Goal: Task Accomplishment & Management: Manage account settings

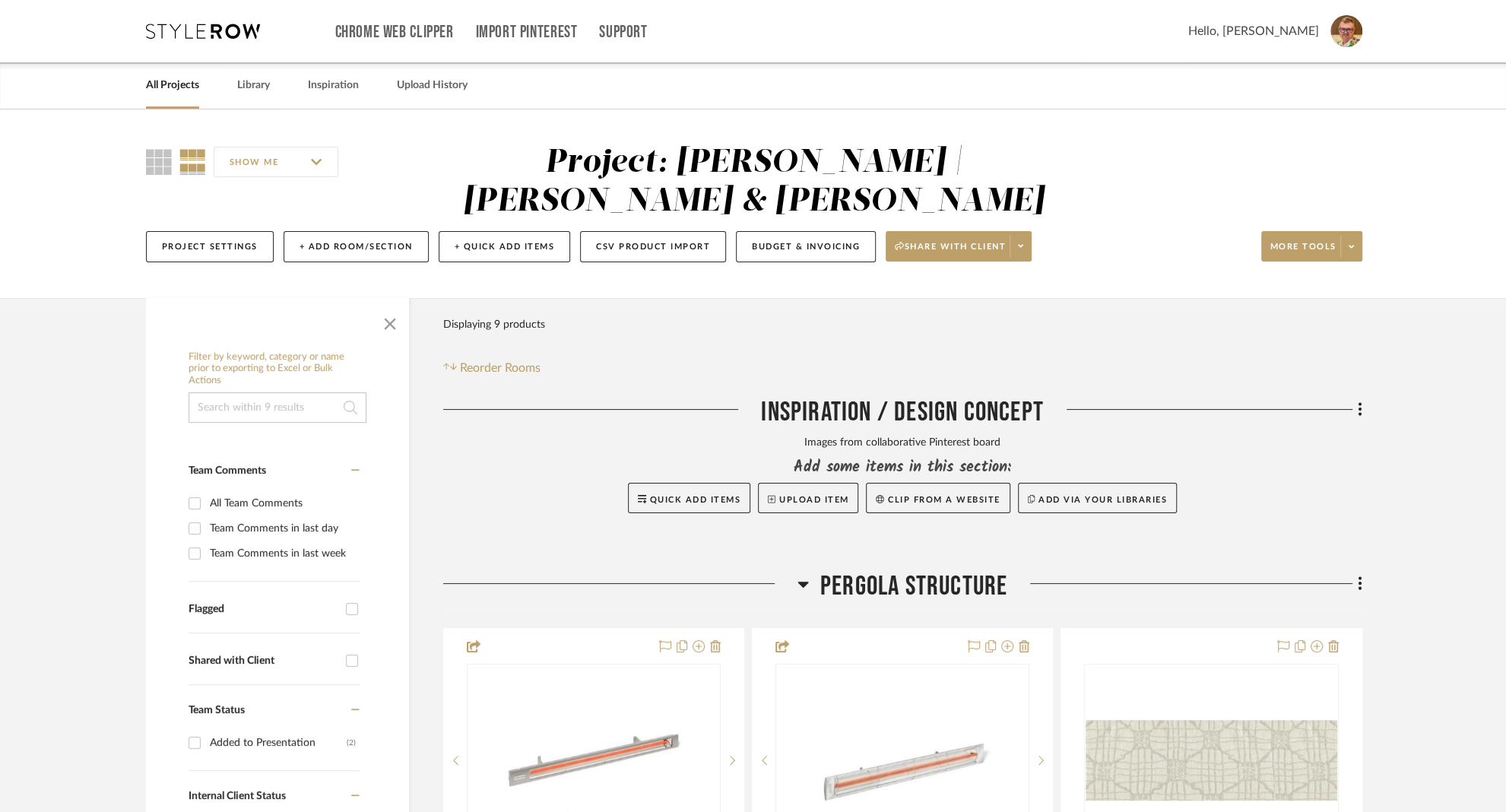
click at [159, 89] on link "All Projects" at bounding box center [173, 85] width 53 height 20
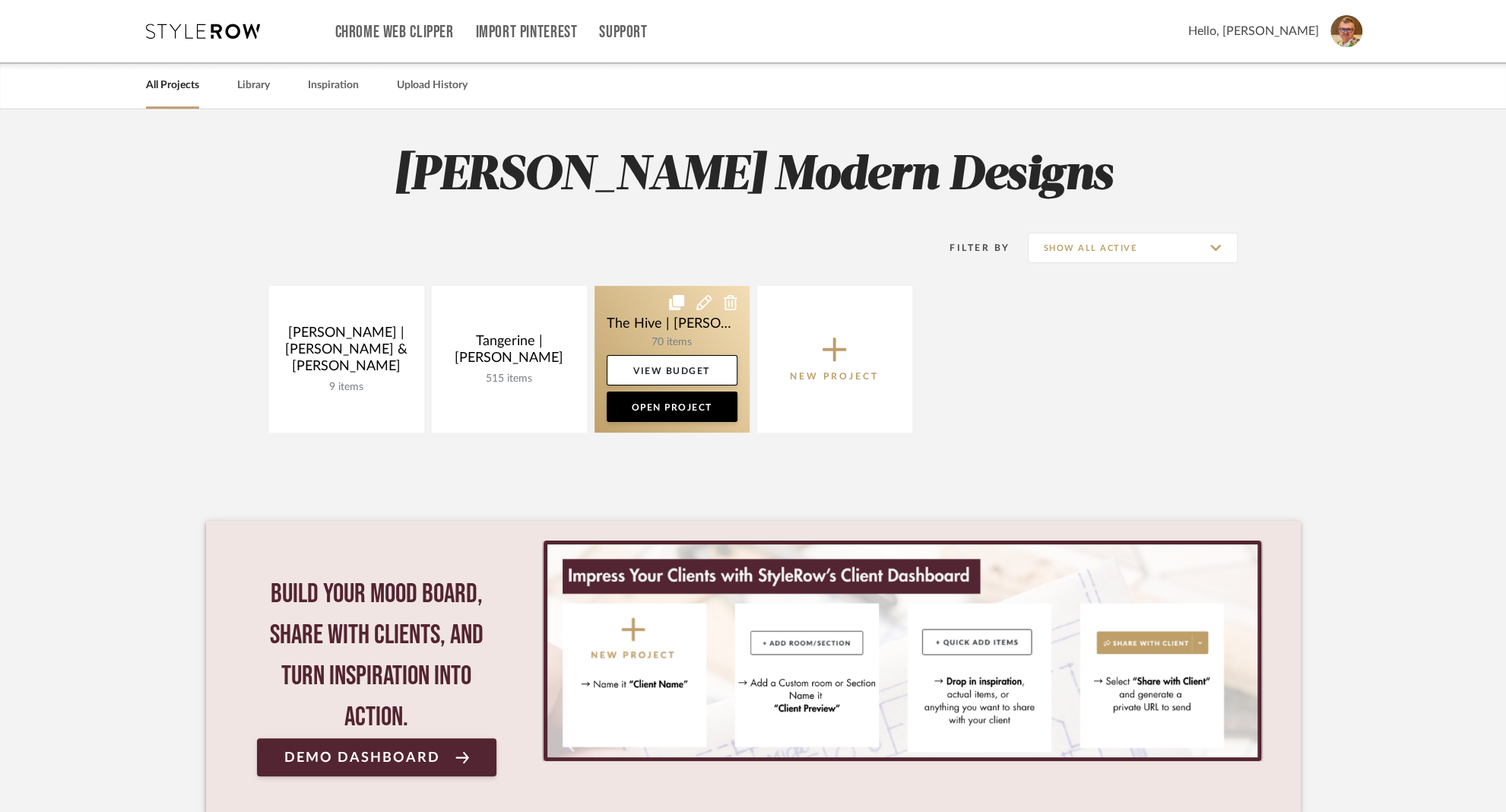
click at [636, 306] on link at bounding box center [671, 360] width 155 height 147
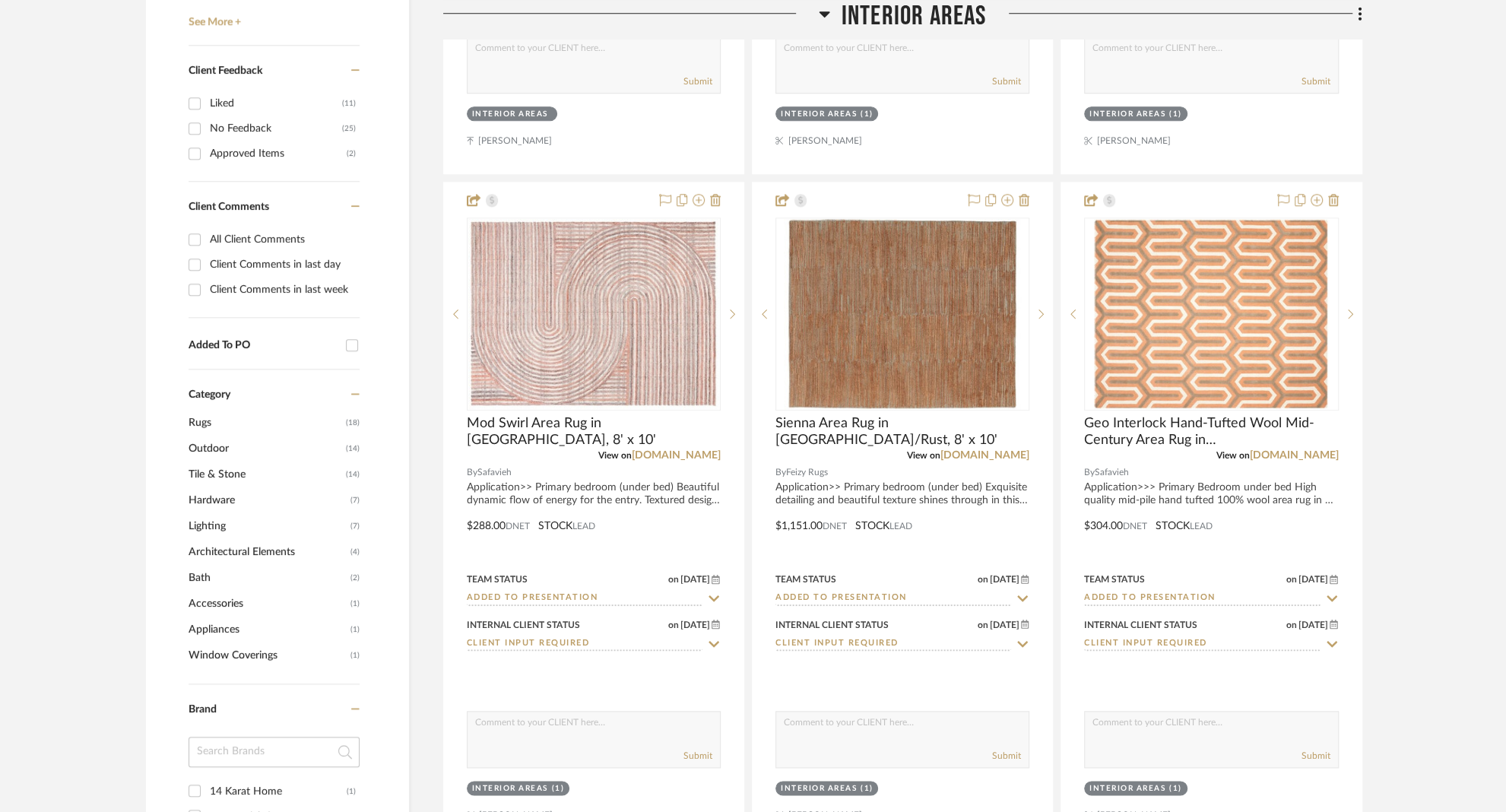
scroll to position [1052, 0]
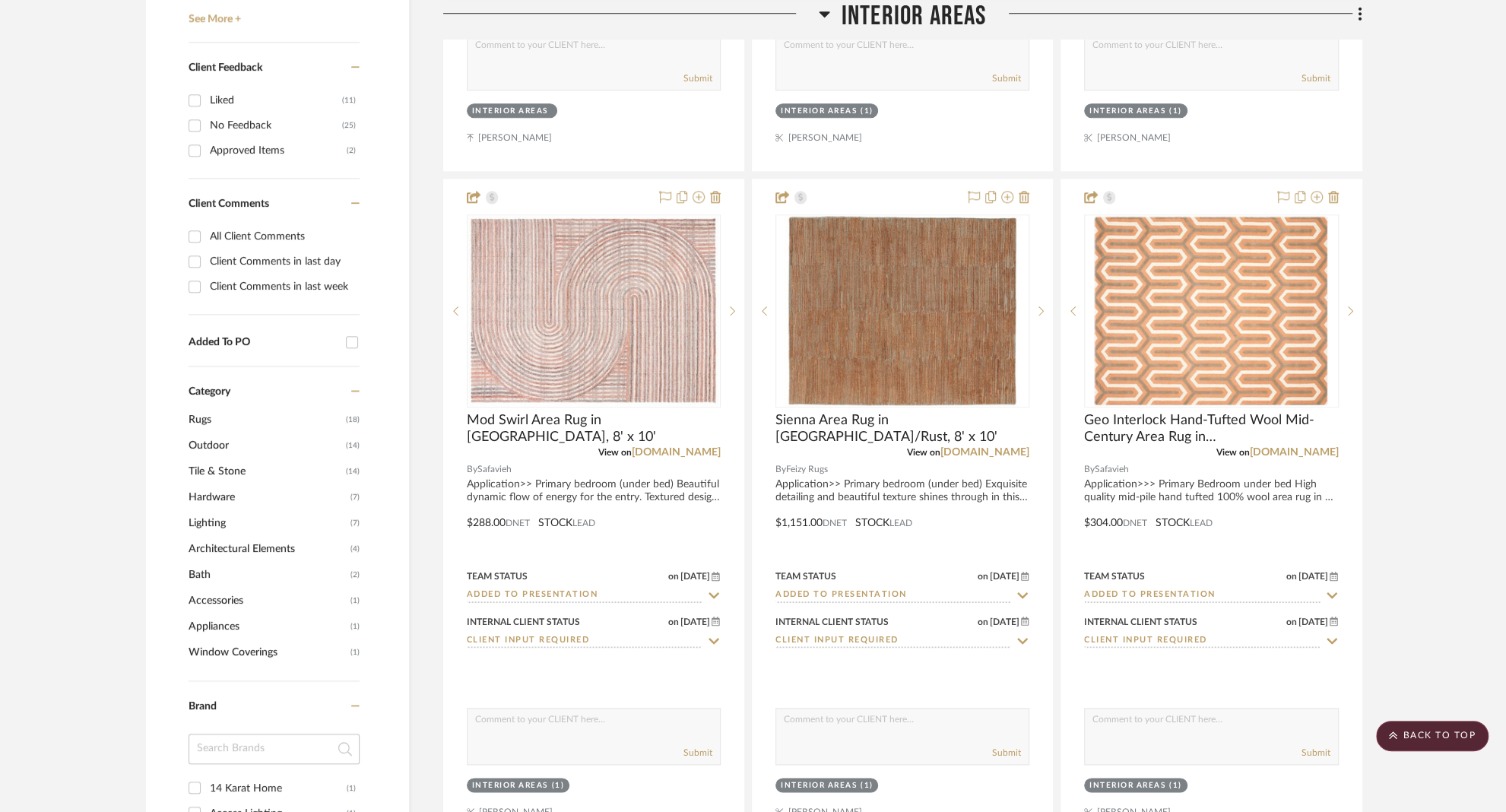
click at [204, 286] on input "Client Comments in last week" at bounding box center [194, 286] width 24 height 24
checkbox input "true"
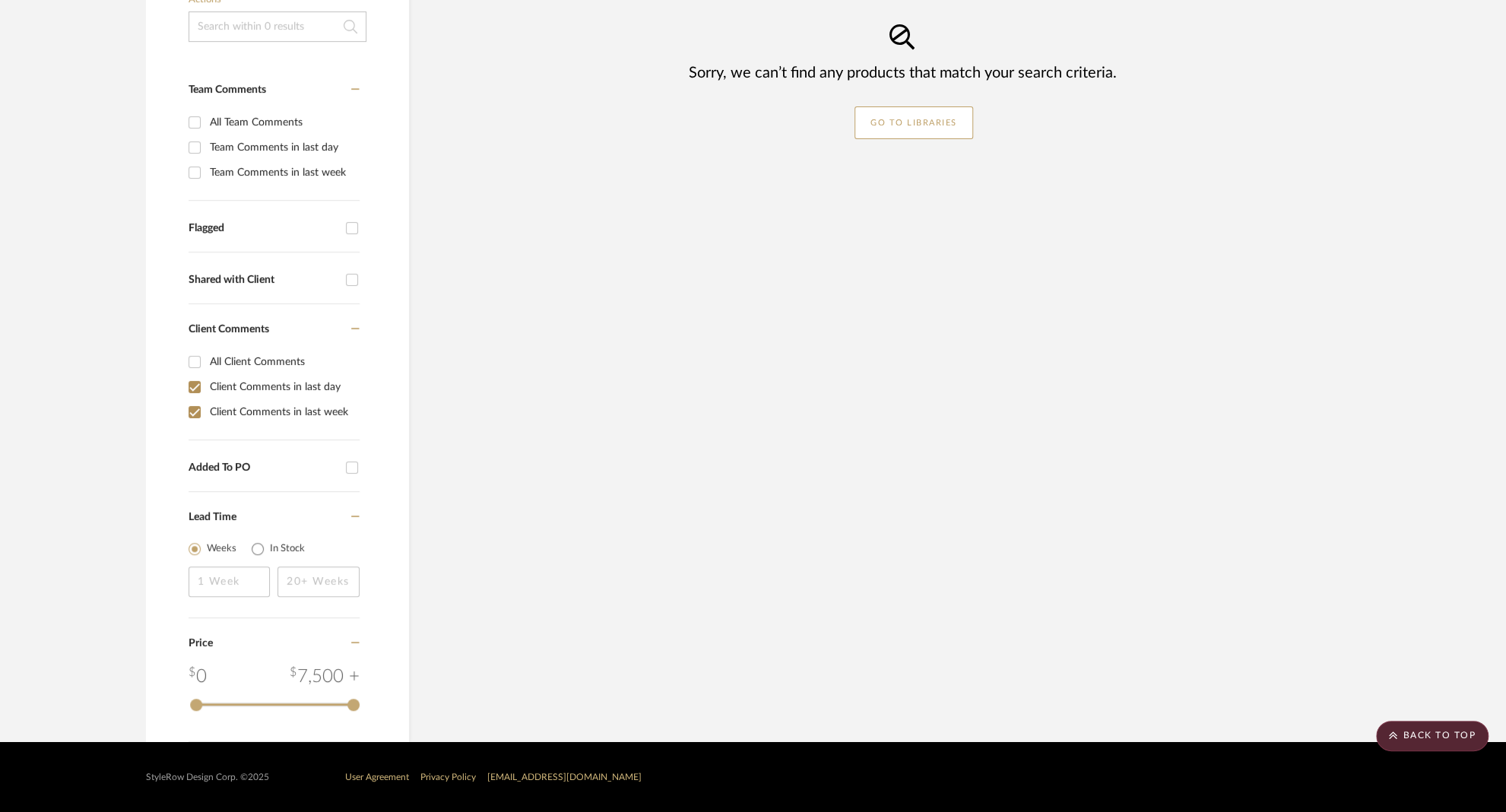
scroll to position [367, 0]
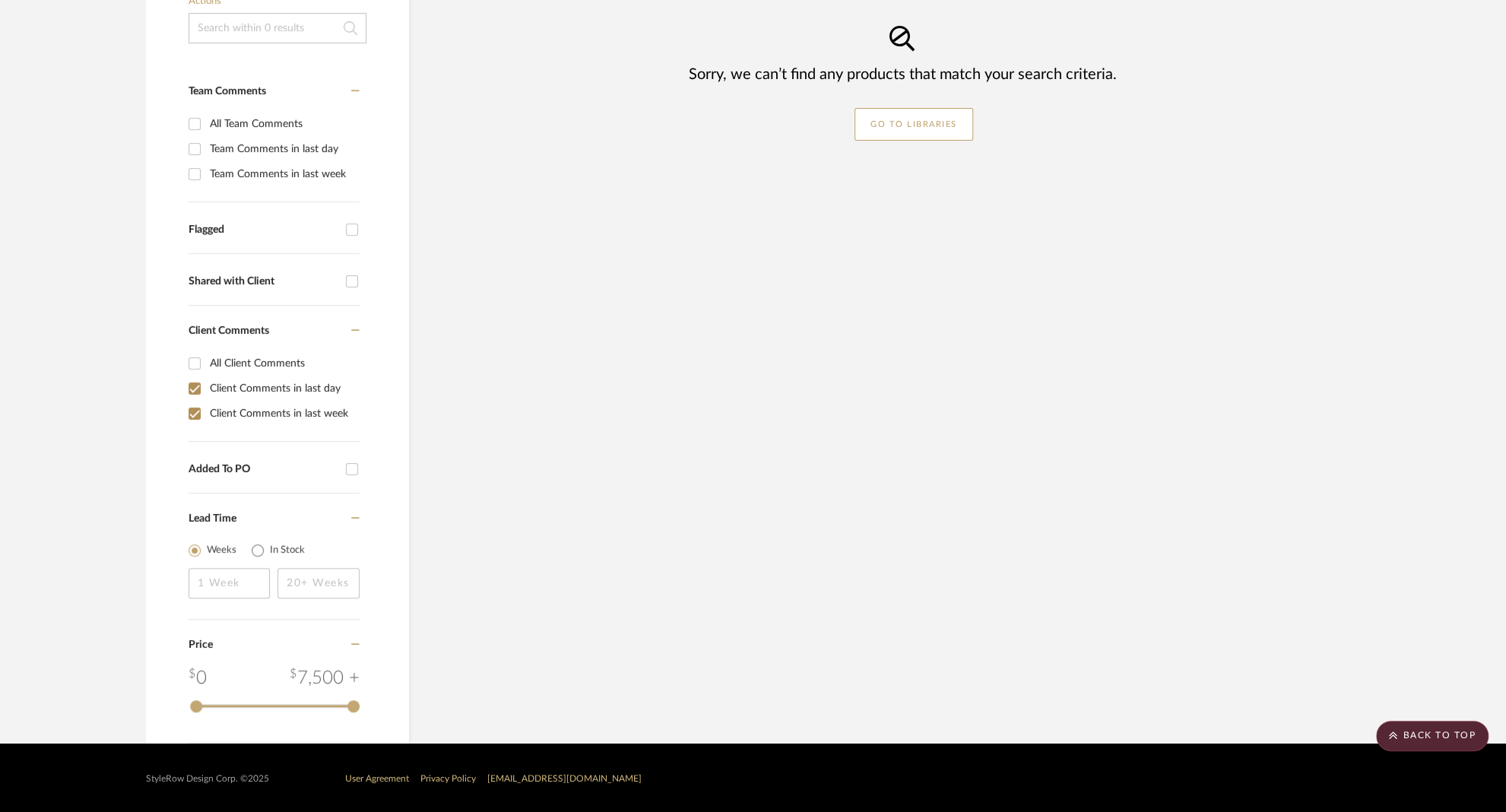
click at [196, 382] on input "Client Comments in last day" at bounding box center [194, 388] width 24 height 24
checkbox input "false"
click at [195, 406] on input "Client Comments in last week" at bounding box center [194, 413] width 24 height 24
checkbox input "true"
click at [196, 388] on input "Client Comments in last day" at bounding box center [194, 388] width 24 height 24
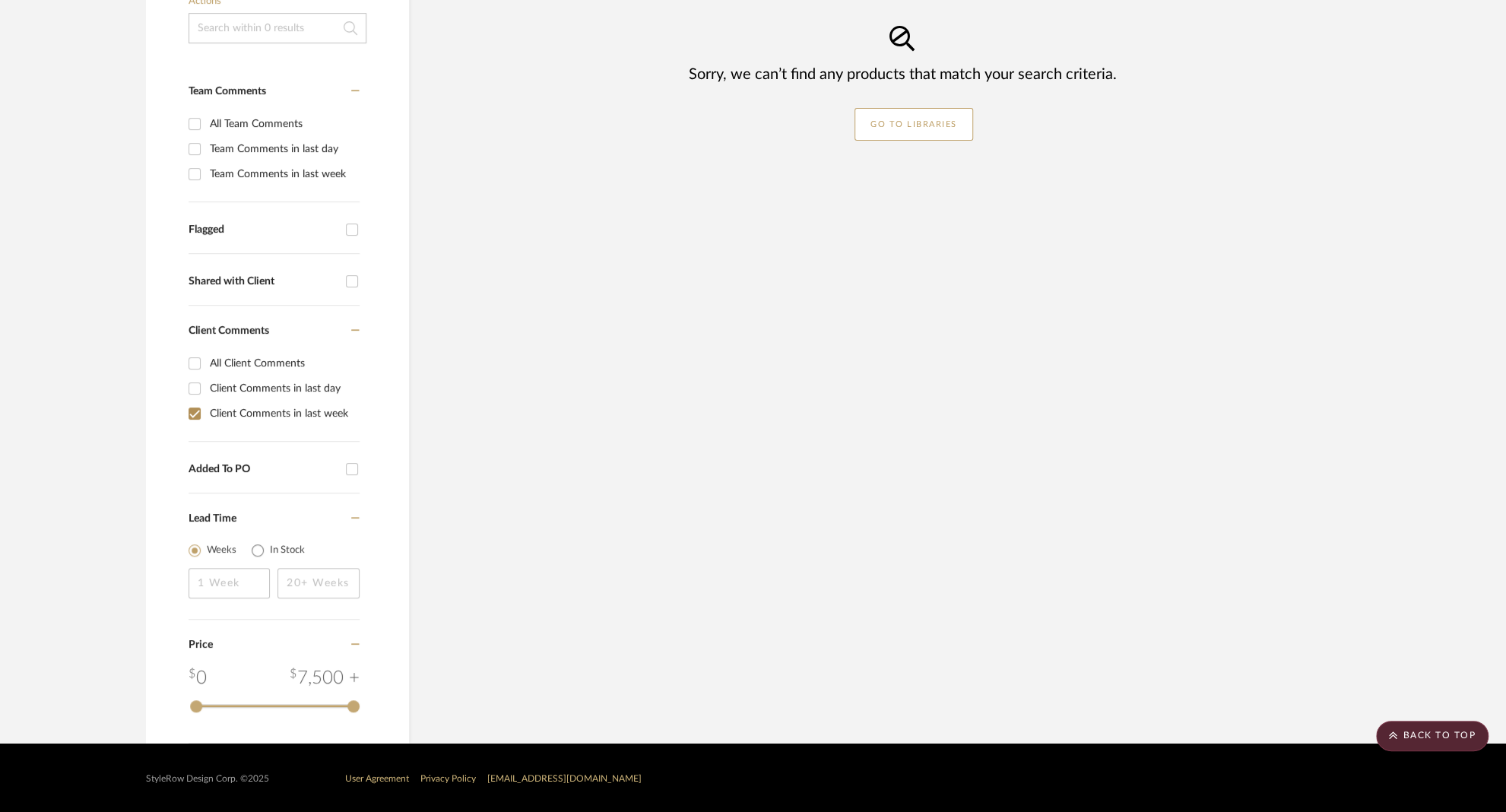
checkbox input "false"
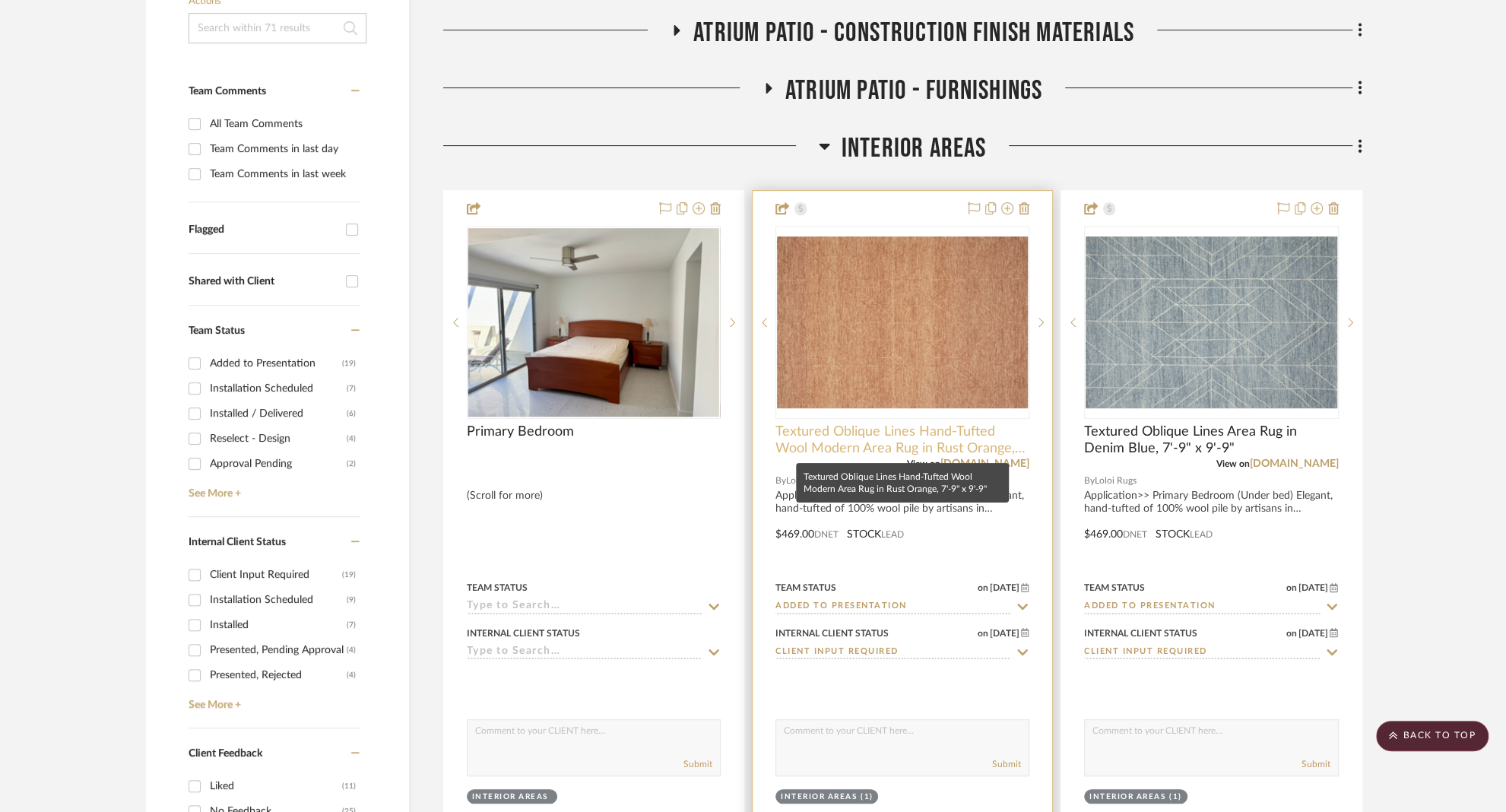
click at [846, 430] on span "Textured Oblique Lines Hand-Tufted Wool Modern Area Rug in Rust Orange, 7'-9" x…" at bounding box center [902, 440] width 254 height 34
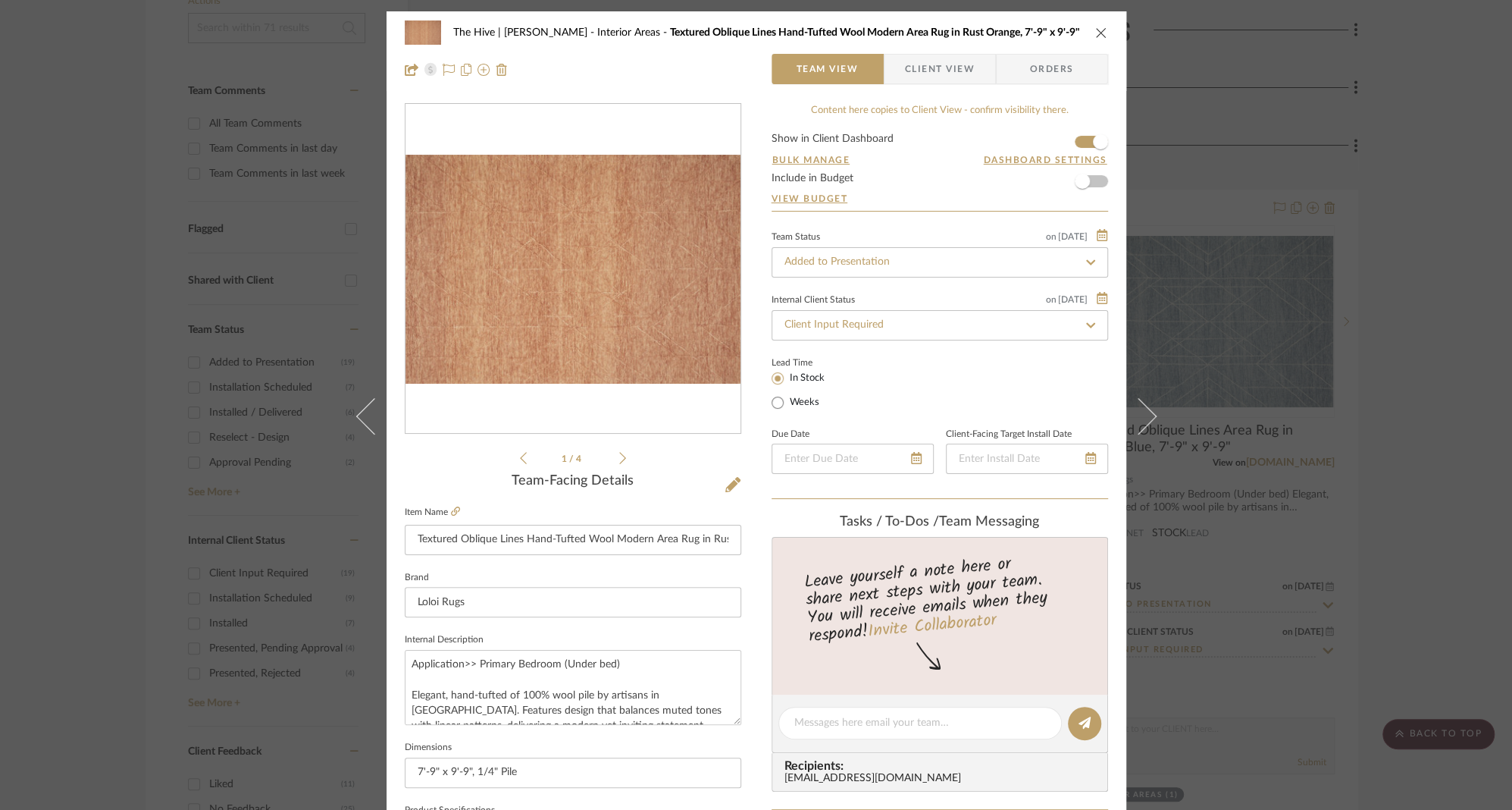
click at [931, 70] on span "Client View" at bounding box center [940, 69] width 70 height 30
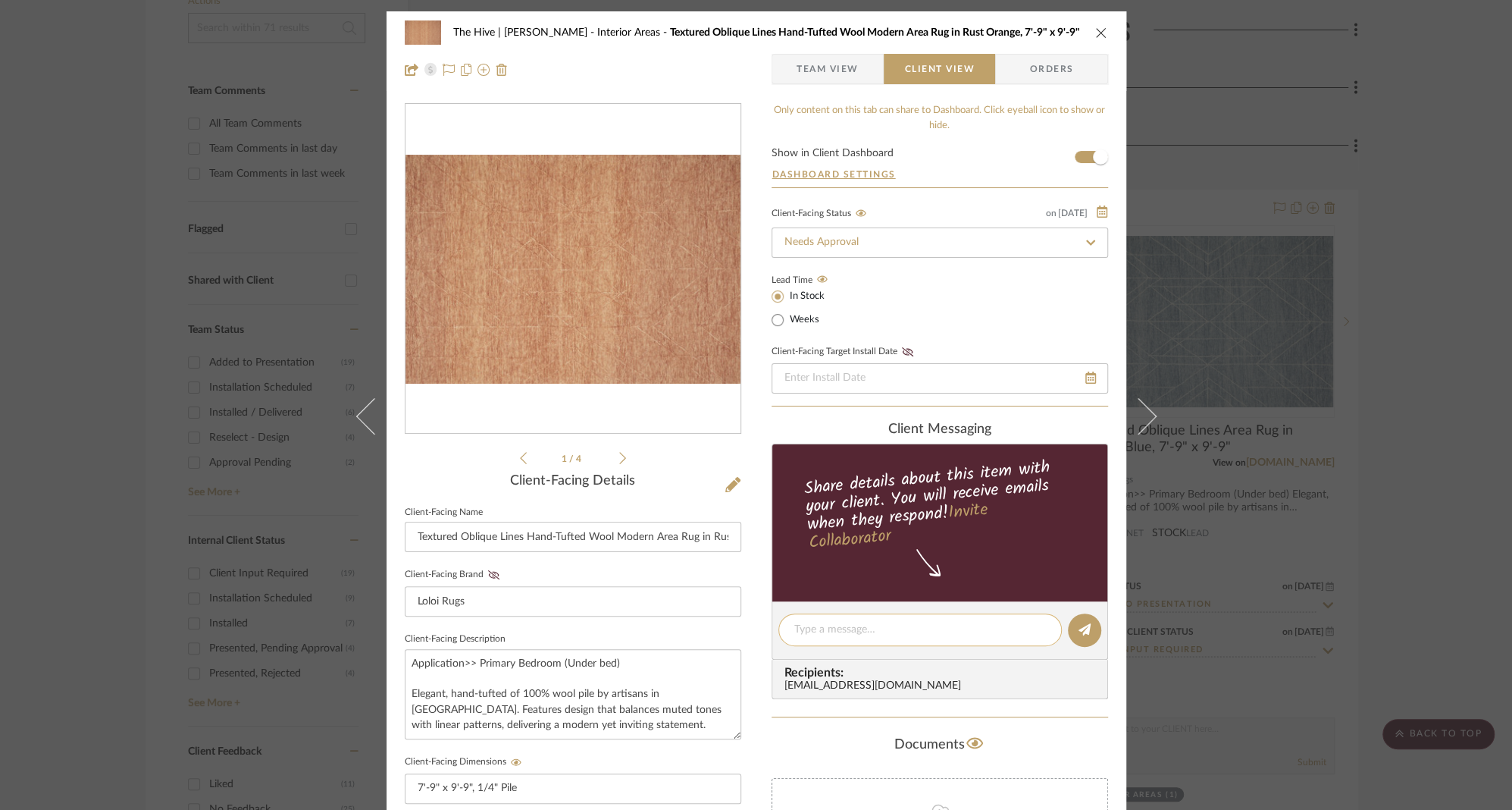
click at [847, 633] on textarea at bounding box center [919, 630] width 252 height 16
click at [888, 647] on textarea "This is the one you said you like and prefer. Will consider and we can discuss" at bounding box center [919, 638] width 252 height 32
click at [992, 632] on textarea "This is the one you said you like and prefer. Will consider and we can touch ba…" at bounding box center [919, 638] width 252 height 32
click at [829, 647] on textarea "This is the one you said you like and prefer. You will consider and we can touc…" at bounding box center [919, 638] width 252 height 32
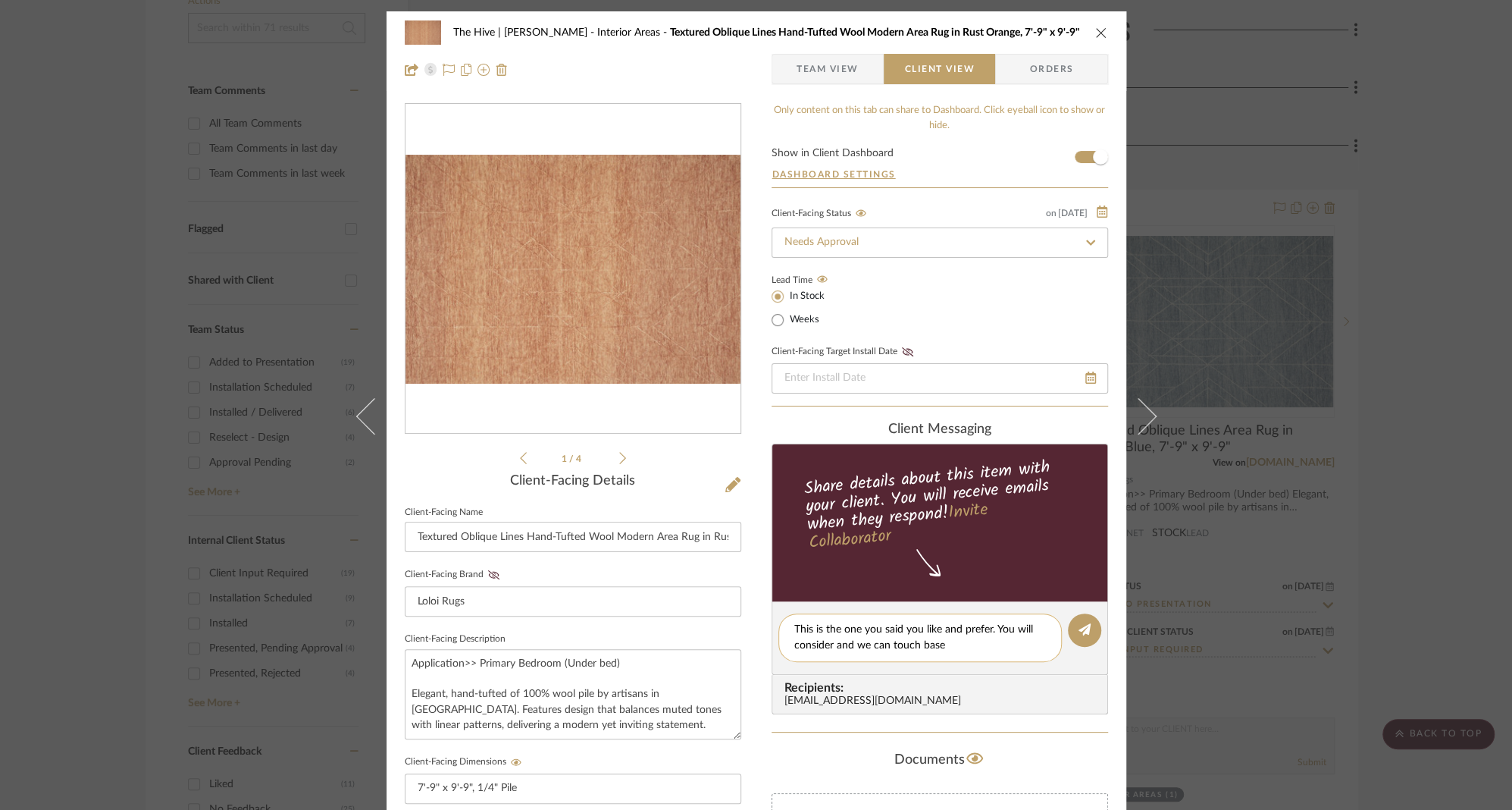
click at [810, 644] on textarea "This is the one you said you like and prefer. You will consider and we can touc…" at bounding box center [919, 638] width 252 height 32
click at [930, 647] on textarea "This is the one you said you like and prefer. You will think about it while her…" at bounding box center [919, 638] width 252 height 32
drag, startPoint x: 853, startPoint y: 647, endPoint x: 901, endPoint y: 647, distance: 48.0
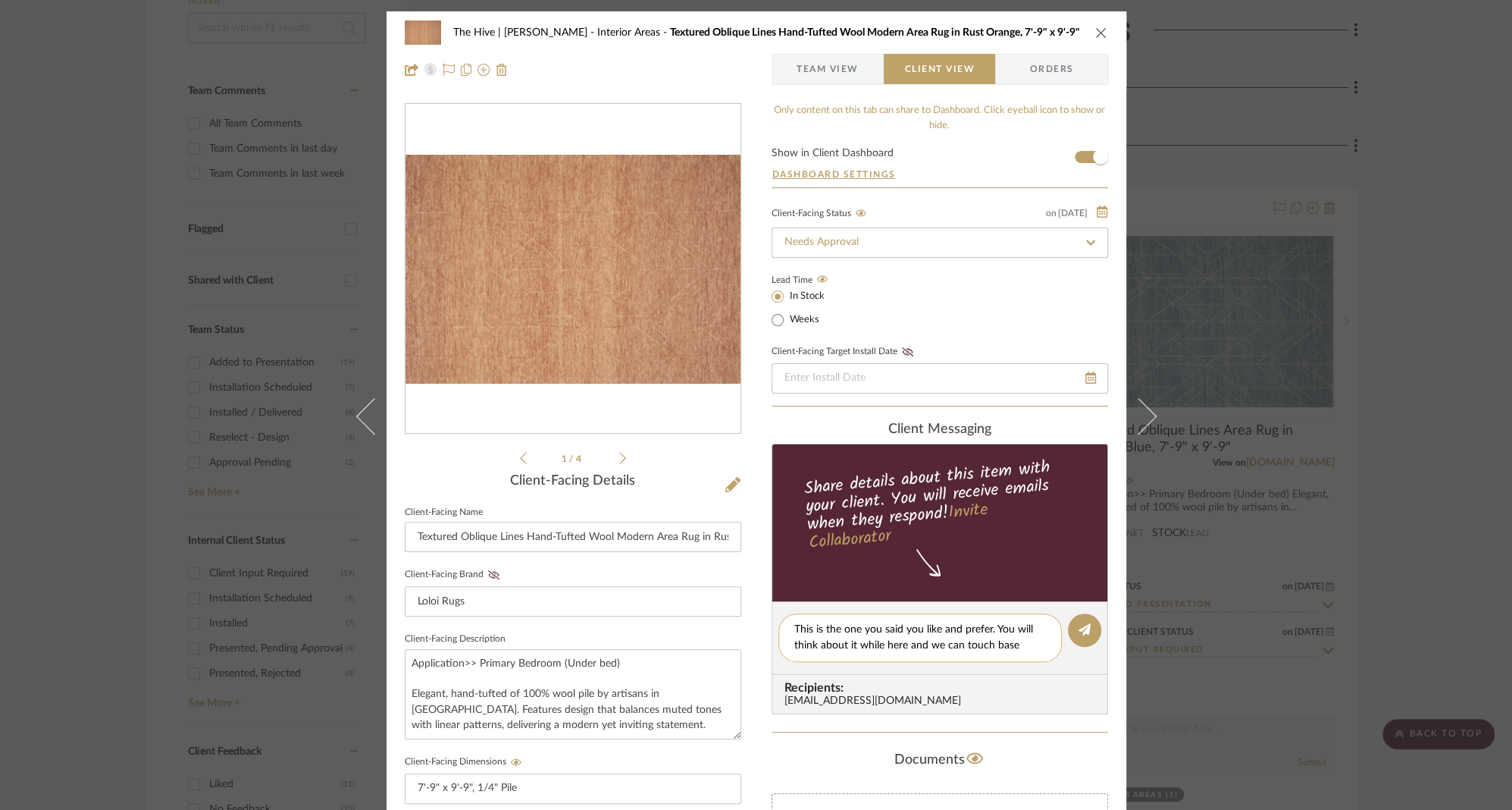
click at [901, 647] on textarea "This is the one you said you like and prefer. You will think about it while her…" at bounding box center [919, 638] width 252 height 32
click at [1001, 645] on textarea "This is the one you said you like and prefer. You will think about it and we'll…" at bounding box center [919, 638] width 252 height 32
type textarea "This is the one you said you like and prefer. You will think about it and we'll…"
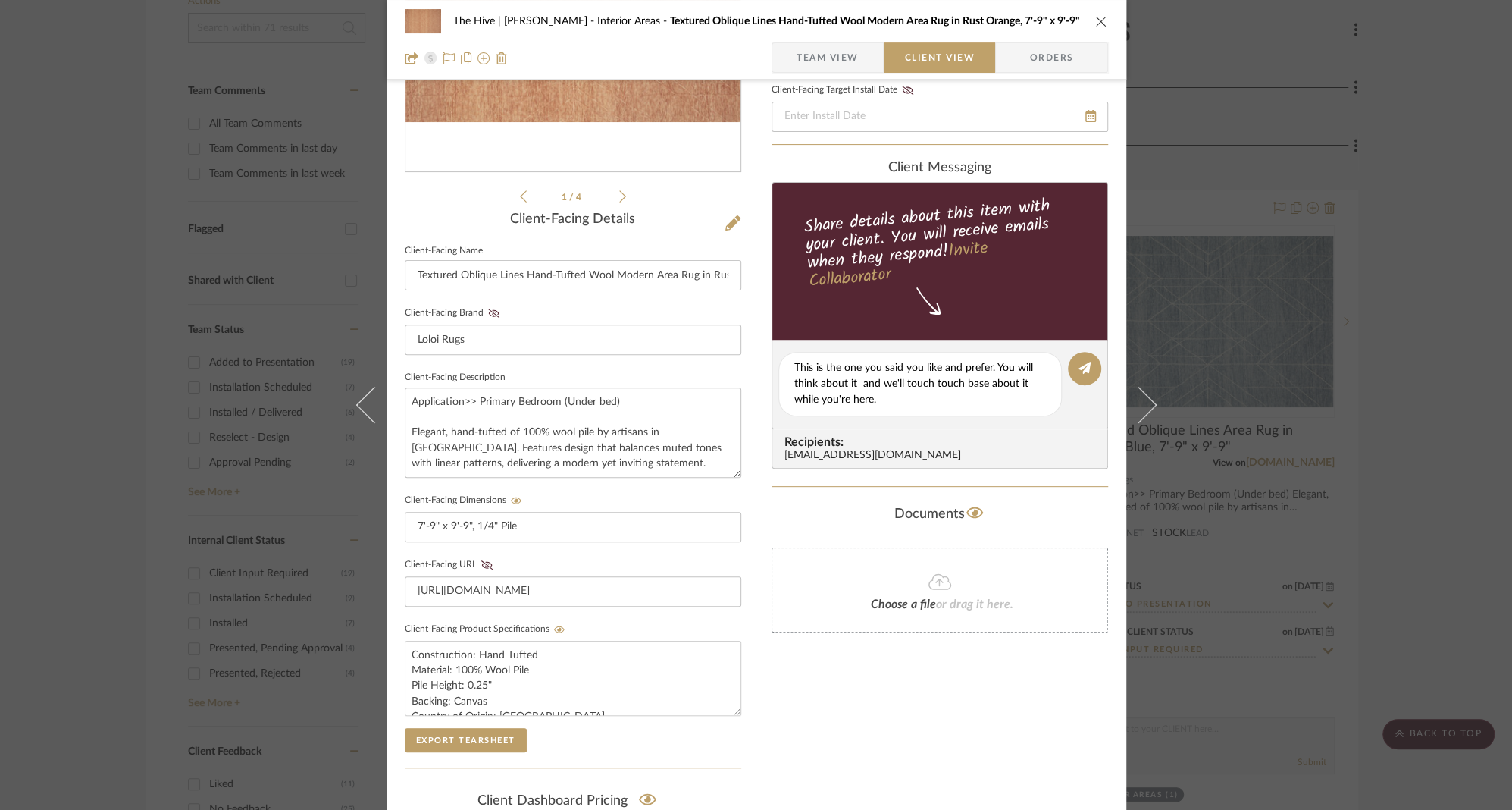
scroll to position [460, 0]
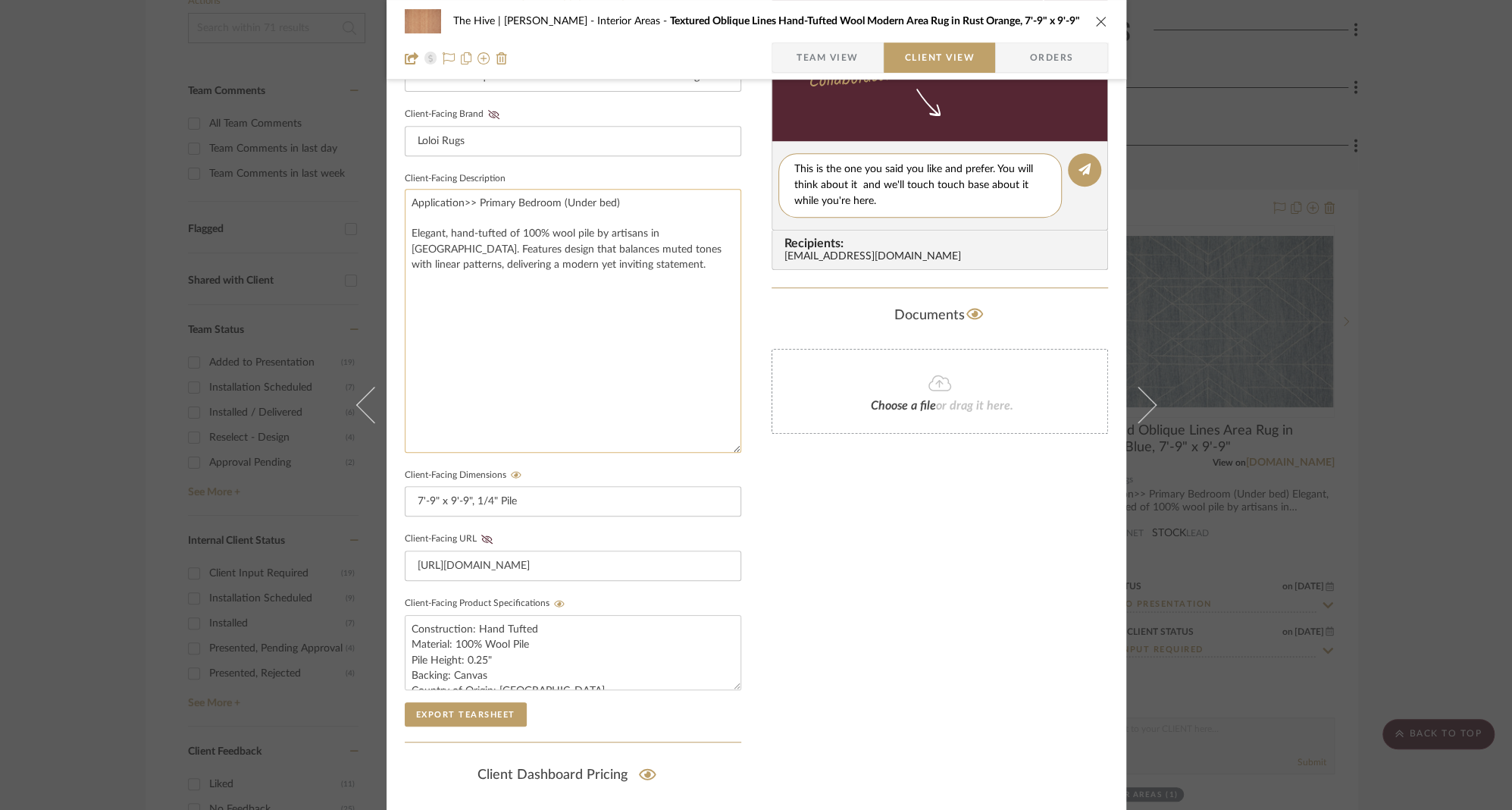
drag, startPoint x: 729, startPoint y: 271, endPoint x: 726, endPoint y: 445, distance: 174.0
click at [726, 445] on textarea "Application>> Primary Bedroom (Under bed) Elegant, hand-tufted of 100% wool pil…" at bounding box center [572, 321] width 336 height 264
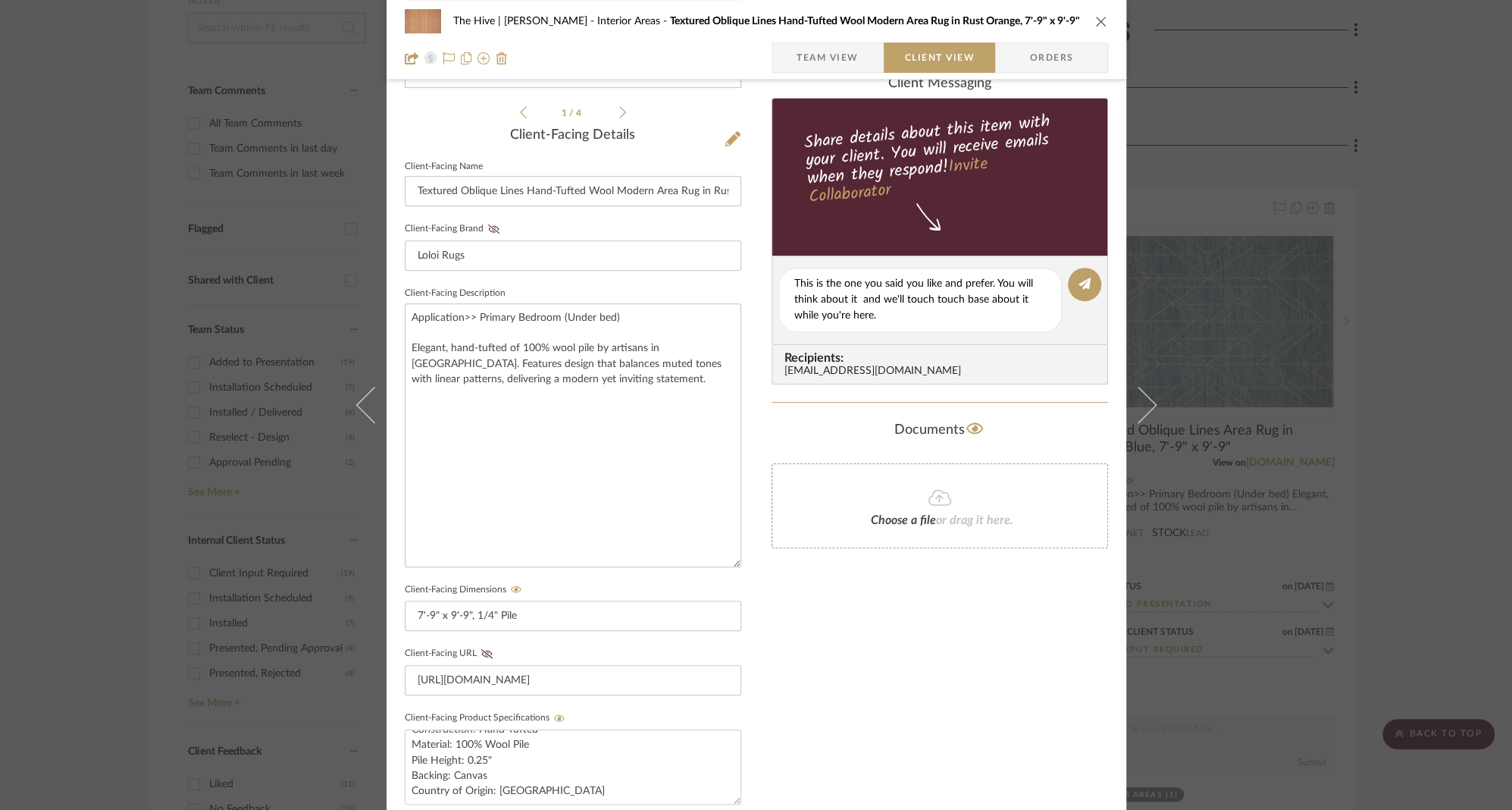
scroll to position [0, 0]
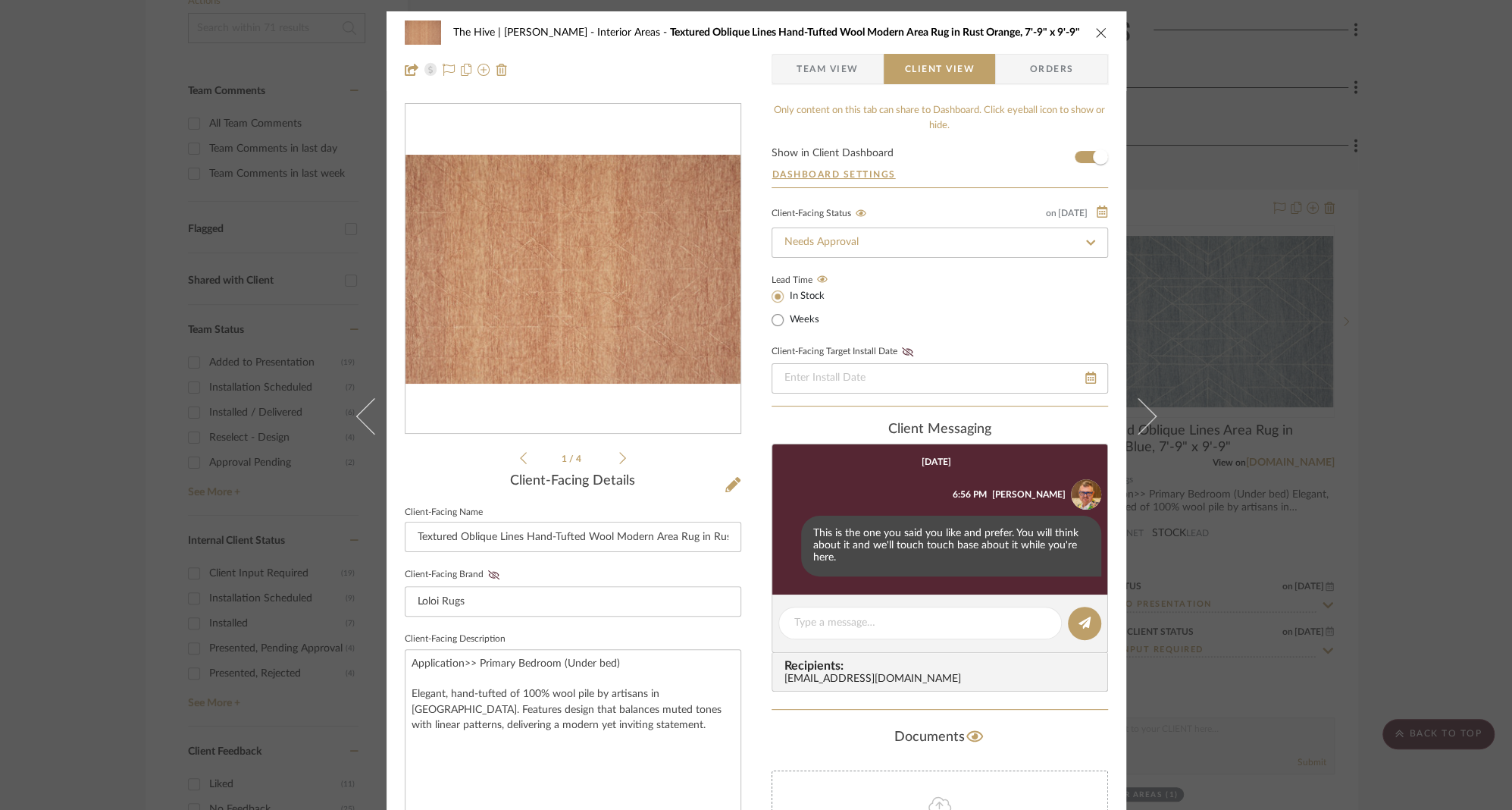
click at [1096, 29] on icon "close" at bounding box center [1101, 33] width 12 height 12
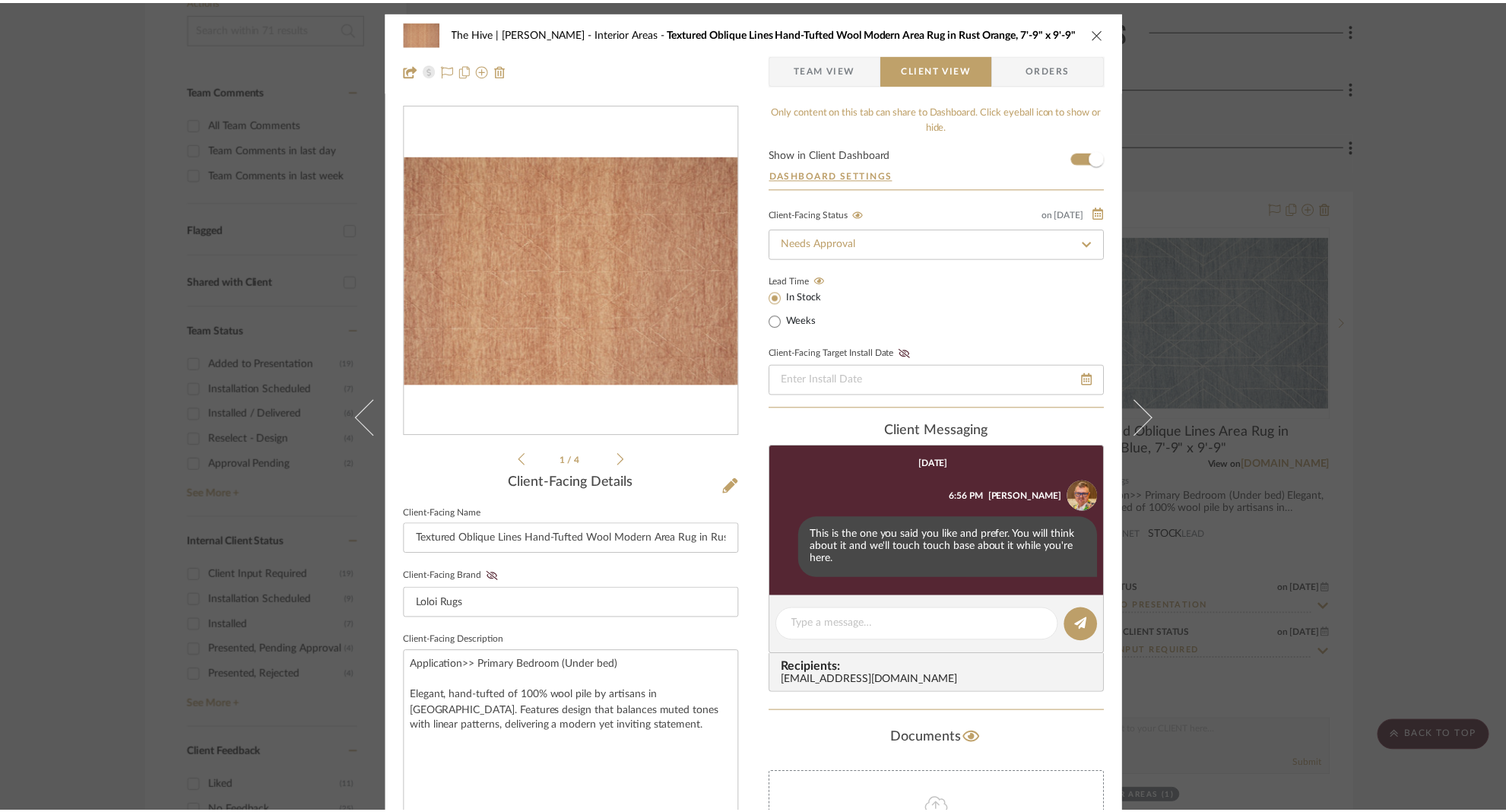
scroll to position [367, 0]
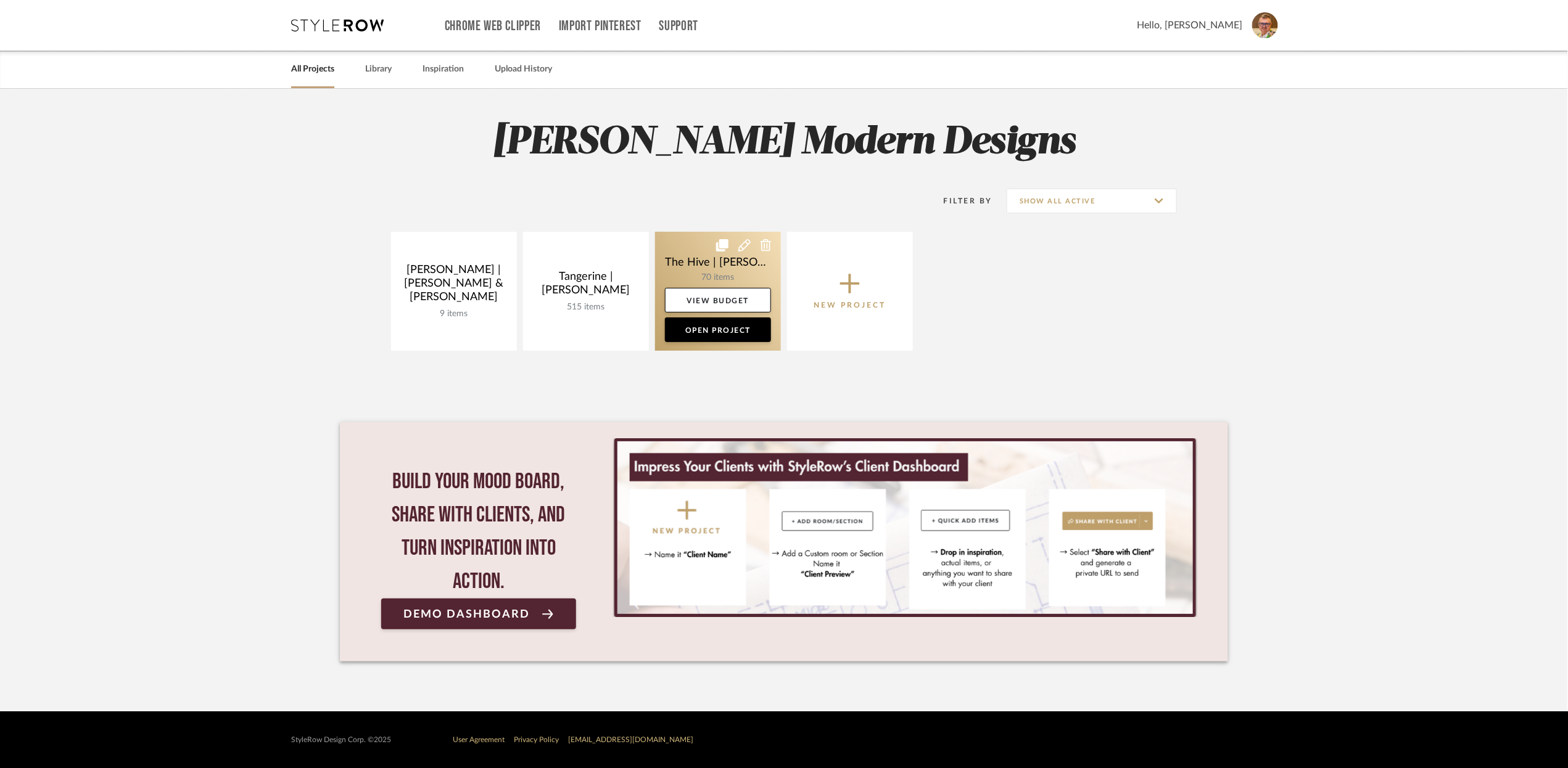
click at [688, 258] on link at bounding box center [717, 292] width 126 height 119
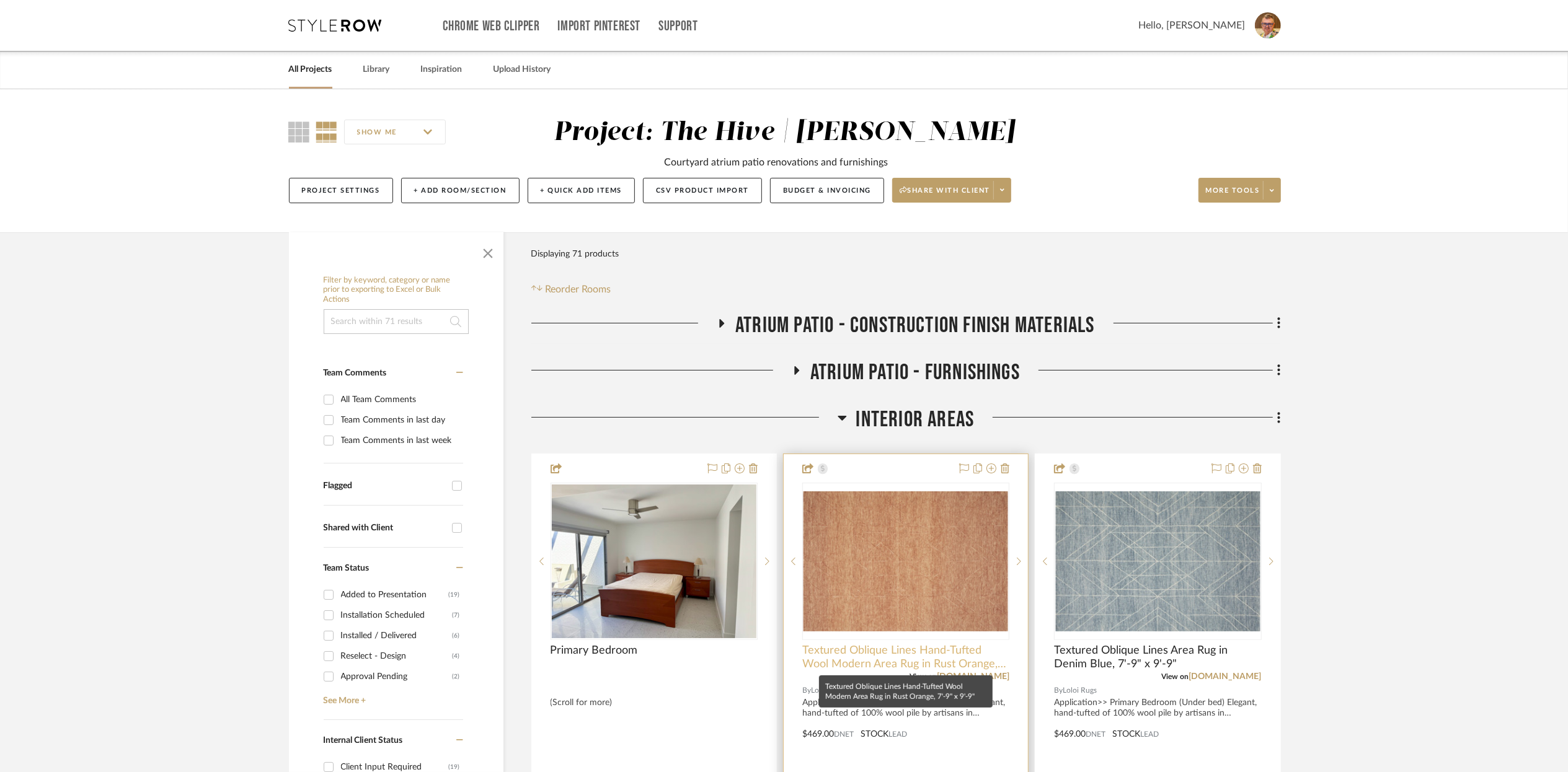
click at [870, 651] on span "Textured Oblique Lines Hand-Tufted Wool Modern Area Rug in Rust Orange, 7'-9" x…" at bounding box center [906, 658] width 207 height 27
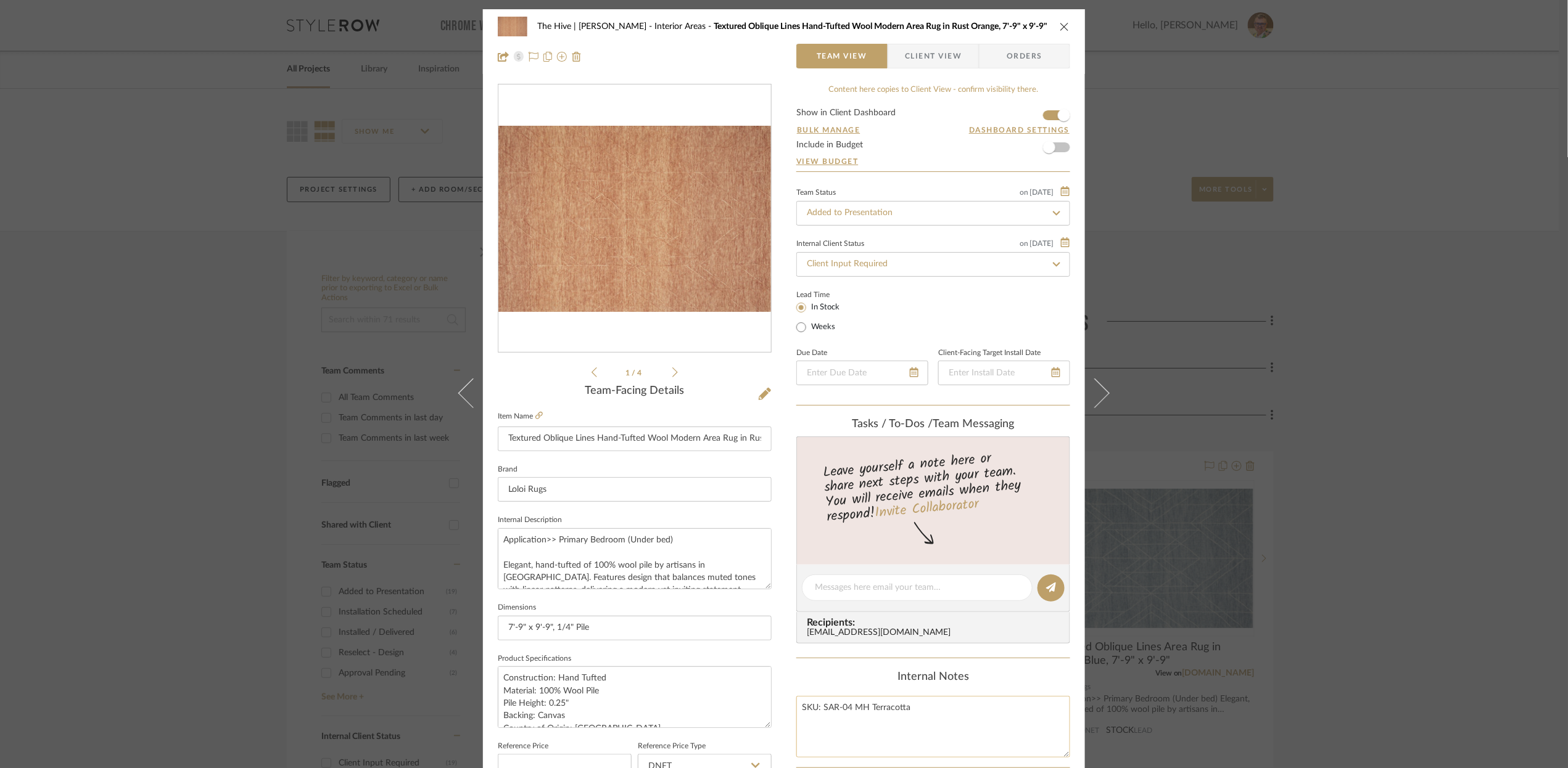
click at [820, 711] on textarea "SKU: SAR-04 MH Terracotta" at bounding box center [933, 726] width 274 height 61
drag, startPoint x: 820, startPoint y: 711, endPoint x: 905, endPoint y: 712, distance: 85.0
click at [905, 712] on textarea "SKU: SAR-04 MH Terracotta" at bounding box center [933, 726] width 274 height 61
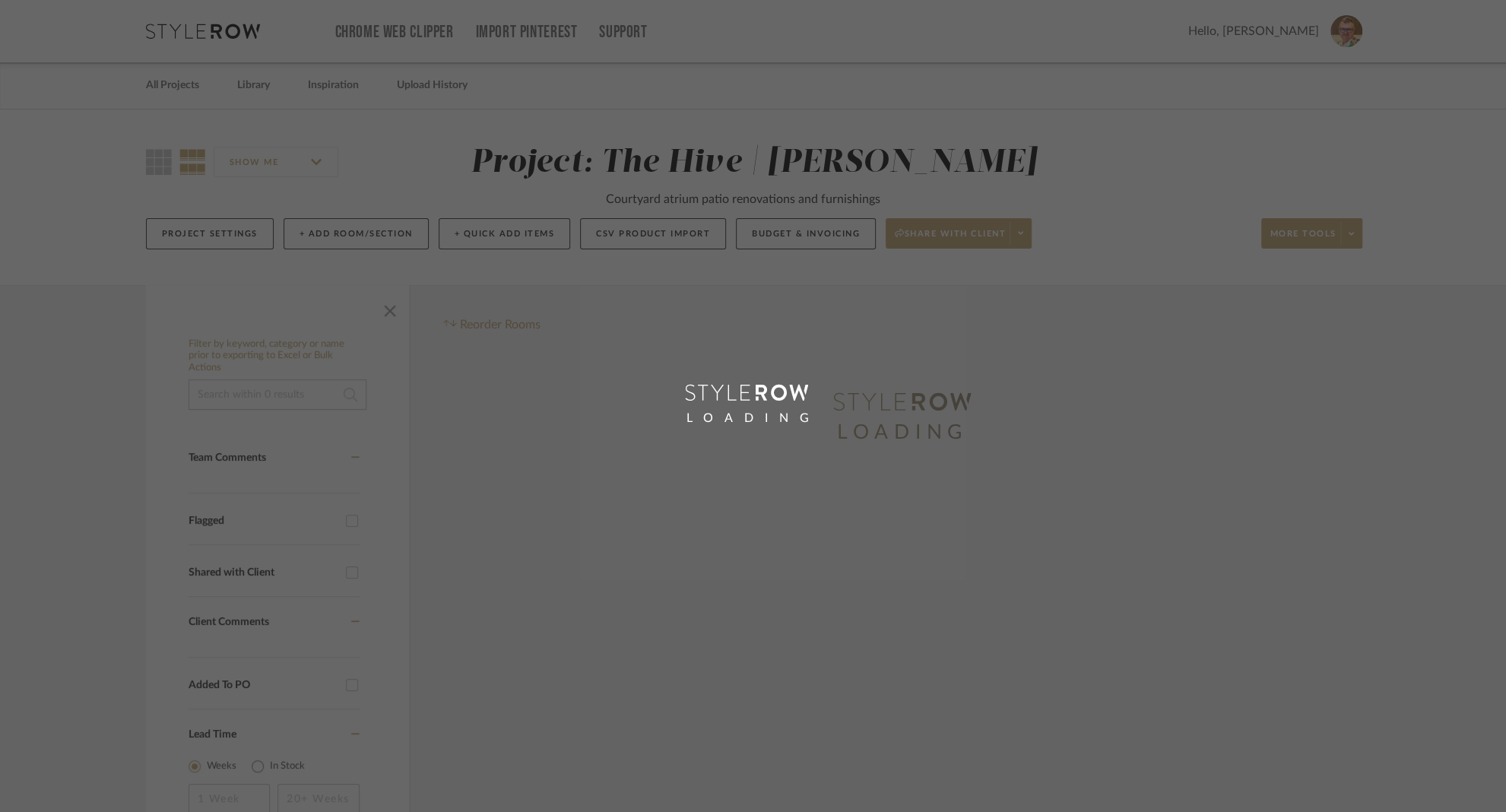
scroll to position [367, 0]
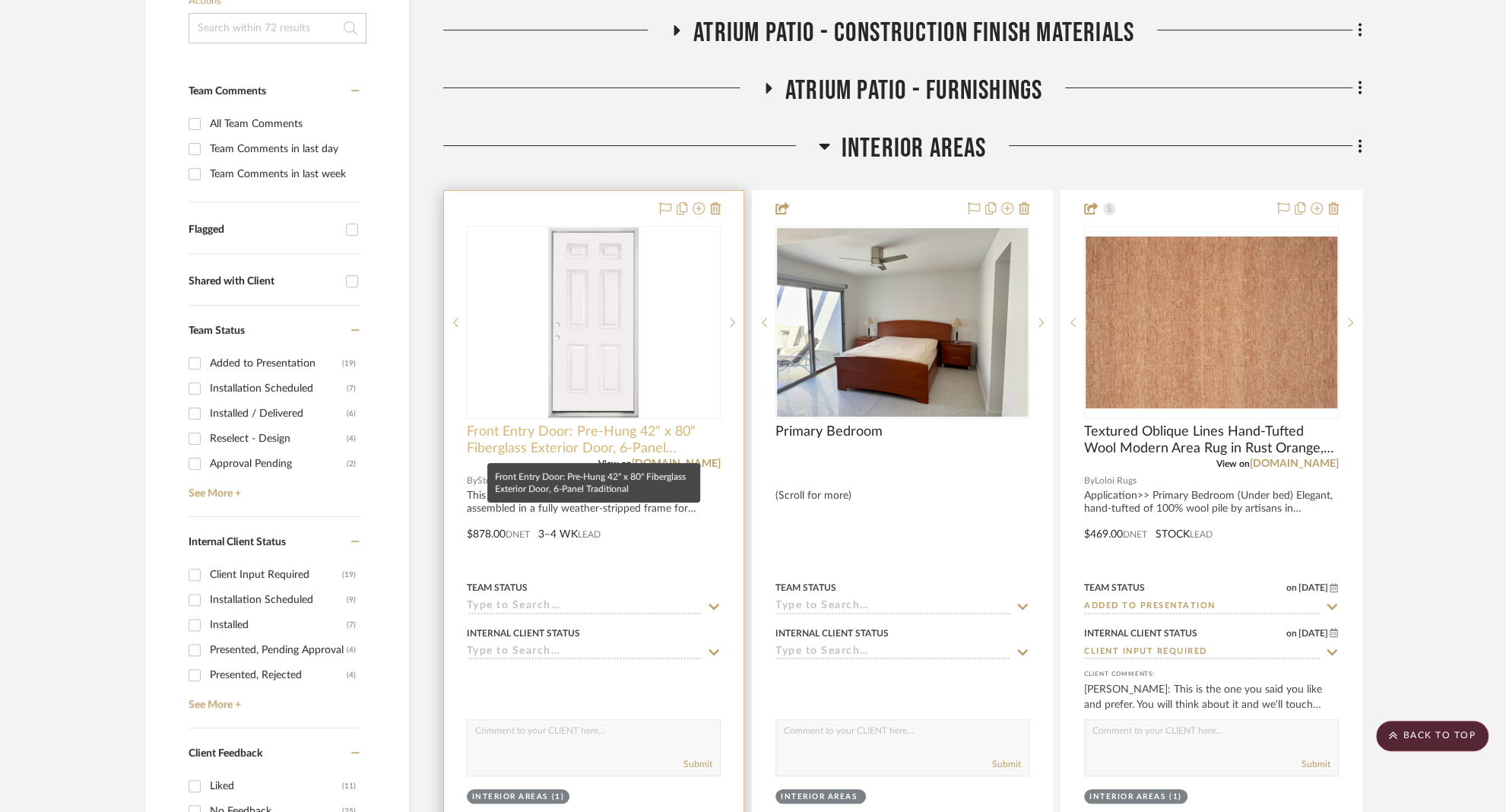
click at [550, 431] on span "Front Entry Door: Pre-Hung 42" x 80" Fiberglass Exterior Door, 6-Panel Traditio…" at bounding box center [594, 440] width 254 height 34
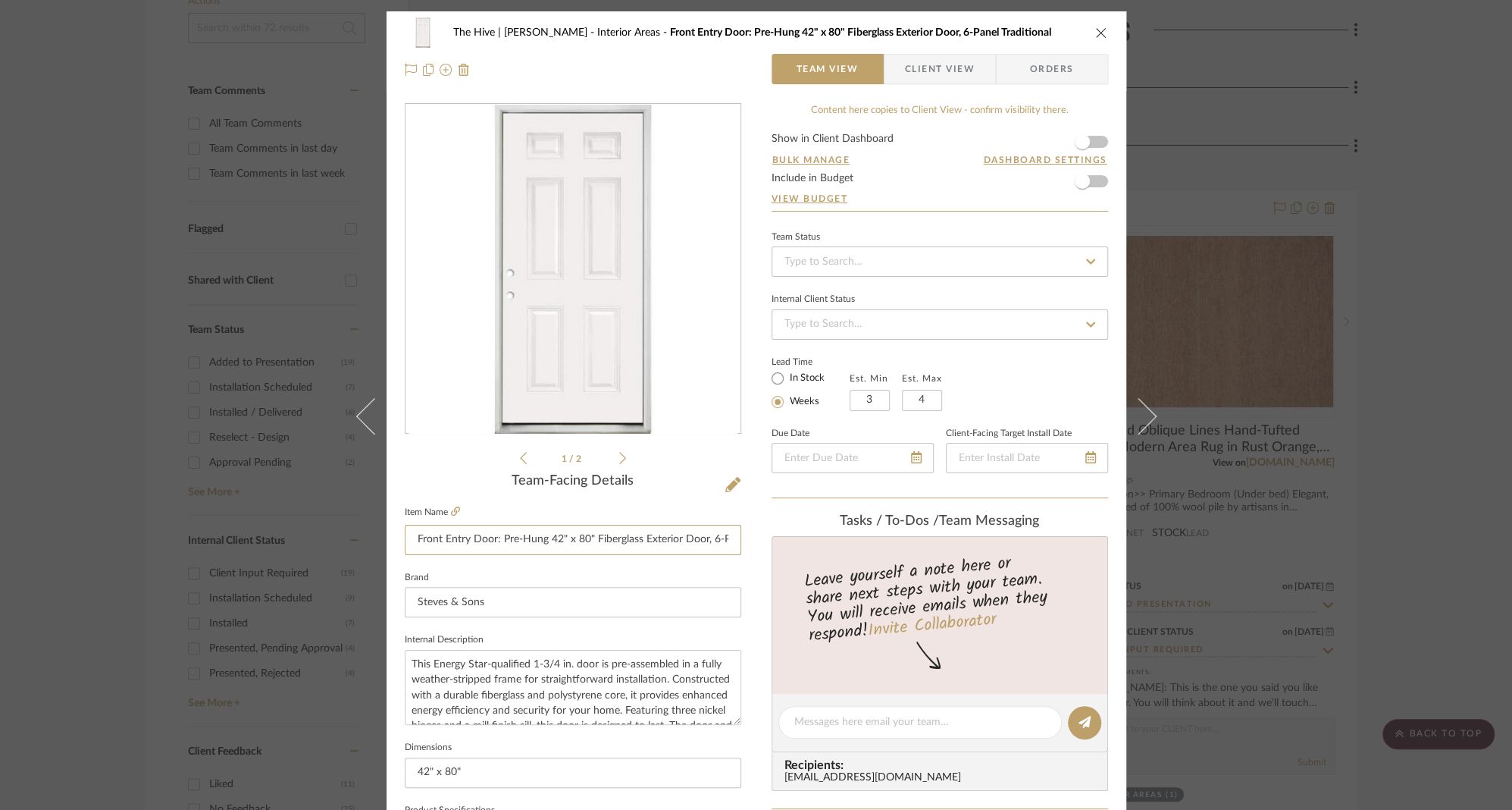
scroll to position [0, 71]
drag, startPoint x: 498, startPoint y: 541, endPoint x: 752, endPoint y: 535, distance: 254.1
click at [752, 535] on div "The Hive | Donnie Gavigan Interior Areas Front Entry Door: Pre-Hung 42" x 80" F…" at bounding box center [757, 711] width 740 height 1400
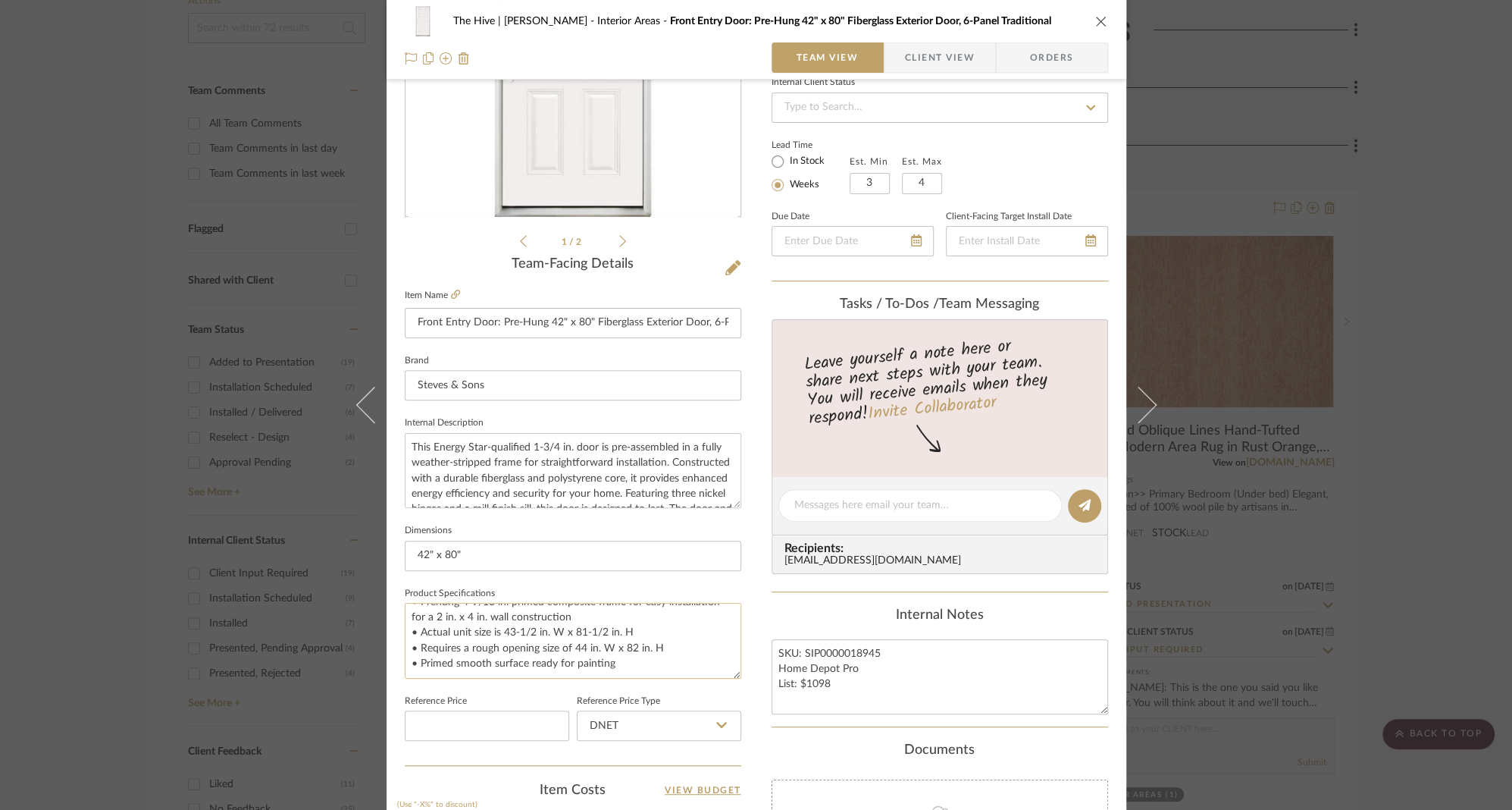
scroll to position [229, 0]
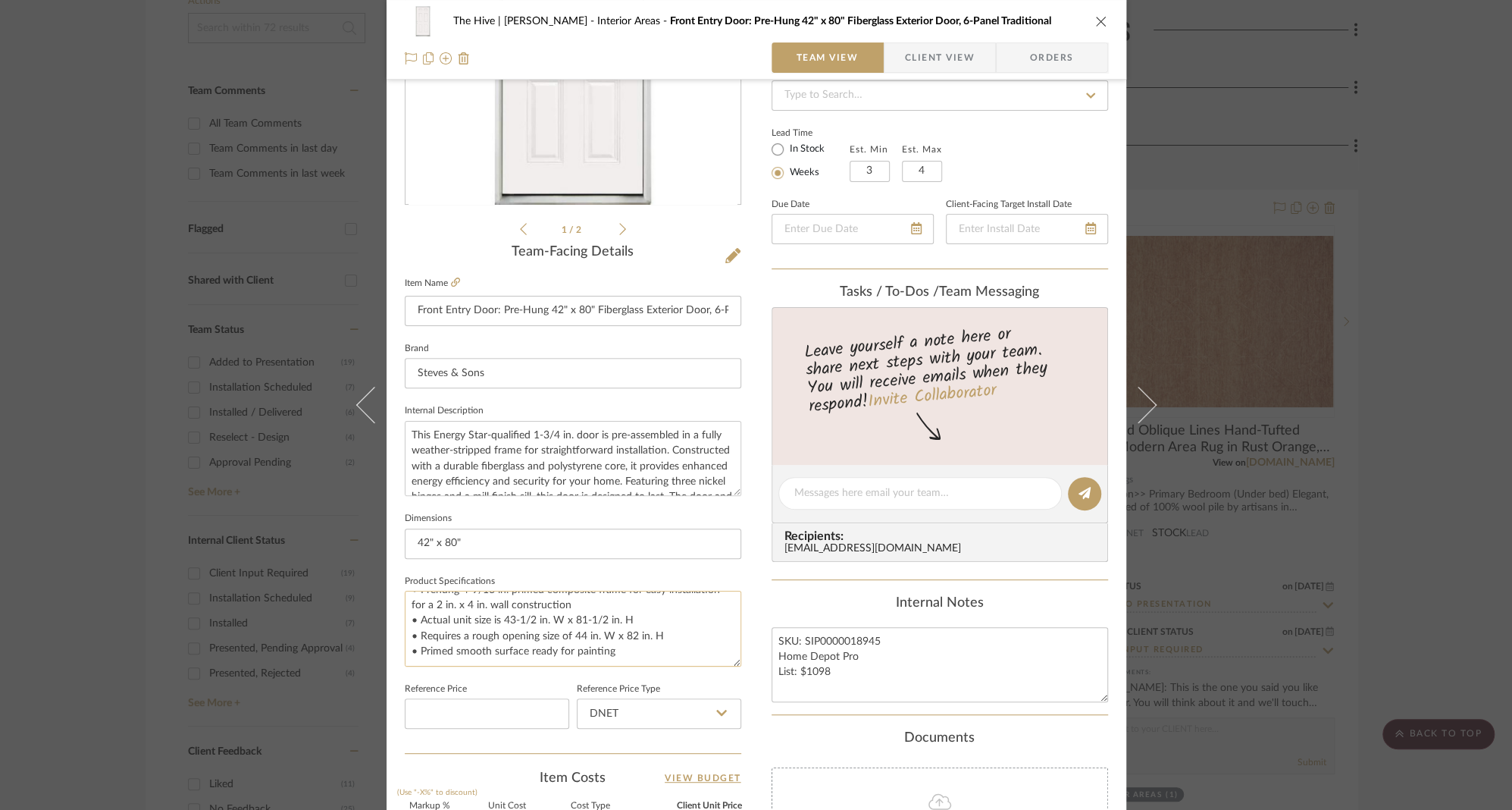
click at [667, 657] on textarea "• Right-hand/Inswing • Top-quality fiberglass with polystyrene core constructio…" at bounding box center [572, 628] width 336 height 75
paste textarea "Energy Star compliant"
type textarea "• Right-hand/Inswing • Top-quality fiberglass with polystyrene core constructio…"
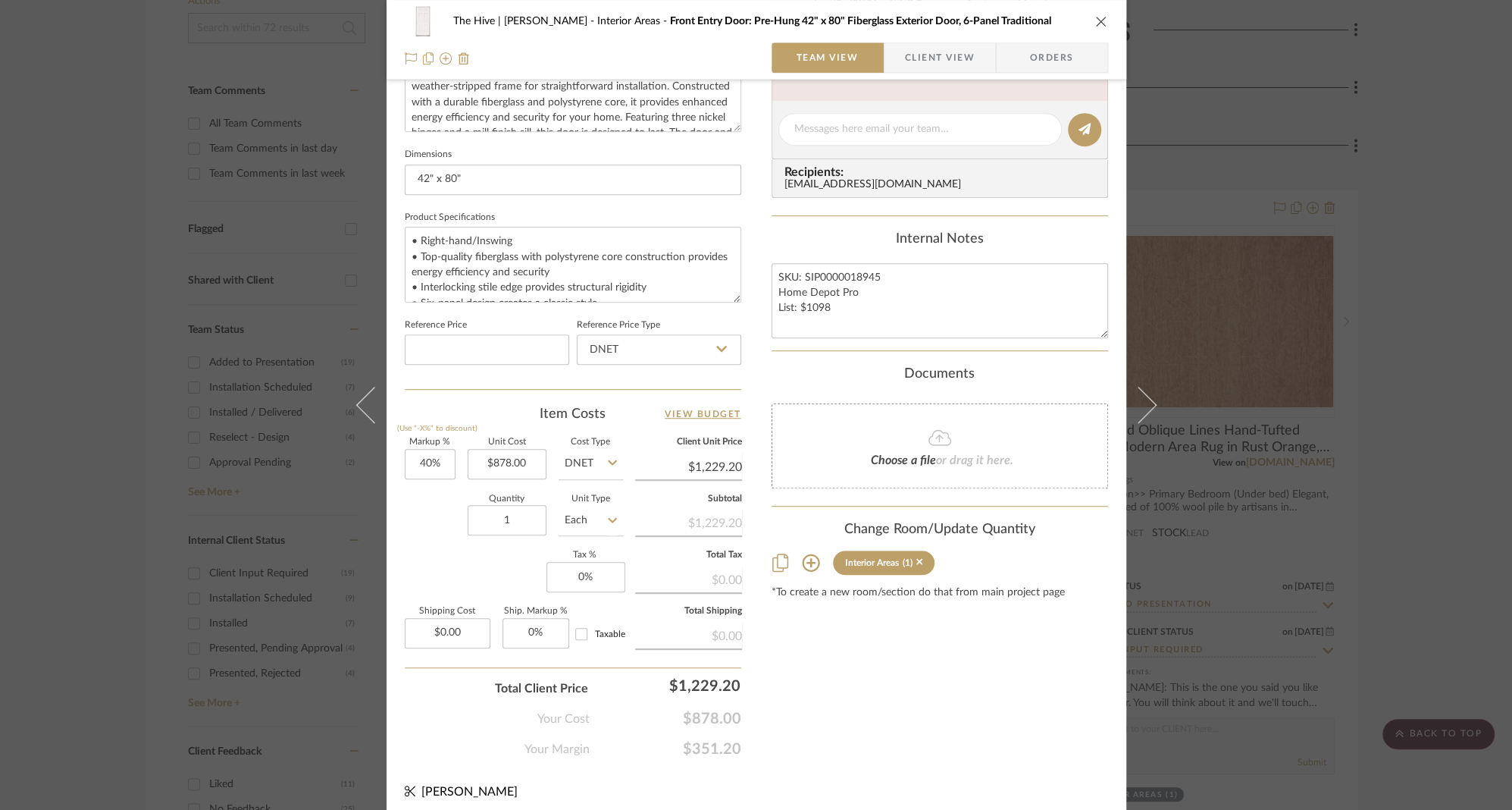
scroll to position [599, 0]
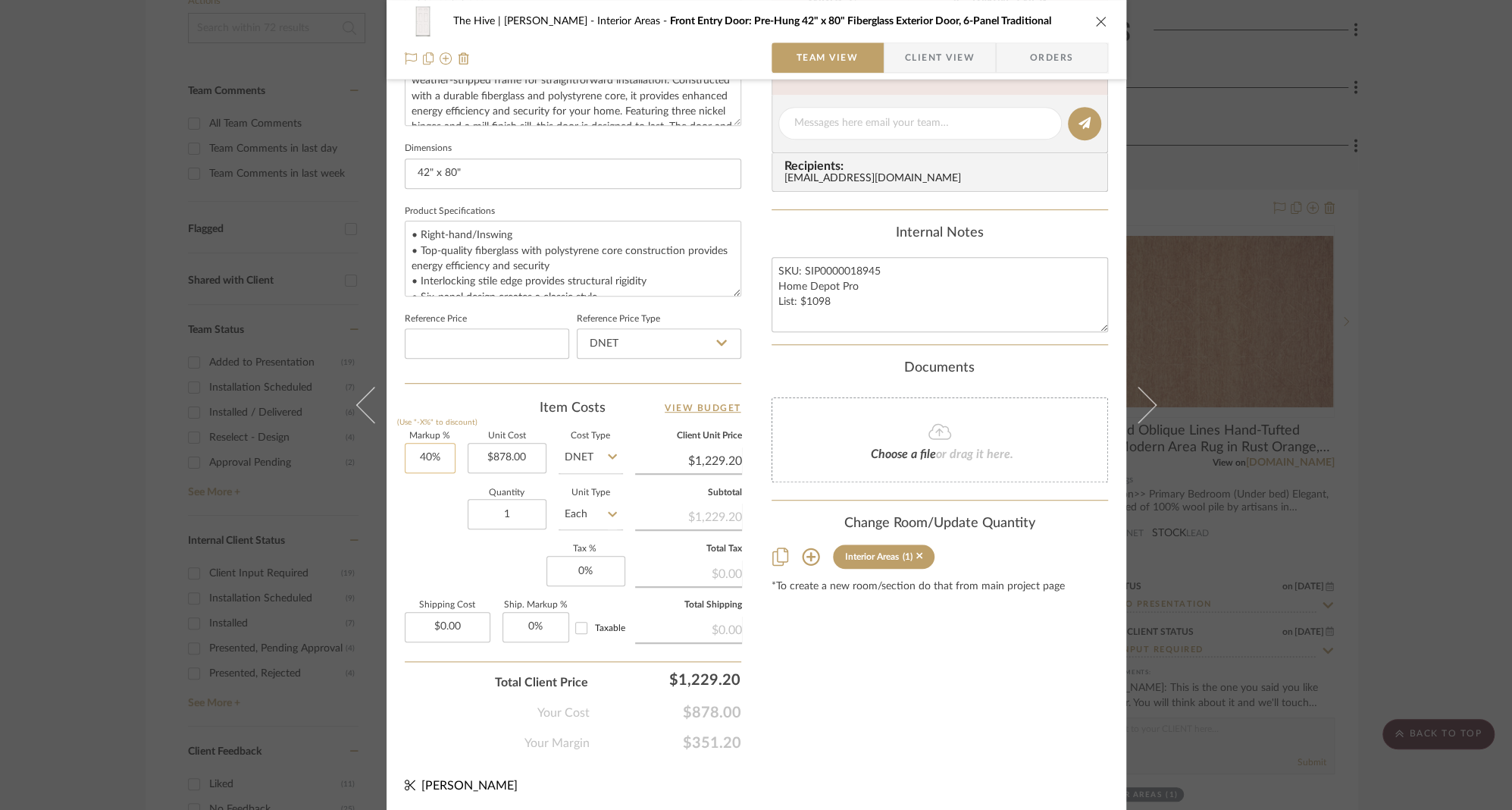
click at [421, 456] on input "40%" at bounding box center [429, 458] width 50 height 30
click at [421, 456] on input "40" at bounding box center [429, 458] width 50 height 30
type input "30%"
type input "878.00"
type input "$1,141.40"
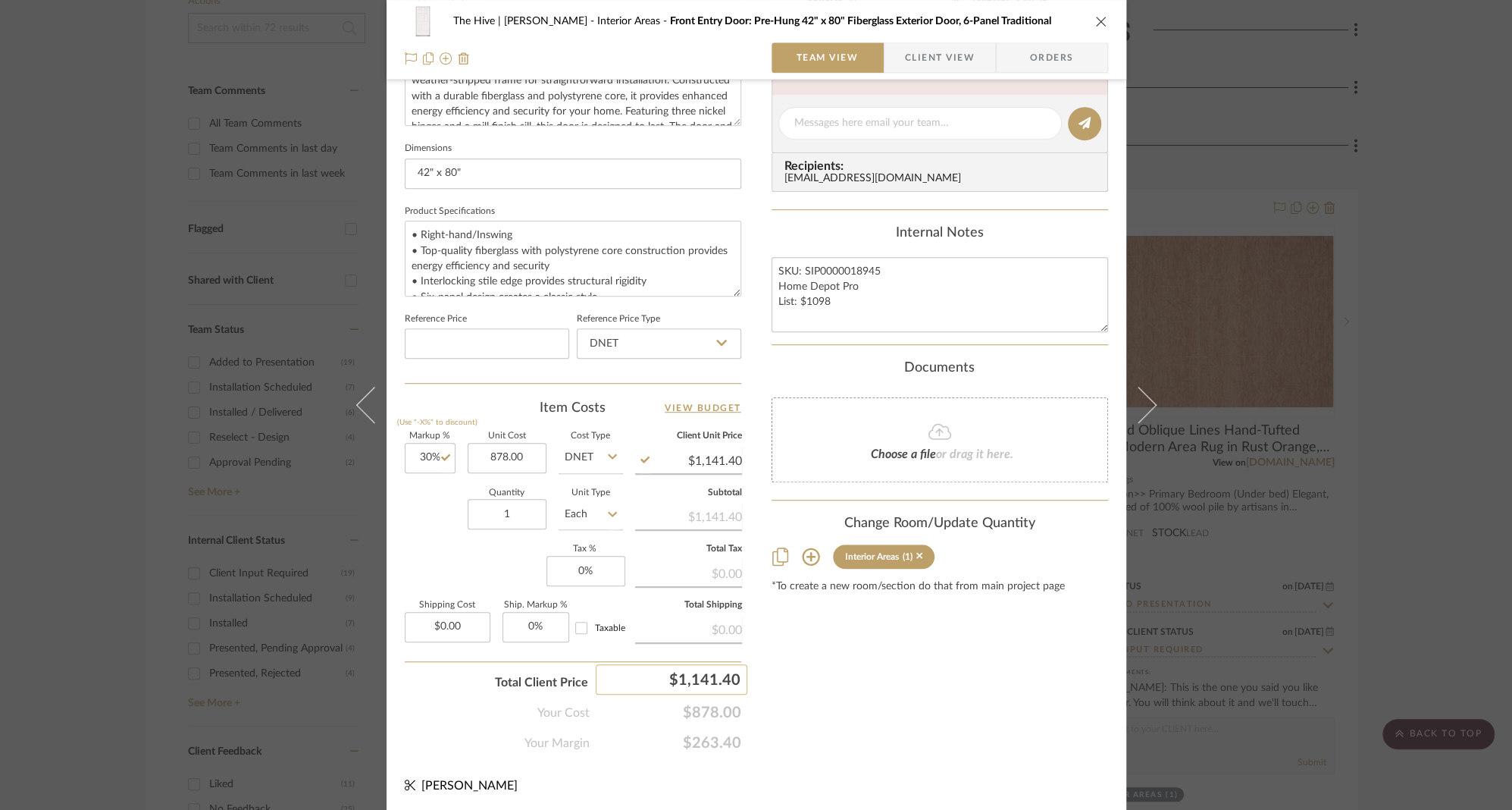
type input "$878.00"
type input "1145"
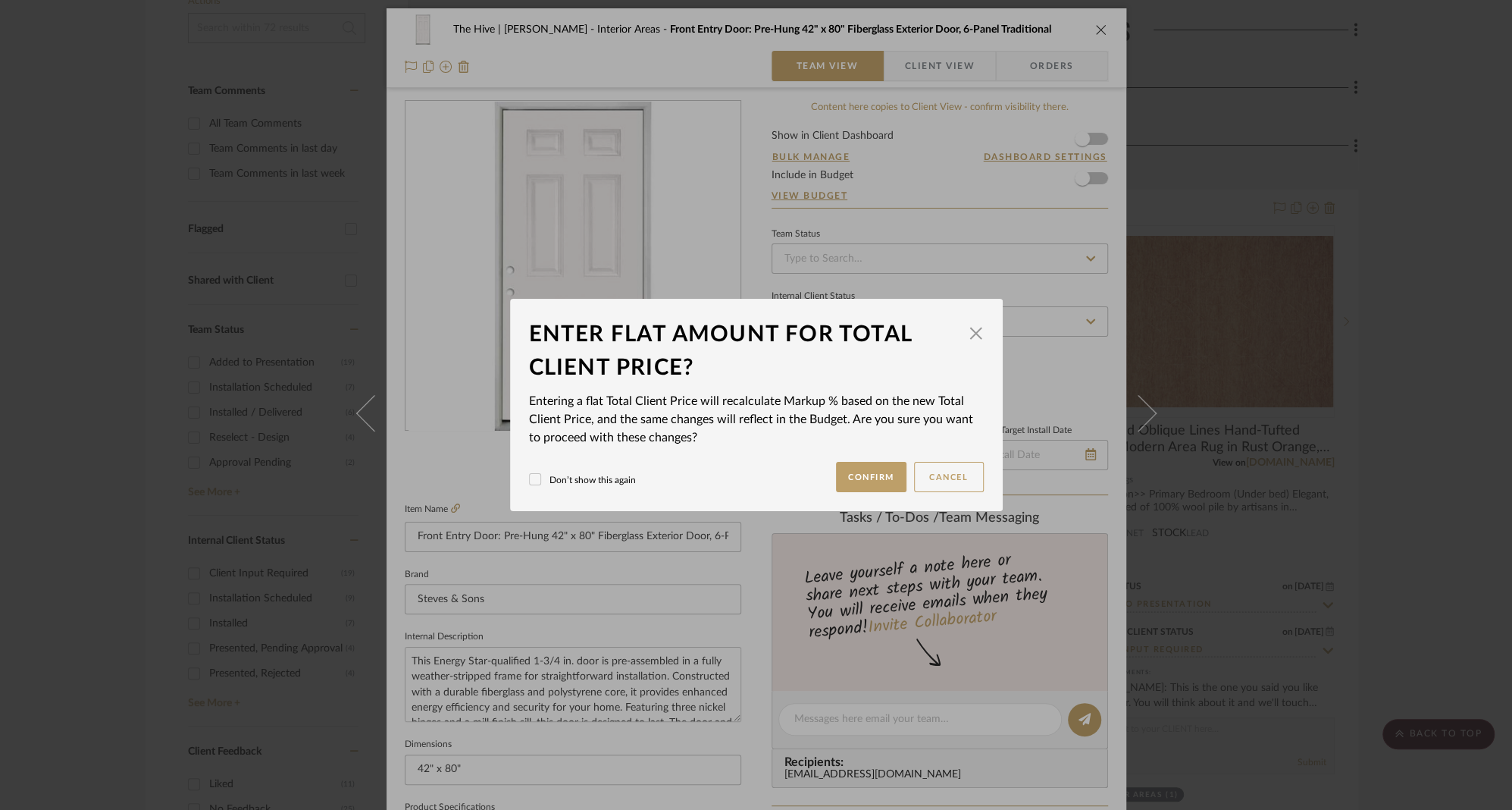
scroll to position [0, 0]
click at [866, 467] on button "Confirm" at bounding box center [872, 477] width 71 height 30
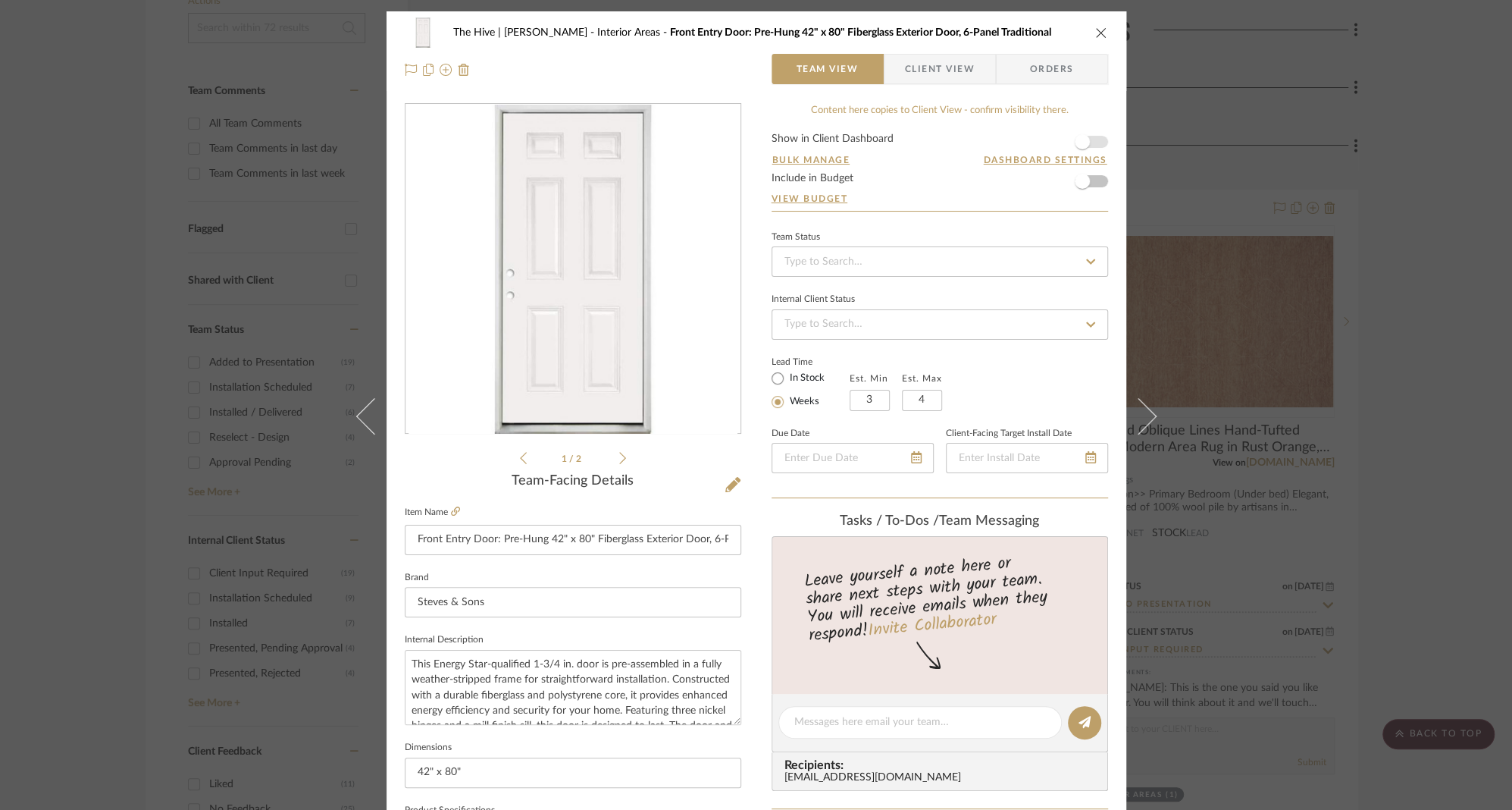
type input "30.41%"
type input "$1,145.00"
click at [1088, 322] on icon at bounding box center [1091, 324] width 9 height 5
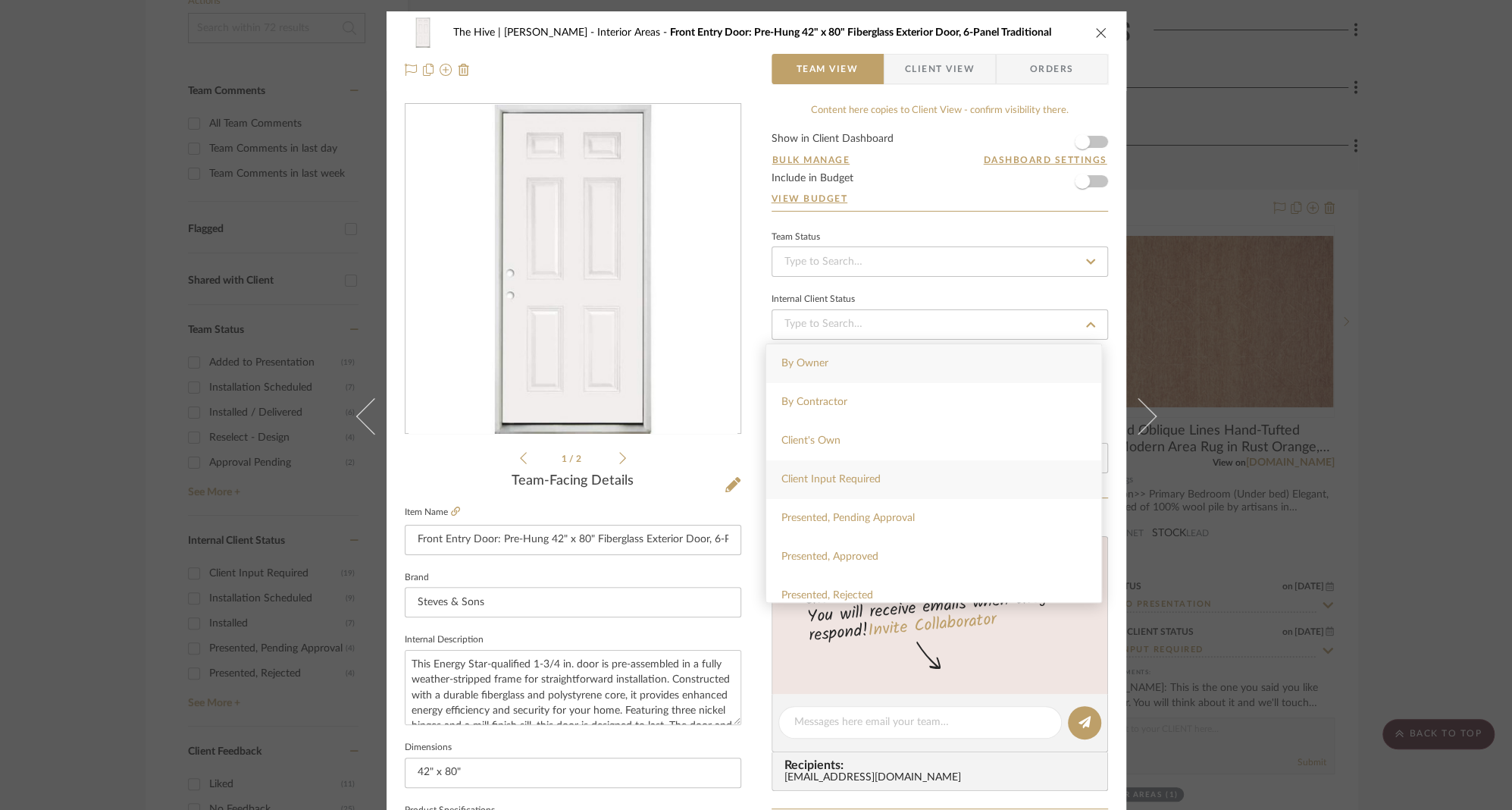
click at [845, 484] on div "Client Input Required" at bounding box center [934, 480] width 335 height 39
type input "9/2/2025"
type input "Client Input Required"
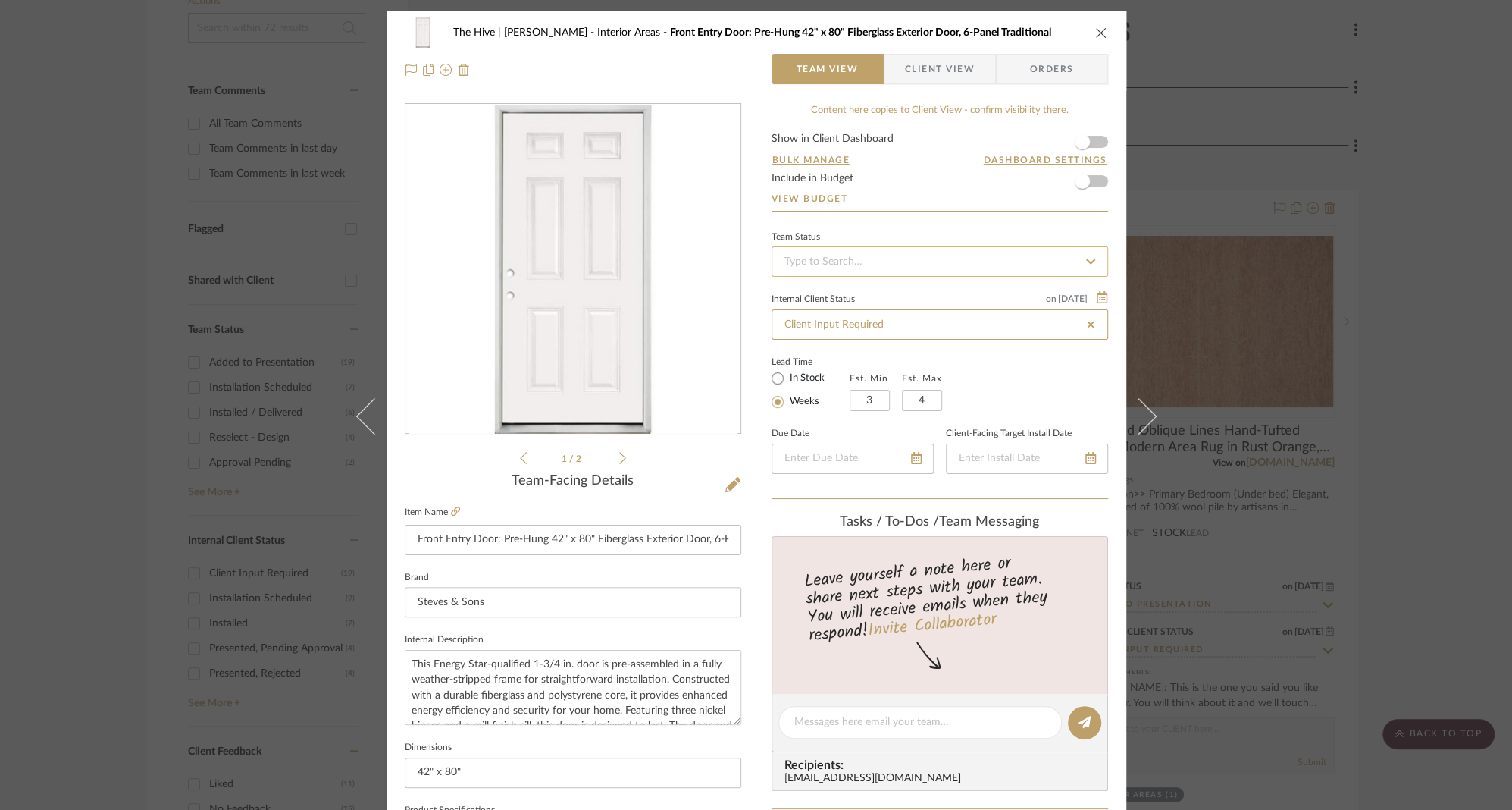
type input "9/2/2025"
type input "Client Input Required"
click at [855, 254] on input at bounding box center [940, 261] width 336 height 30
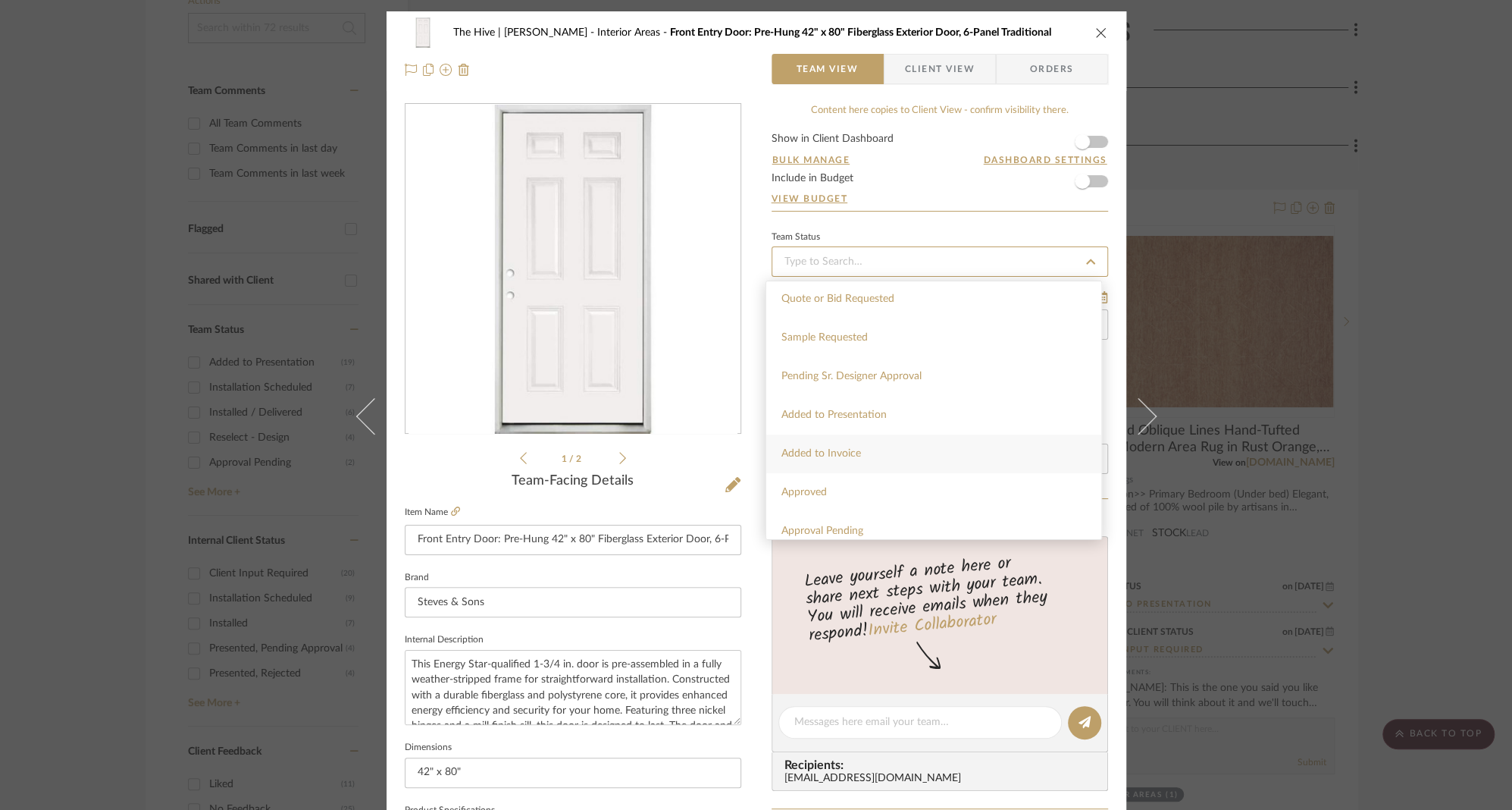
scroll to position [586, 0]
click at [873, 408] on span "Added to Presentation" at bounding box center [834, 410] width 105 height 11
type input "9/2/2025"
type input "Added to Presentation"
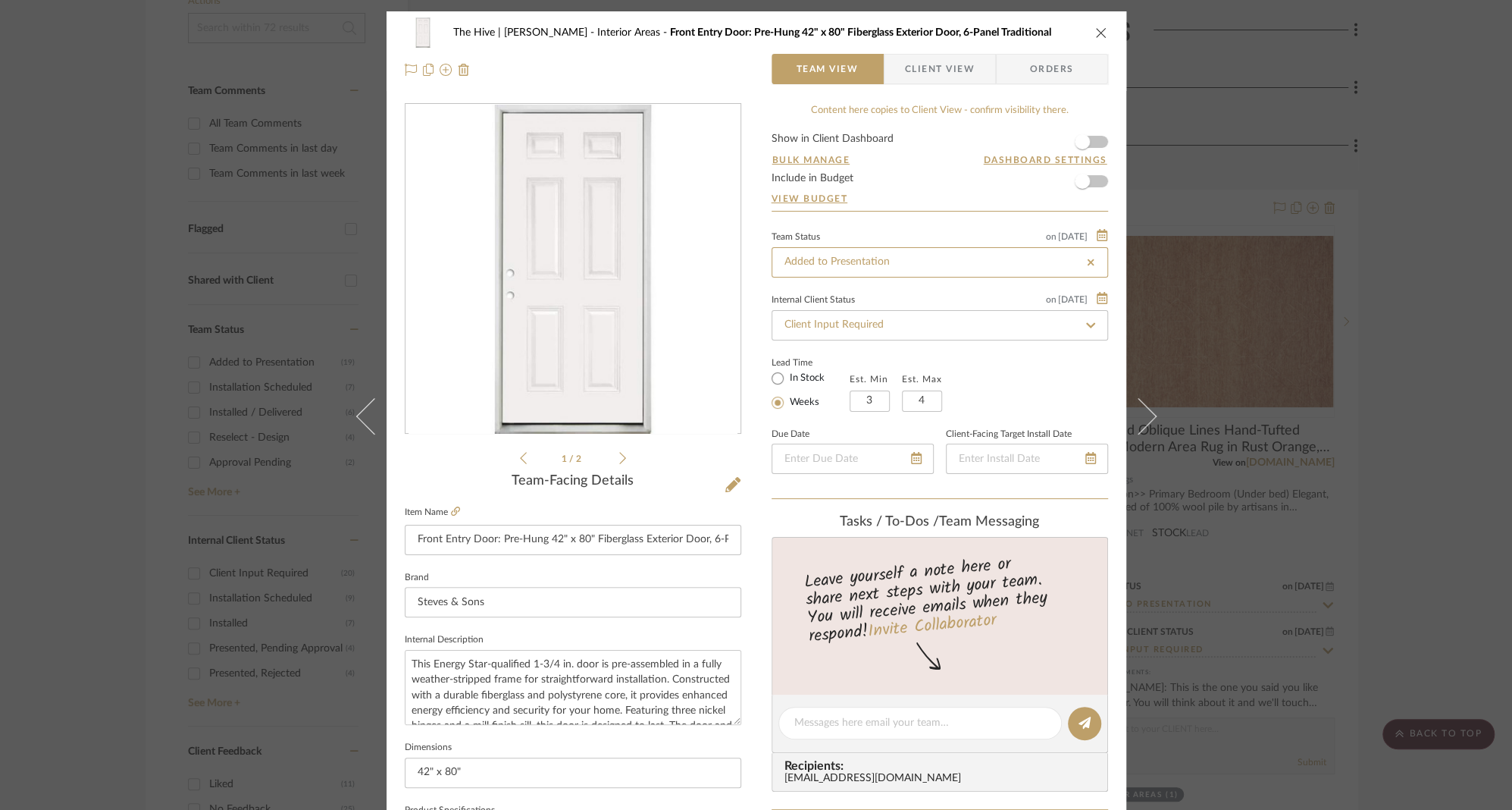
type input "9/2/2025"
type input "Added to Presentation"
click at [708, 59] on div at bounding box center [572, 69] width 336 height 30
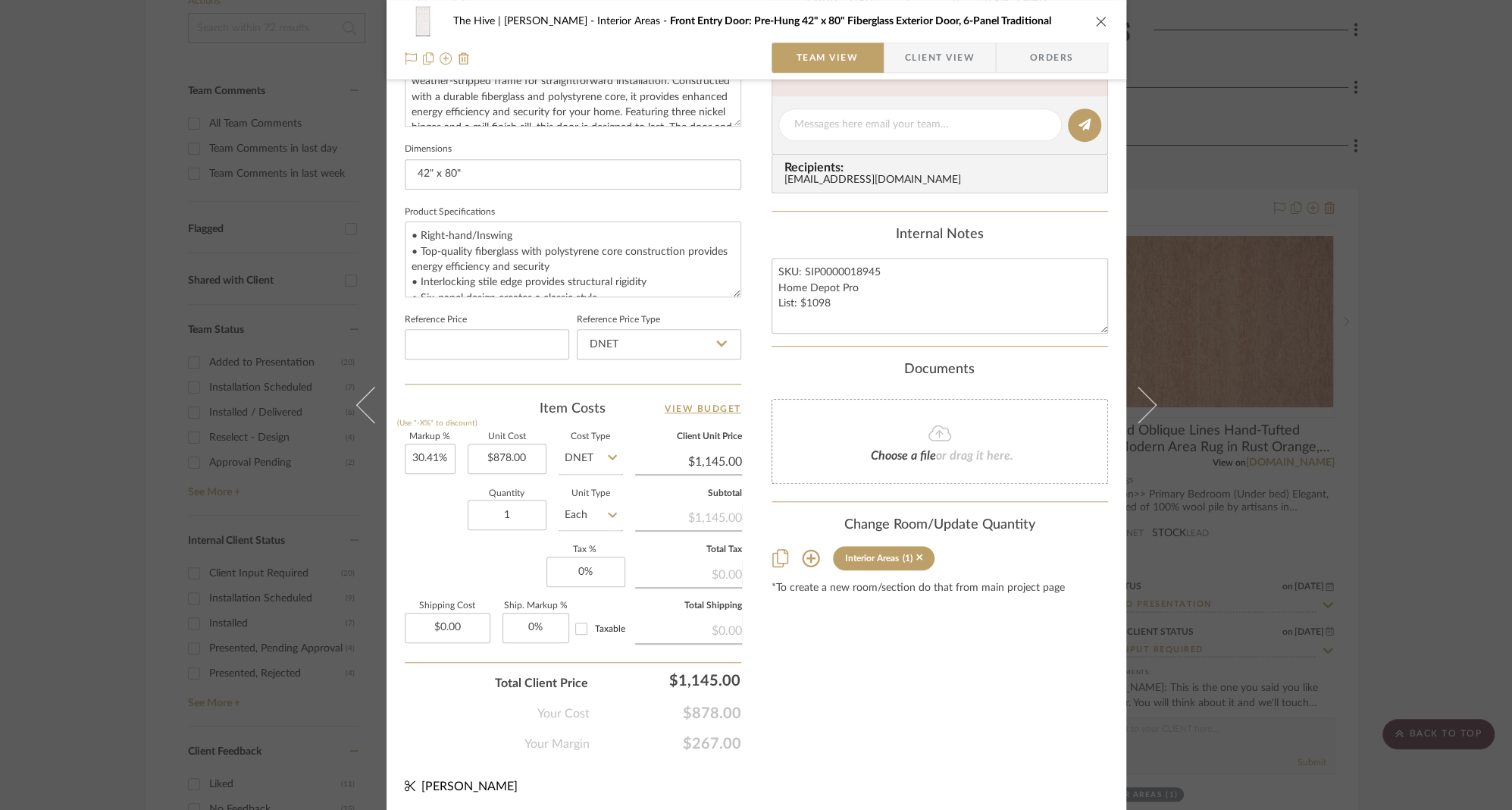
scroll to position [599, 0]
click at [420, 456] on input "30.41" at bounding box center [429, 458] width 50 height 30
type input "40%"
type input "878.00"
type input "$1,229.20"
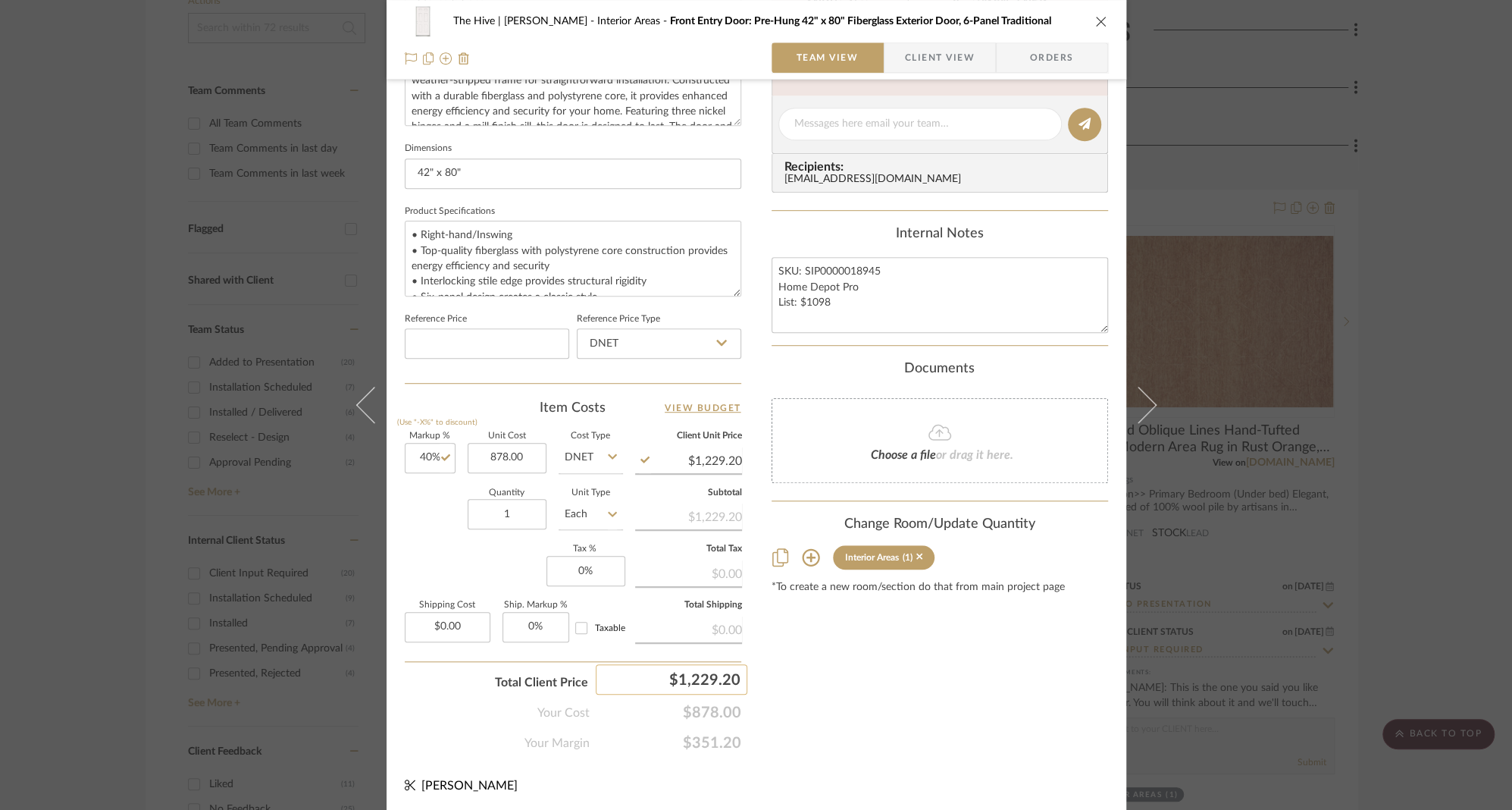
type input "$878.00"
click at [422, 460] on input "40" at bounding box center [429, 458] width 50 height 30
type input "30%"
type input "878.00"
type input "$1,141.40"
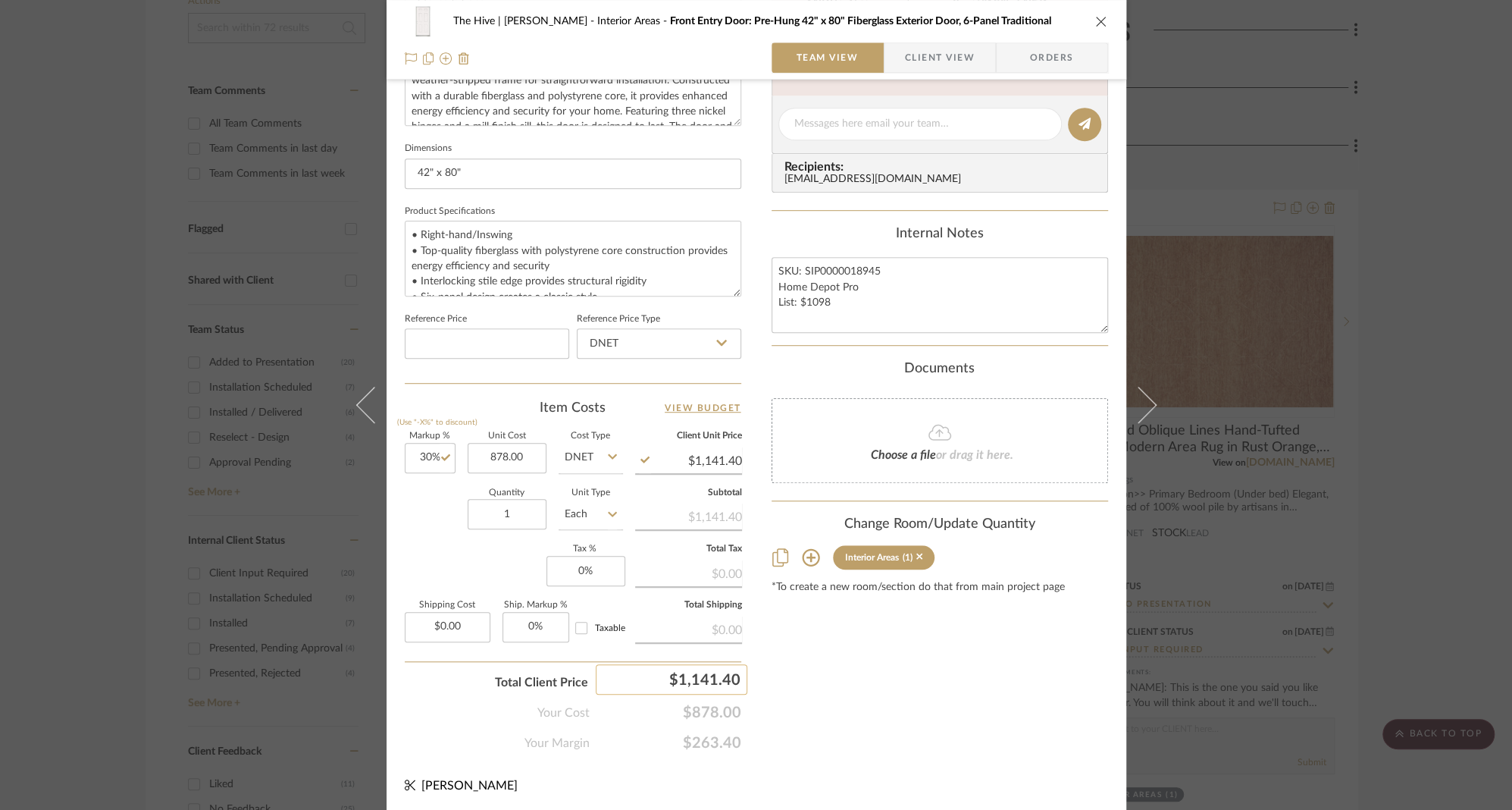
type input "$878.00"
type input "1140"
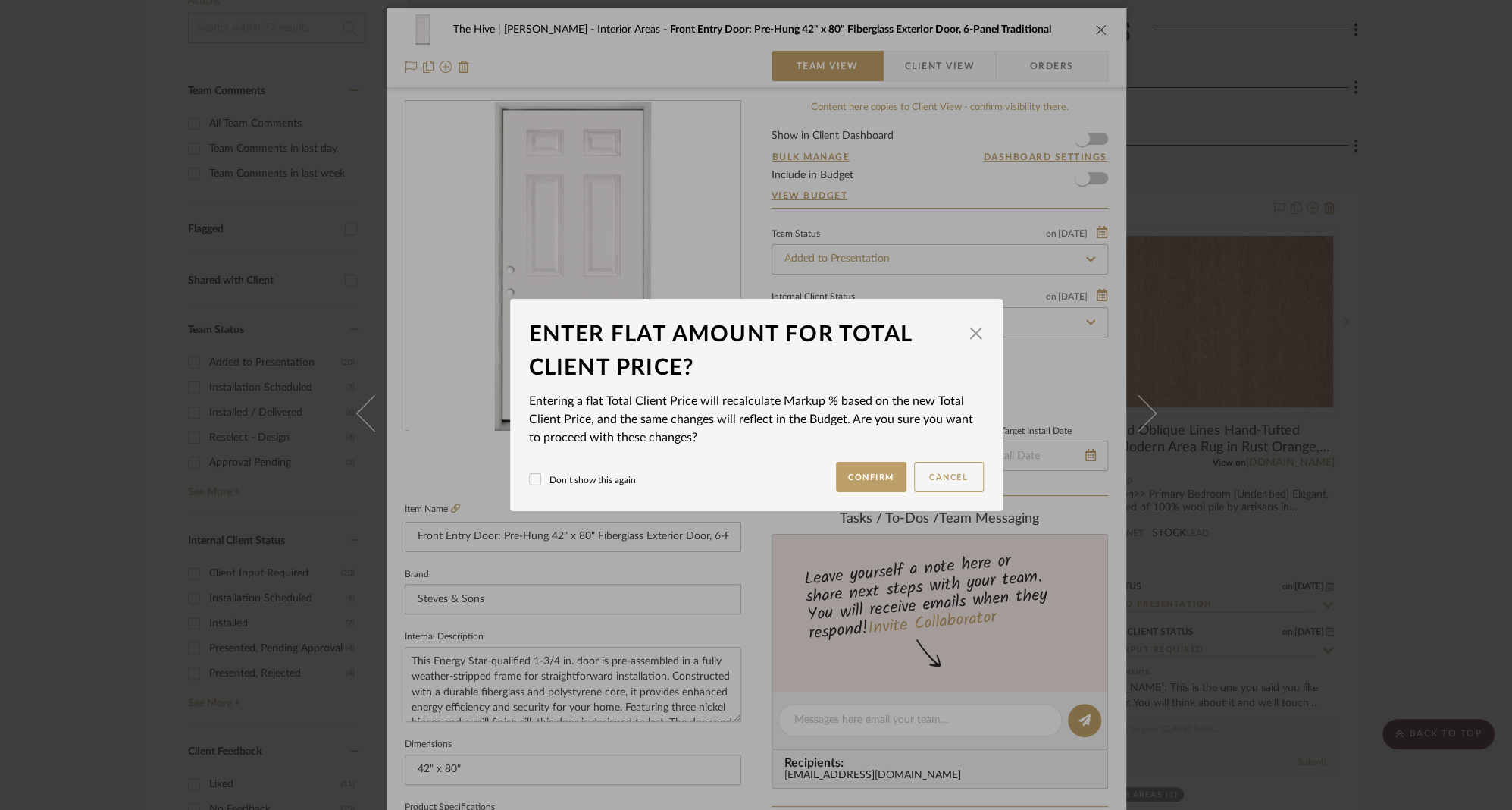
scroll to position [0, 0]
click at [858, 476] on button "Confirm" at bounding box center [872, 477] width 71 height 30
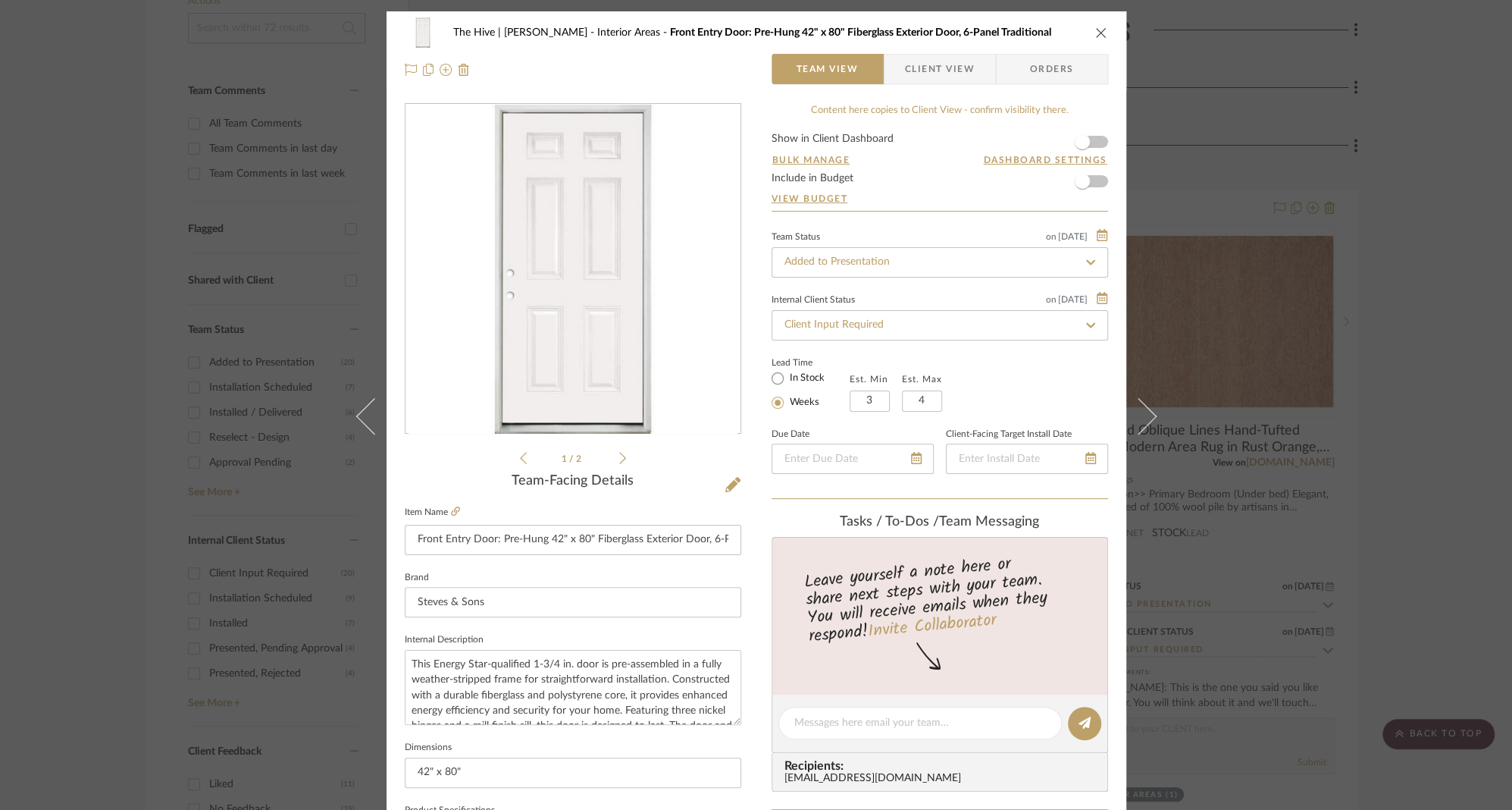
type input "29.84%"
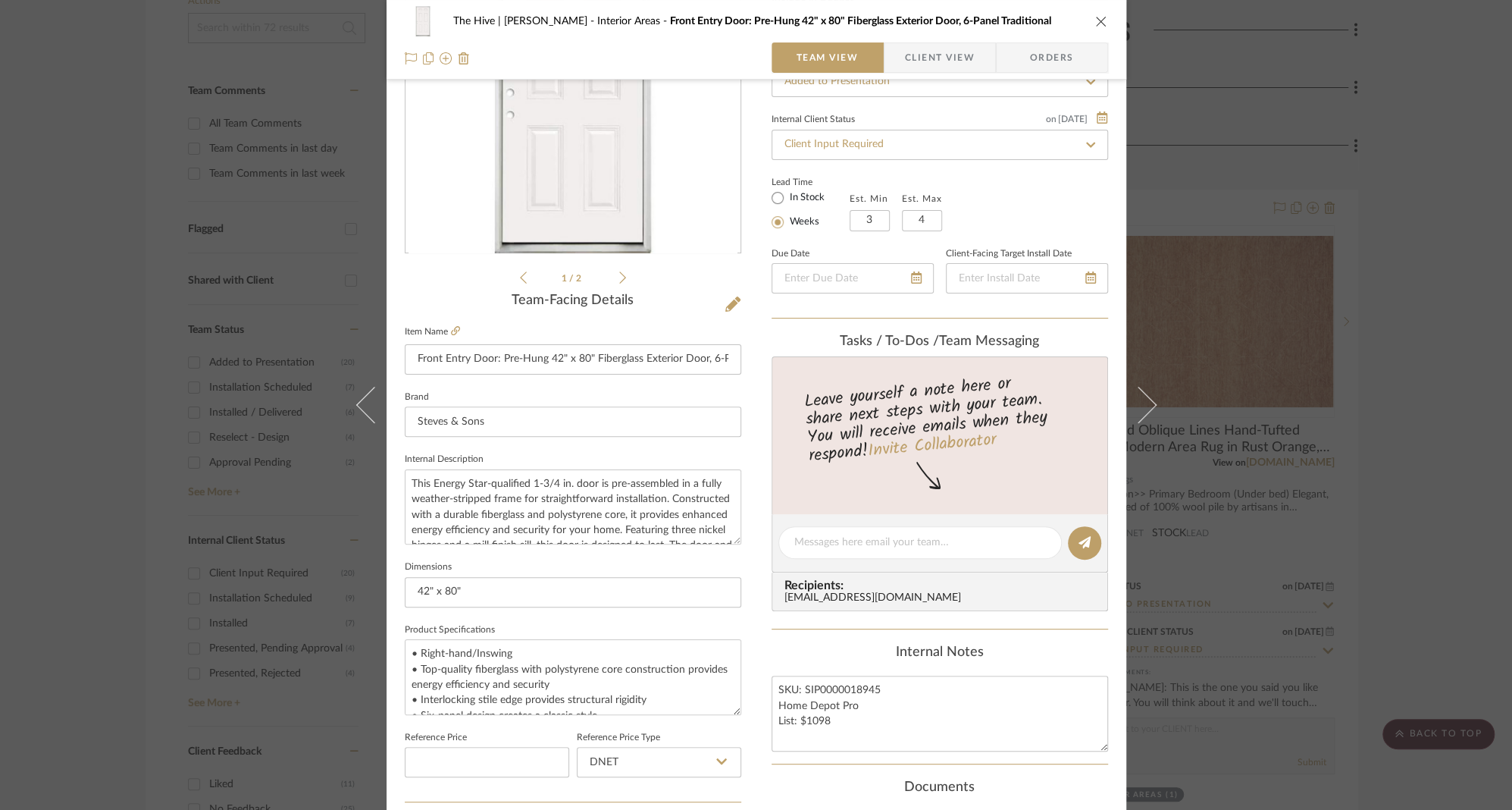
scroll to position [599, 0]
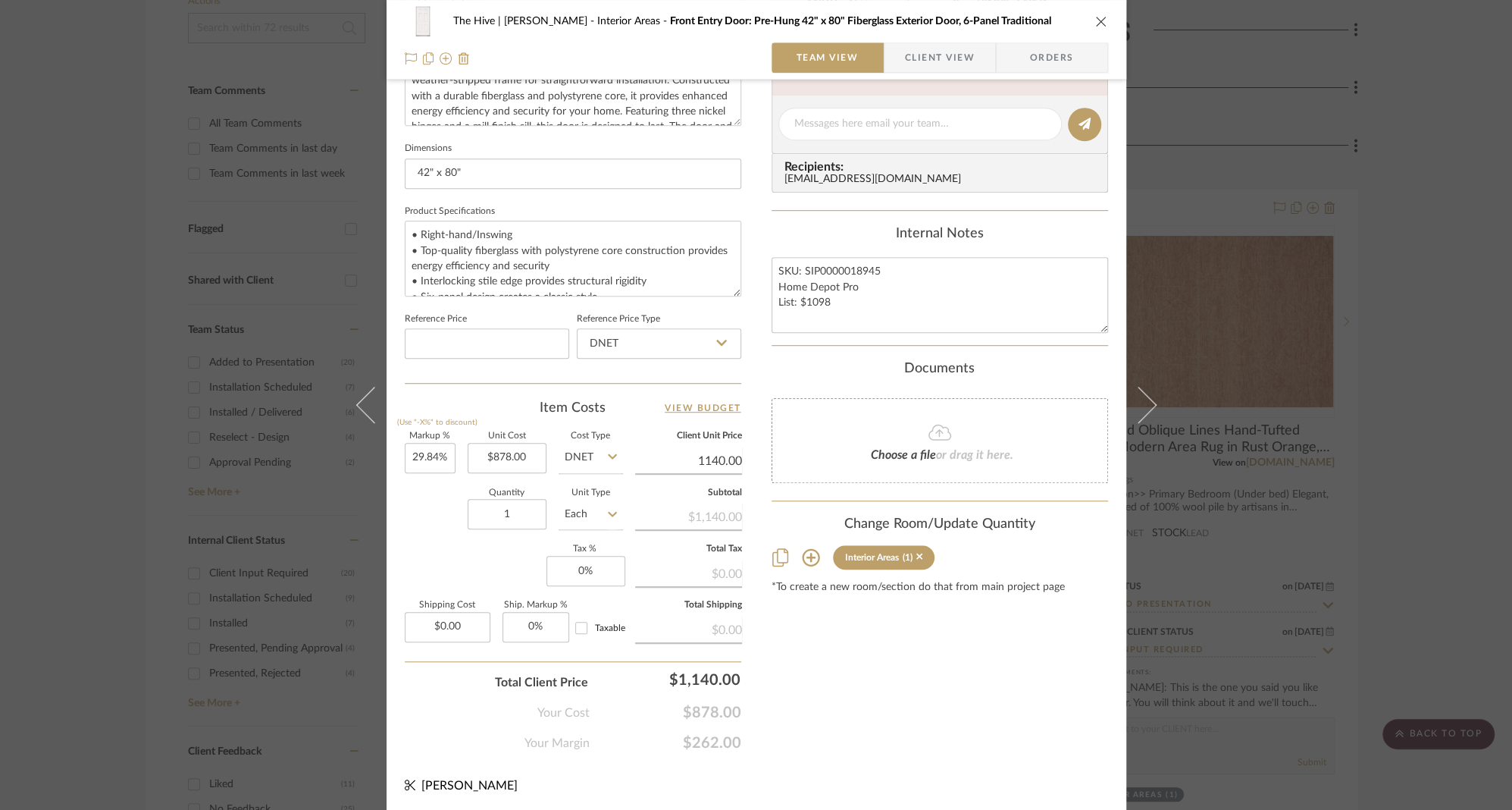
click at [697, 455] on input "1140.00" at bounding box center [688, 461] width 107 height 23
type input "1145"
type input "30.41%"
type input "$1,145.00"
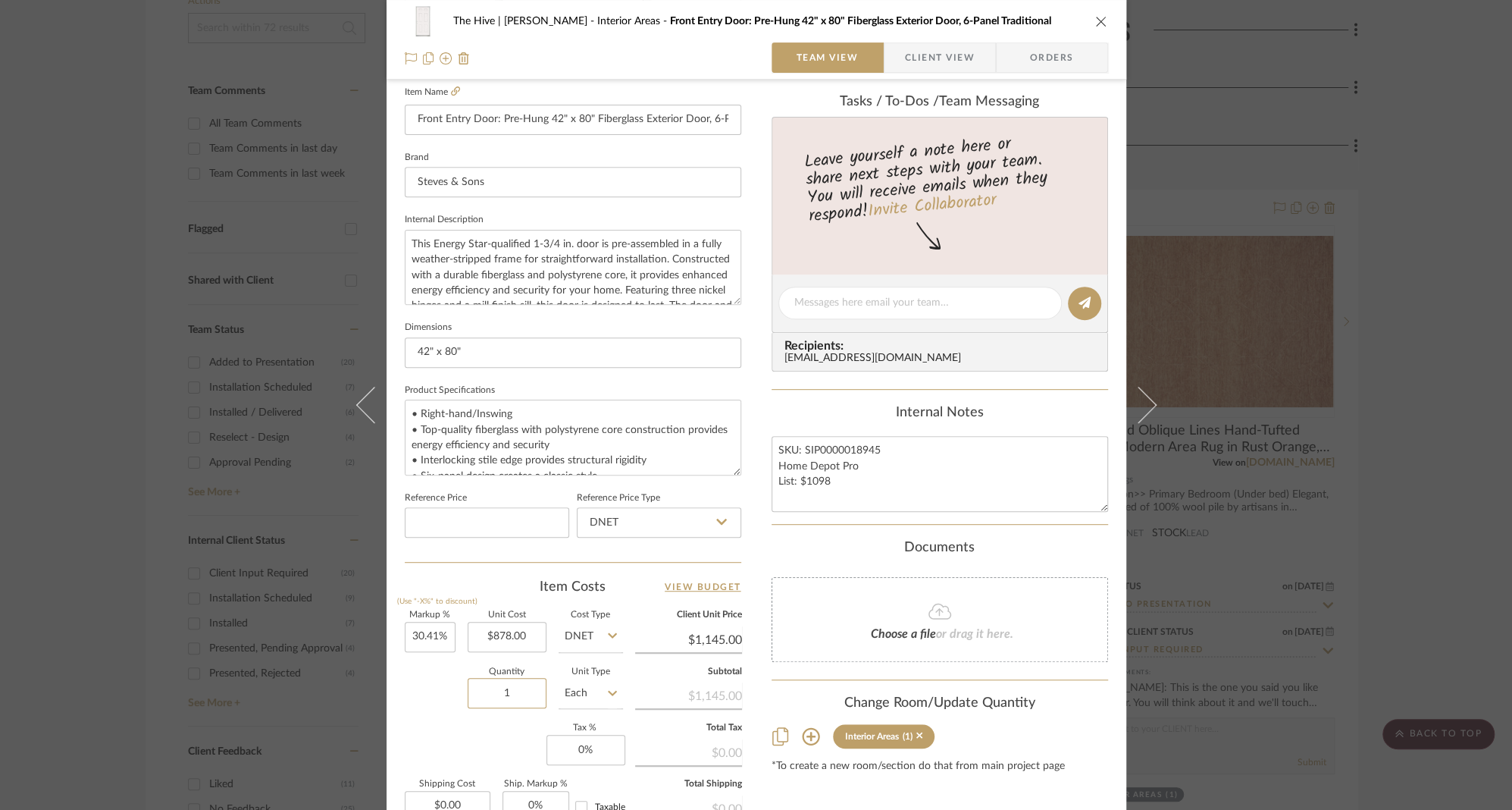
scroll to position [459, 0]
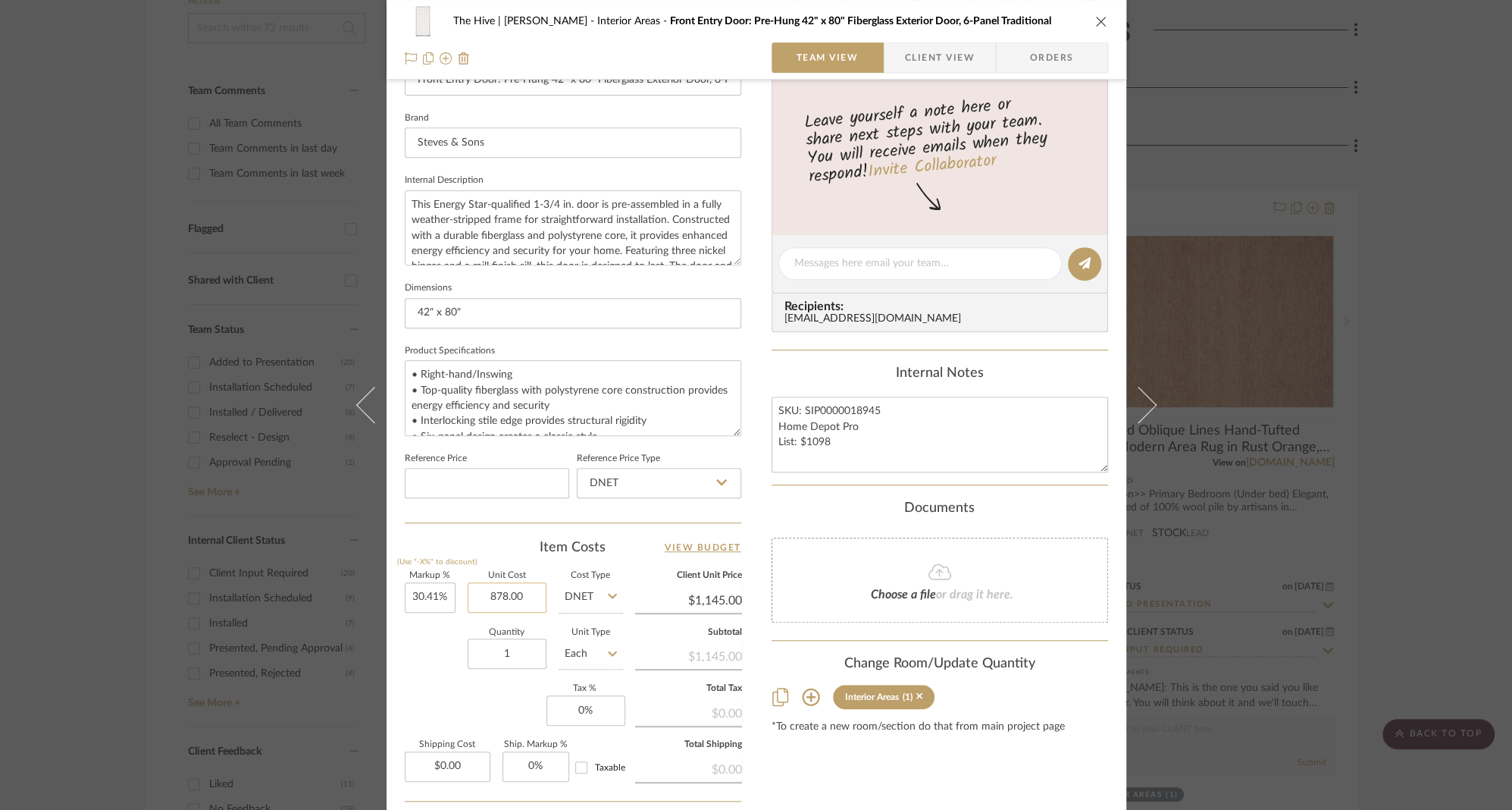
click at [511, 597] on input "878.00" at bounding box center [507, 597] width 79 height 30
click at [510, 597] on input "878.00" at bounding box center [507, 597] width 79 height 30
type input "$878.40"
type input "$1,145.52"
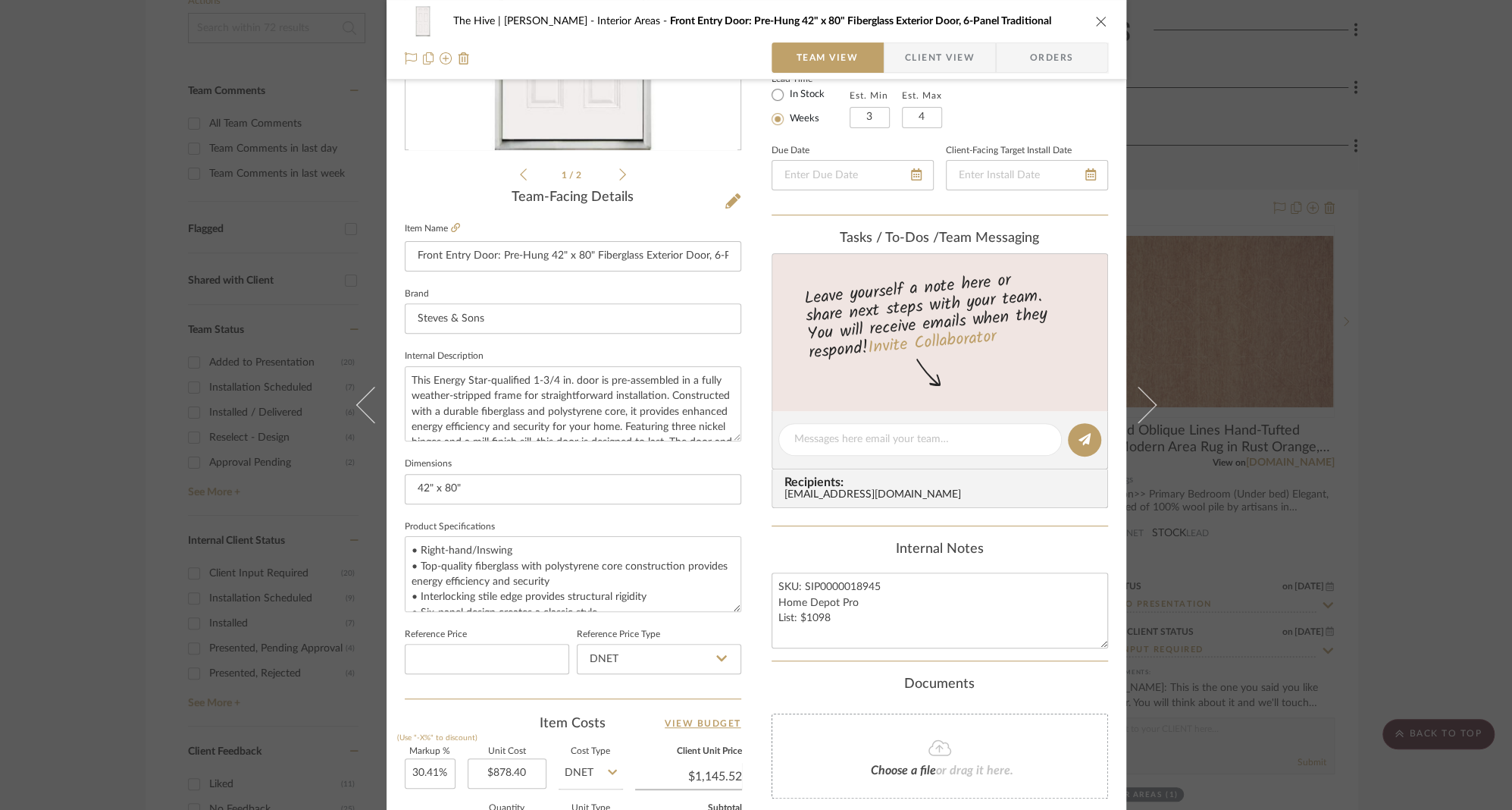
scroll to position [0, 0]
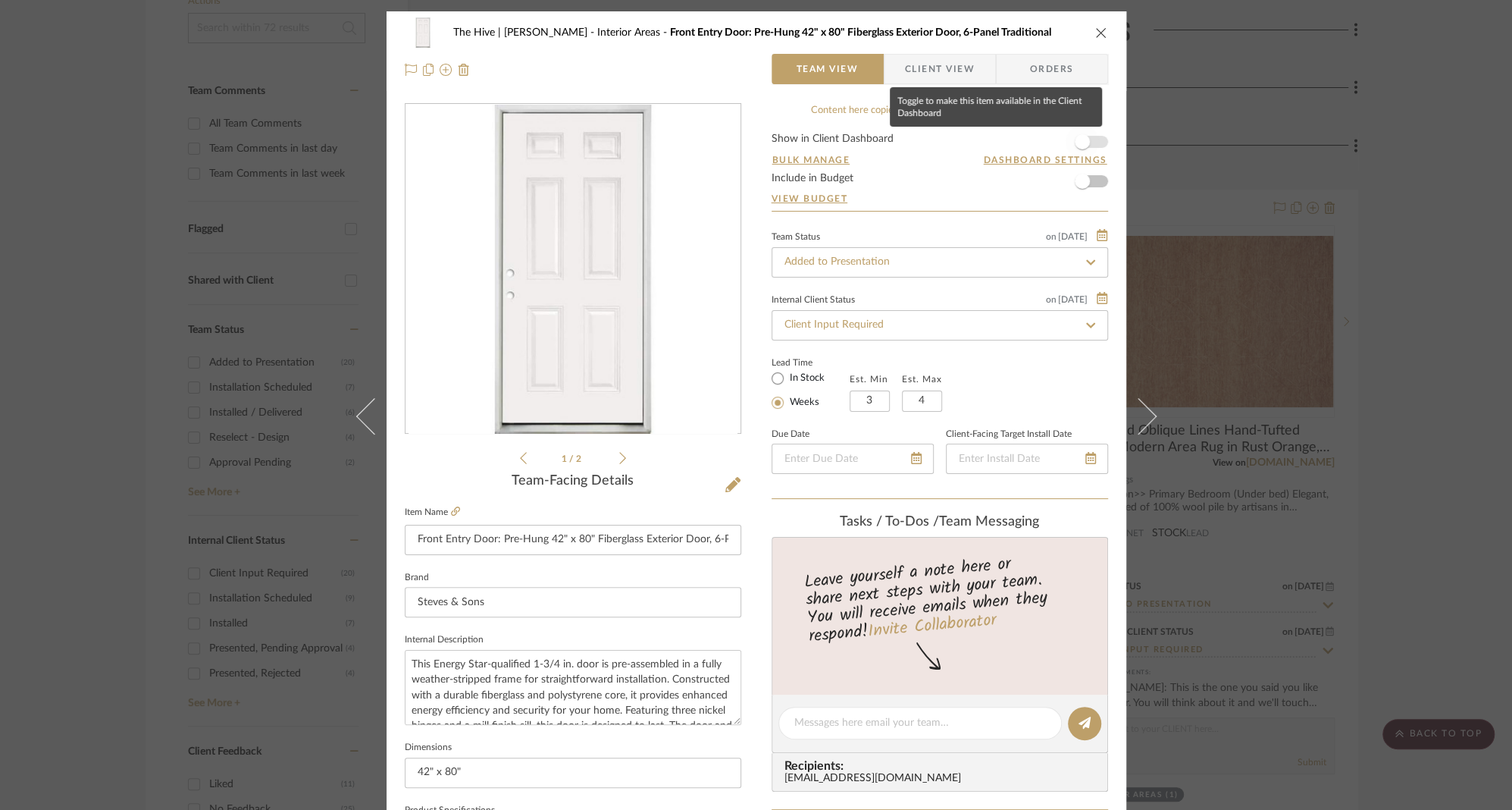
click at [1084, 142] on span "button" at bounding box center [1083, 142] width 34 height 34
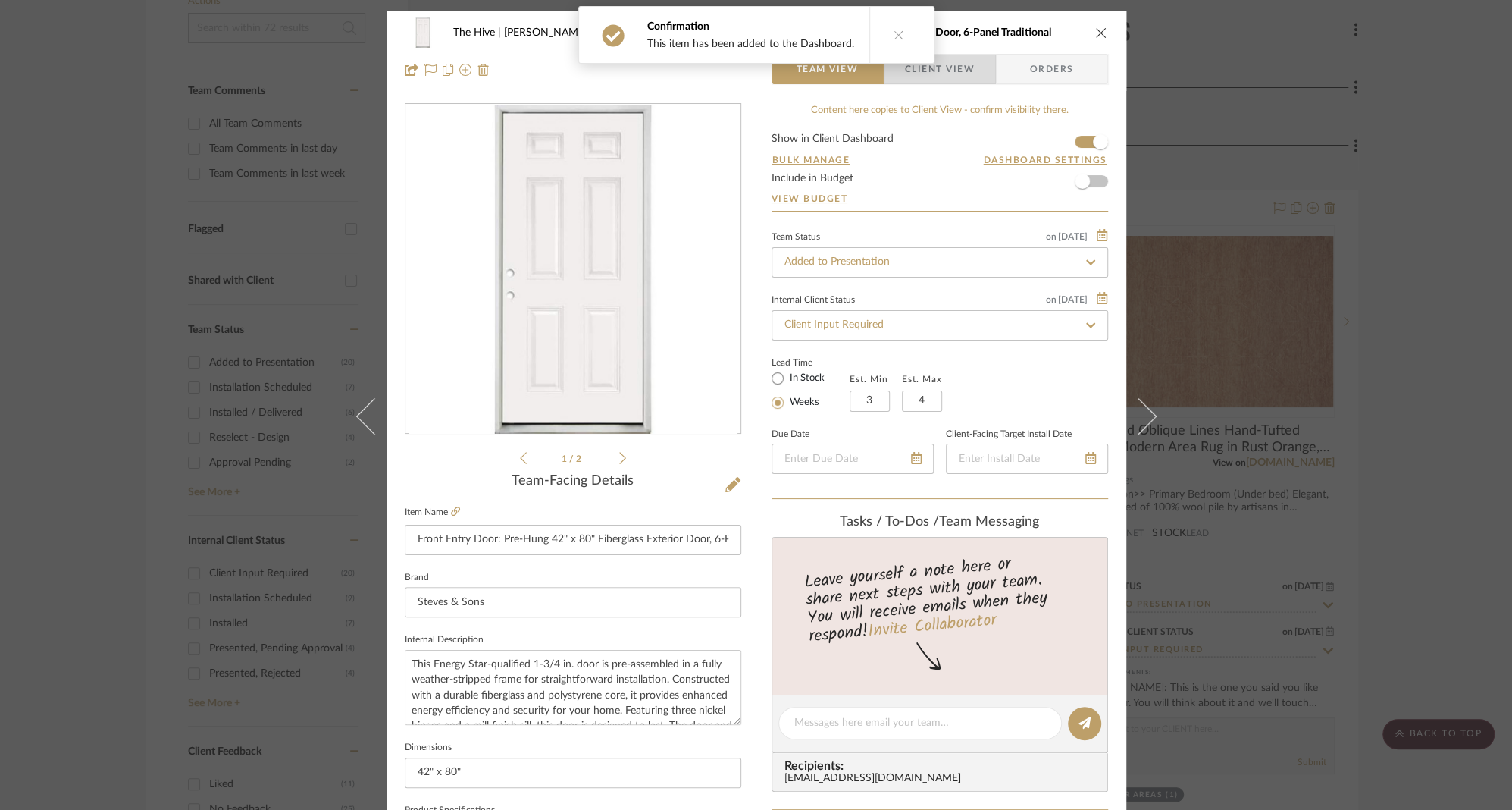
click at [939, 72] on span "Client View" at bounding box center [940, 69] width 70 height 30
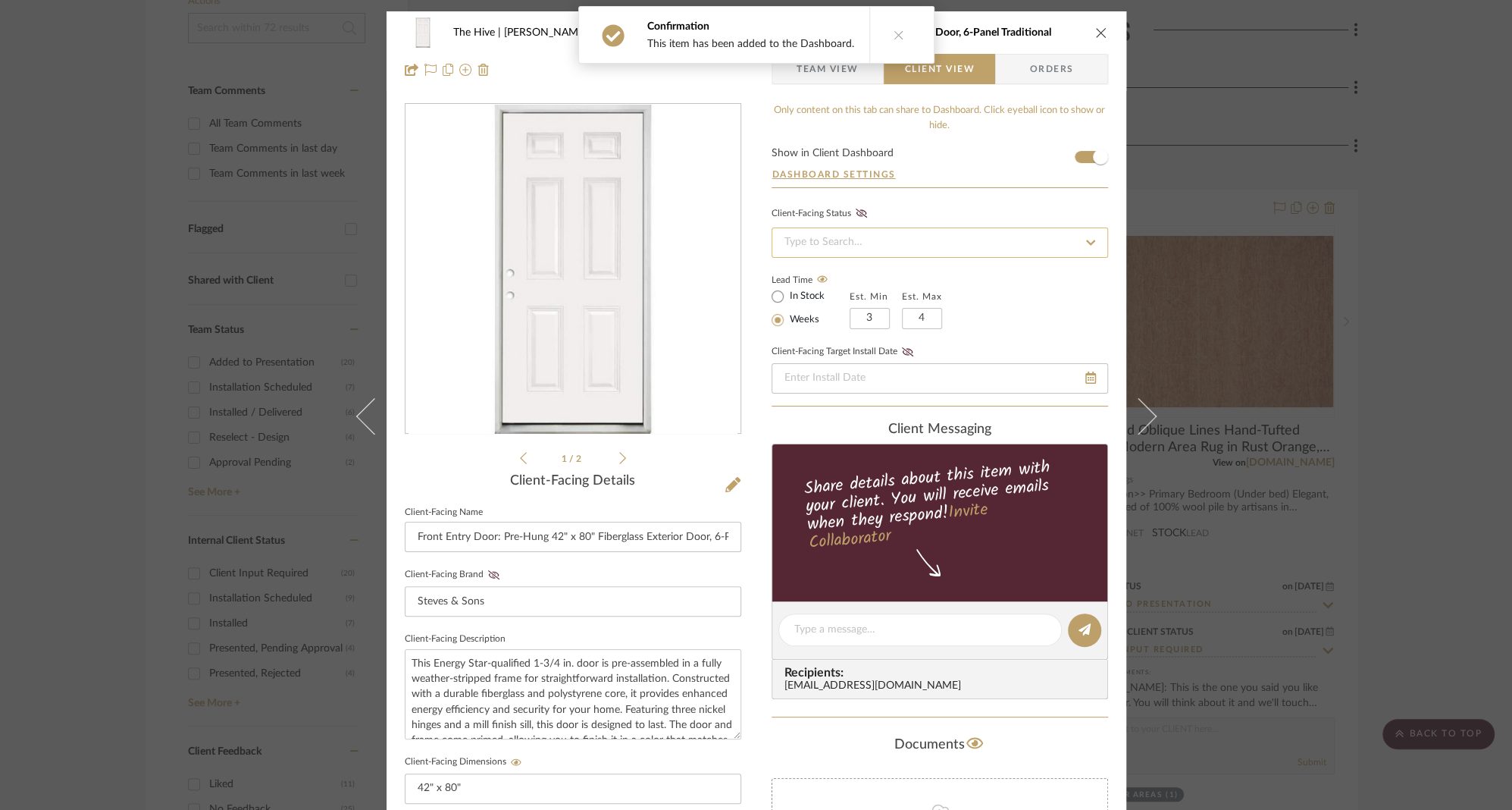
click at [932, 238] on input at bounding box center [940, 242] width 336 height 30
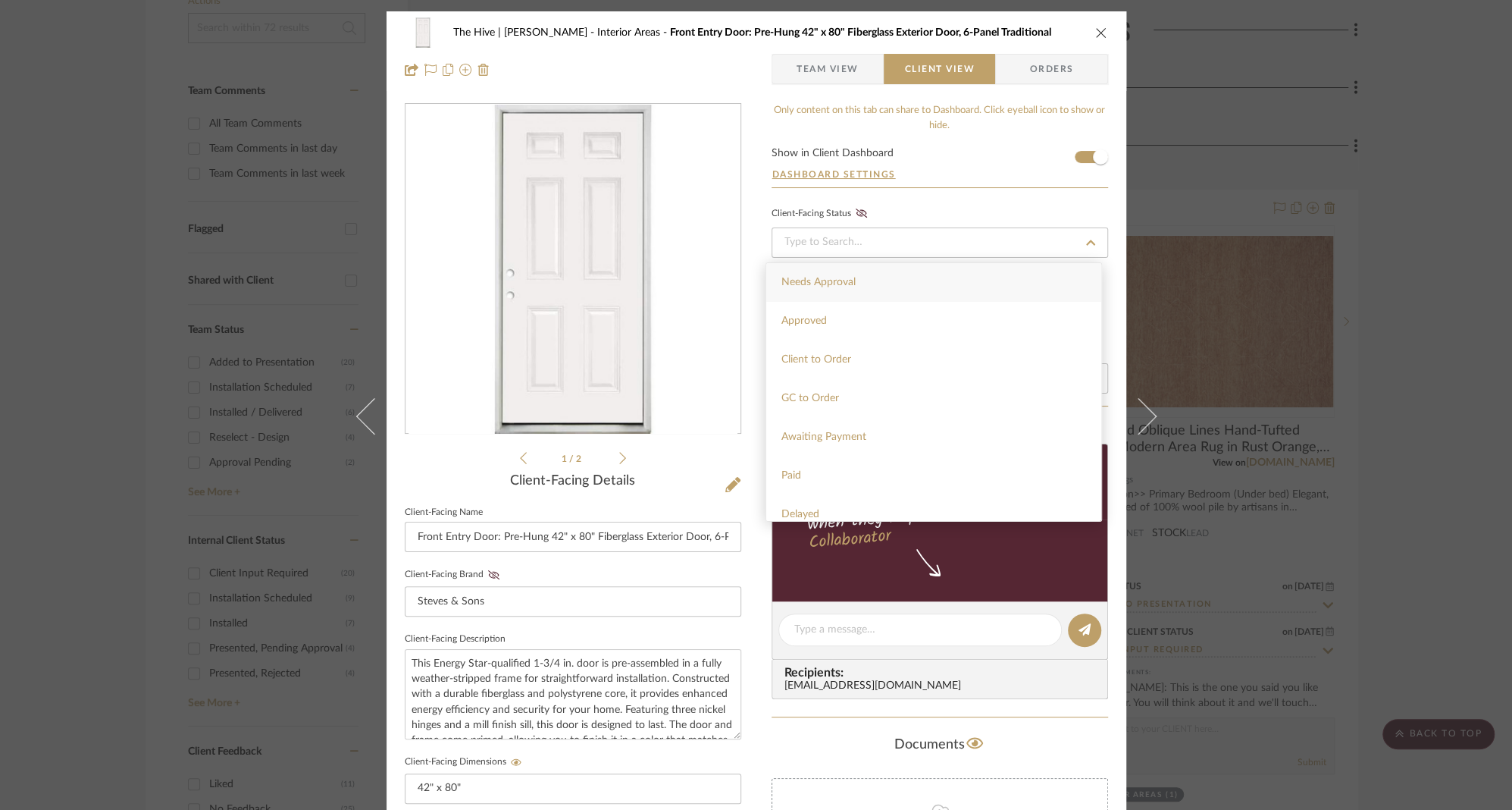
click at [858, 279] on div "Needs Approval" at bounding box center [934, 283] width 335 height 39
type input "9/2/2025"
type input "Needs Approval"
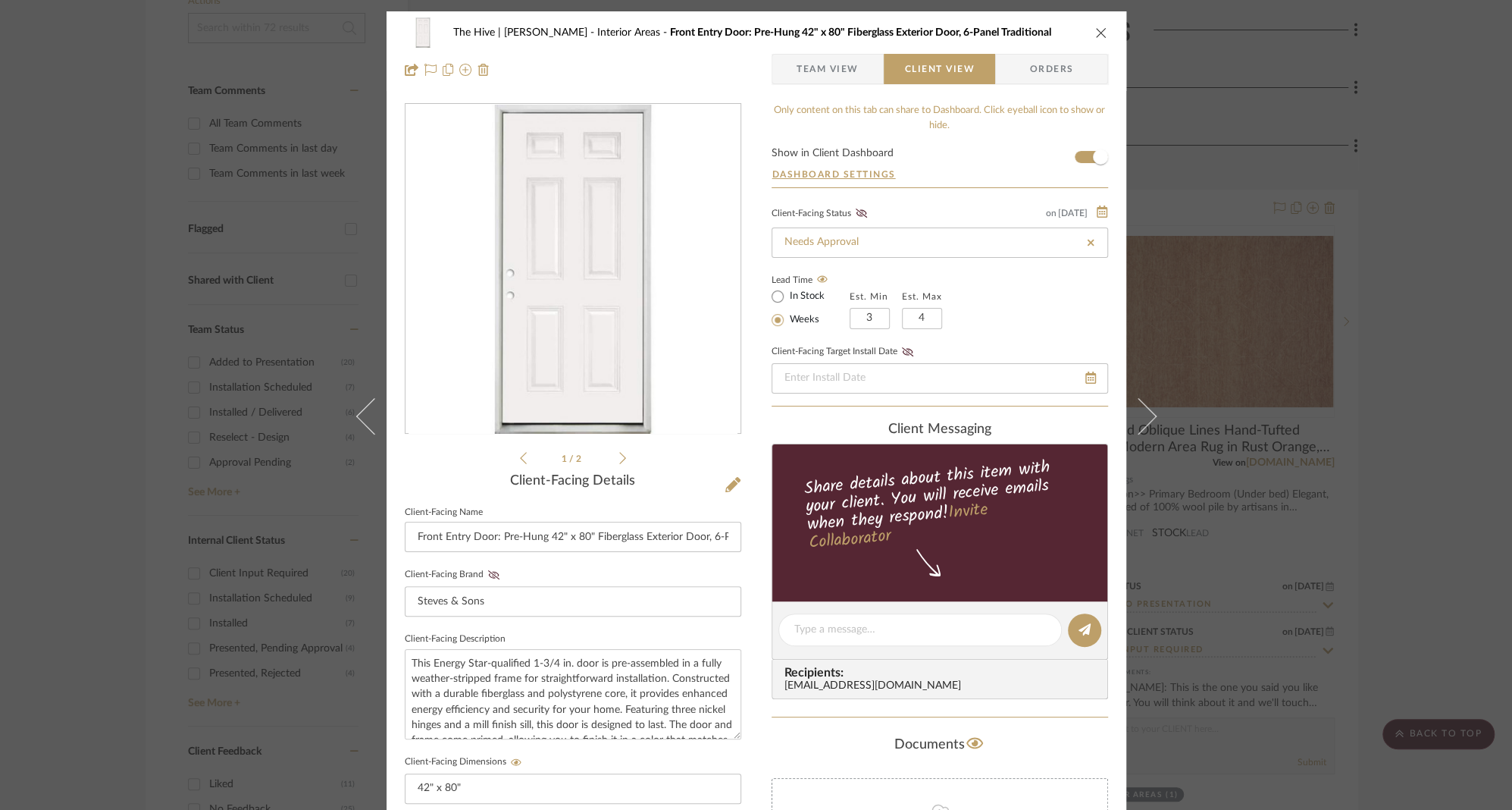
click at [746, 658] on div "The Hive | Donnie Gavigan Interior Areas Front Entry Door: Pre-Hung 42" x 80" F…" at bounding box center [757, 642] width 740 height 1262
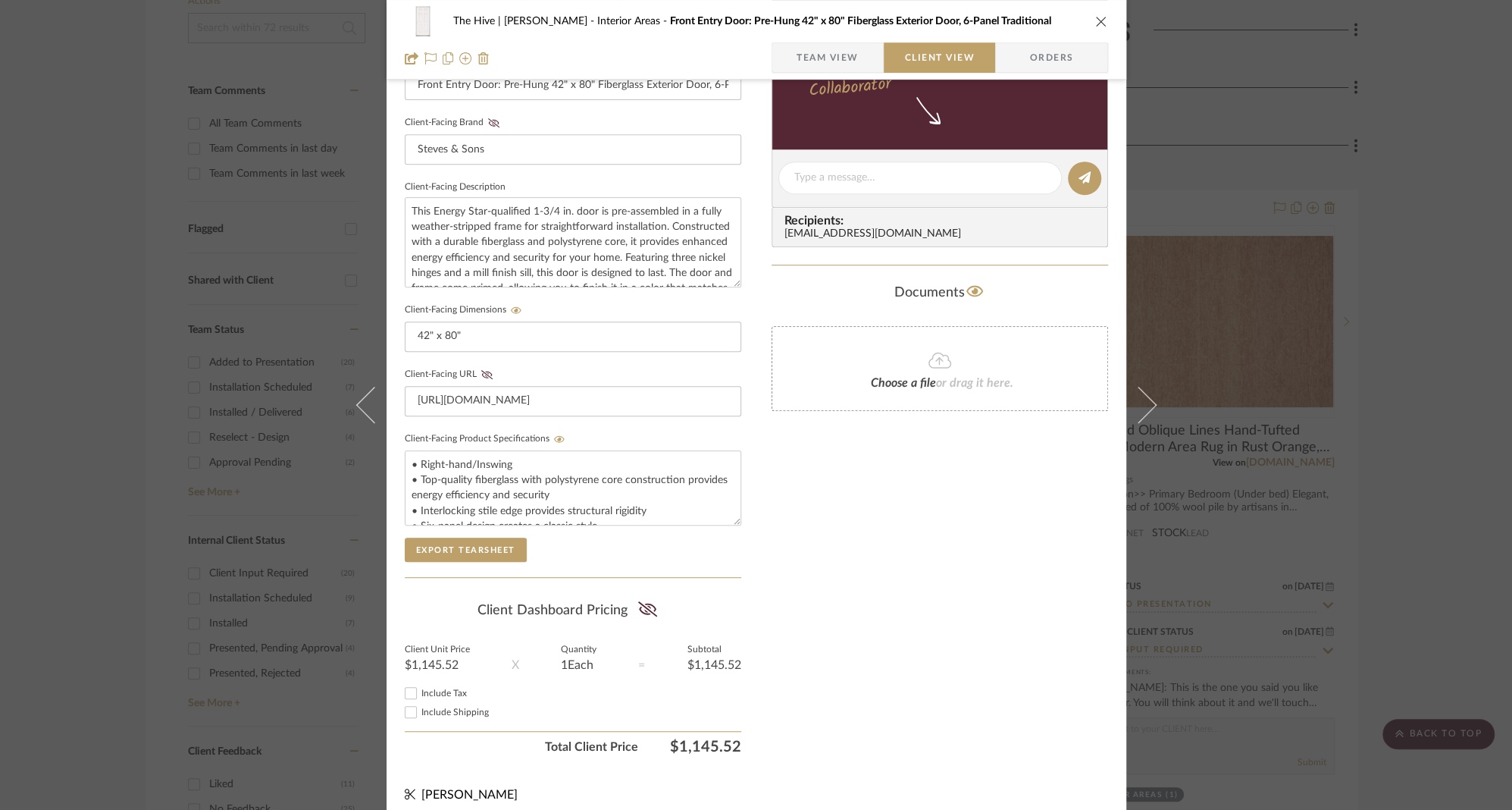
scroll to position [460, 0]
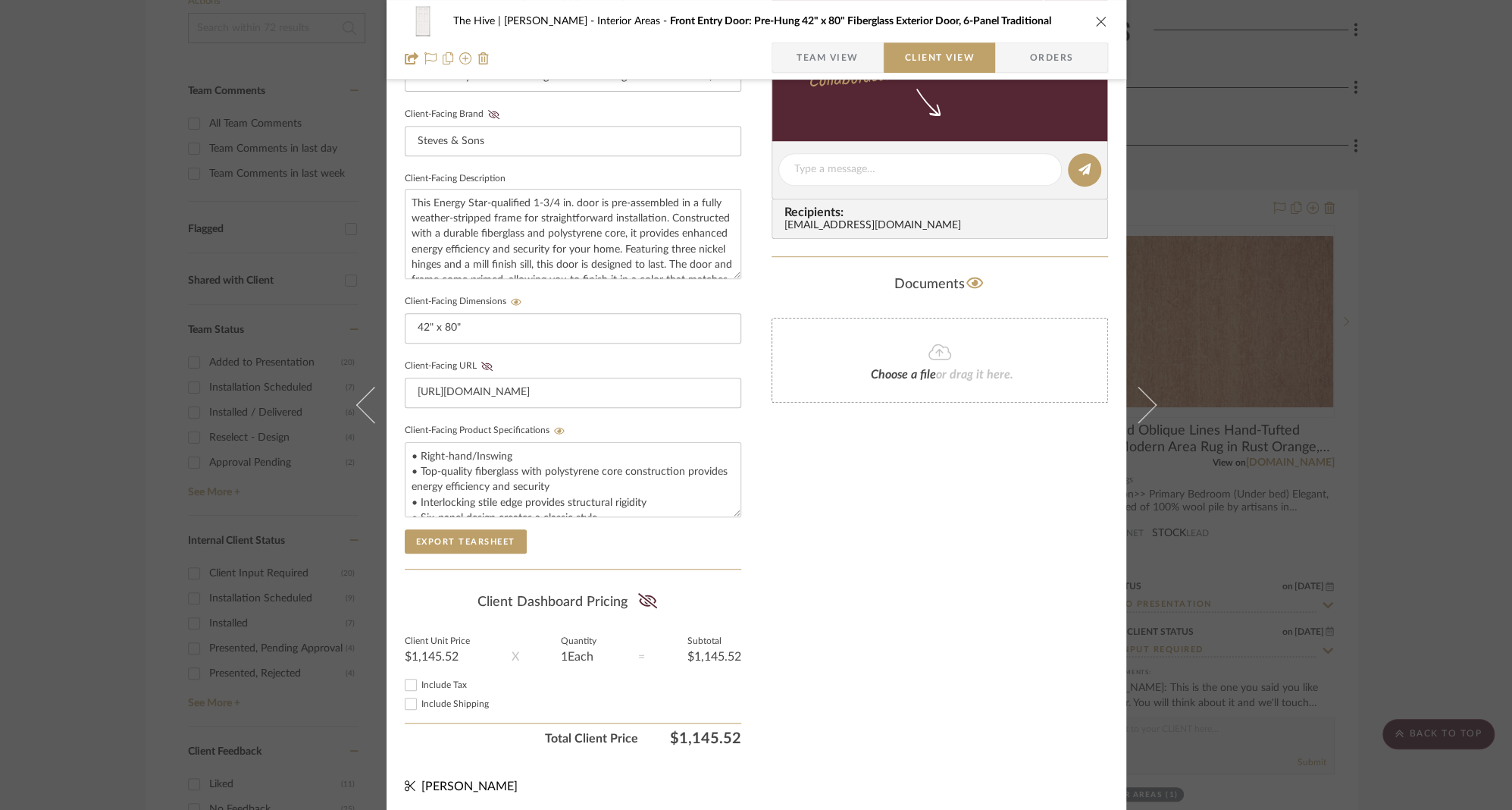
click at [838, 53] on span "Team View" at bounding box center [828, 57] width 62 height 30
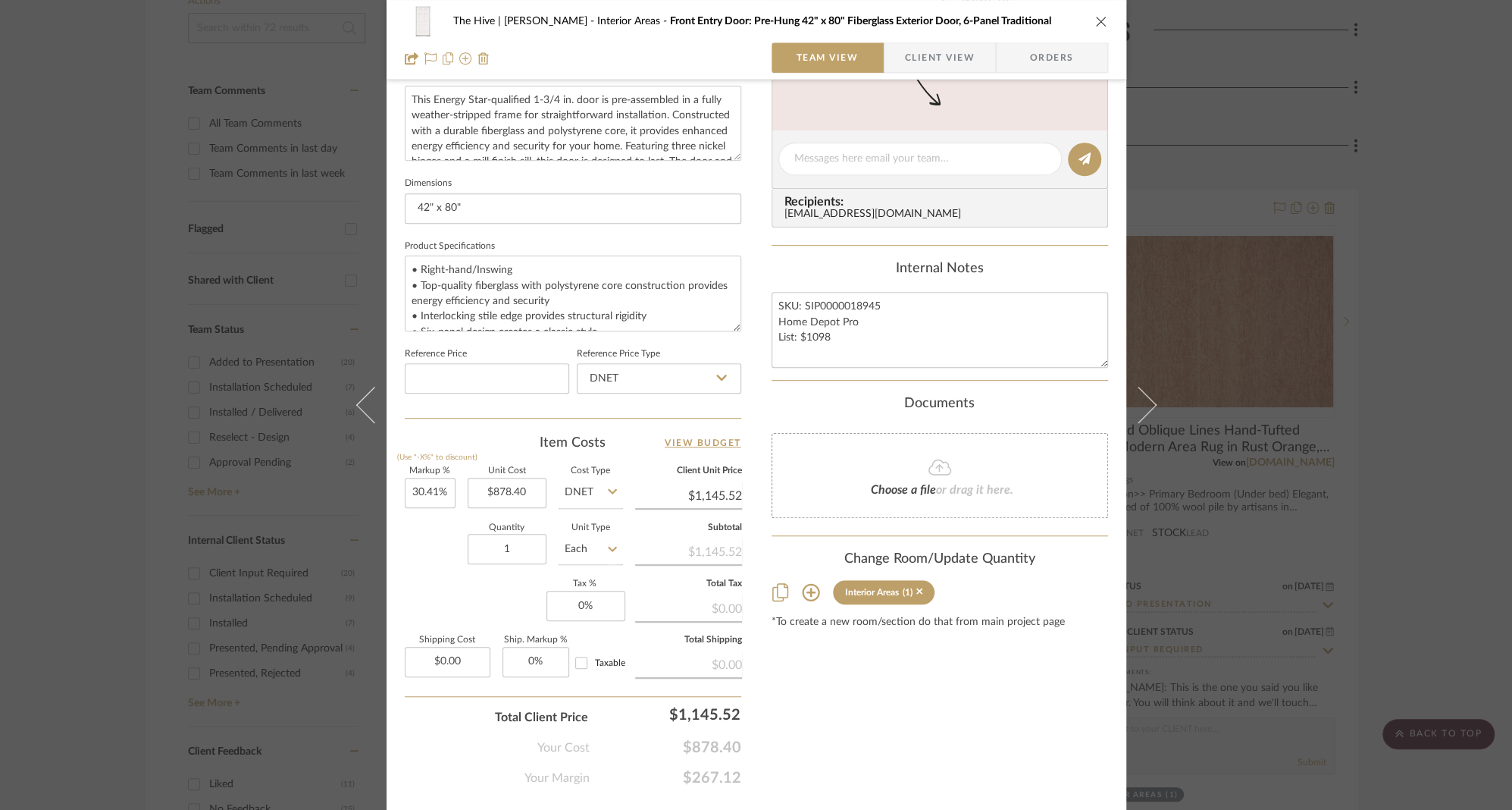
scroll to position [599, 0]
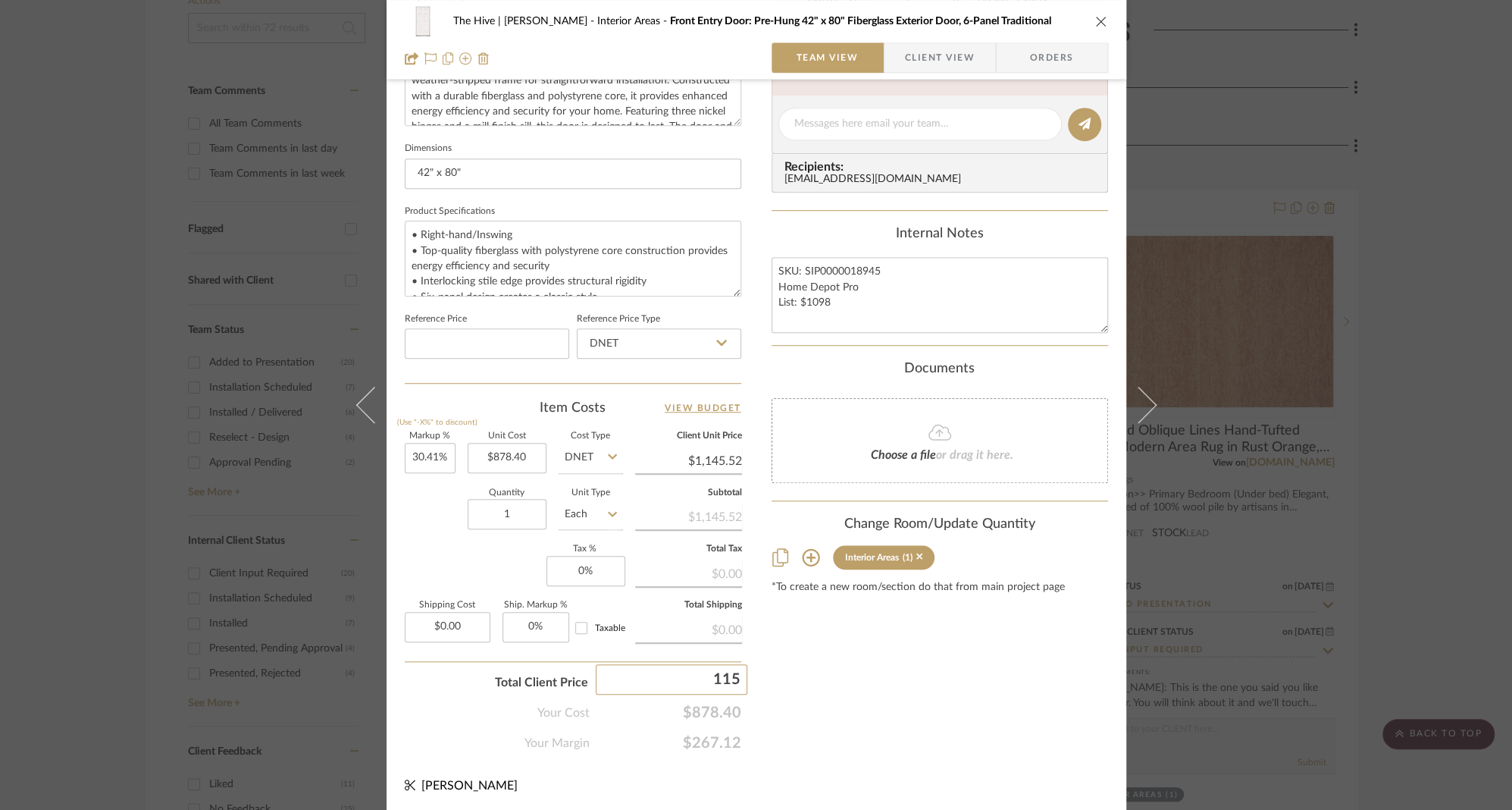
type input "1150"
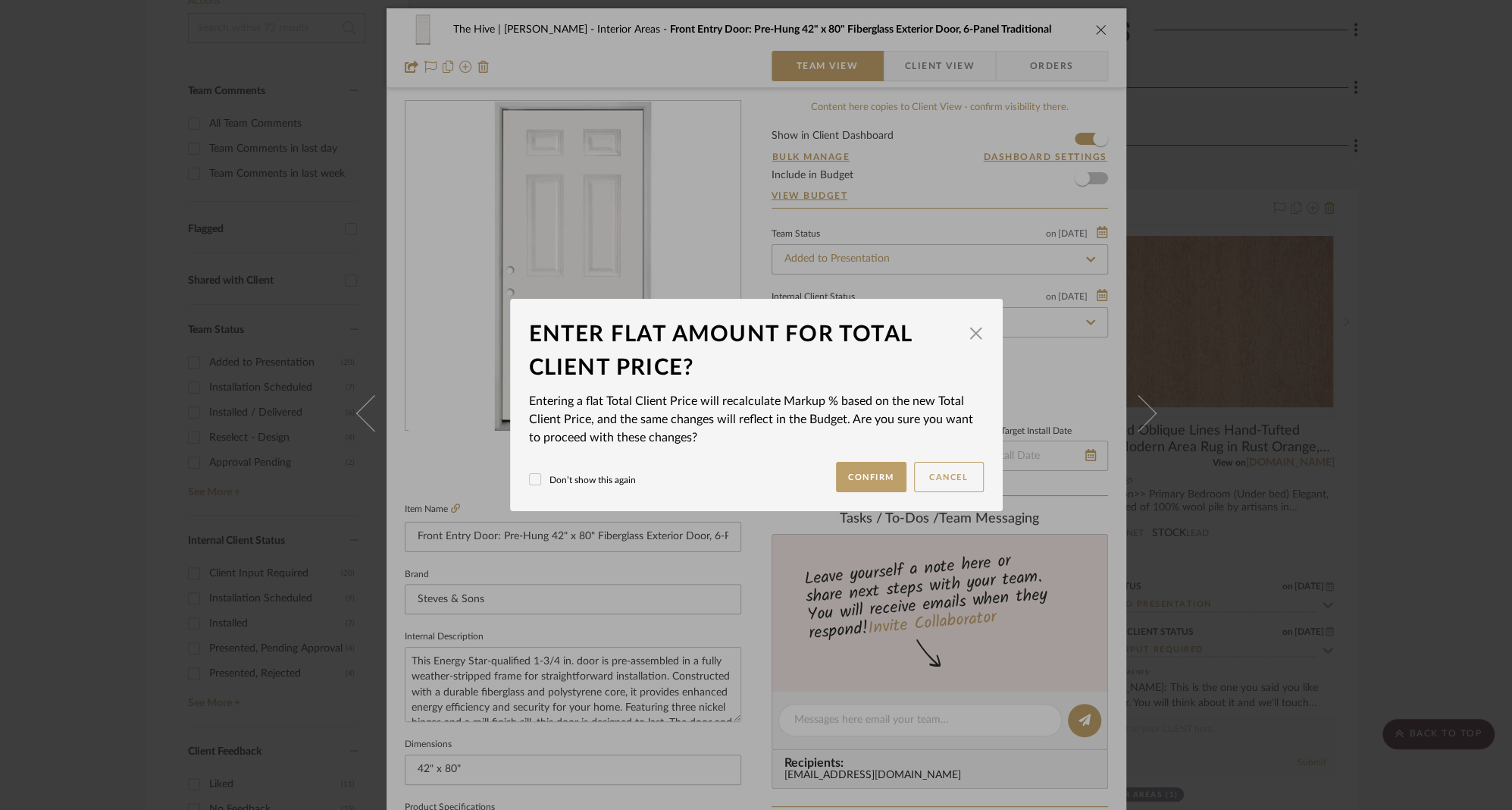
scroll to position [0, 0]
click at [861, 473] on button "Confirm" at bounding box center [872, 477] width 71 height 30
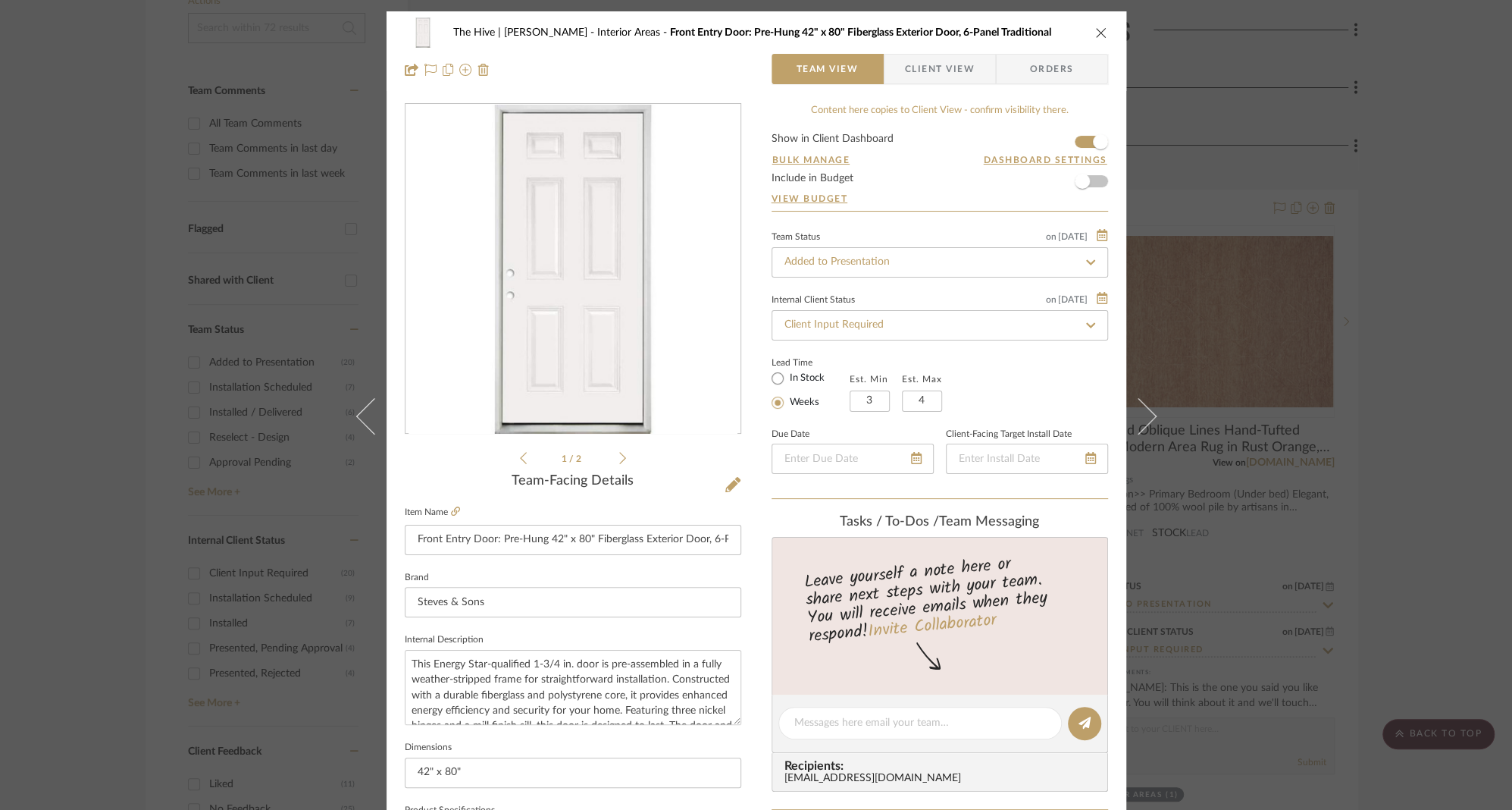
type input "30.91%"
type input "$1,150.00"
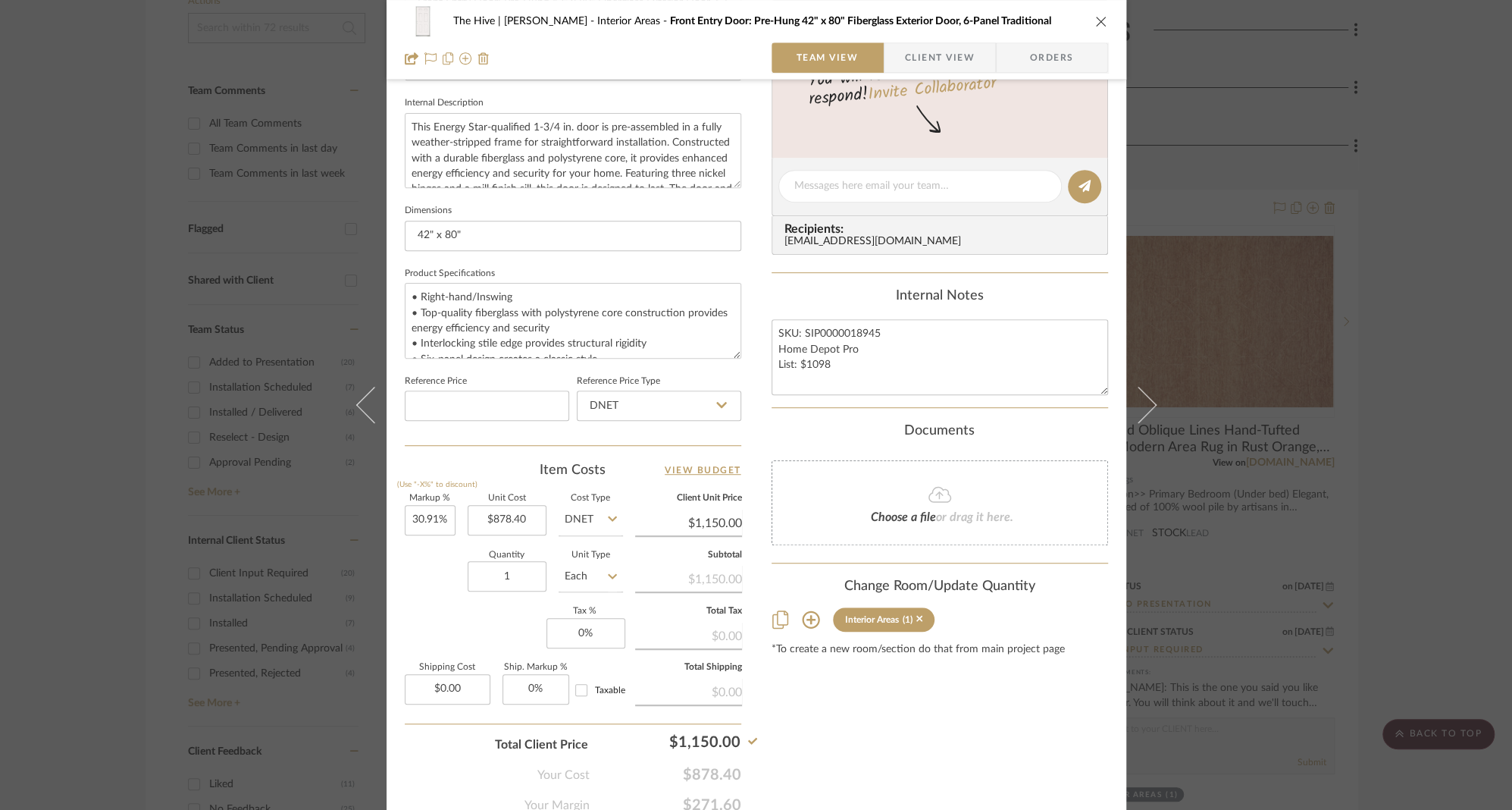
scroll to position [599, 0]
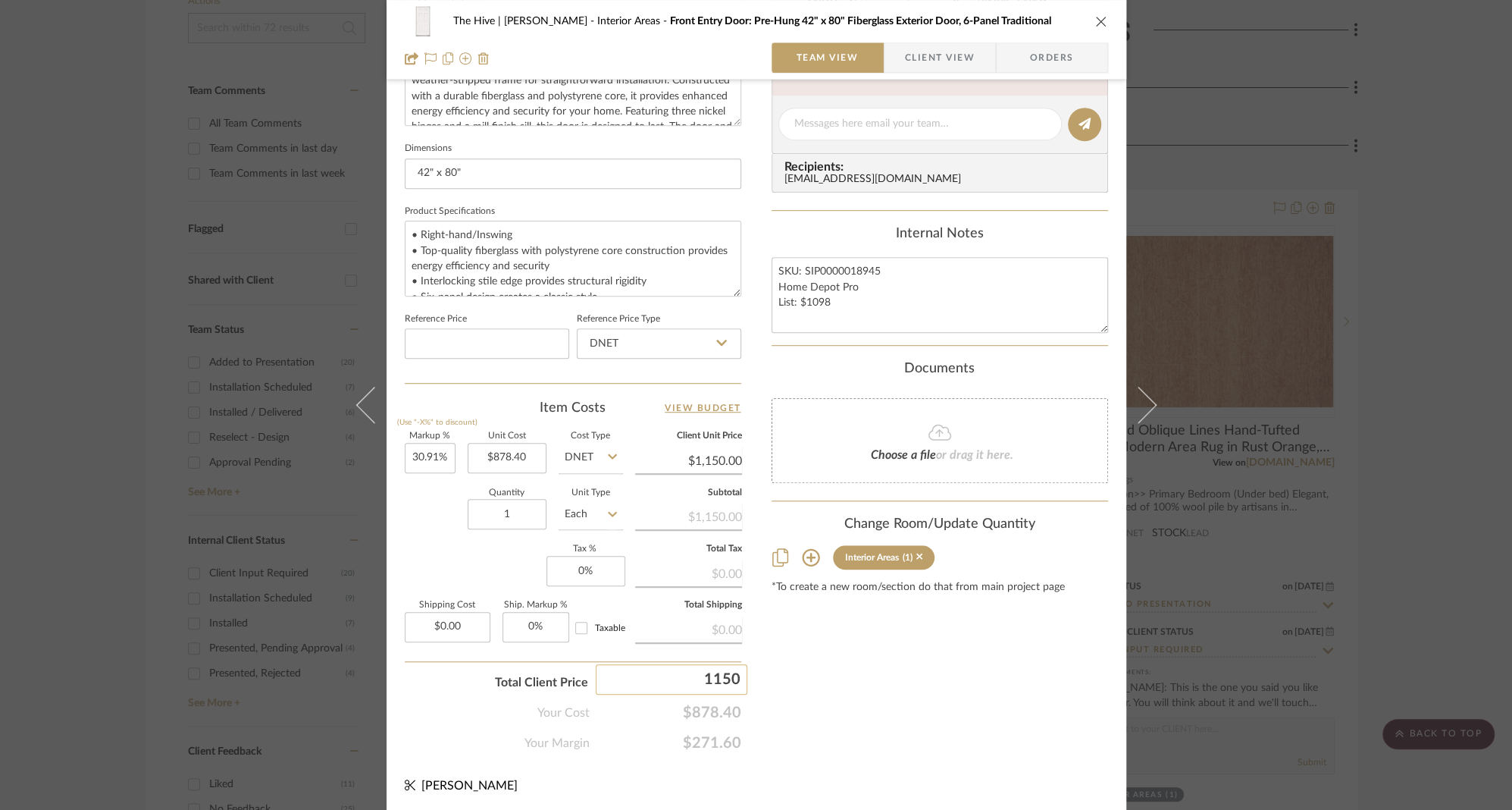
click at [707, 674] on input "1150" at bounding box center [672, 679] width 152 height 30
type input "1145"
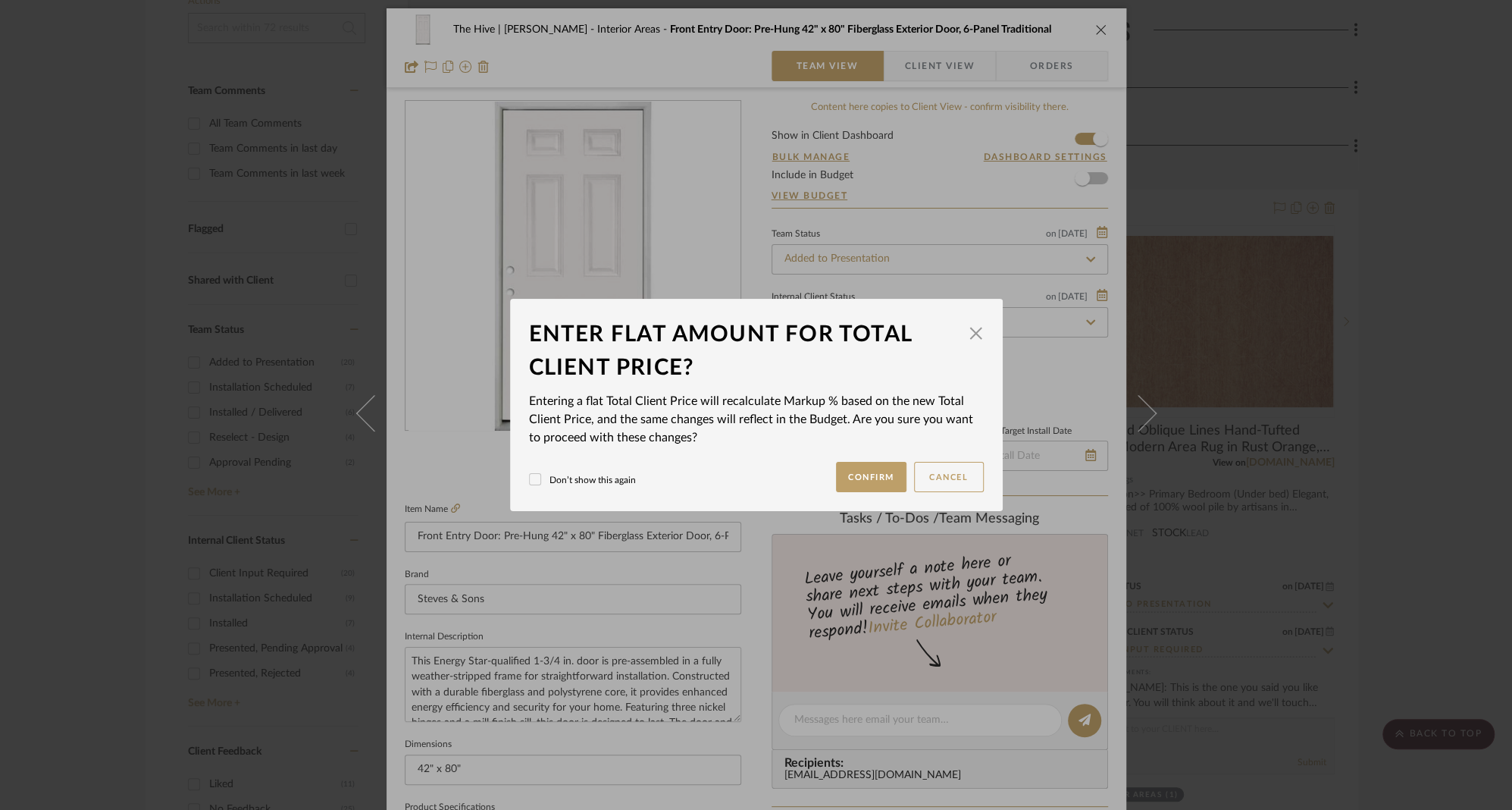
scroll to position [0, 0]
click at [873, 481] on button "Confirm" at bounding box center [872, 477] width 71 height 30
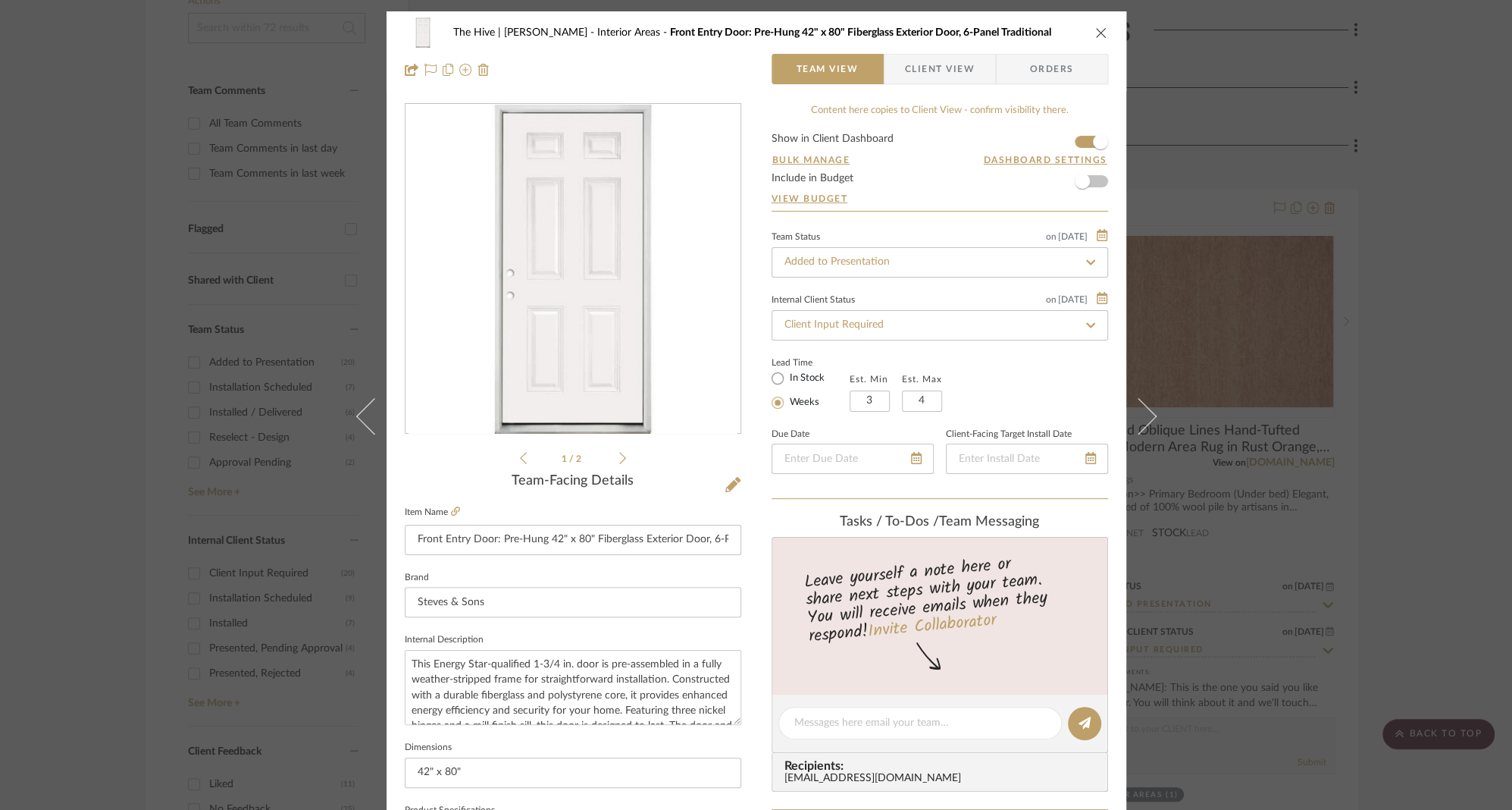
type input "30.35%"
type input "$1,145.00"
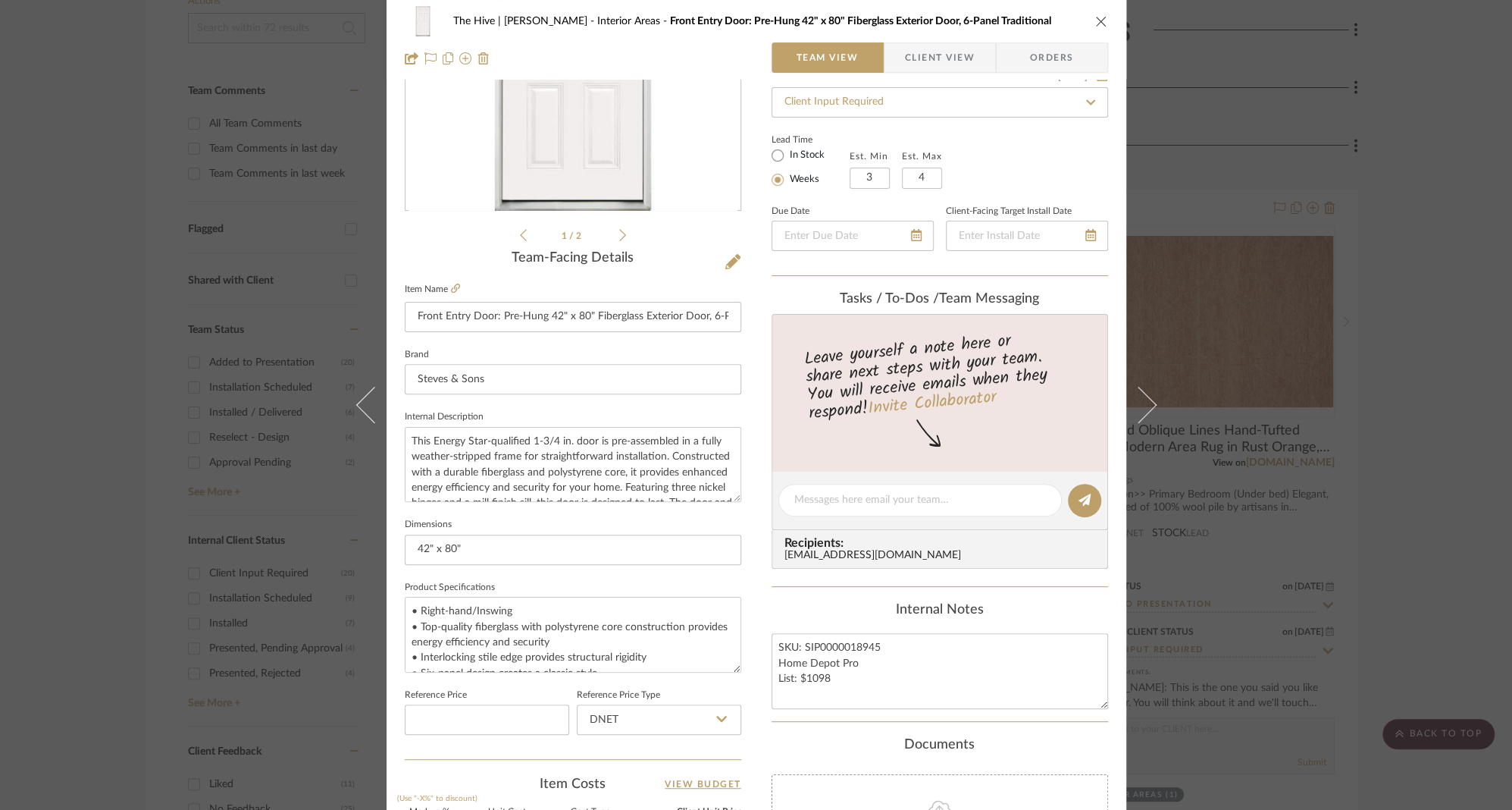
scroll to position [599, 0]
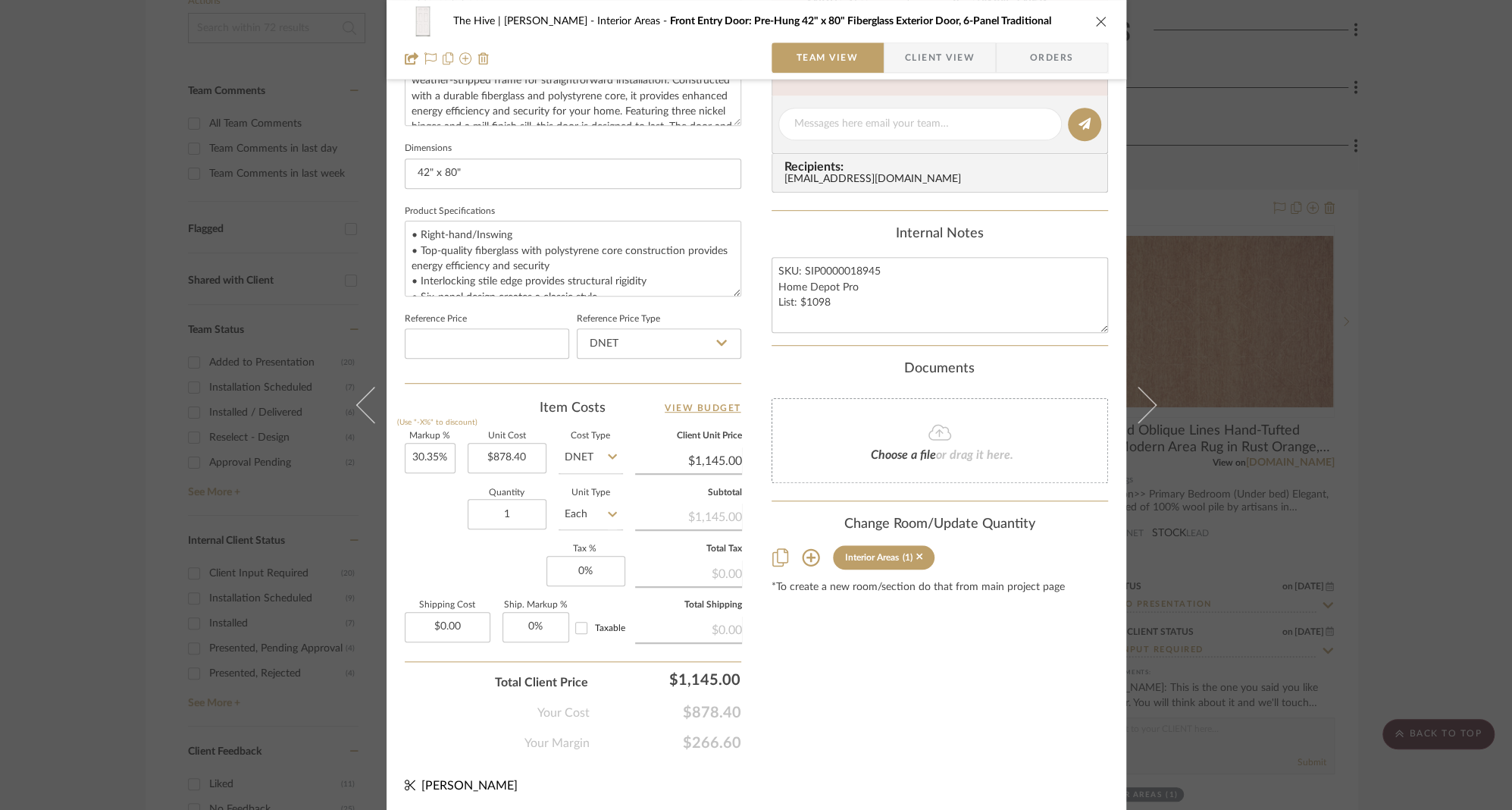
click at [949, 53] on span "Client View" at bounding box center [940, 57] width 70 height 30
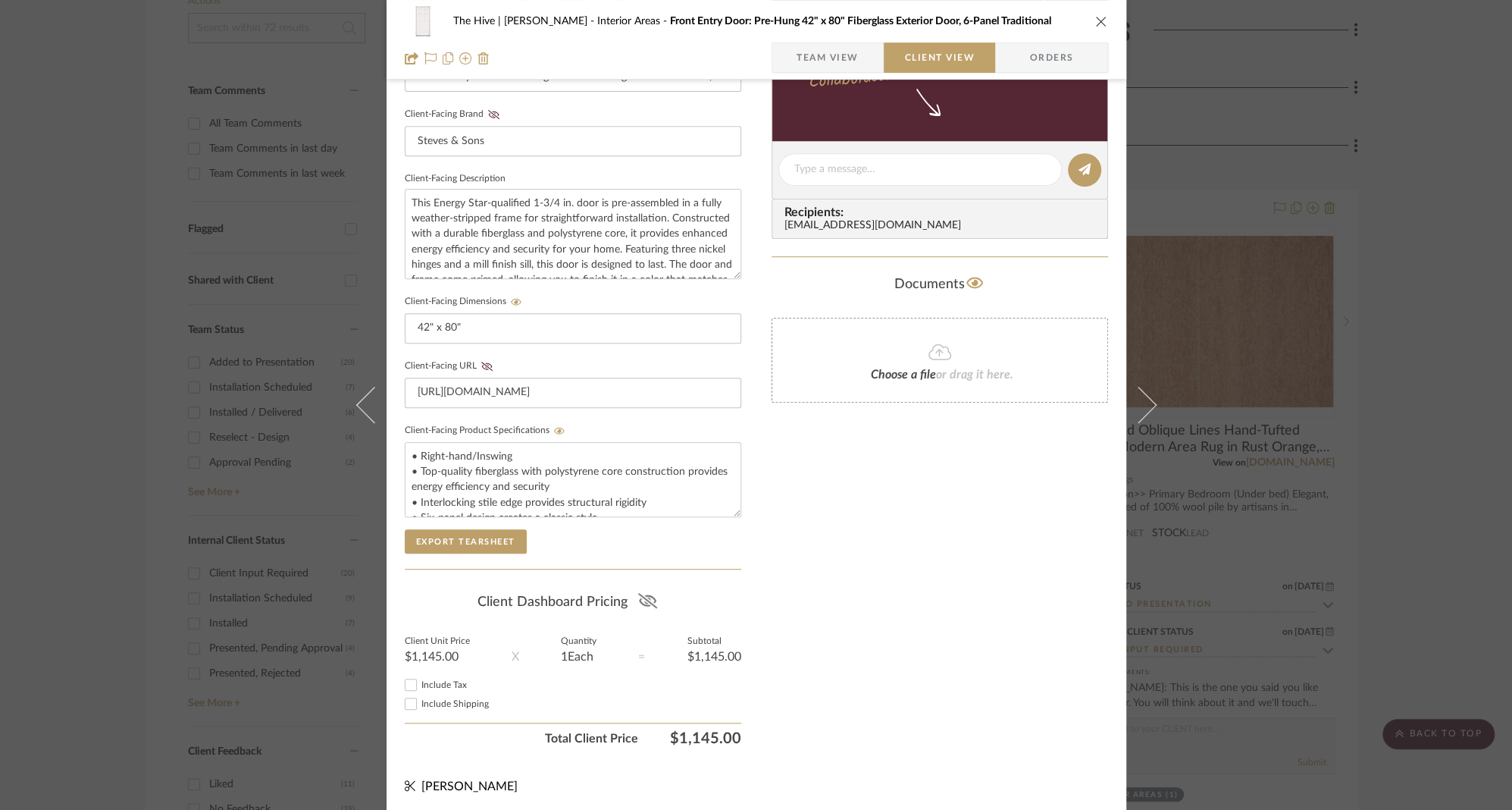
click at [639, 594] on icon at bounding box center [647, 600] width 19 height 15
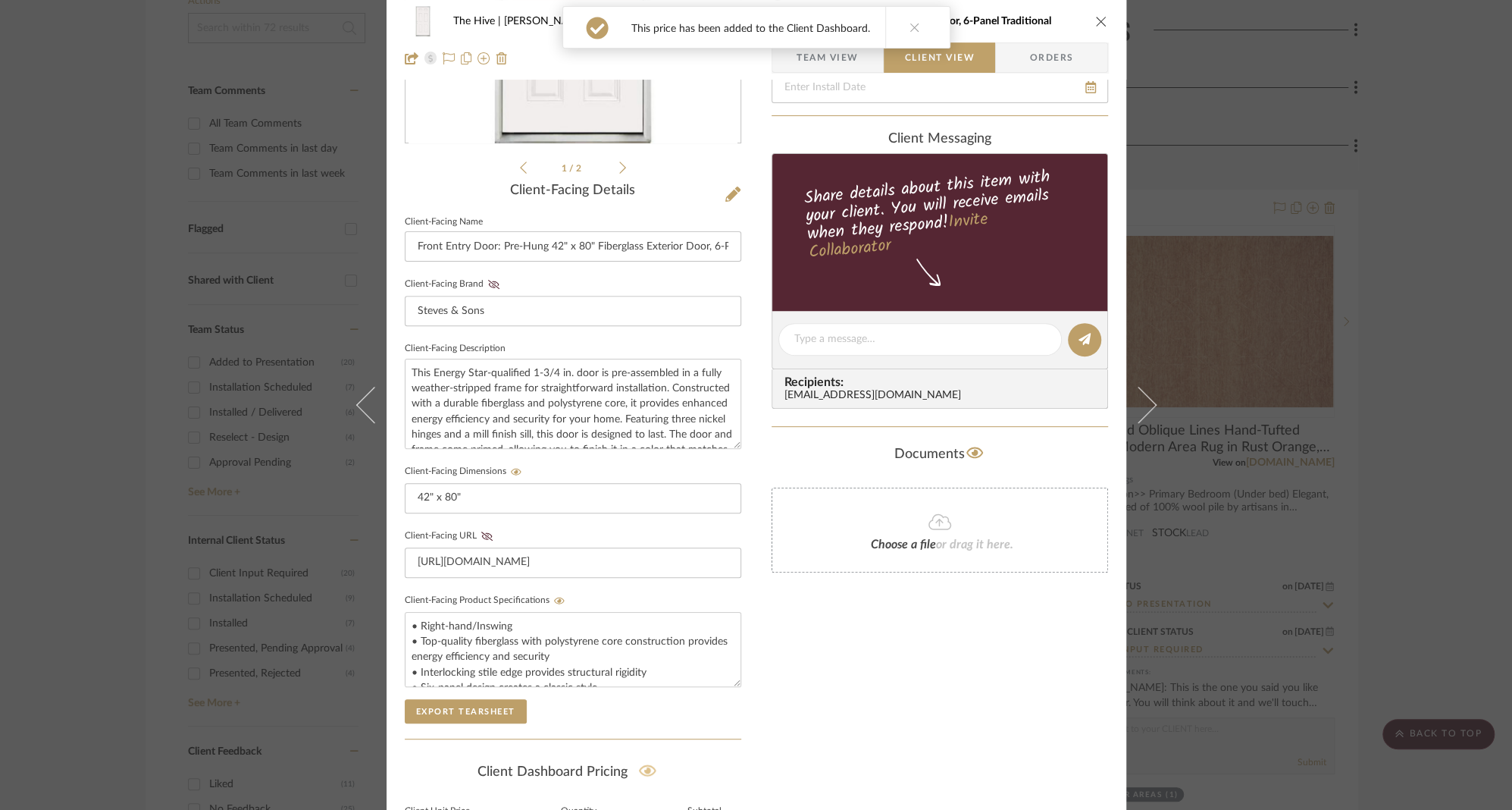
scroll to position [0, 0]
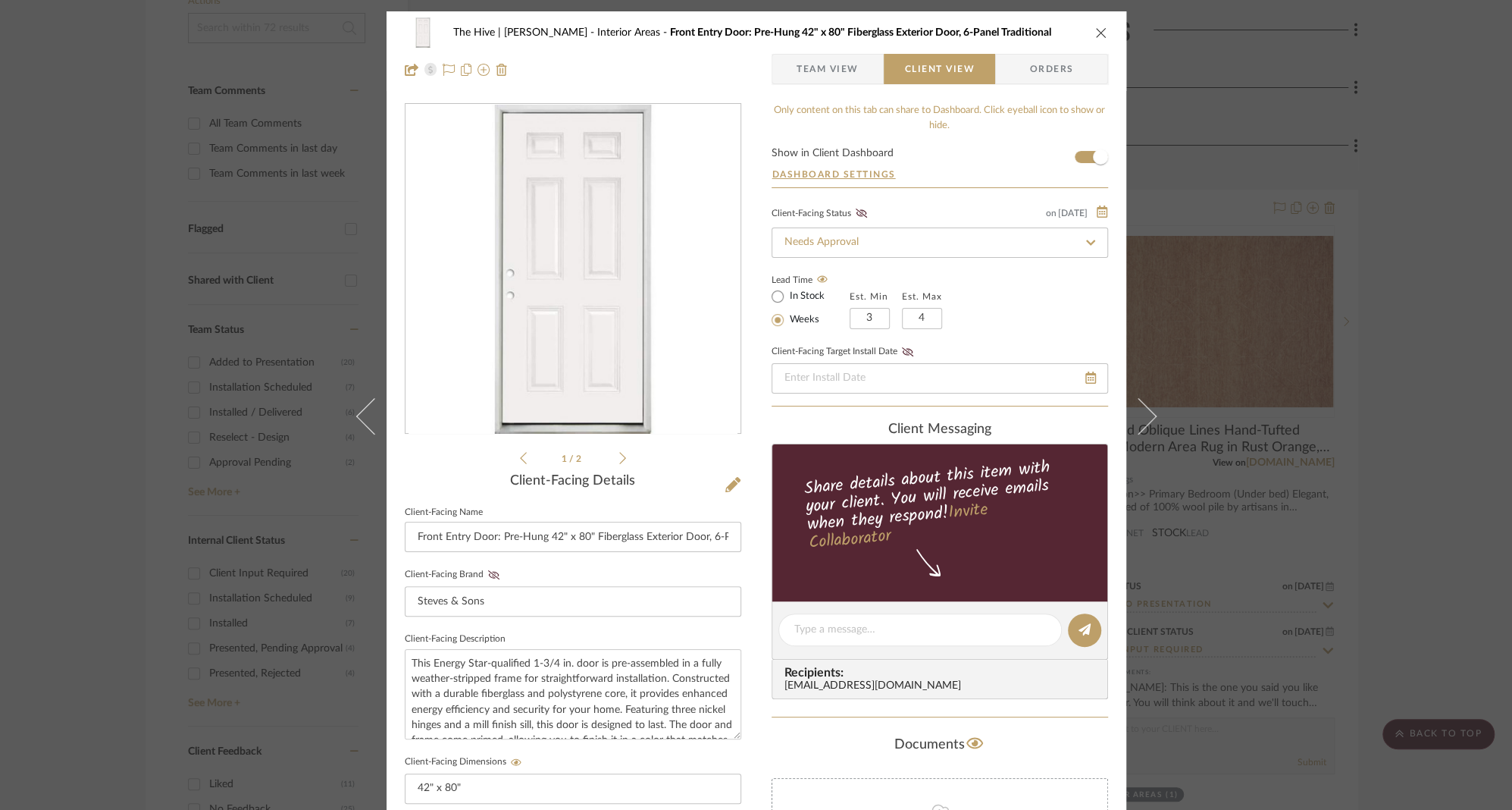
click at [1095, 33] on icon "close" at bounding box center [1101, 33] width 12 height 12
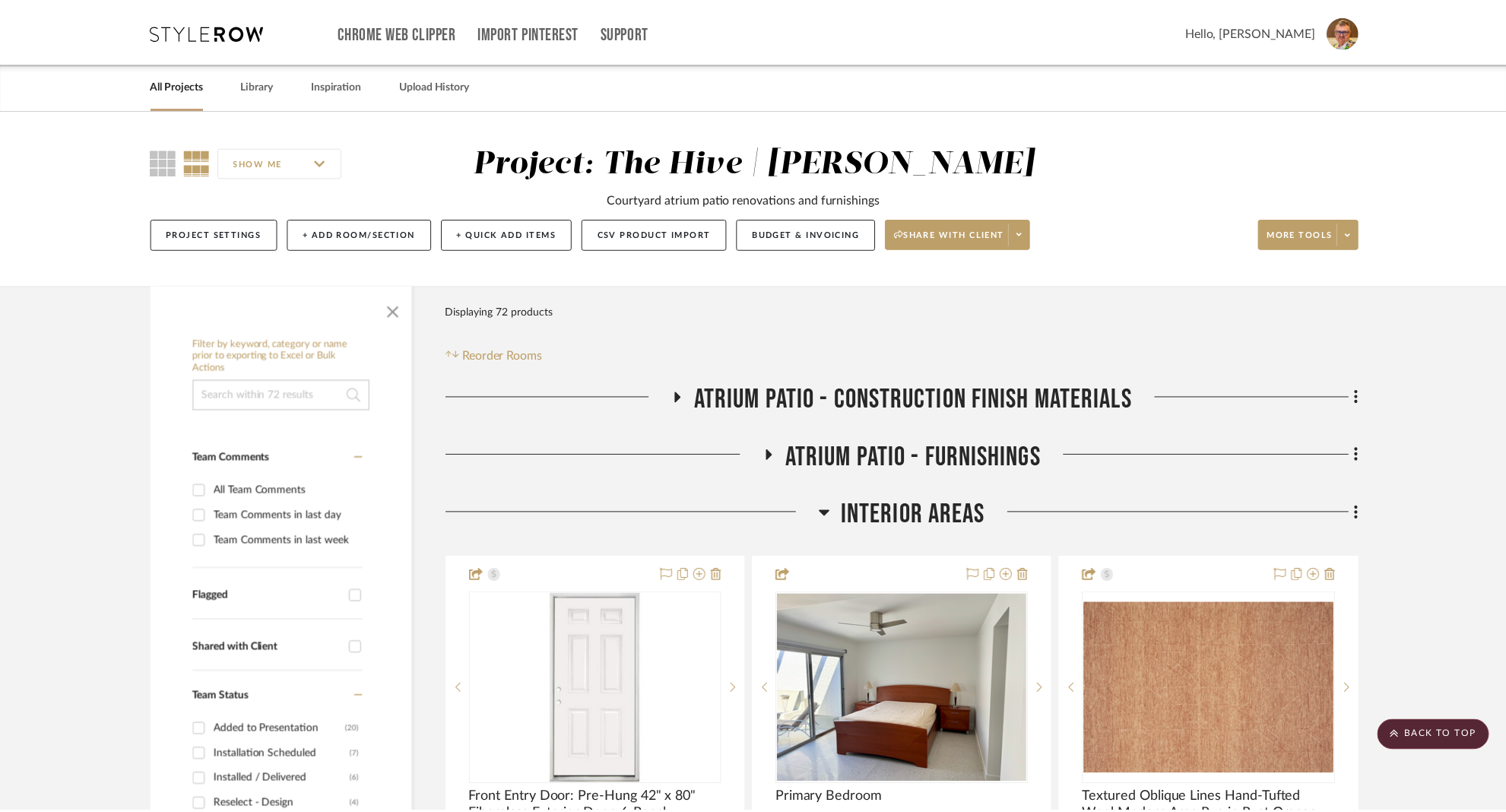
scroll to position [367, 0]
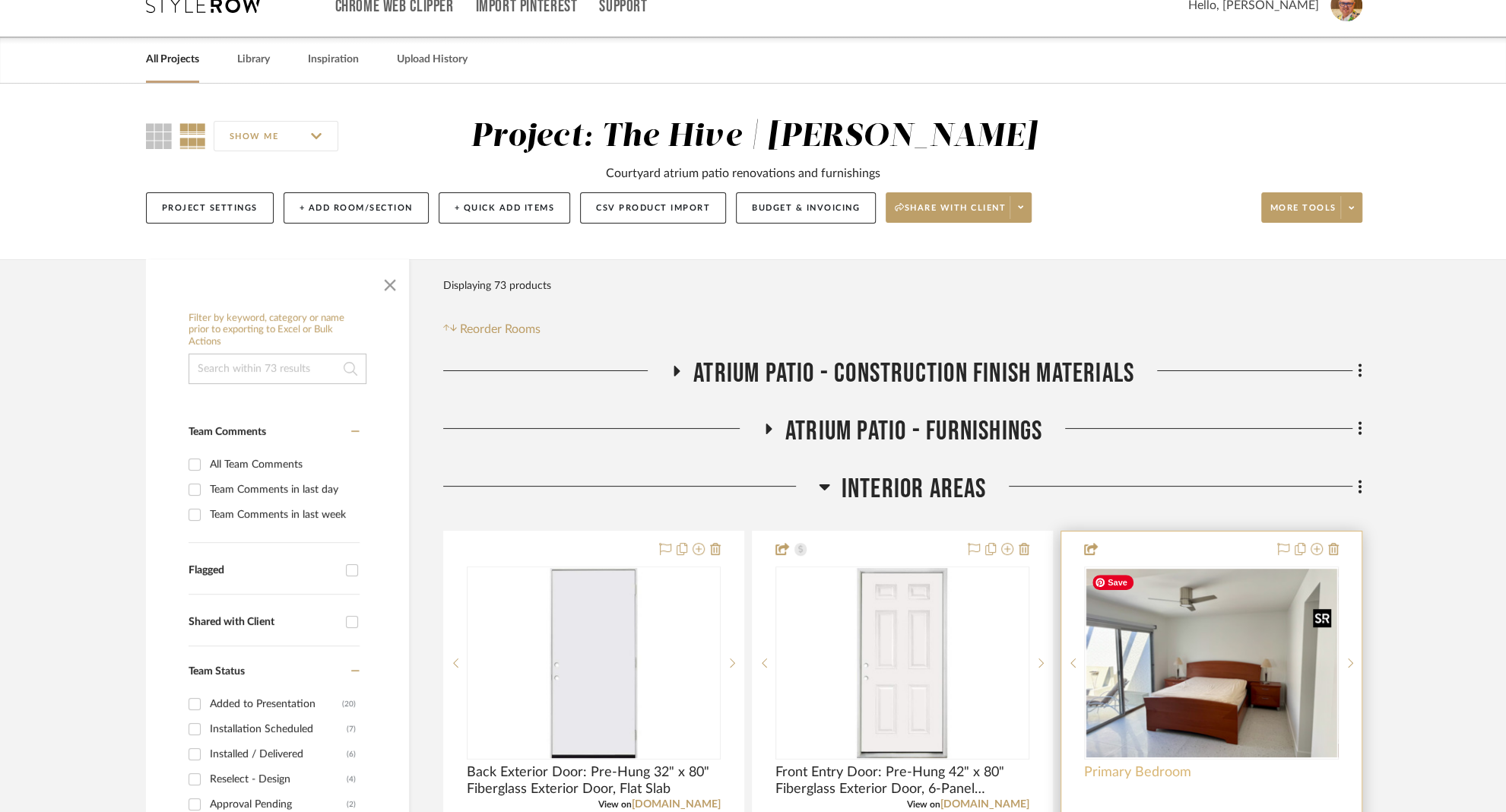
scroll to position [181, 0]
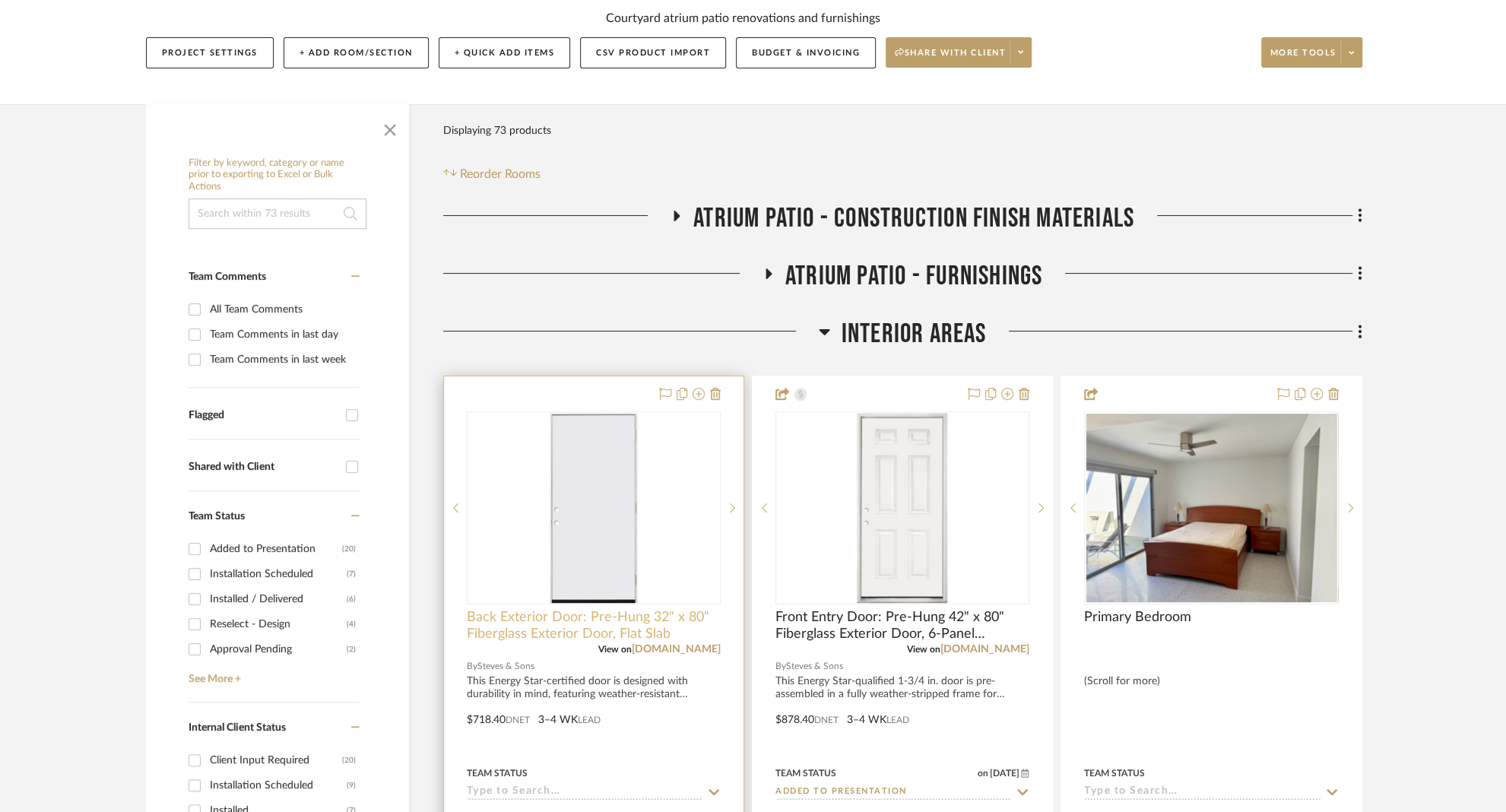
click at [563, 618] on span "Back Exterior Door: Pre-Hung 32" x 80" Fiberglass Exterior Door, Flat Slab" at bounding box center [594, 625] width 254 height 34
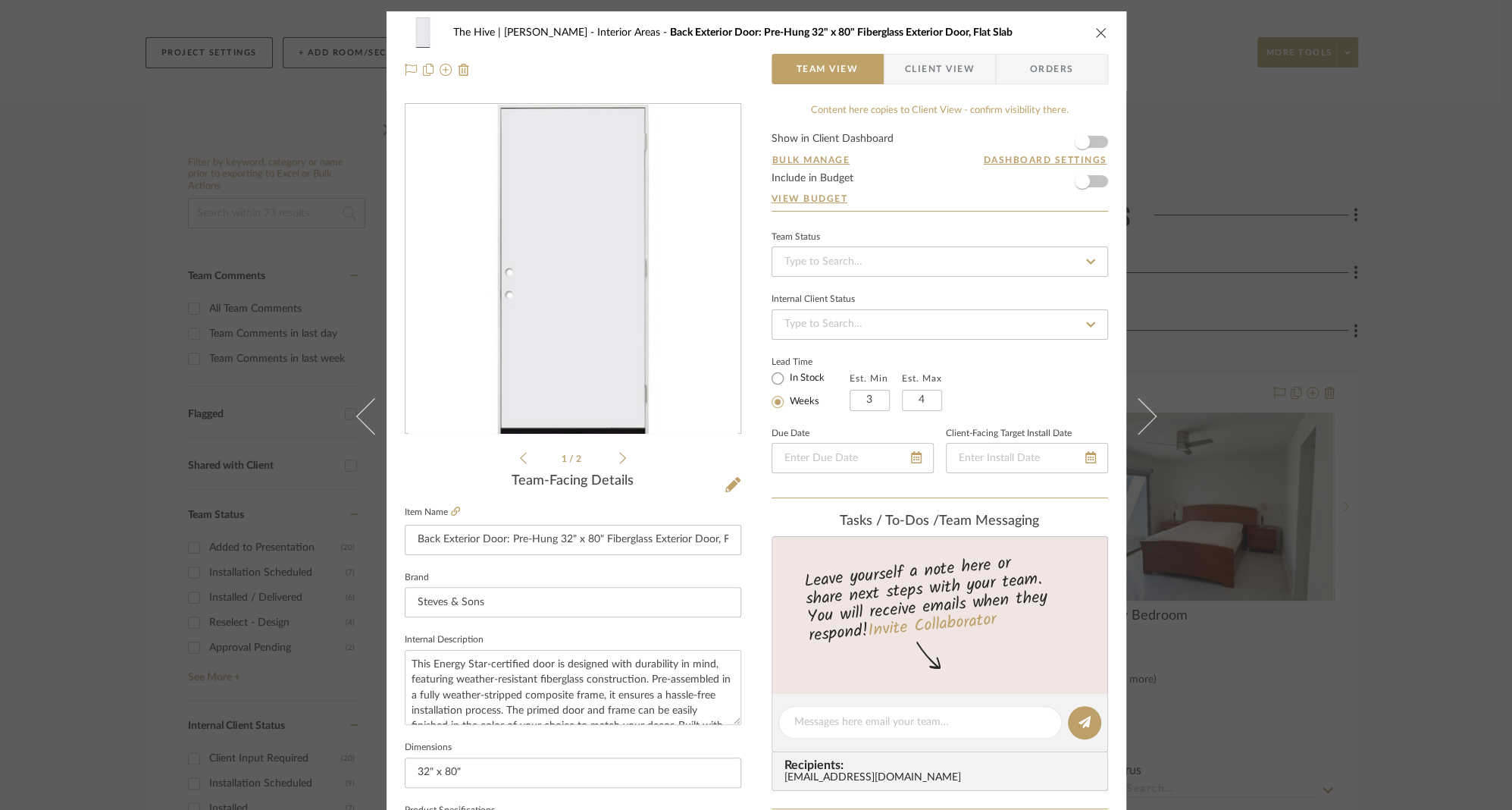
scroll to position [599, 0]
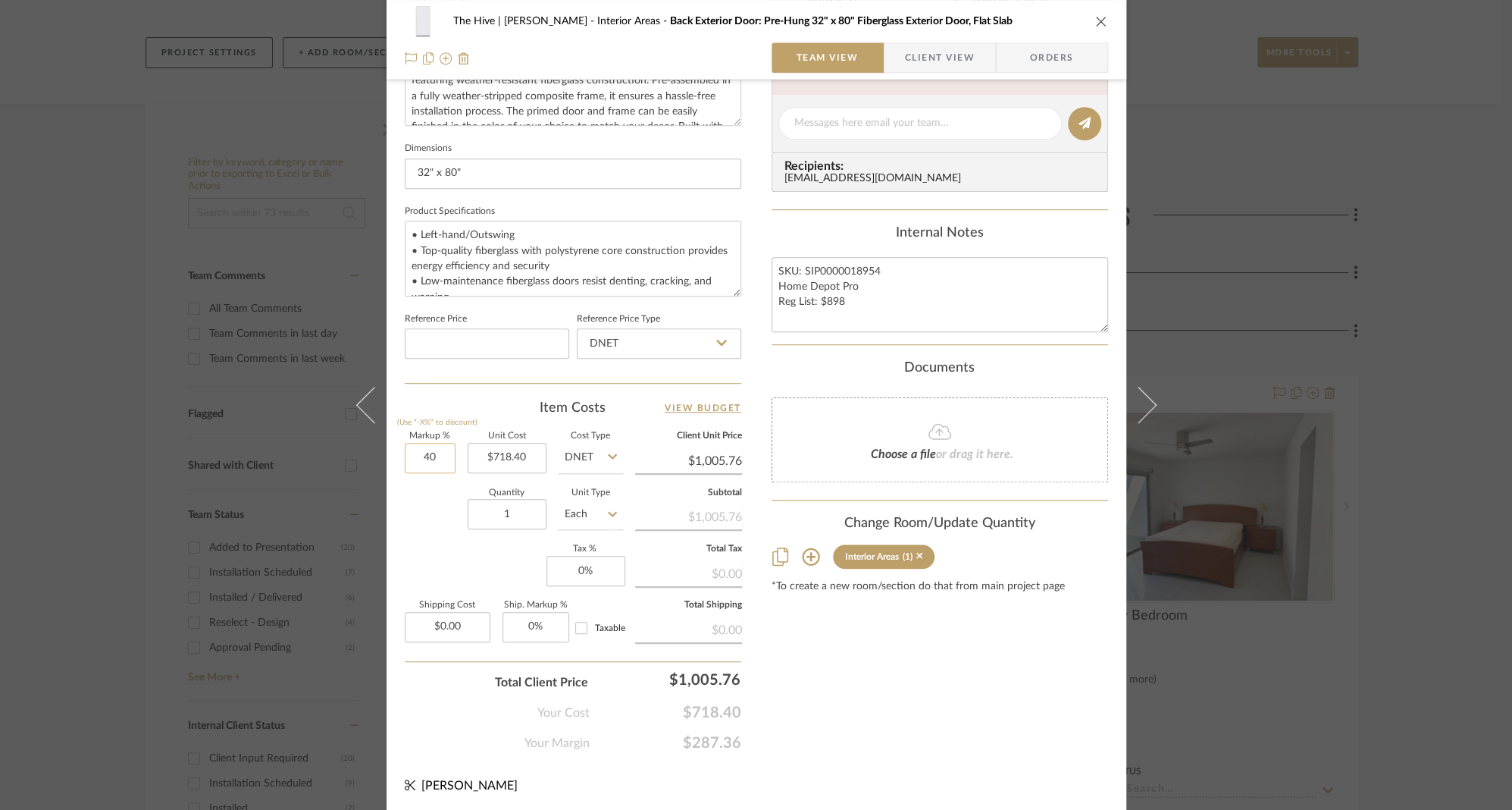
click at [412, 460] on input "40" at bounding box center [429, 458] width 50 height 30
click at [412, 459] on input "40" at bounding box center [429, 458] width 50 height 30
type input "30%"
type input "718.40"
type input "$933.92"
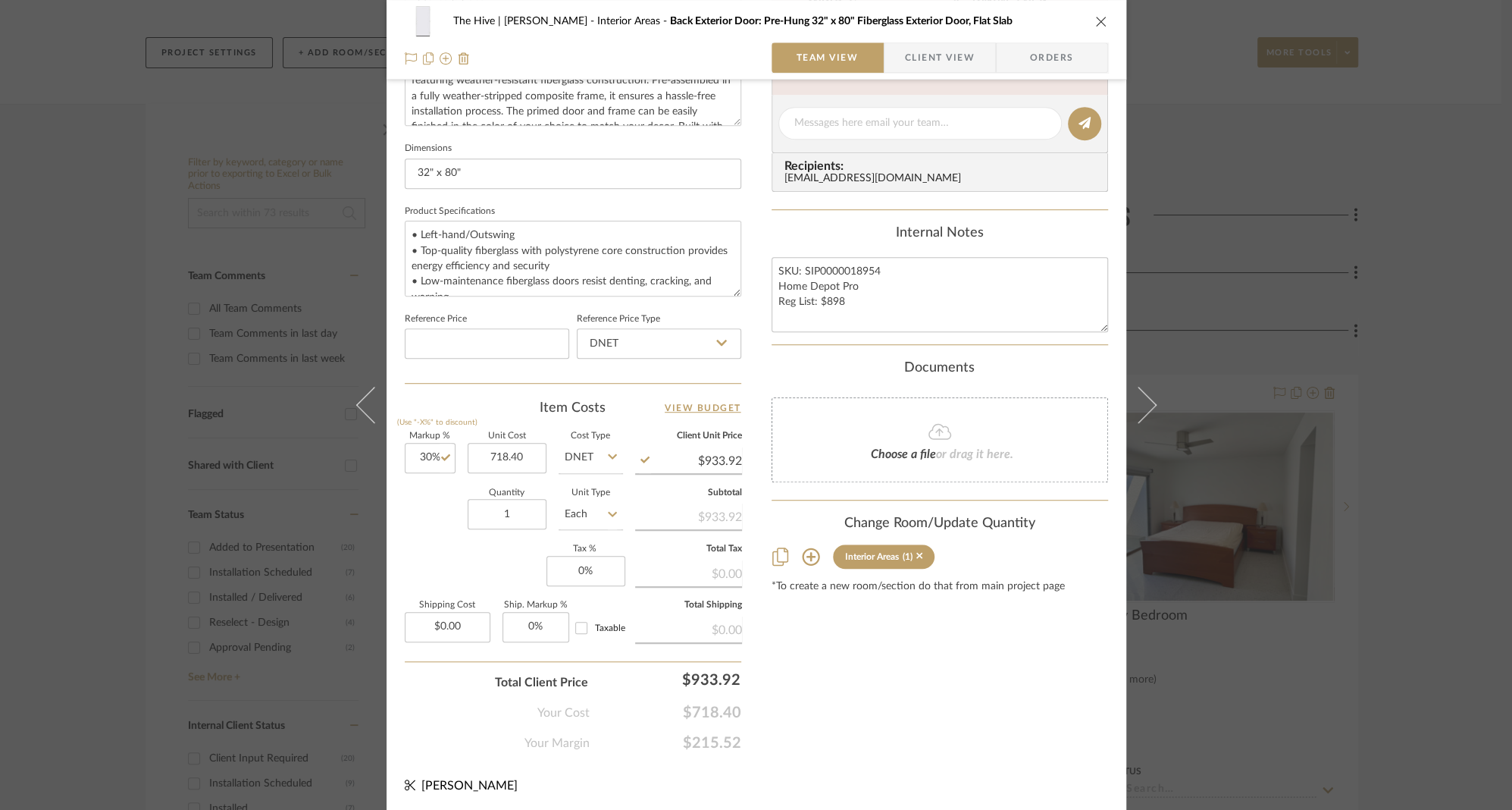
type input "$718.40"
click at [708, 457] on input "933.92" at bounding box center [688, 461] width 107 height 23
type input "935"
type input "30.15%"
type input "$935.00"
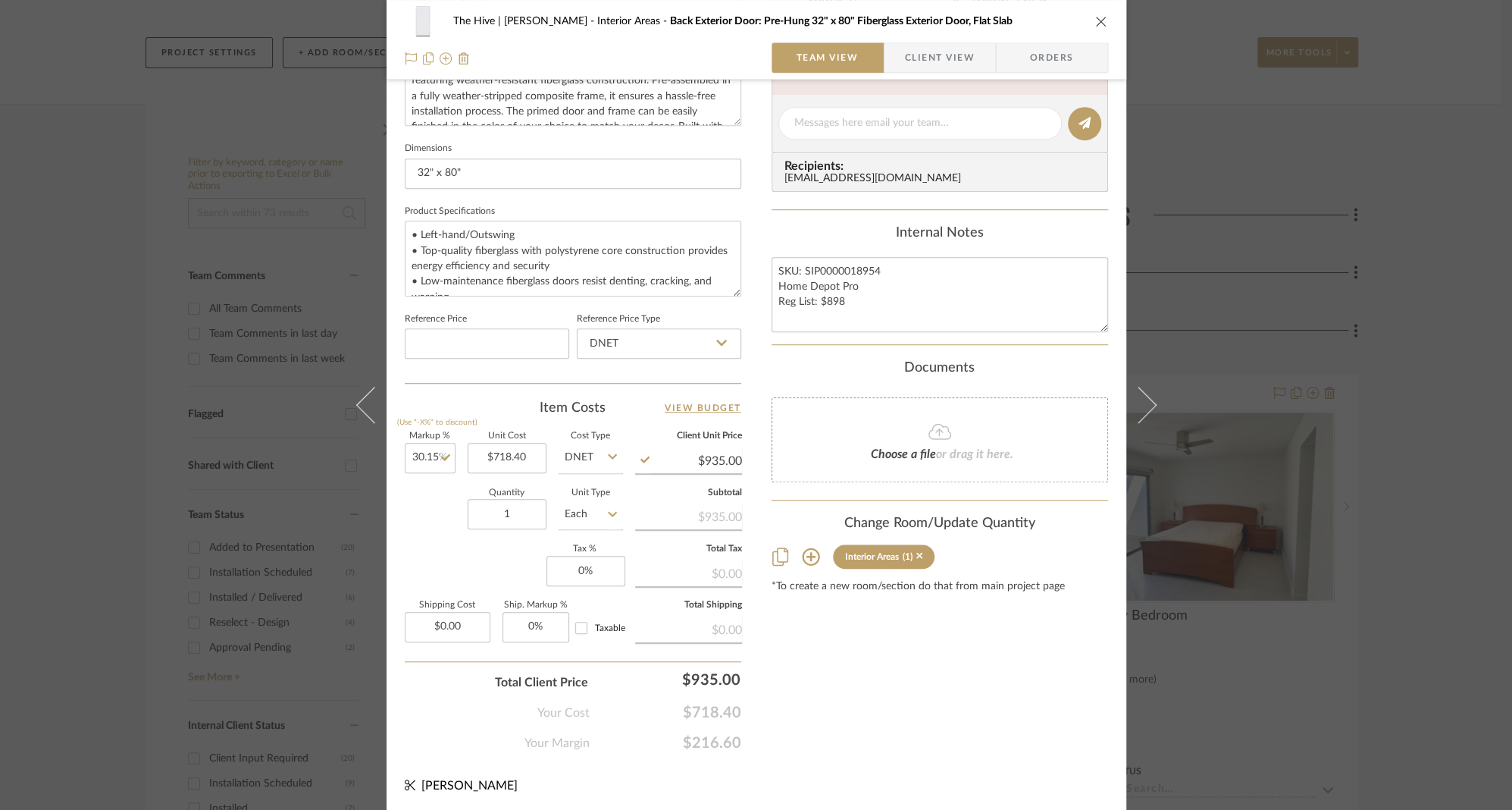
click at [845, 697] on div "Content here copies to Client View - confirm visibility there. Show in Client D…" at bounding box center [940, 128] width 336 height 1248
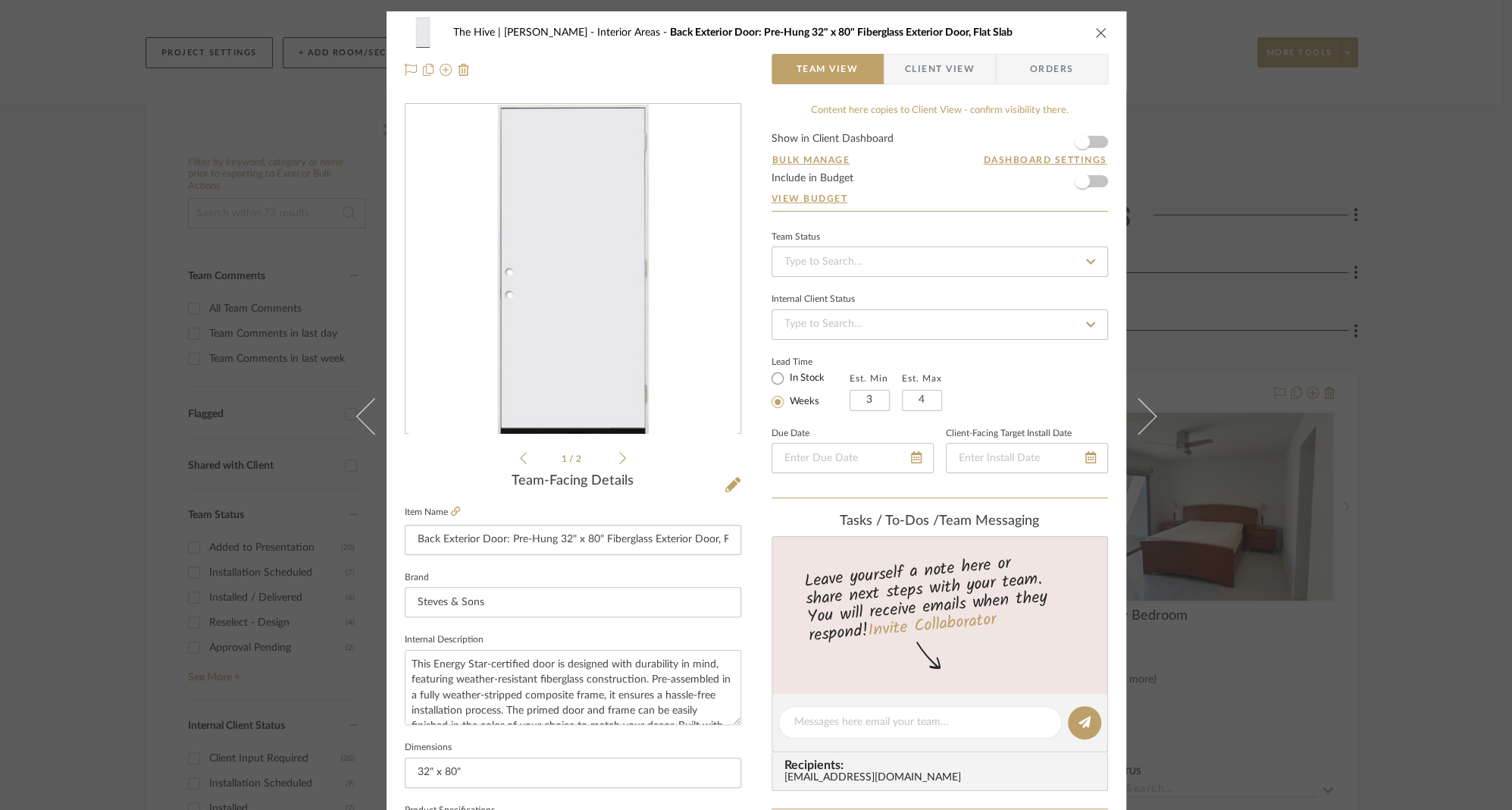
scroll to position [0, 0]
click at [920, 258] on input at bounding box center [940, 261] width 336 height 30
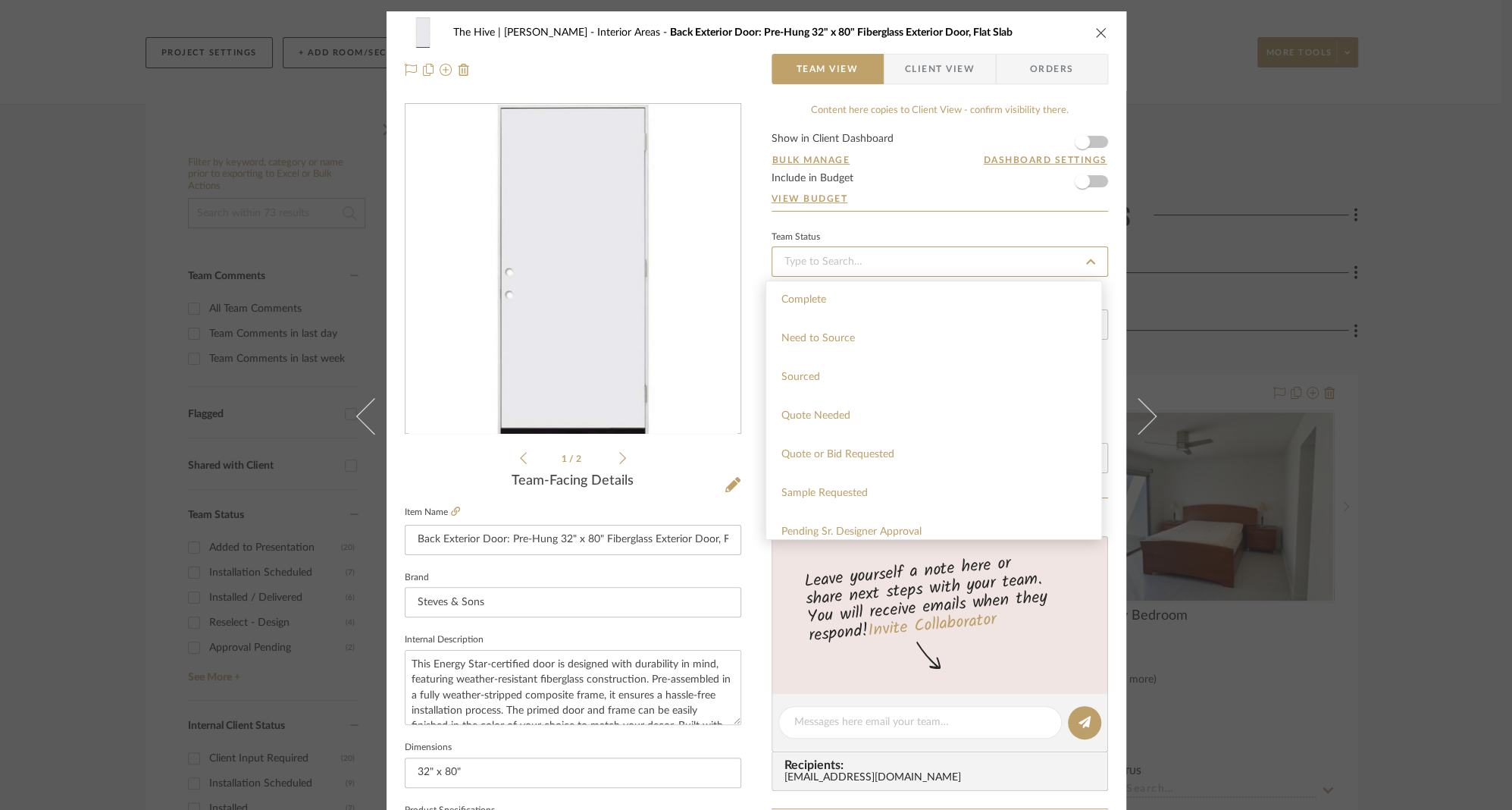
scroll to position [502, 0]
click at [838, 489] on span "Added to Presentation" at bounding box center [834, 495] width 105 height 11
type input "9/2/2025"
type input "Added to Presentation"
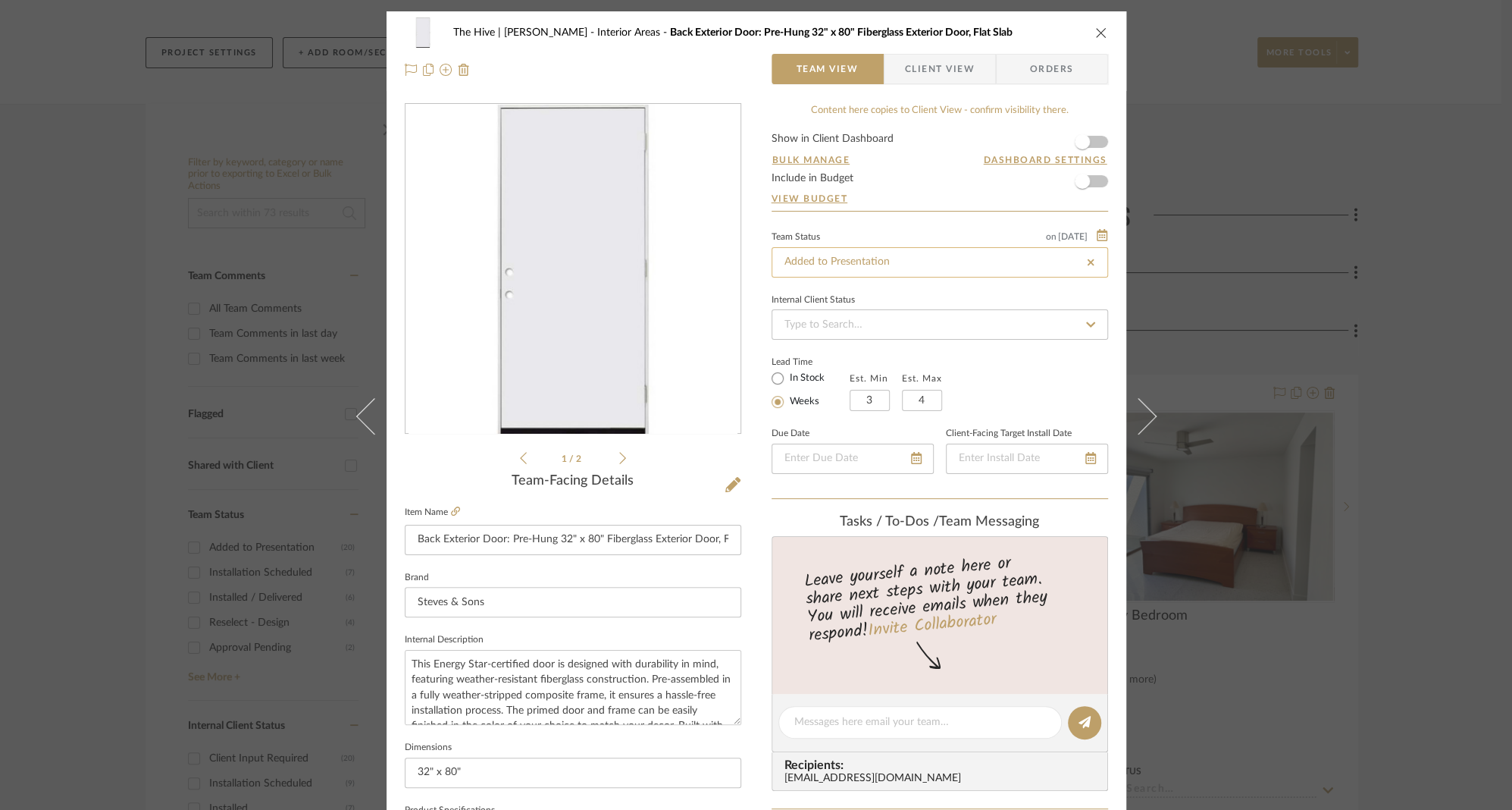
type input "9/2/2025"
type input "Added to Presentation"
click at [850, 316] on input at bounding box center [940, 324] width 336 height 30
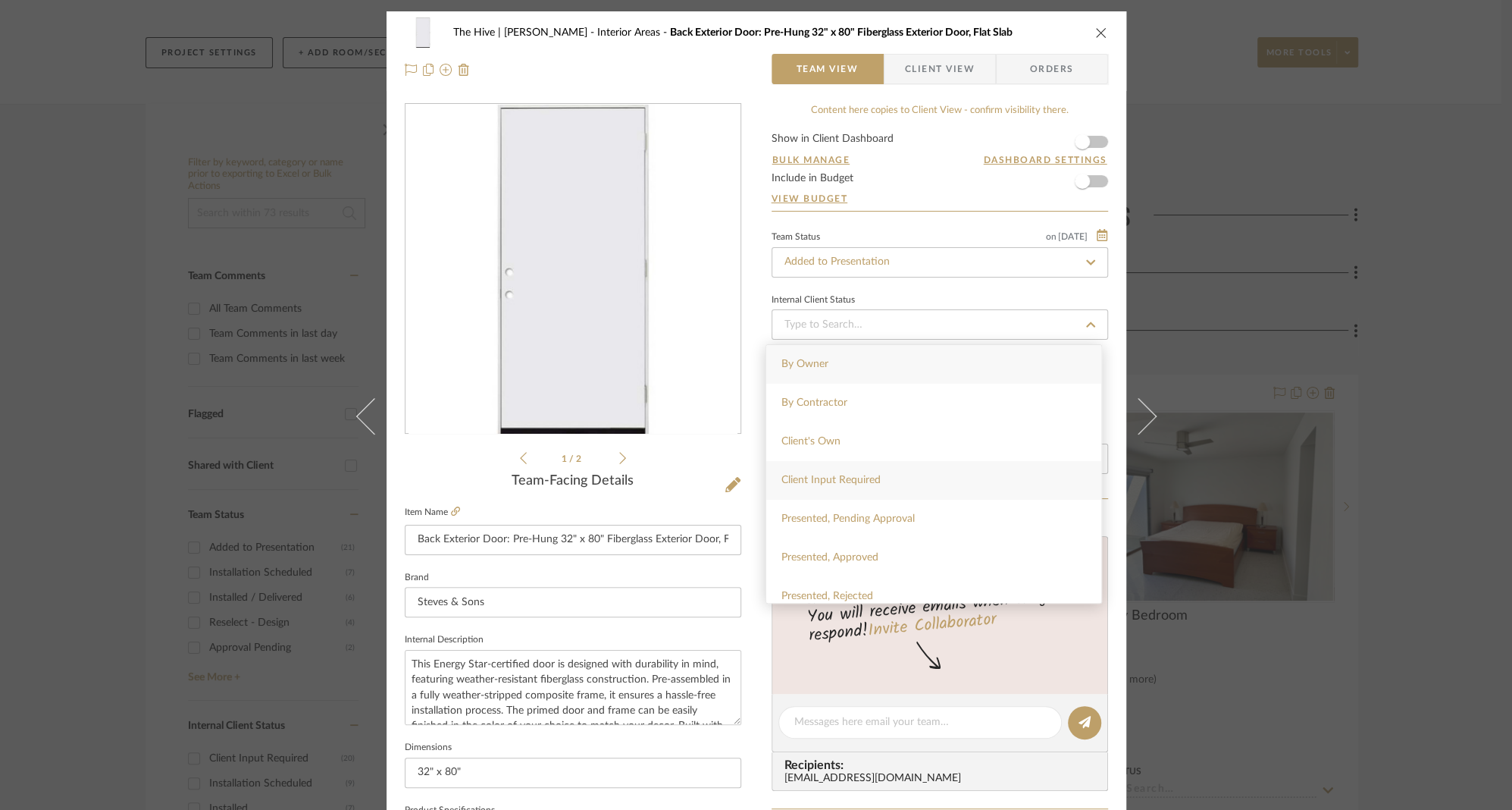
click at [828, 474] on span "Client Input Required" at bounding box center [831, 480] width 99 height 11
type input "9/2/2025"
type input "Client Input Required"
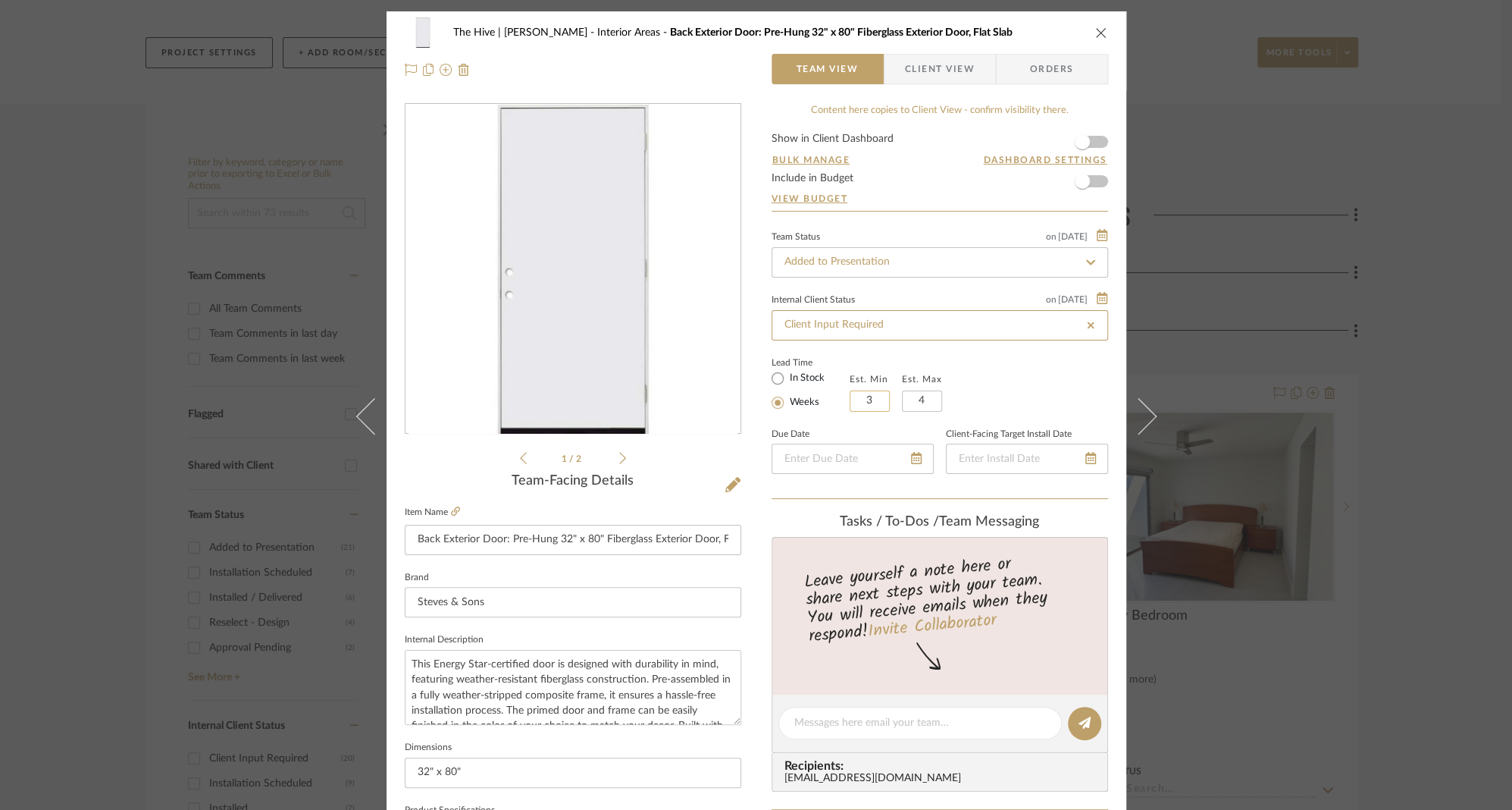
type input "9/2/2025"
type input "Client Input Required"
click at [917, 64] on span "Client View" at bounding box center [940, 69] width 70 height 30
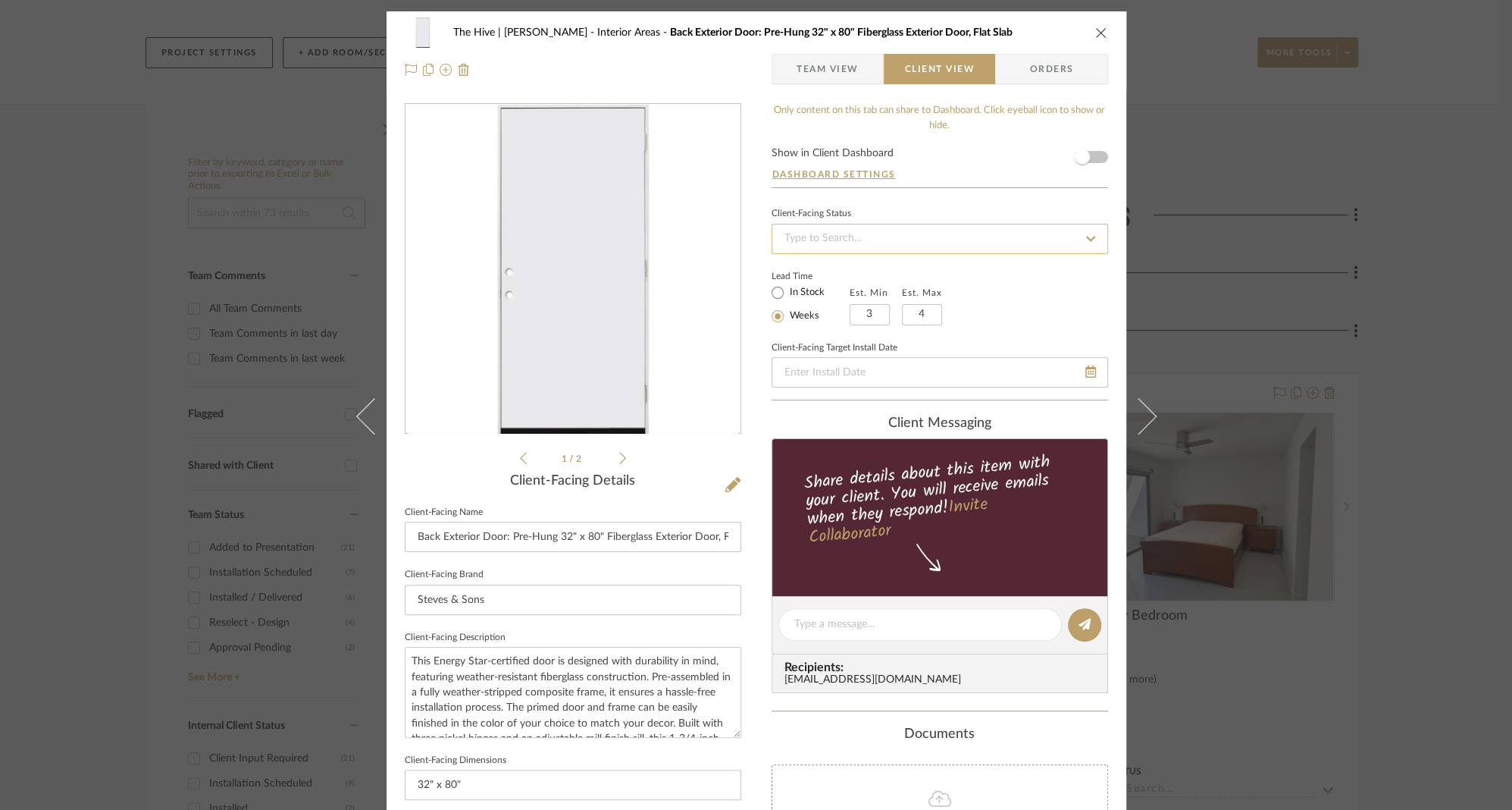
click at [895, 237] on input at bounding box center [940, 238] width 336 height 30
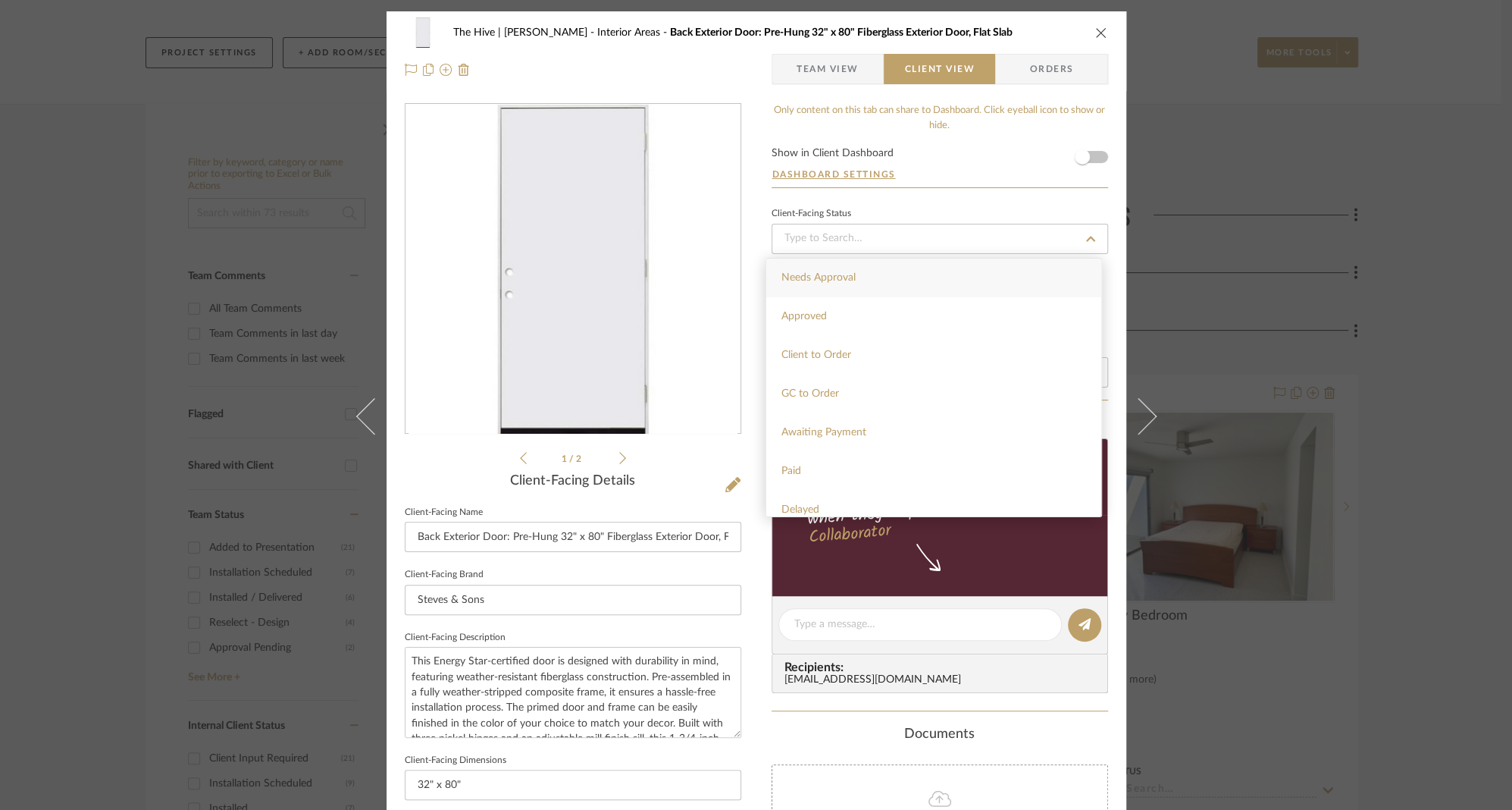
click at [836, 280] on span "Needs Approval" at bounding box center [819, 277] width 74 height 11
type input "9/2/2025"
type input "Needs Approval"
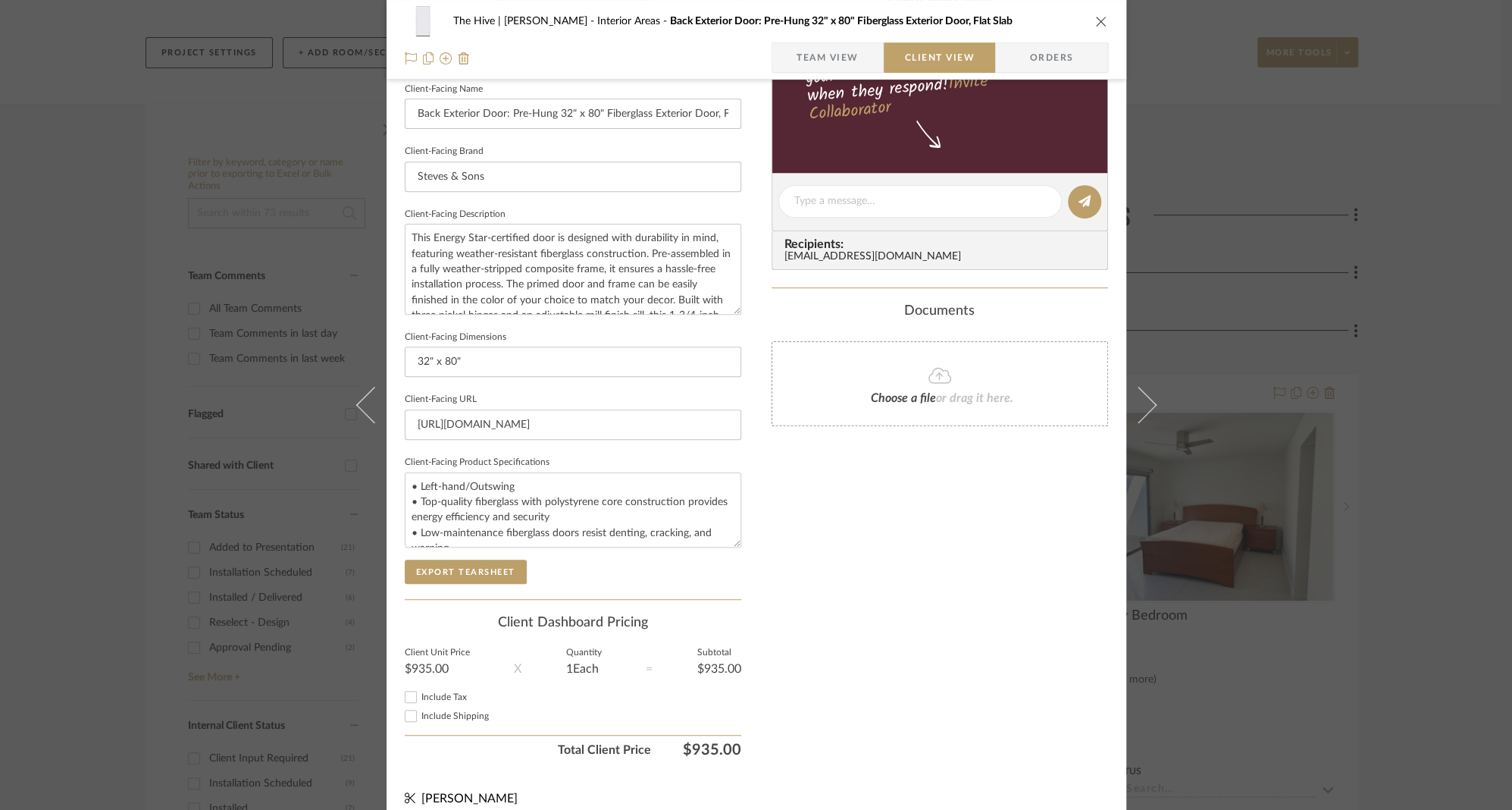
scroll to position [436, 0]
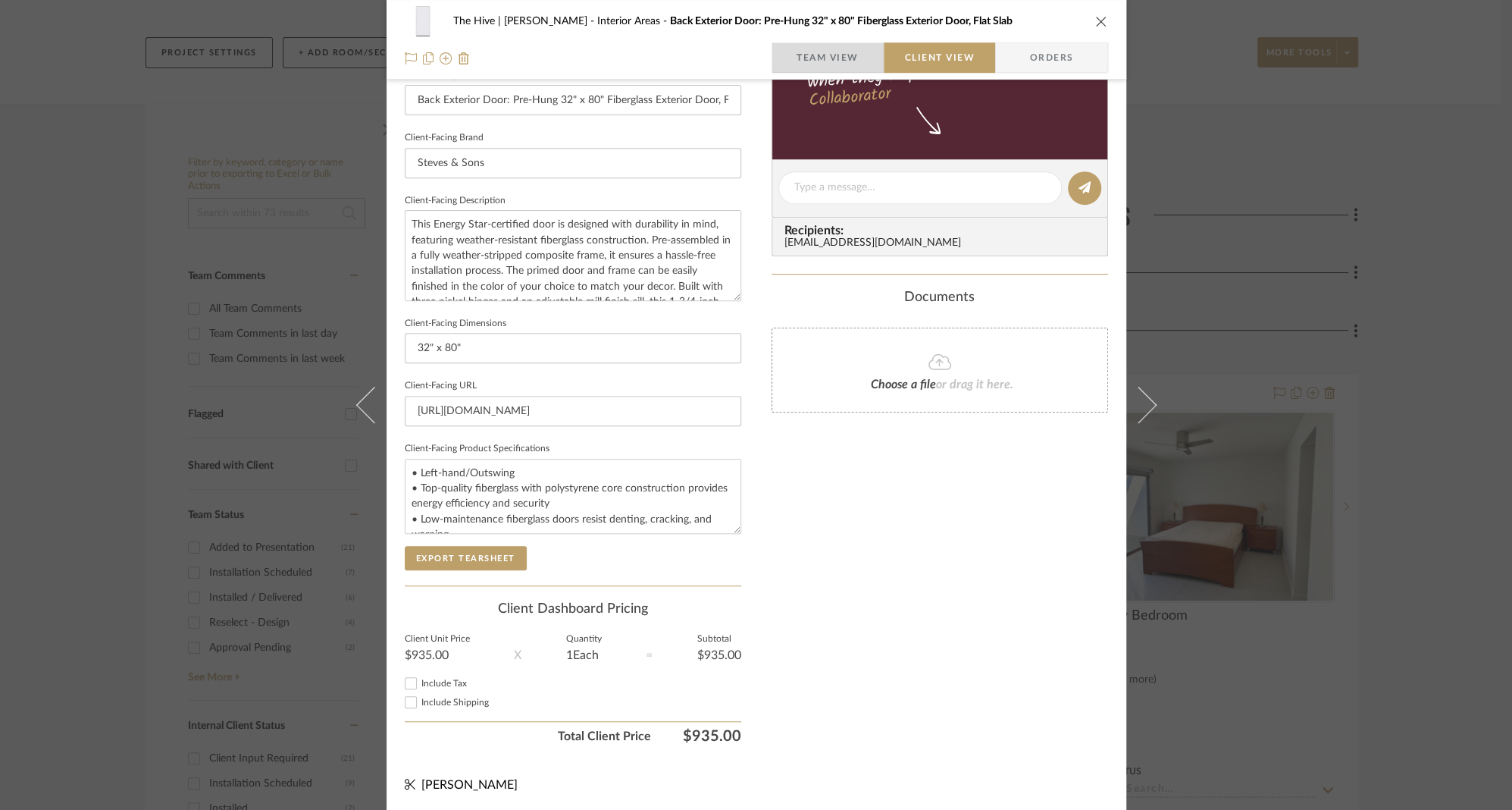
click at [831, 55] on span "Team View" at bounding box center [828, 57] width 62 height 30
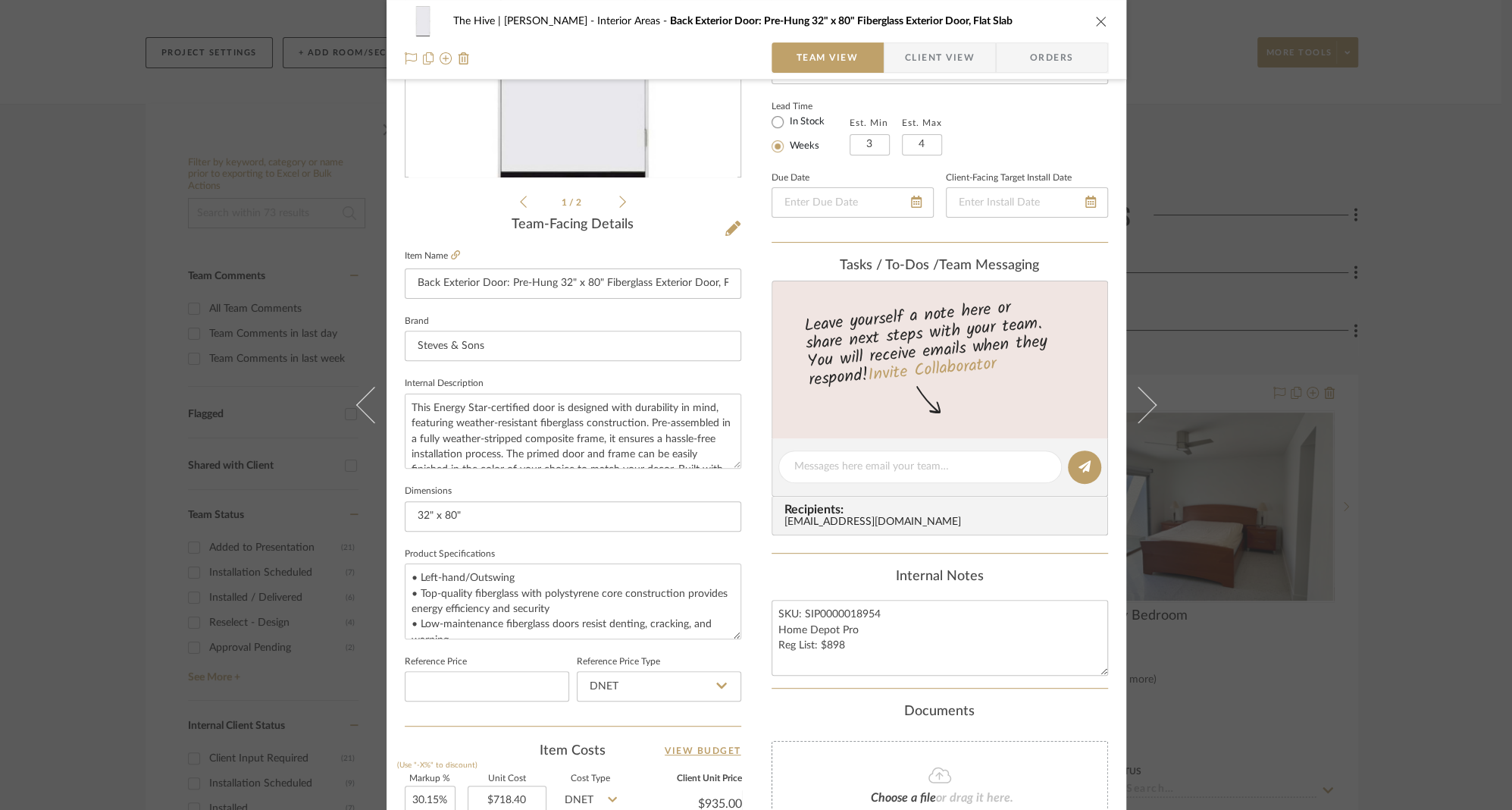
scroll to position [0, 0]
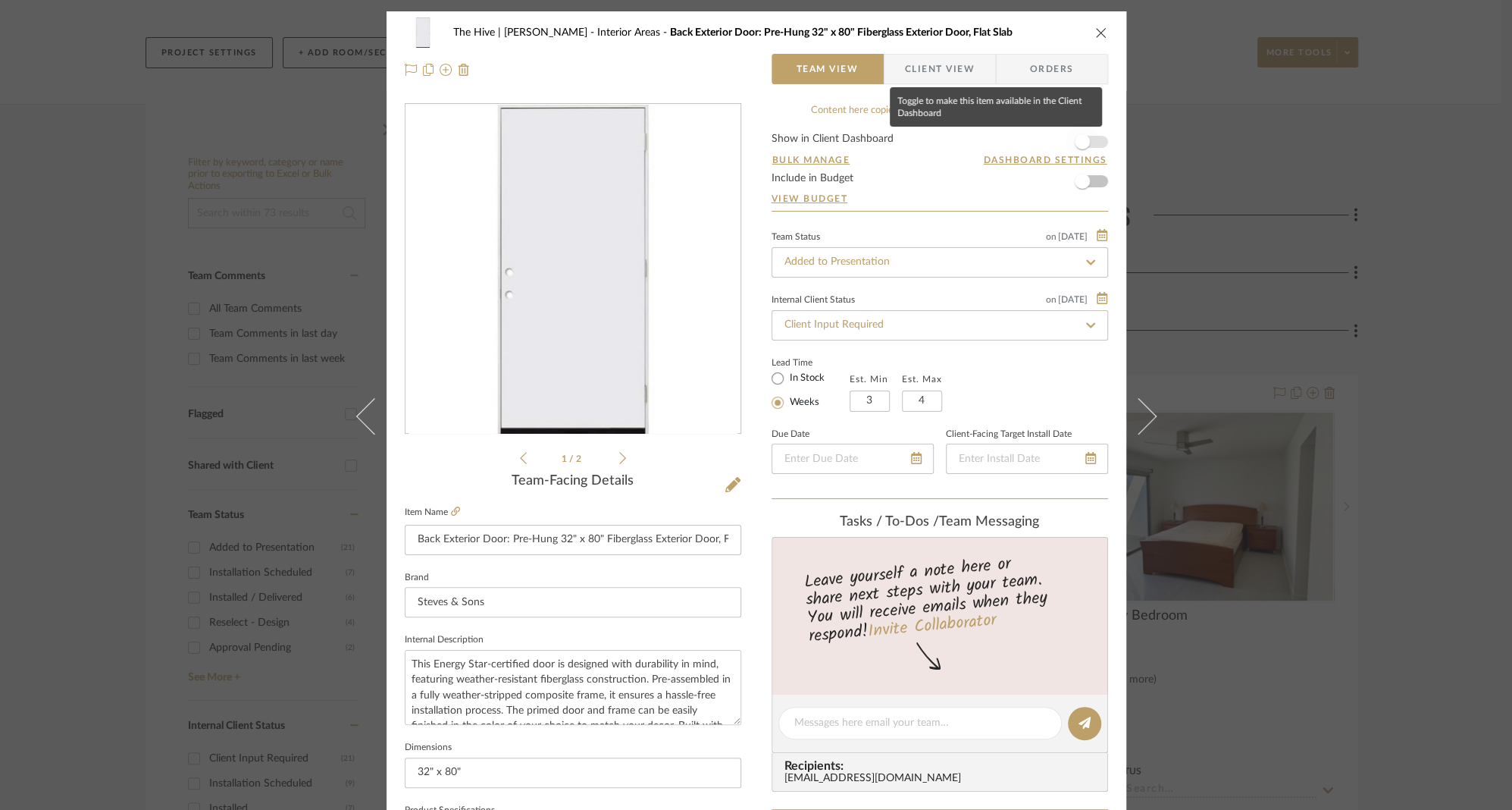
click at [1082, 141] on span "button" at bounding box center [1082, 141] width 15 height 15
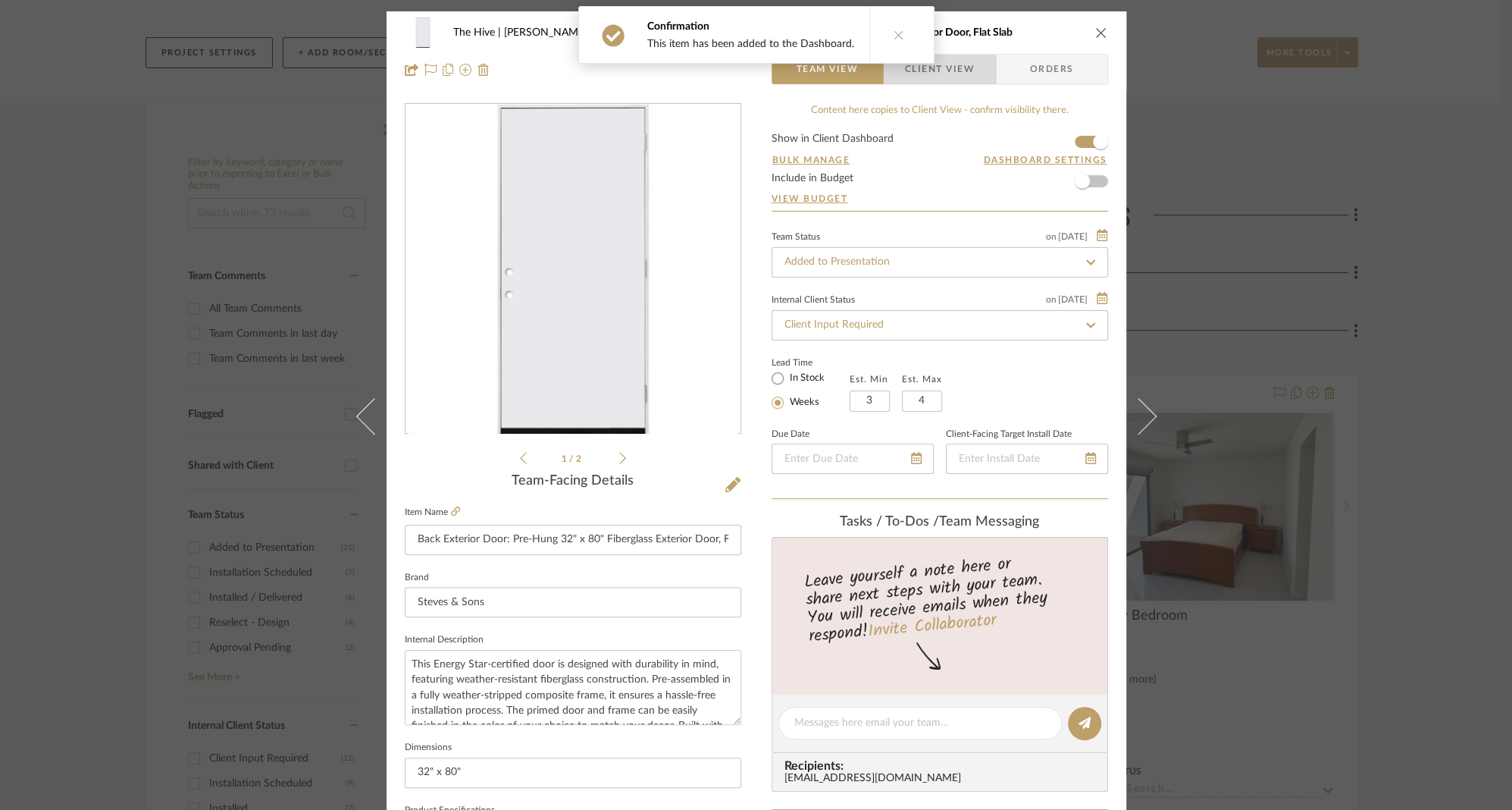
click at [941, 72] on span "Client View" at bounding box center [940, 69] width 70 height 30
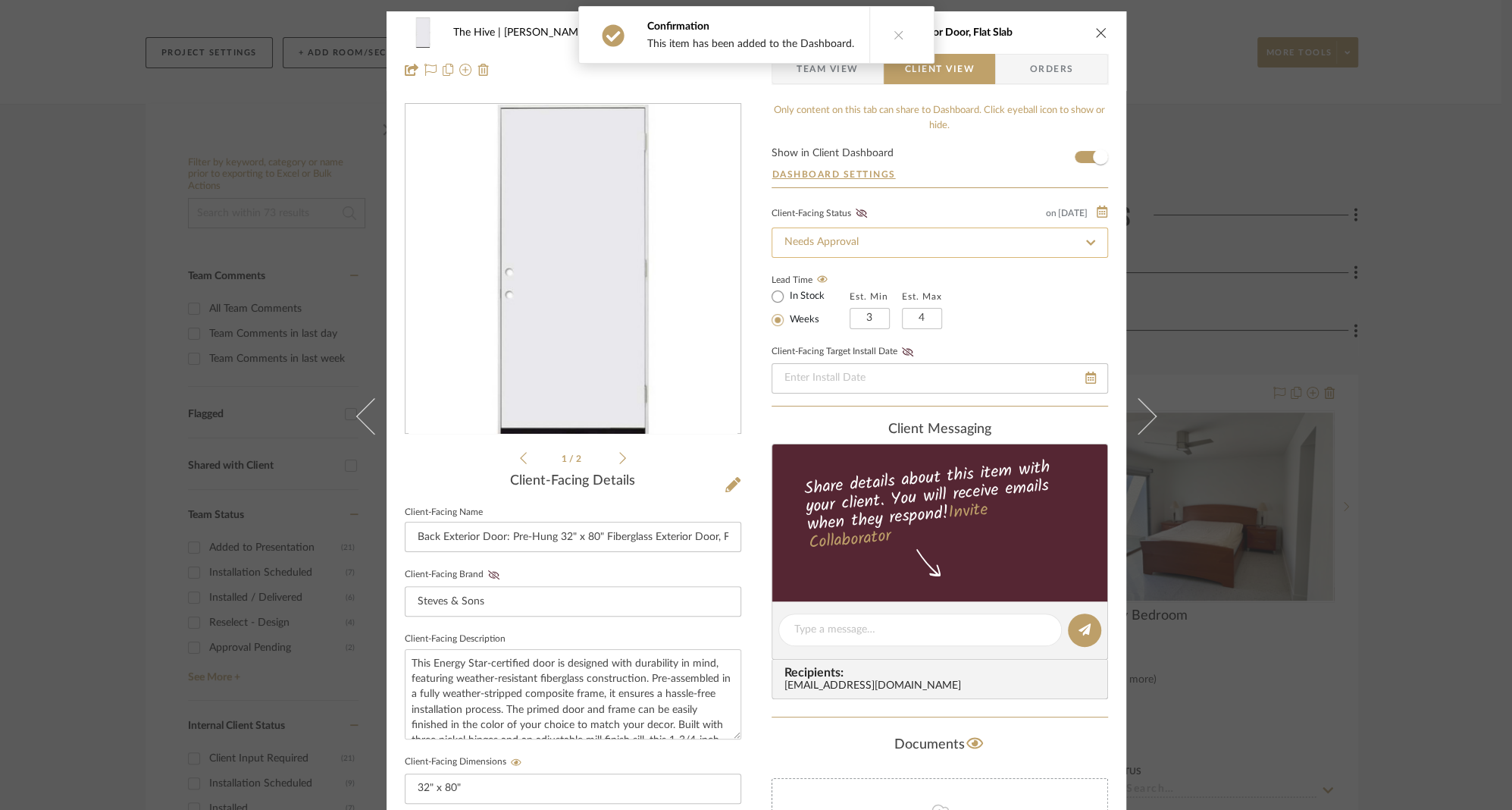
click at [901, 248] on input "Needs Approval" at bounding box center [940, 242] width 336 height 30
click at [891, 208] on div "Client-Facing Status on 9/2/2025" at bounding box center [940, 214] width 336 height 16
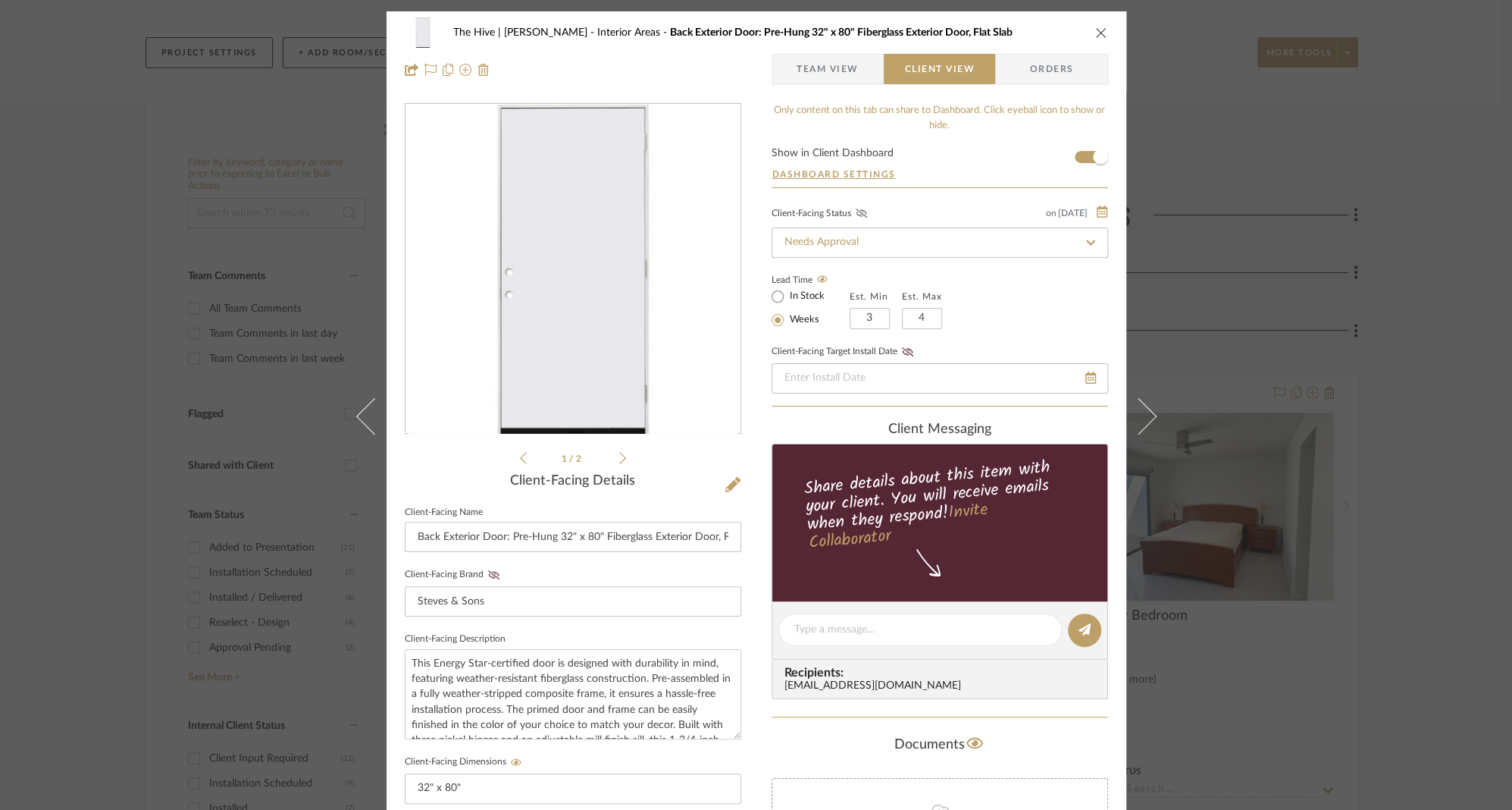
click at [856, 211] on icon at bounding box center [861, 213] width 11 height 9
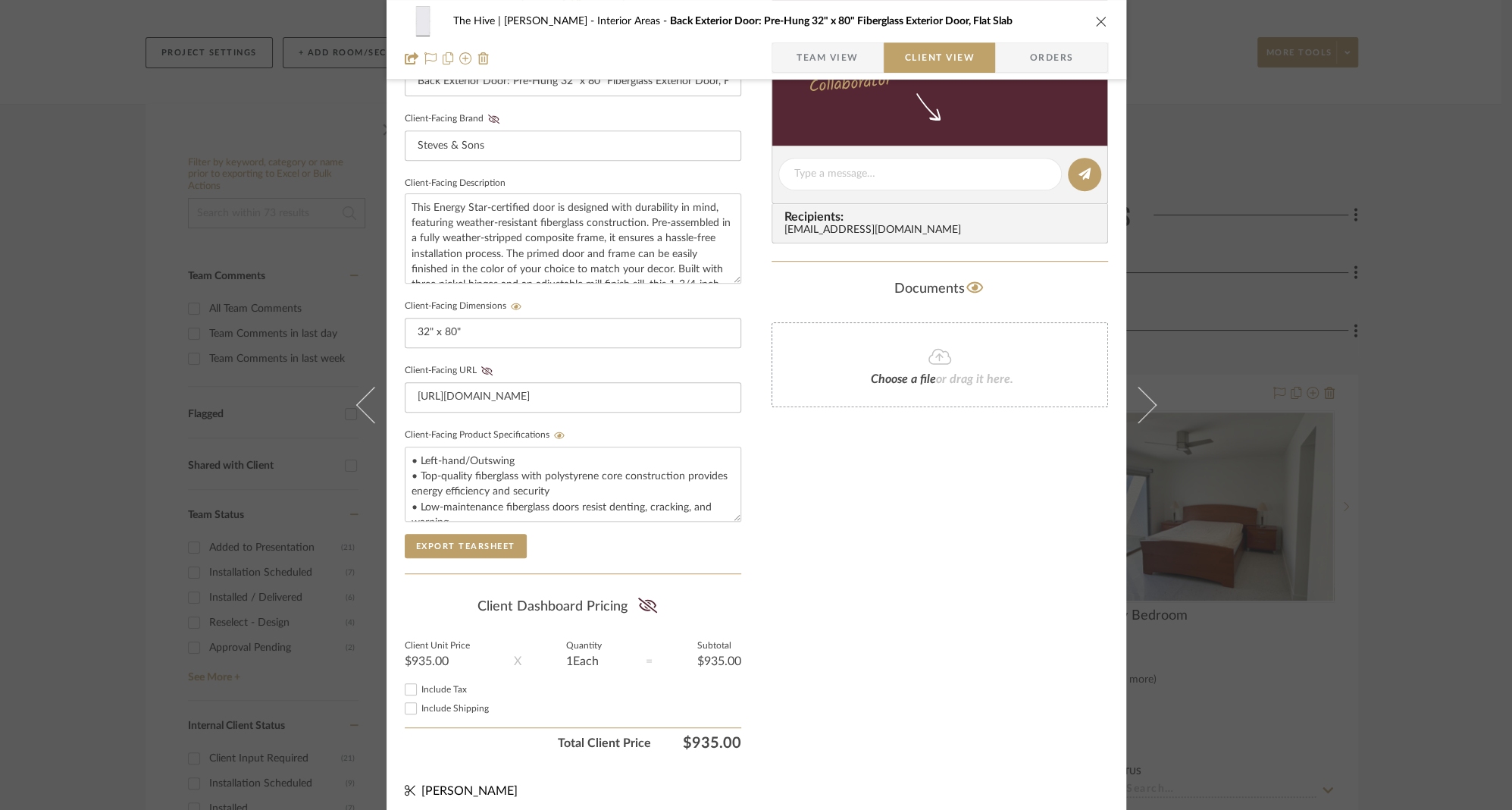
scroll to position [460, 0]
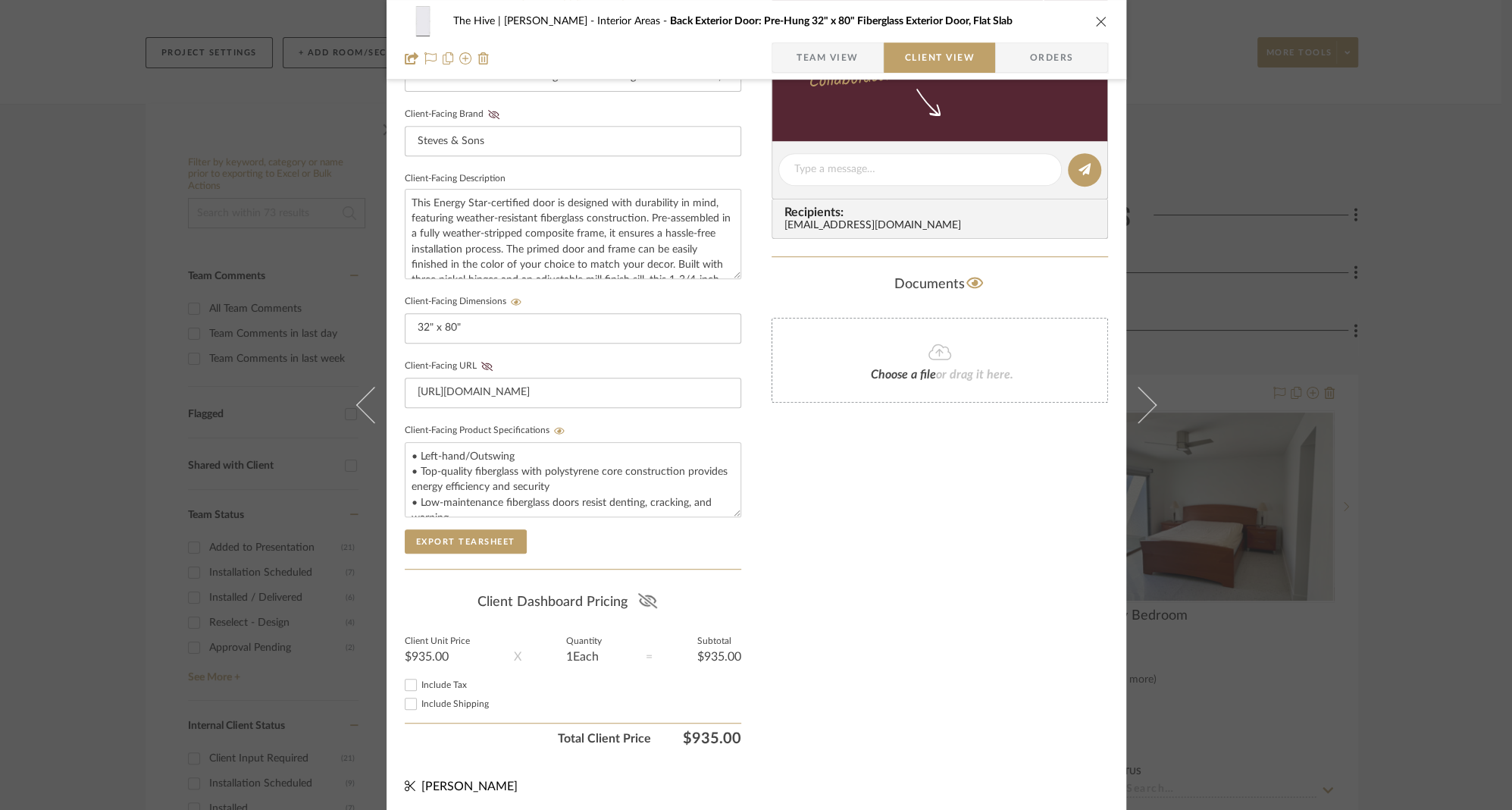
click at [639, 593] on icon at bounding box center [647, 600] width 19 height 15
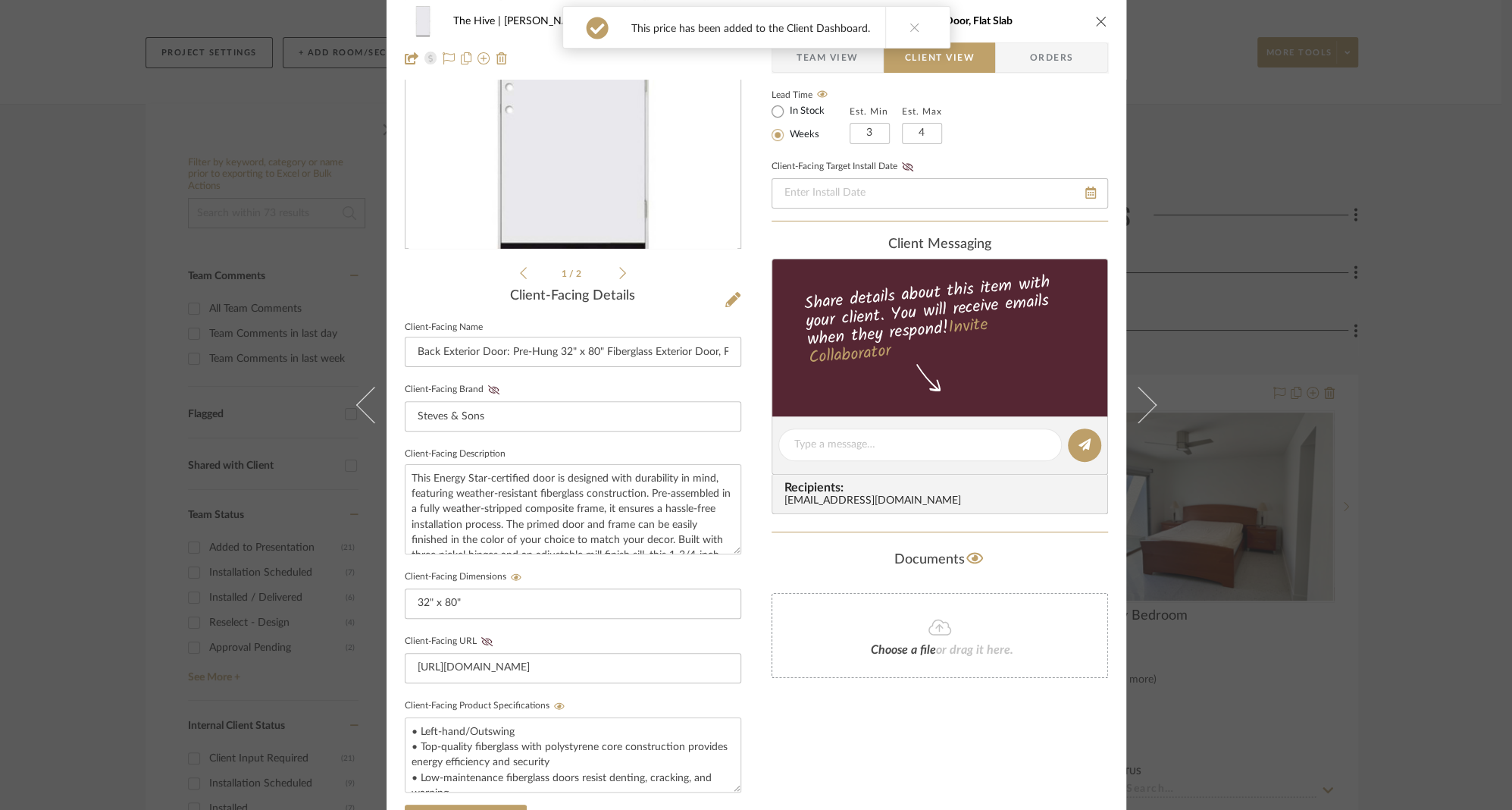
scroll to position [0, 0]
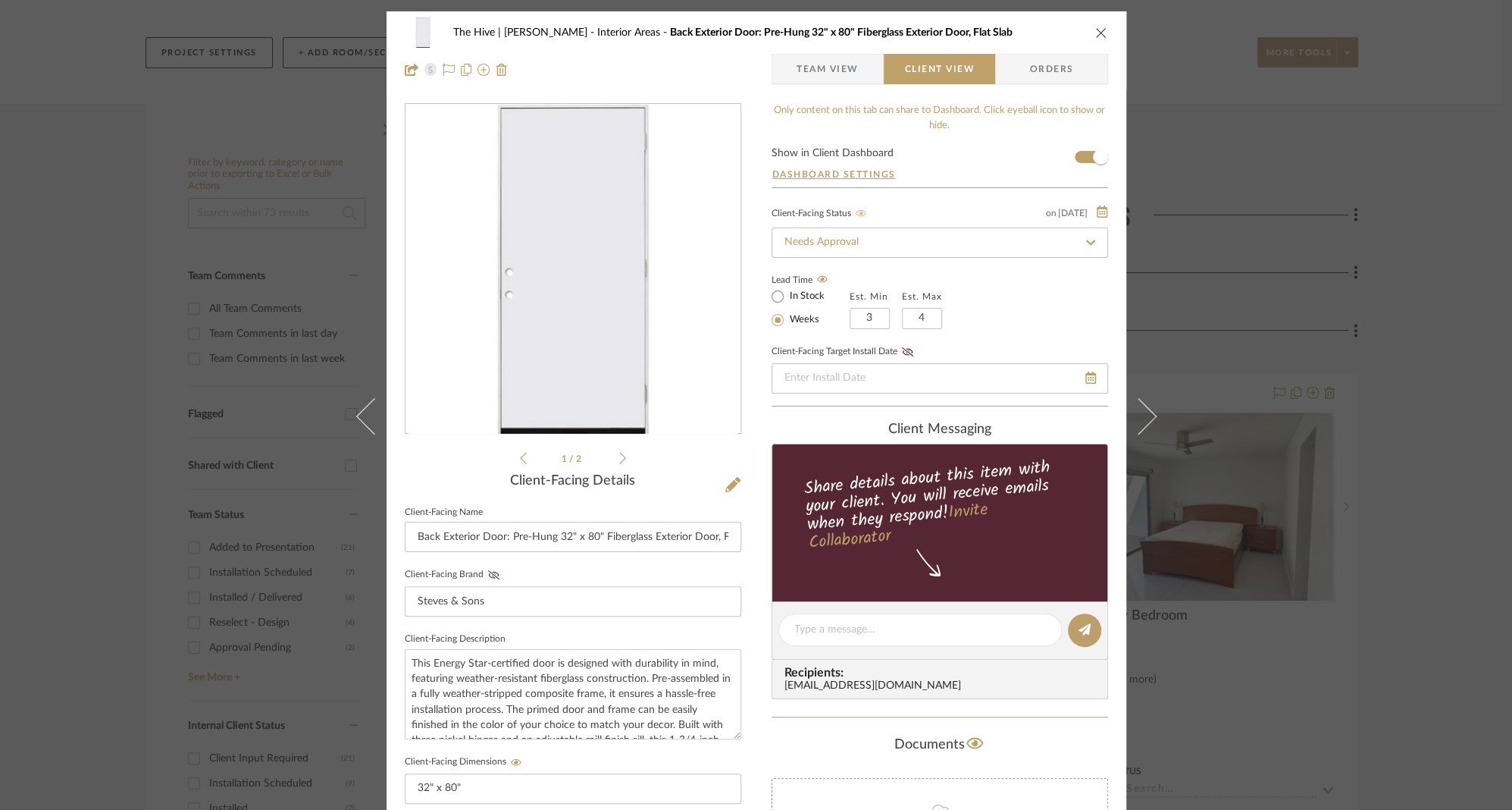
click at [1095, 29] on icon "close" at bounding box center [1101, 33] width 12 height 12
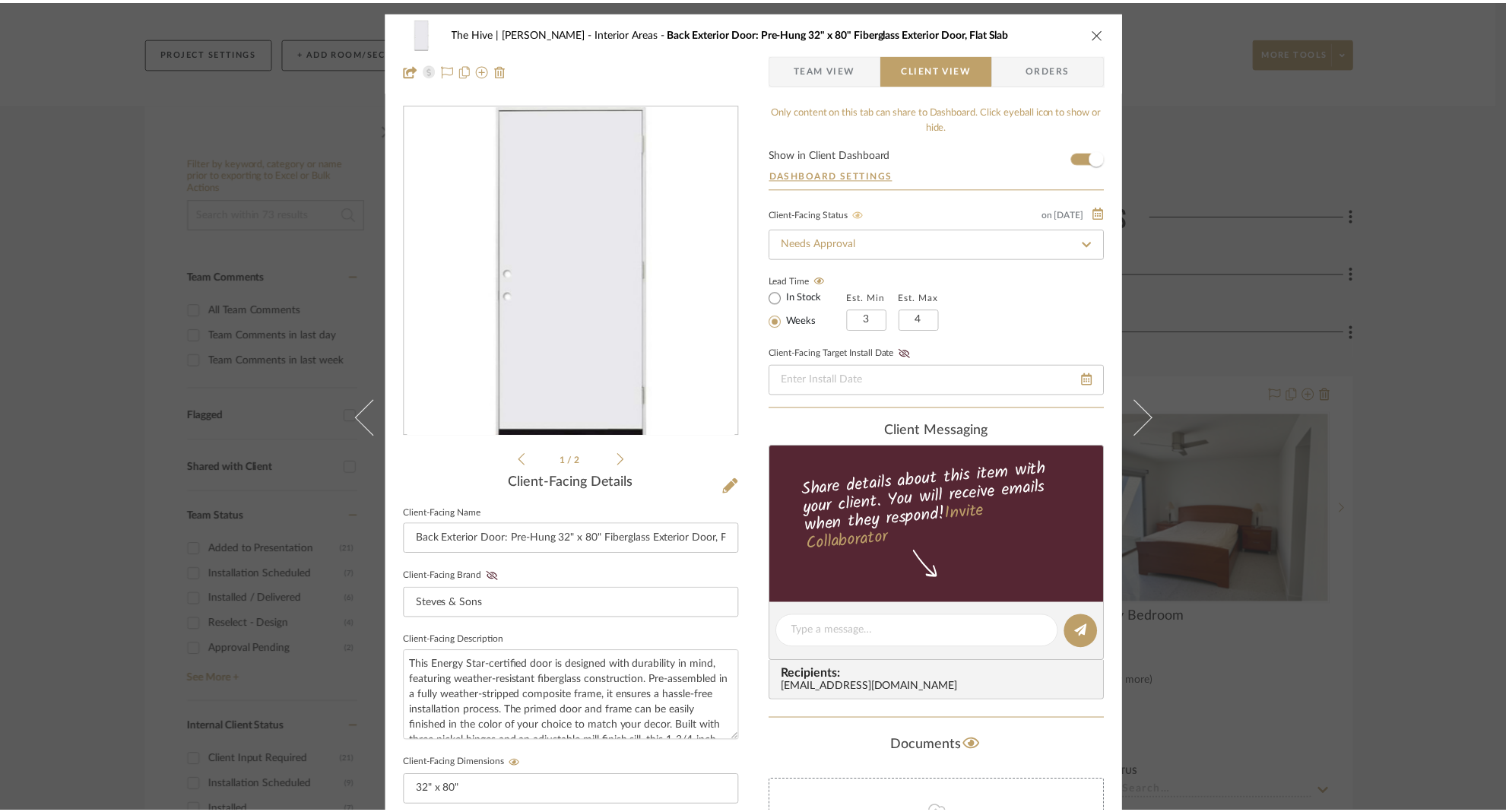
scroll to position [181, 0]
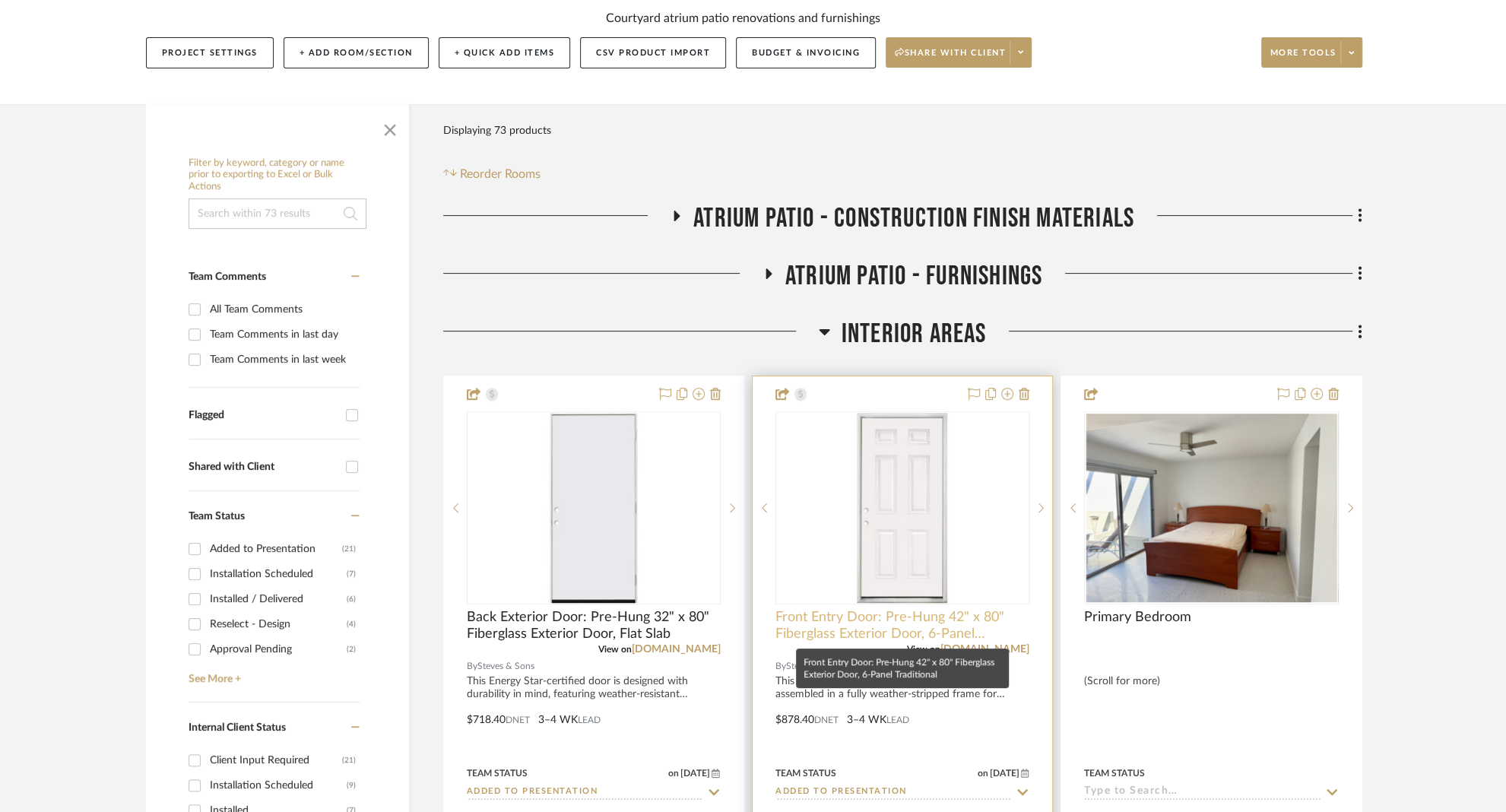
click at [862, 623] on span "Front Entry Door: Pre-Hung 42" x 80" Fiberglass Exterior Door, 6-Panel Traditio…" at bounding box center [902, 625] width 254 height 34
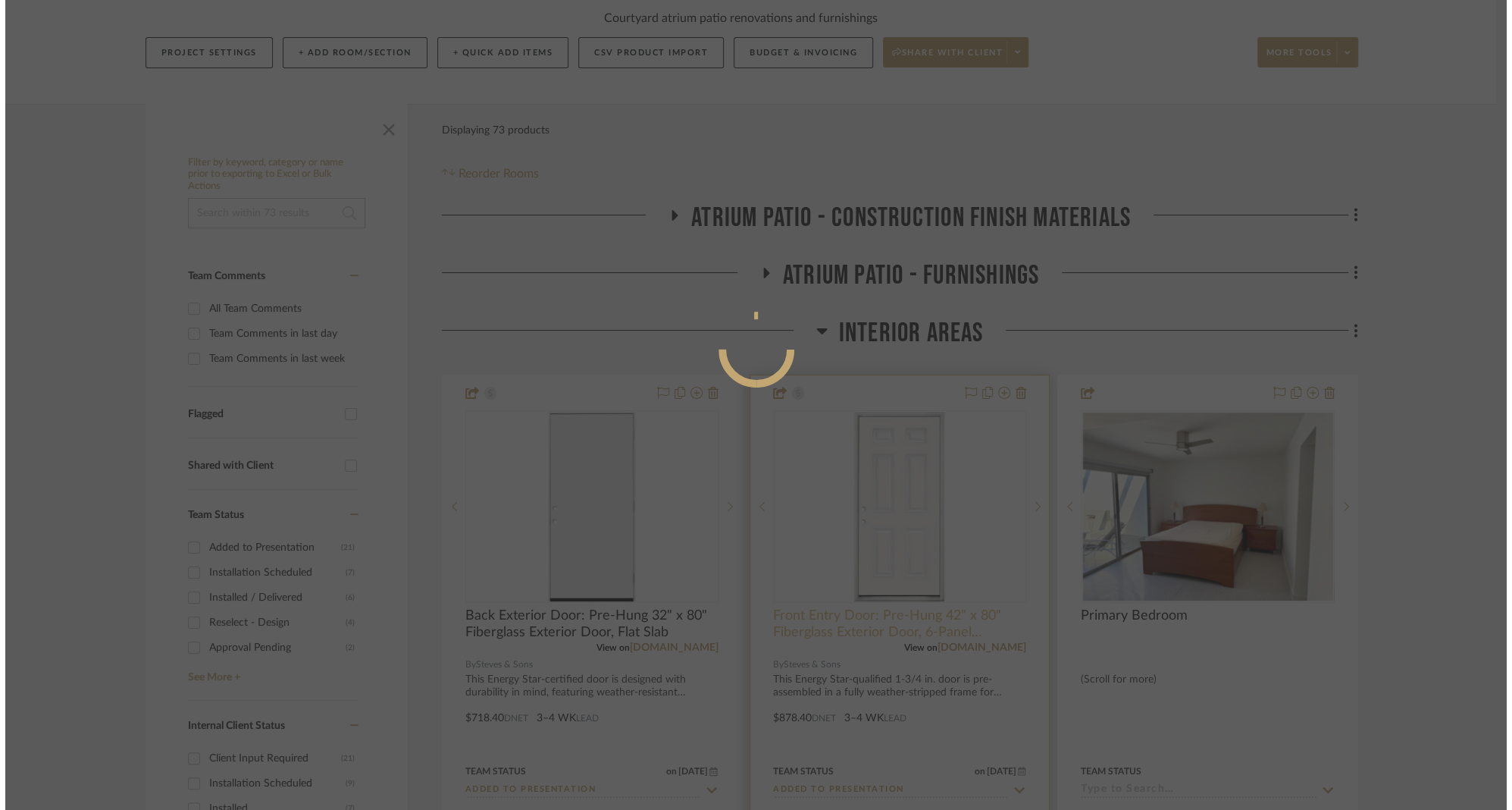
scroll to position [0, 0]
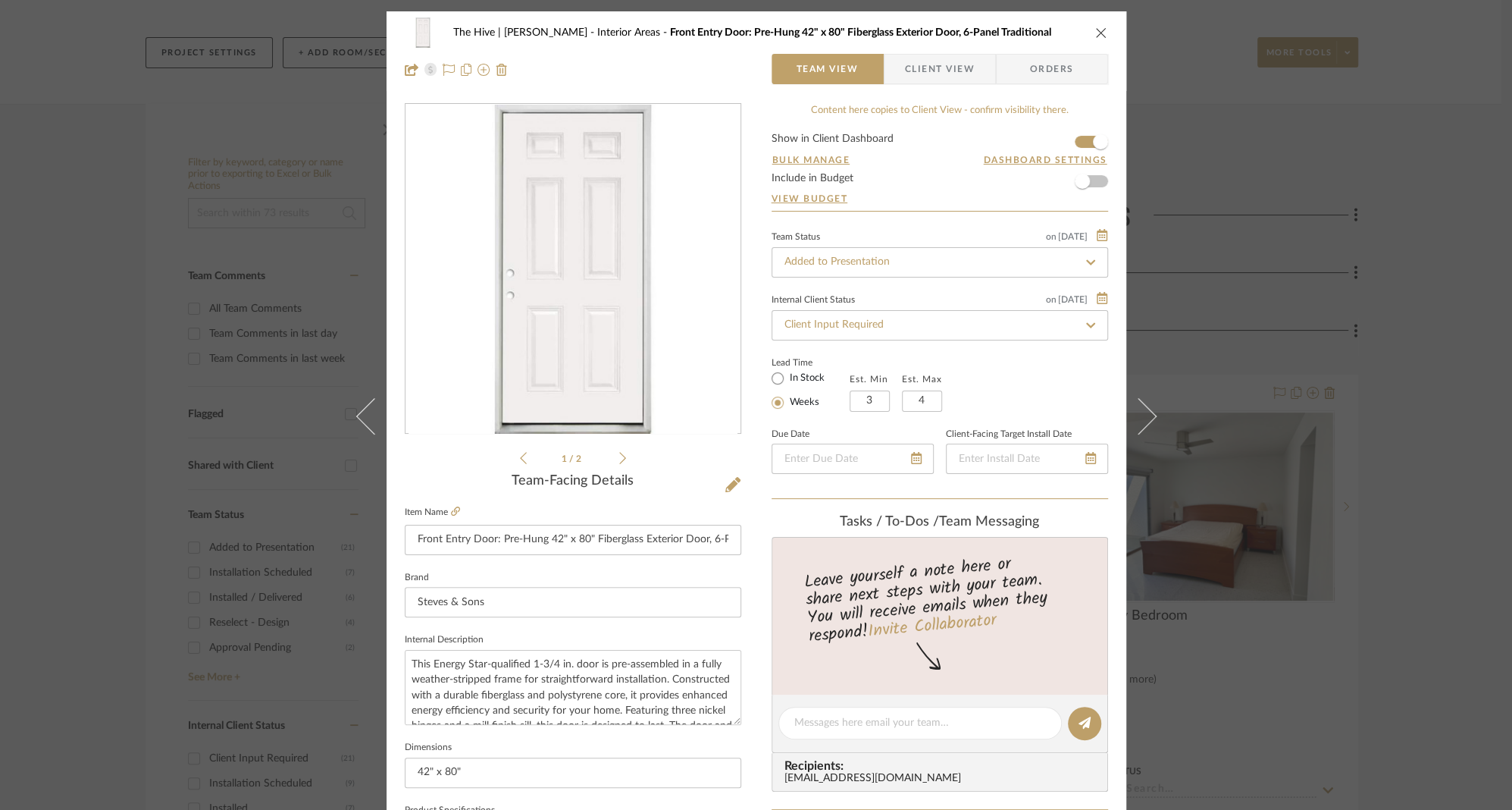
click at [911, 66] on span "Client View" at bounding box center [940, 69] width 70 height 30
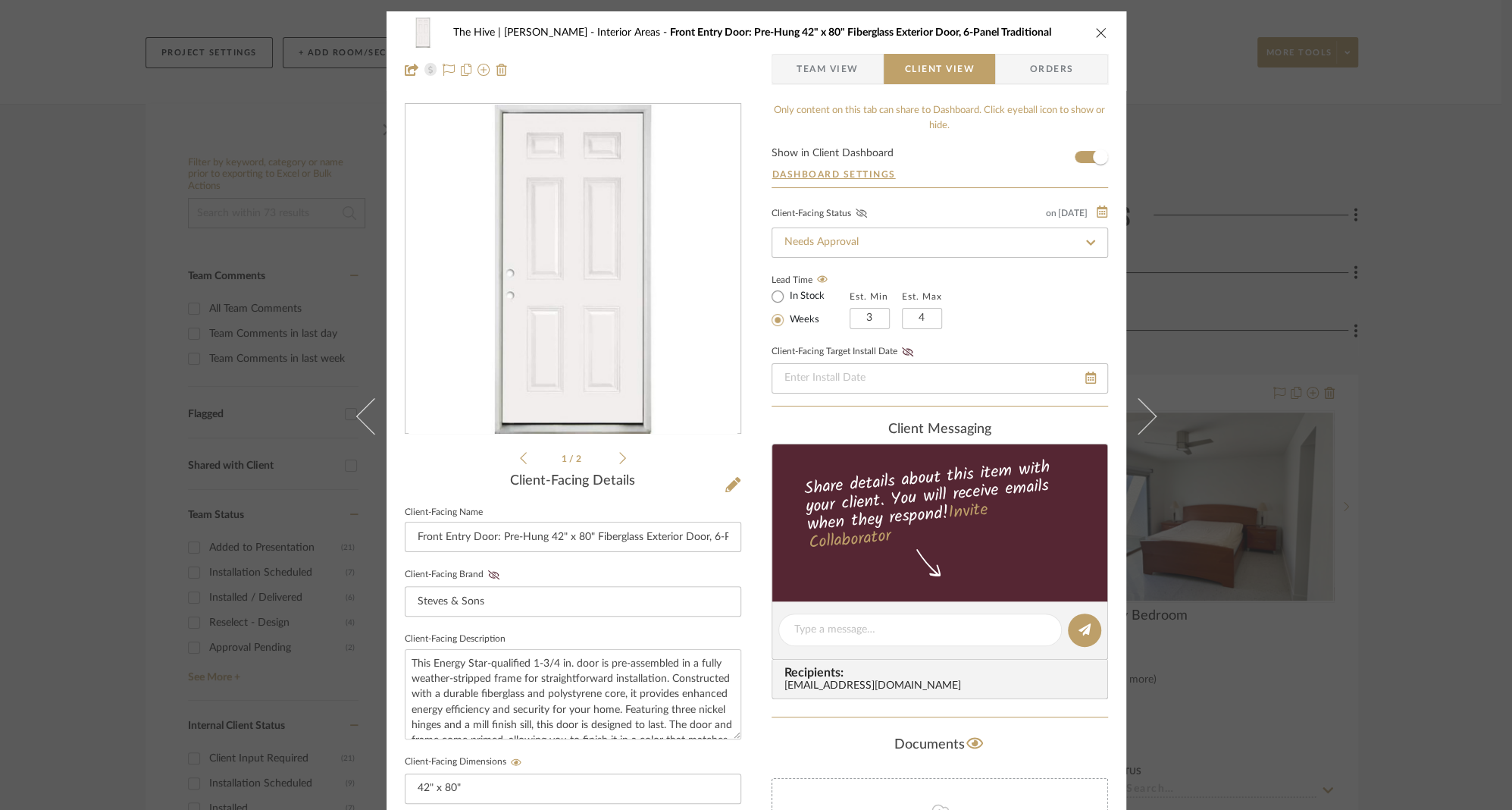
click at [855, 216] on icon at bounding box center [860, 213] width 11 height 9
click at [1099, 32] on icon "close" at bounding box center [1101, 33] width 12 height 12
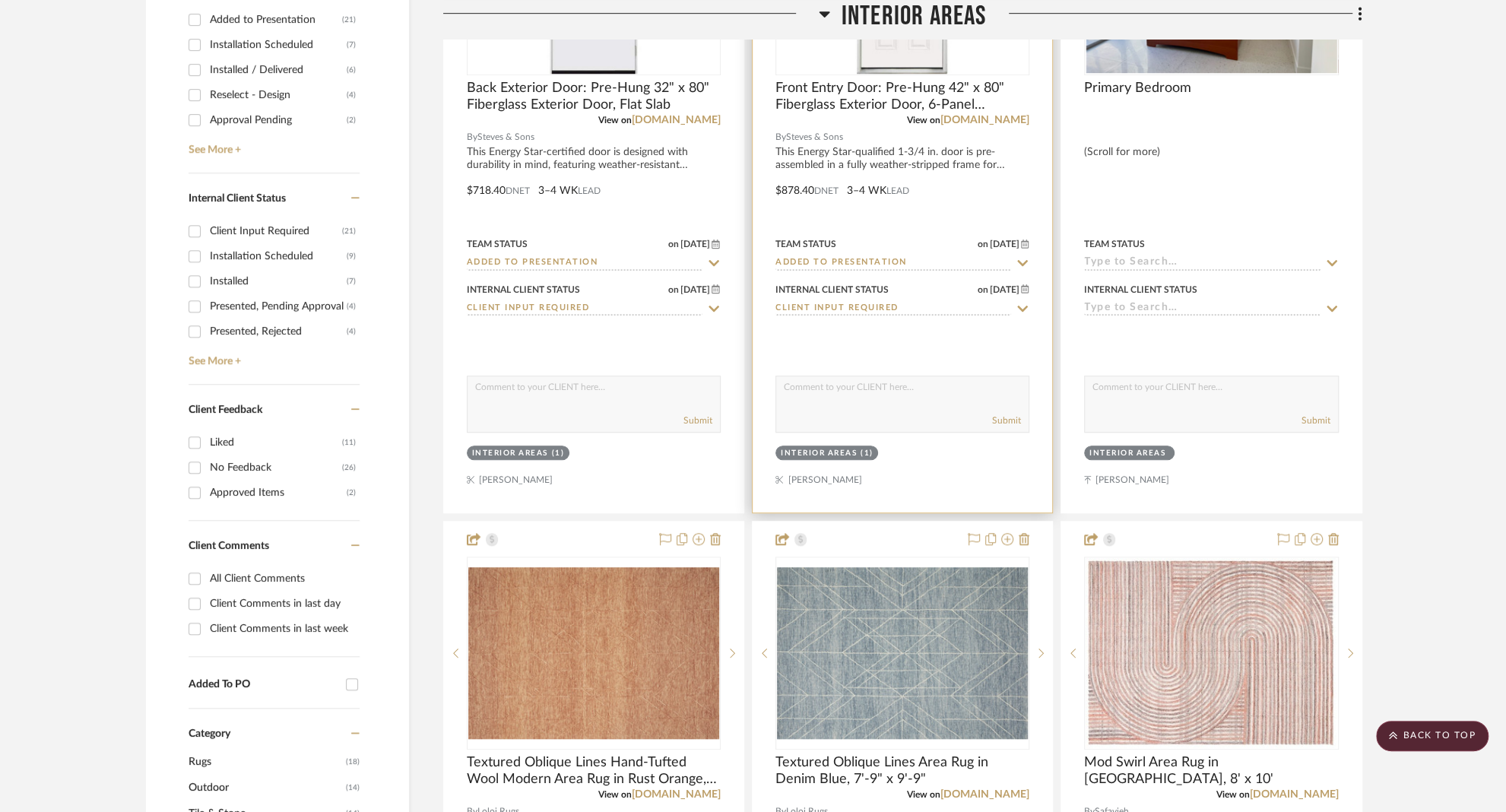
scroll to position [780, 0]
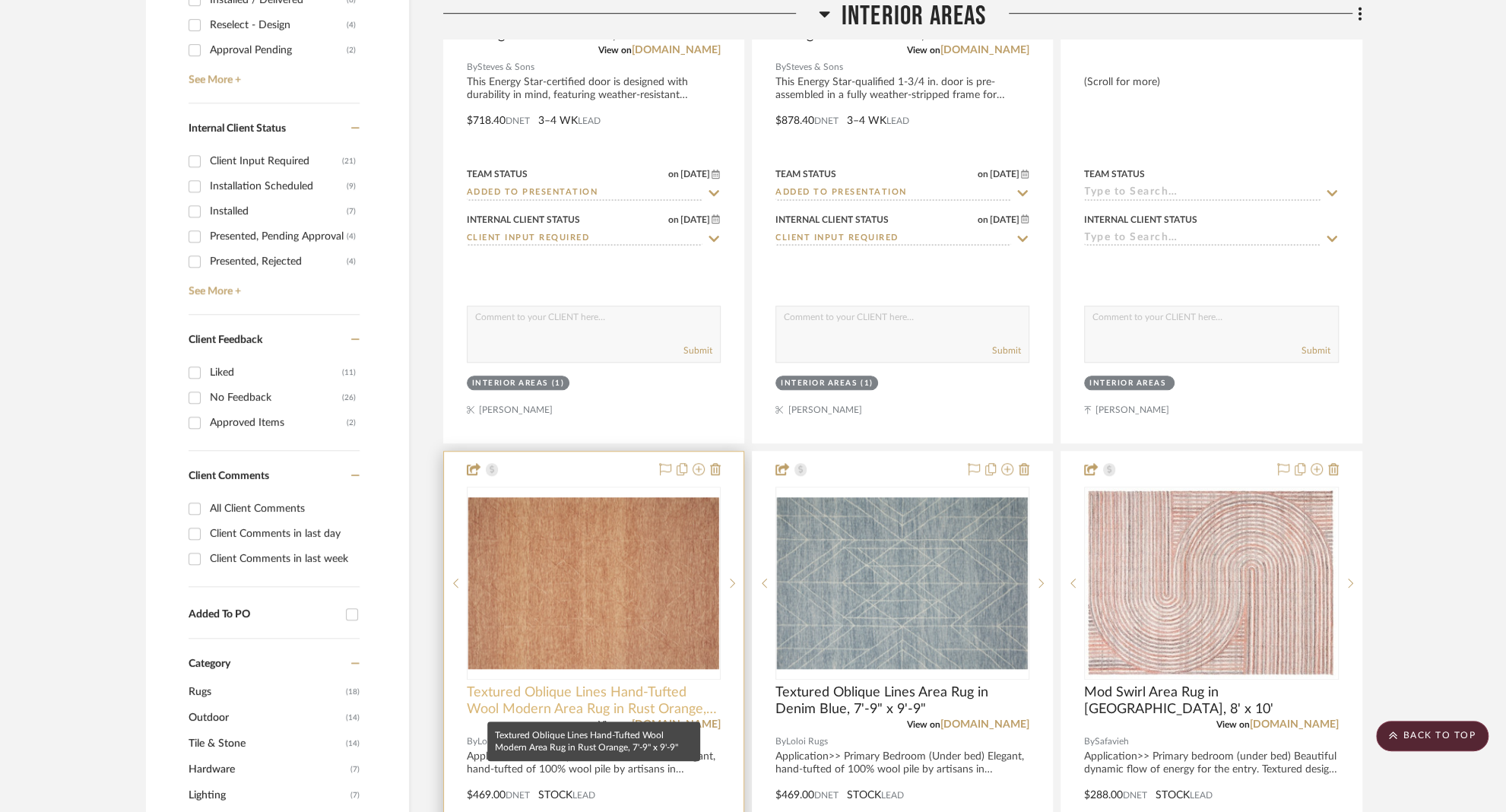
click at [552, 694] on span "Textured Oblique Lines Hand-Tufted Wool Modern Area Rug in Rust Orange, 7'-9" x…" at bounding box center [594, 700] width 254 height 34
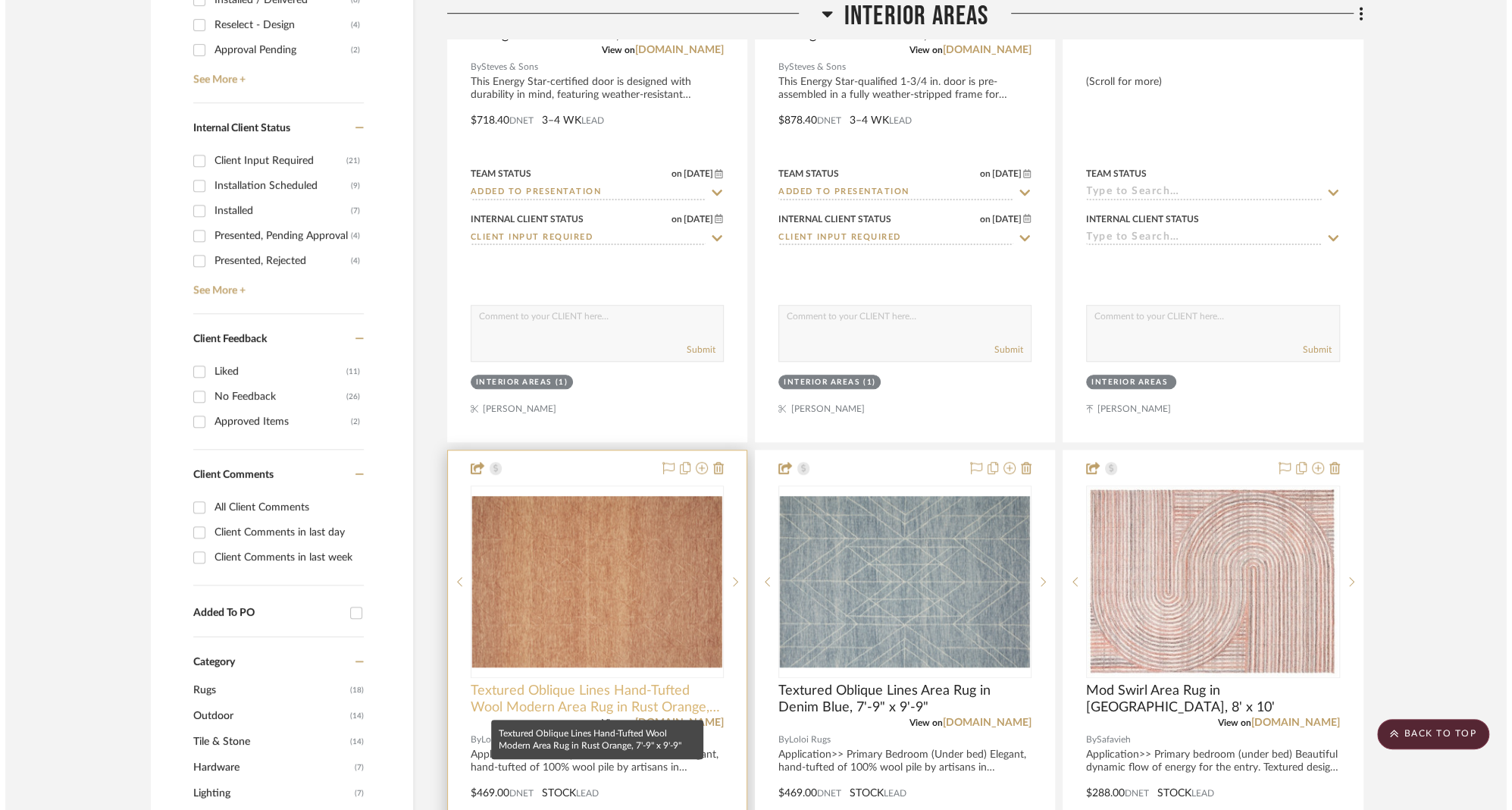
scroll to position [0, 0]
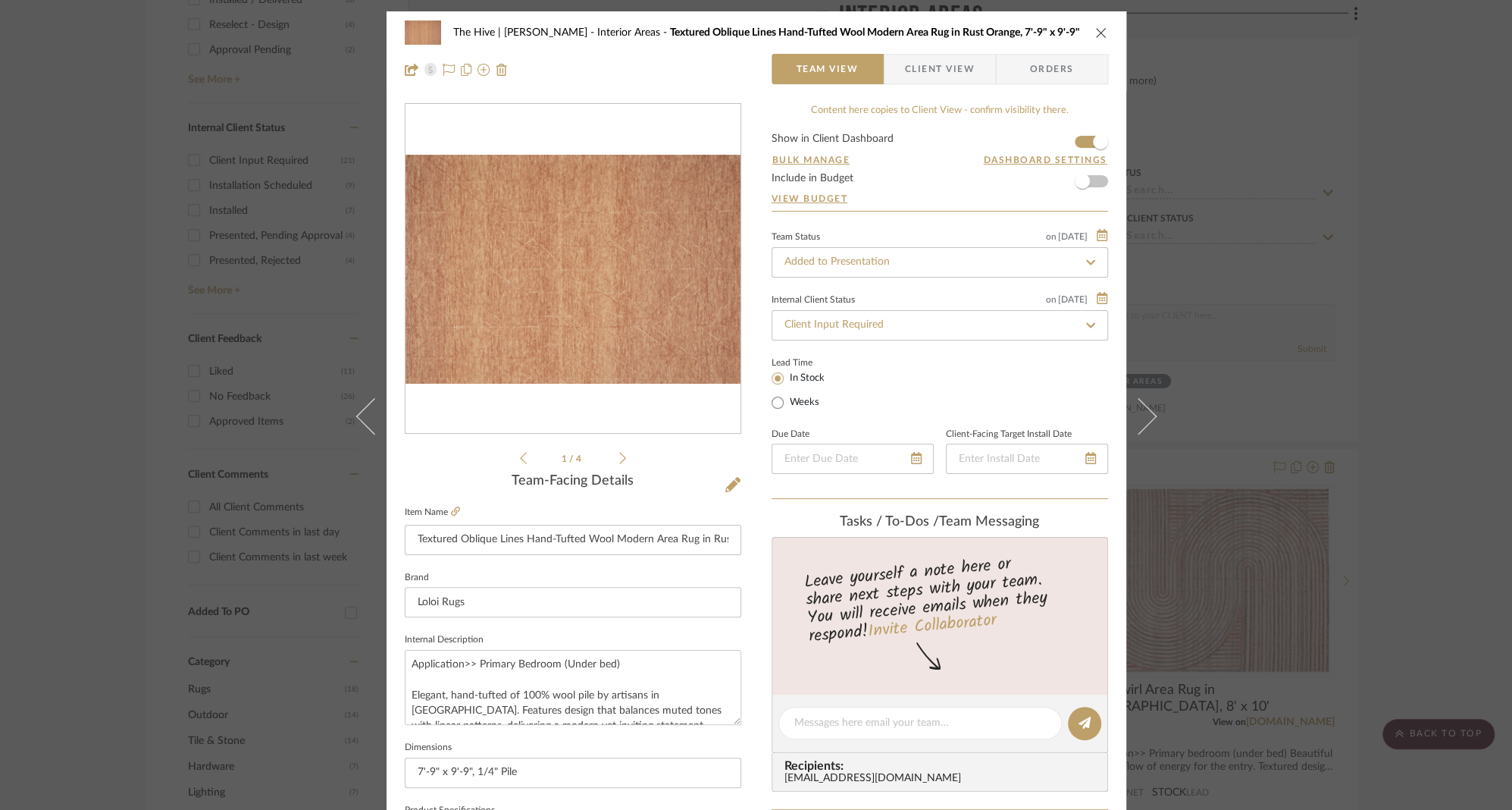
click at [918, 64] on span "Client View" at bounding box center [940, 69] width 70 height 30
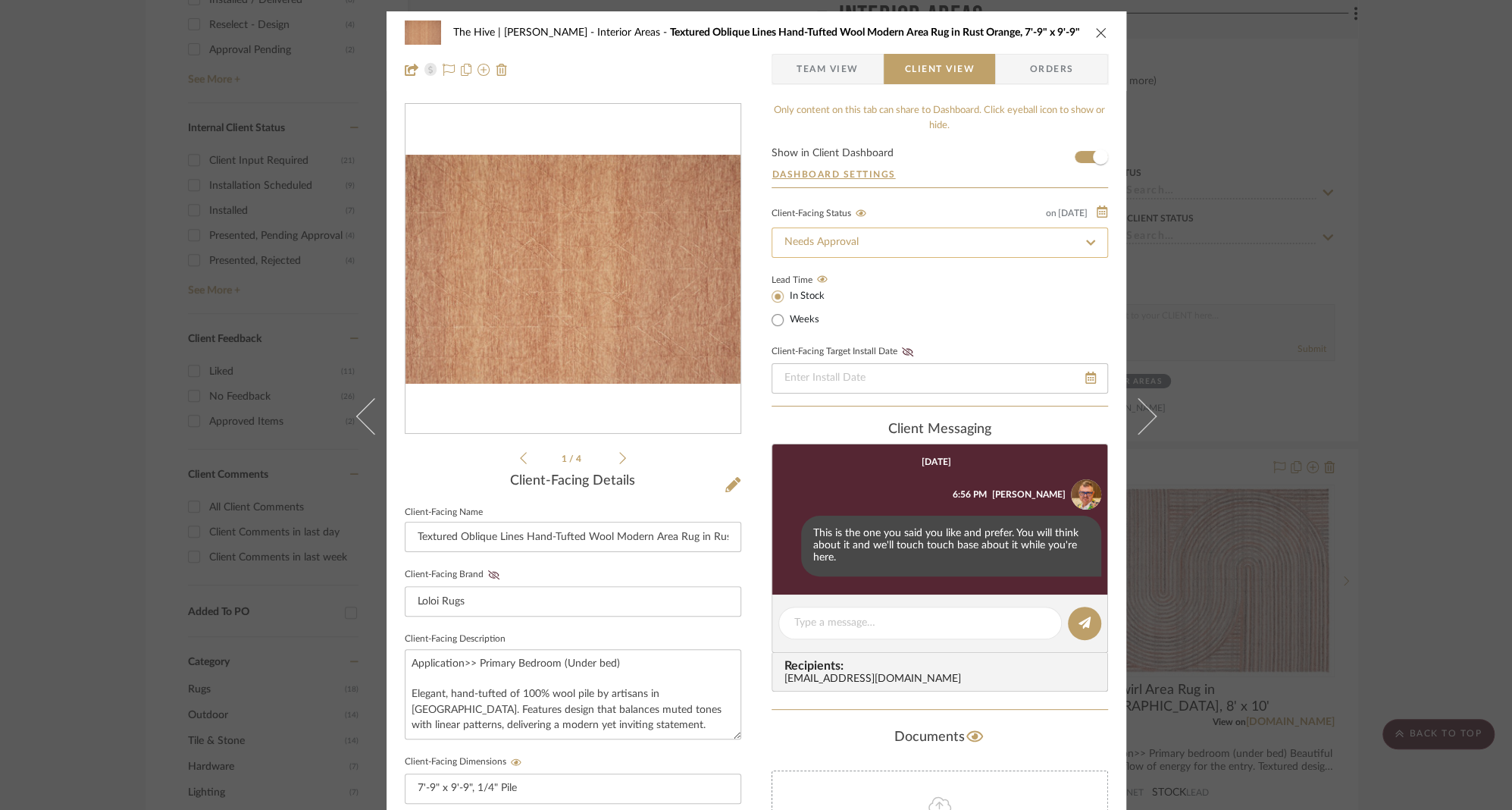
click at [883, 240] on input "Needs Approval" at bounding box center [940, 242] width 336 height 30
click at [1090, 240] on icon at bounding box center [1090, 243] width 13 height 11
type input "9/2/2025"
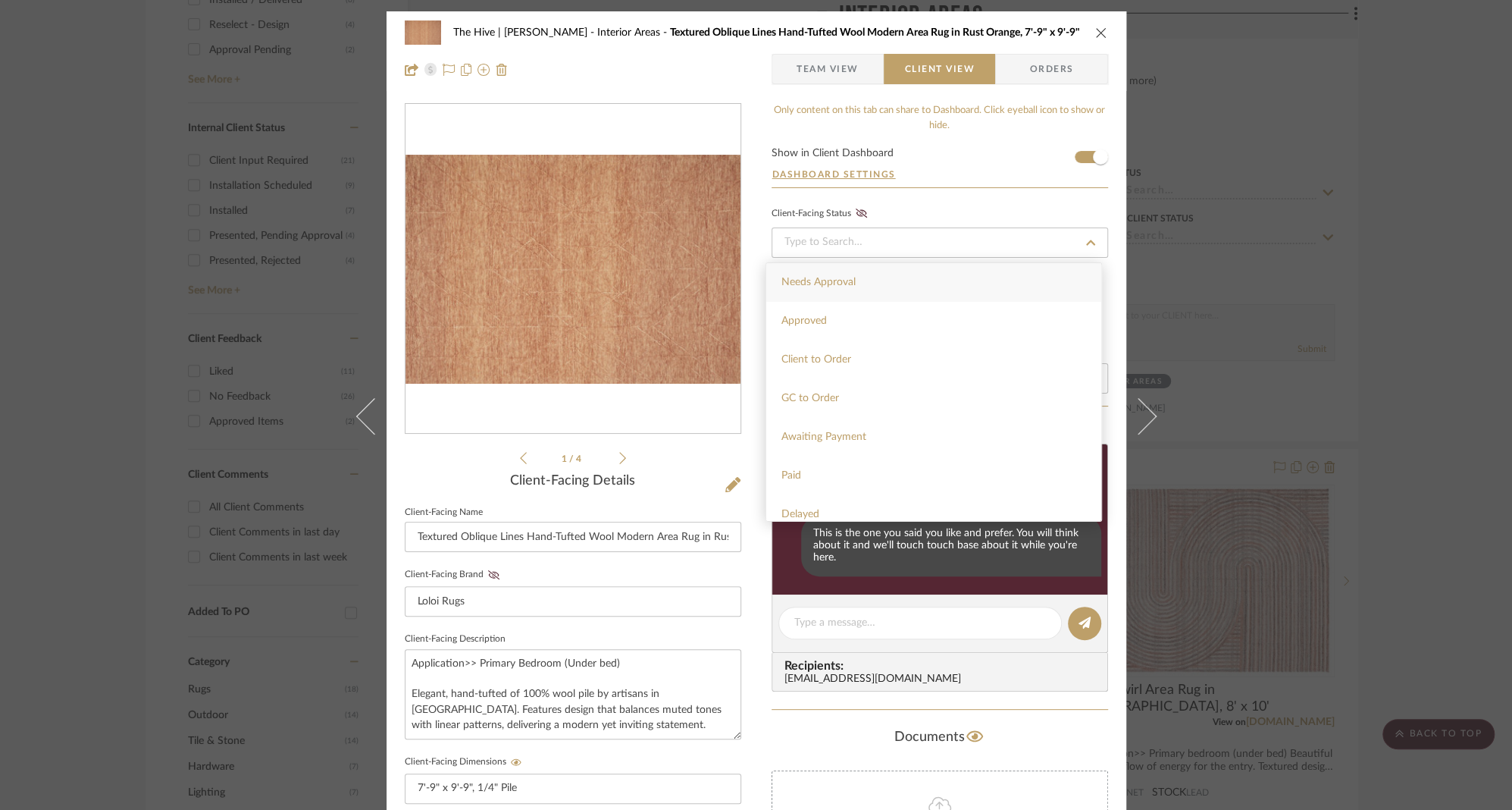
click at [953, 278] on div "Needs Approval" at bounding box center [934, 283] width 335 height 39
type input "9/2/2025"
type input "Needs Approval"
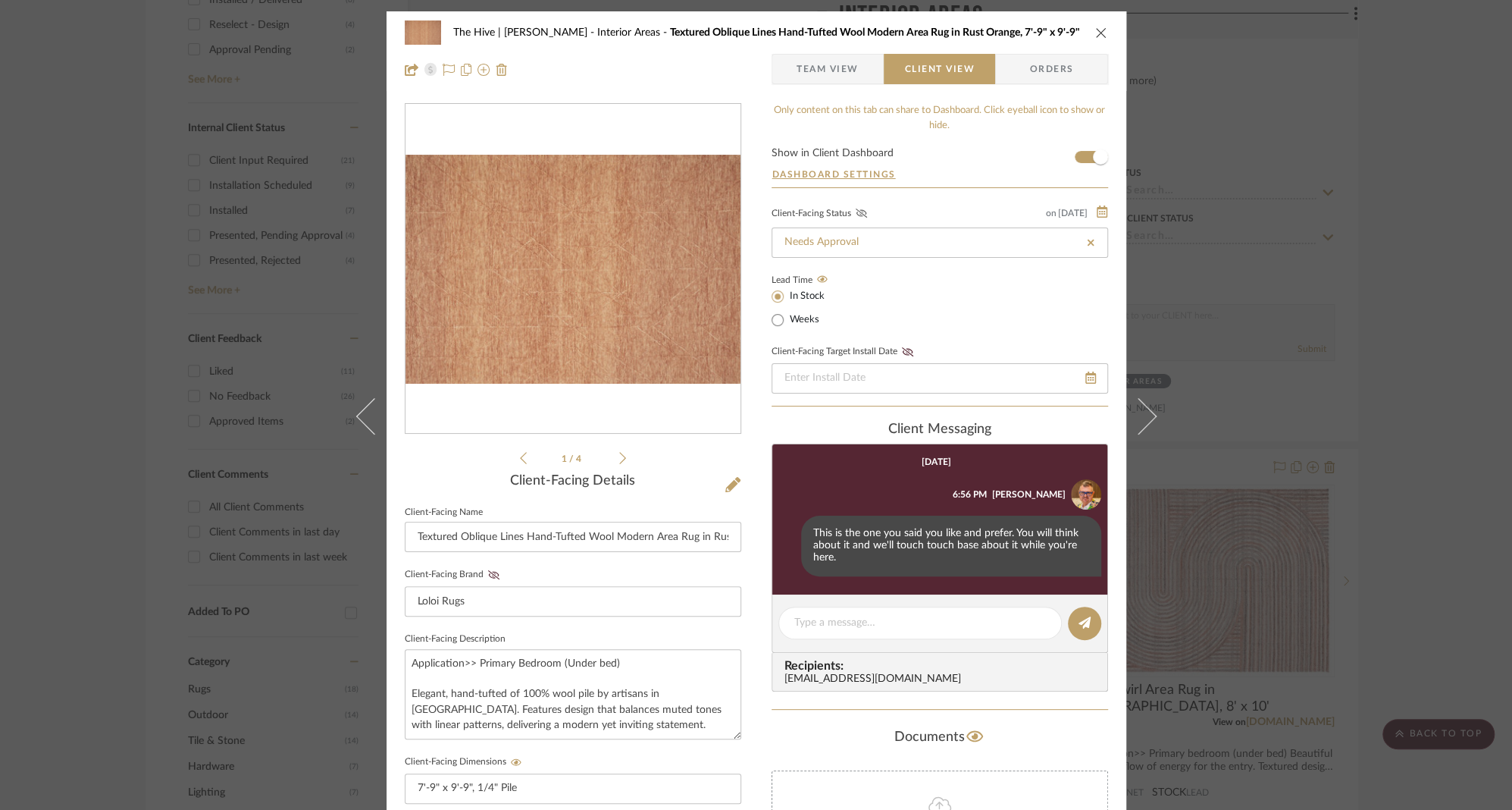
click at [856, 211] on icon at bounding box center [861, 213] width 11 height 9
click at [842, 67] on span "Team View" at bounding box center [828, 69] width 62 height 30
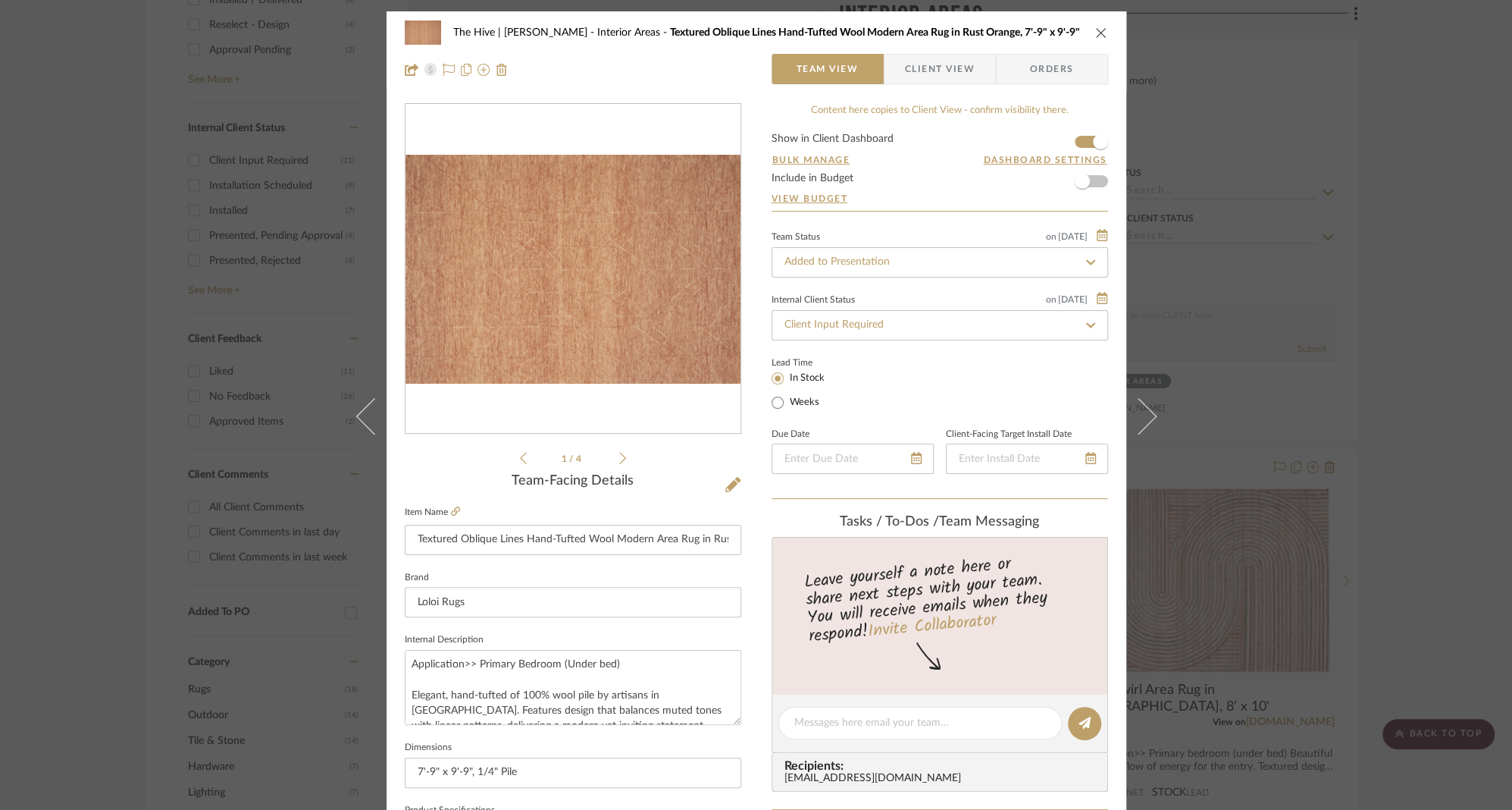
click at [1097, 34] on icon "close" at bounding box center [1101, 33] width 12 height 12
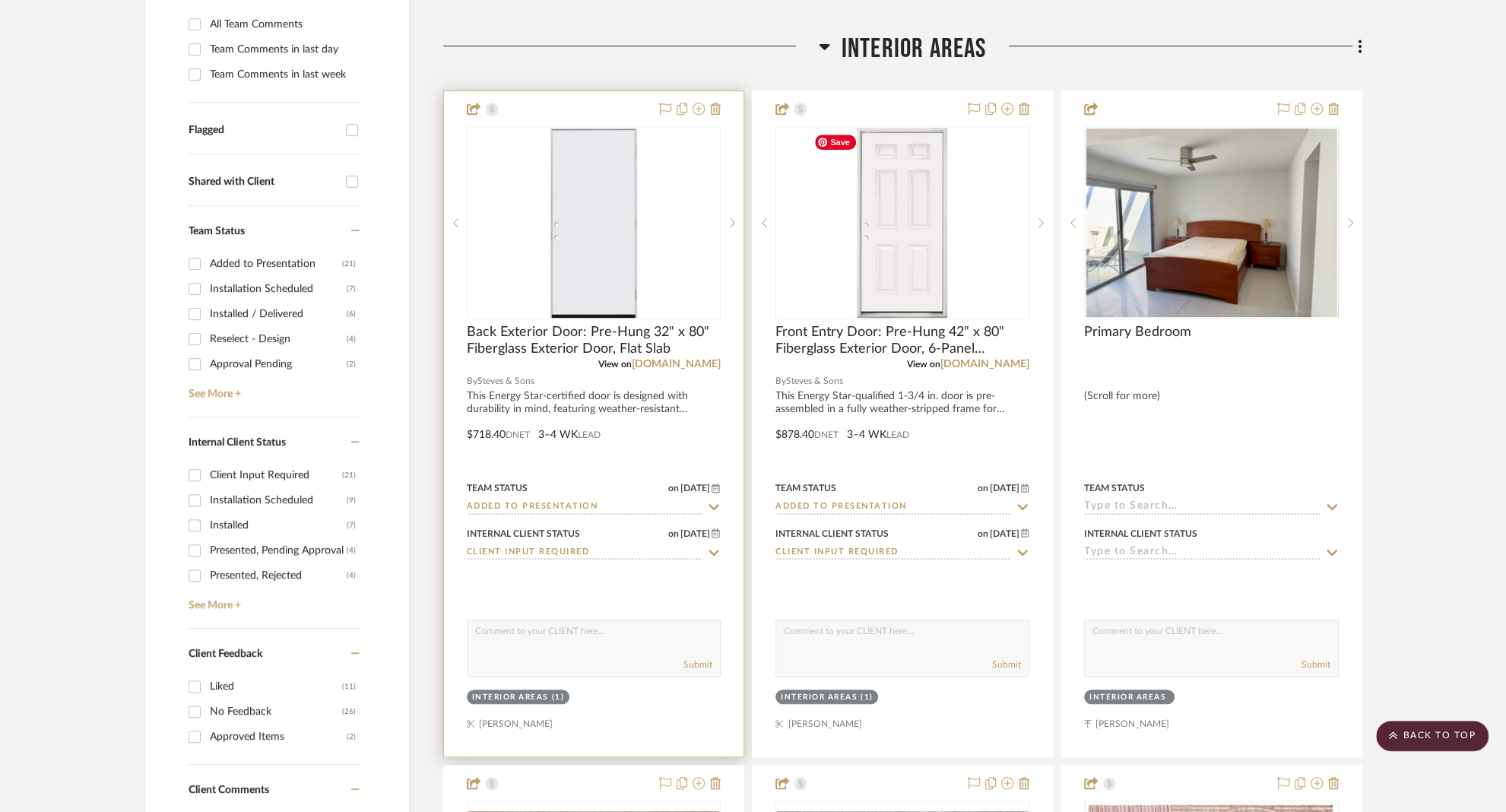
scroll to position [458, 0]
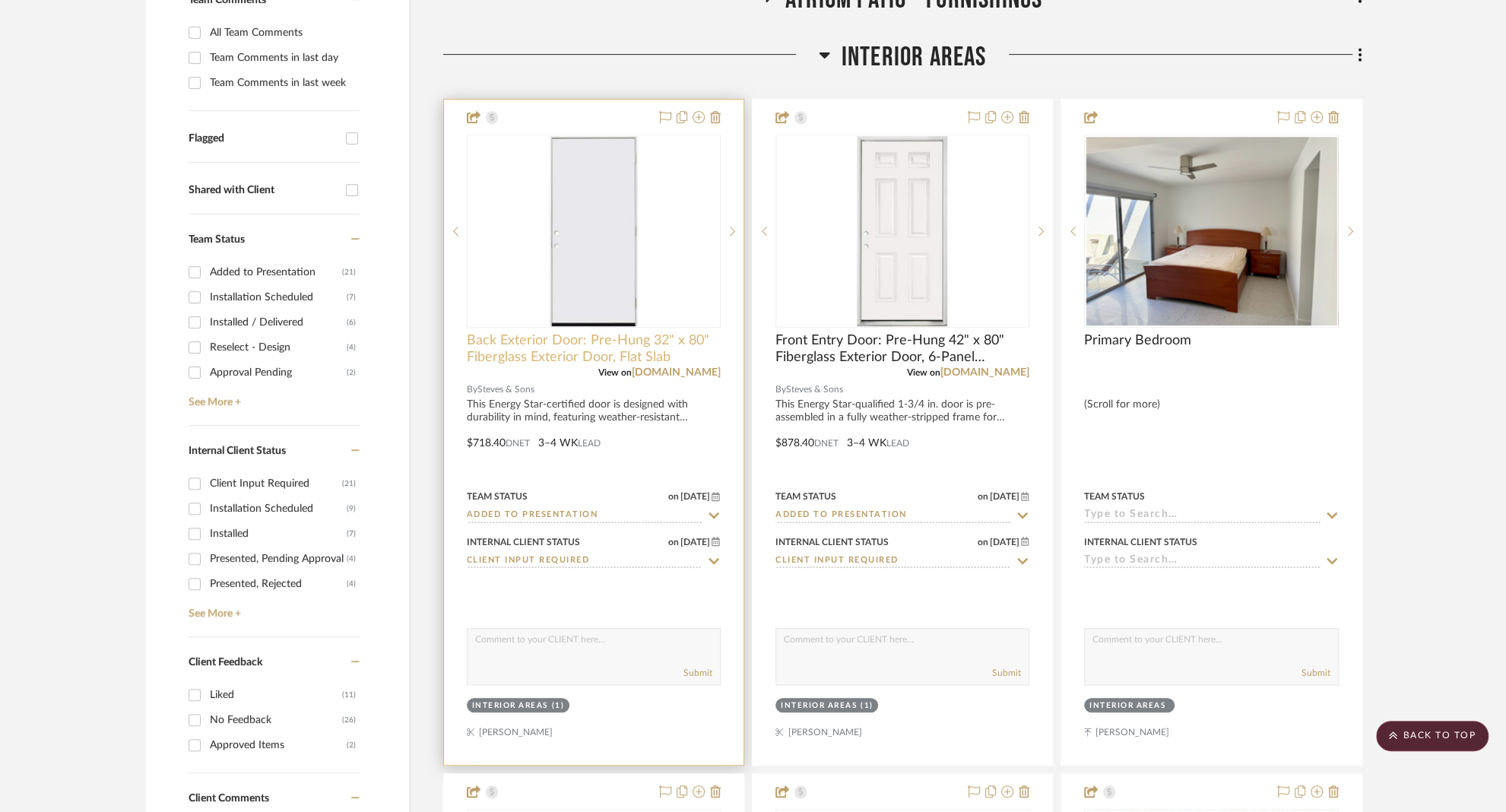
click at [578, 350] on span "Back Exterior Door: Pre-Hung 32" x 80" Fiberglass Exterior Door, Flat Slab" at bounding box center [594, 349] width 254 height 34
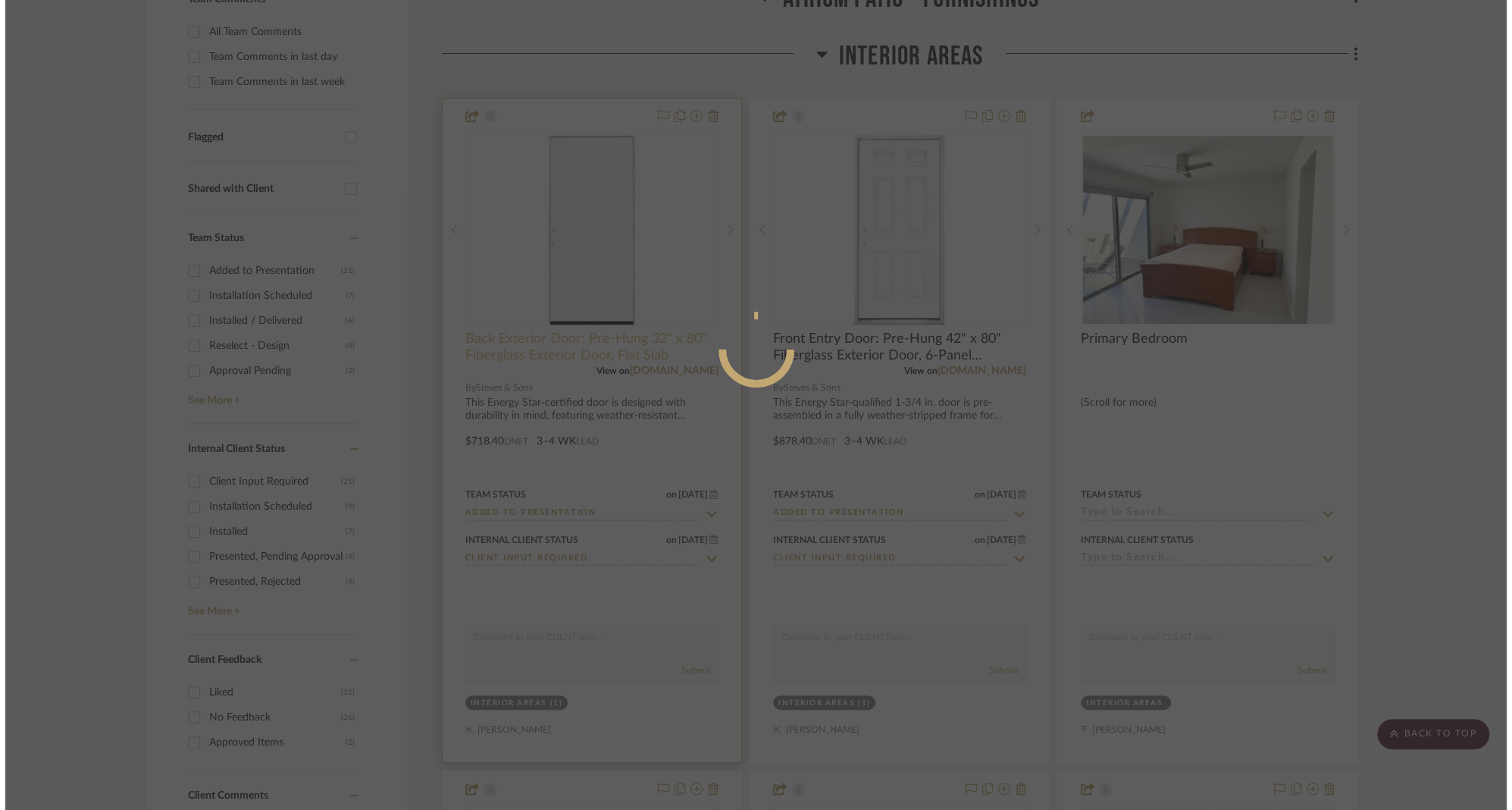
scroll to position [0, 0]
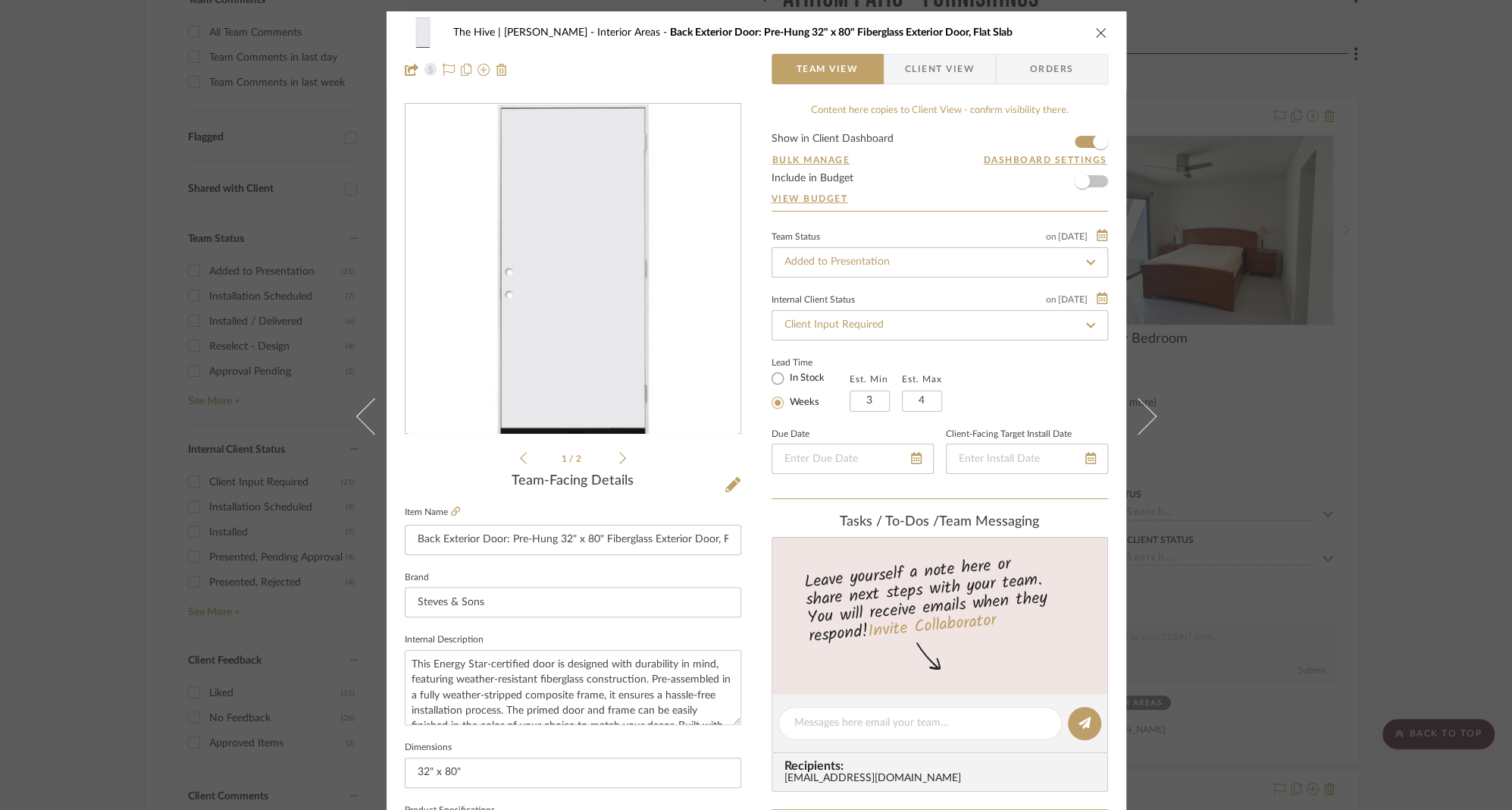
click at [934, 71] on span "Client View" at bounding box center [940, 69] width 70 height 30
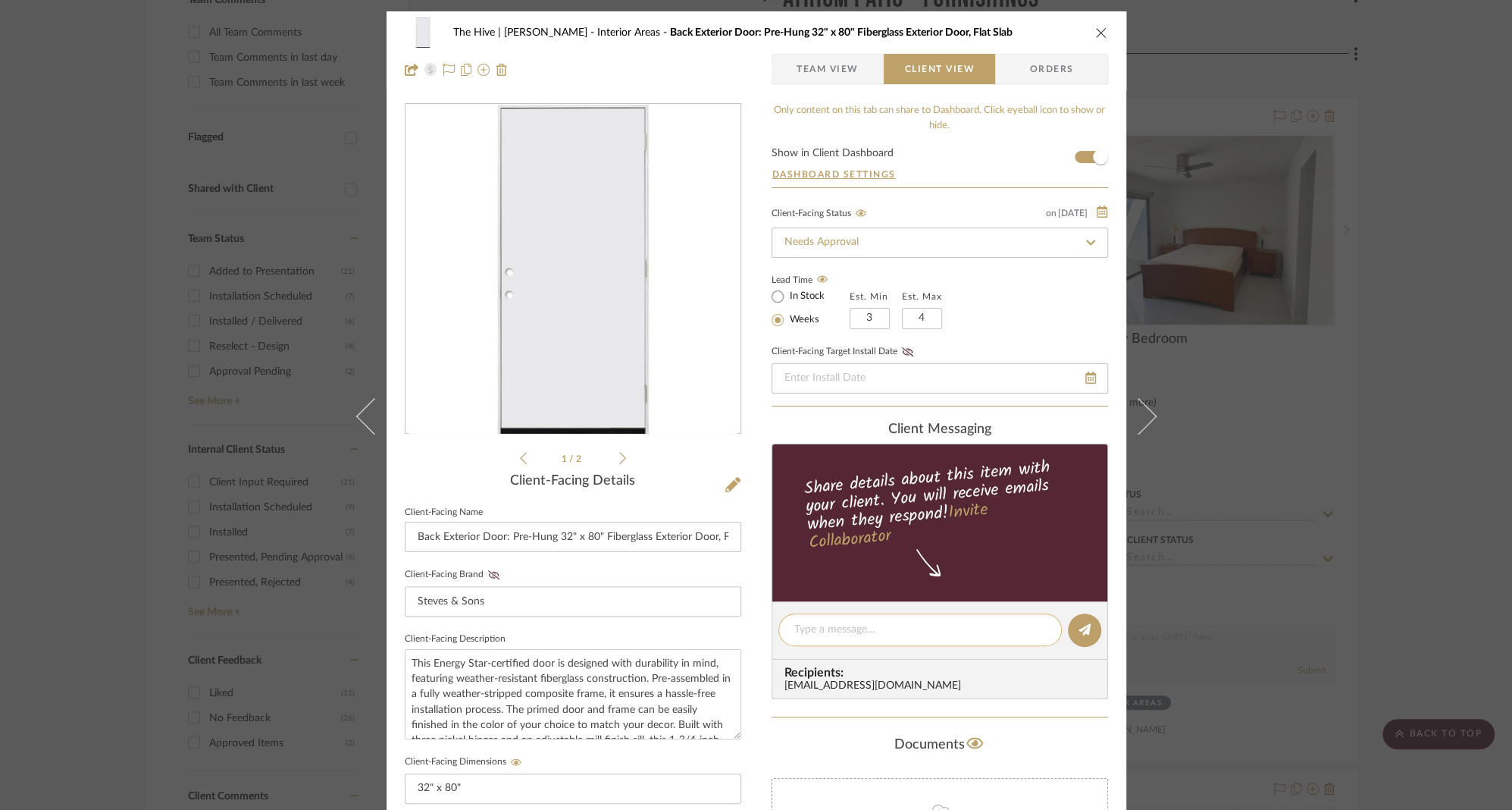
click at [837, 625] on textarea at bounding box center [919, 630] width 252 height 16
click at [1039, 628] on textarea "Ruben installation charge for this is $1800, including painting and" at bounding box center [919, 638] width 252 height 32
click at [888, 643] on textarea "Ruben installation charge for this is $1800, including all prep and painting and" at bounding box center [919, 638] width 252 height 32
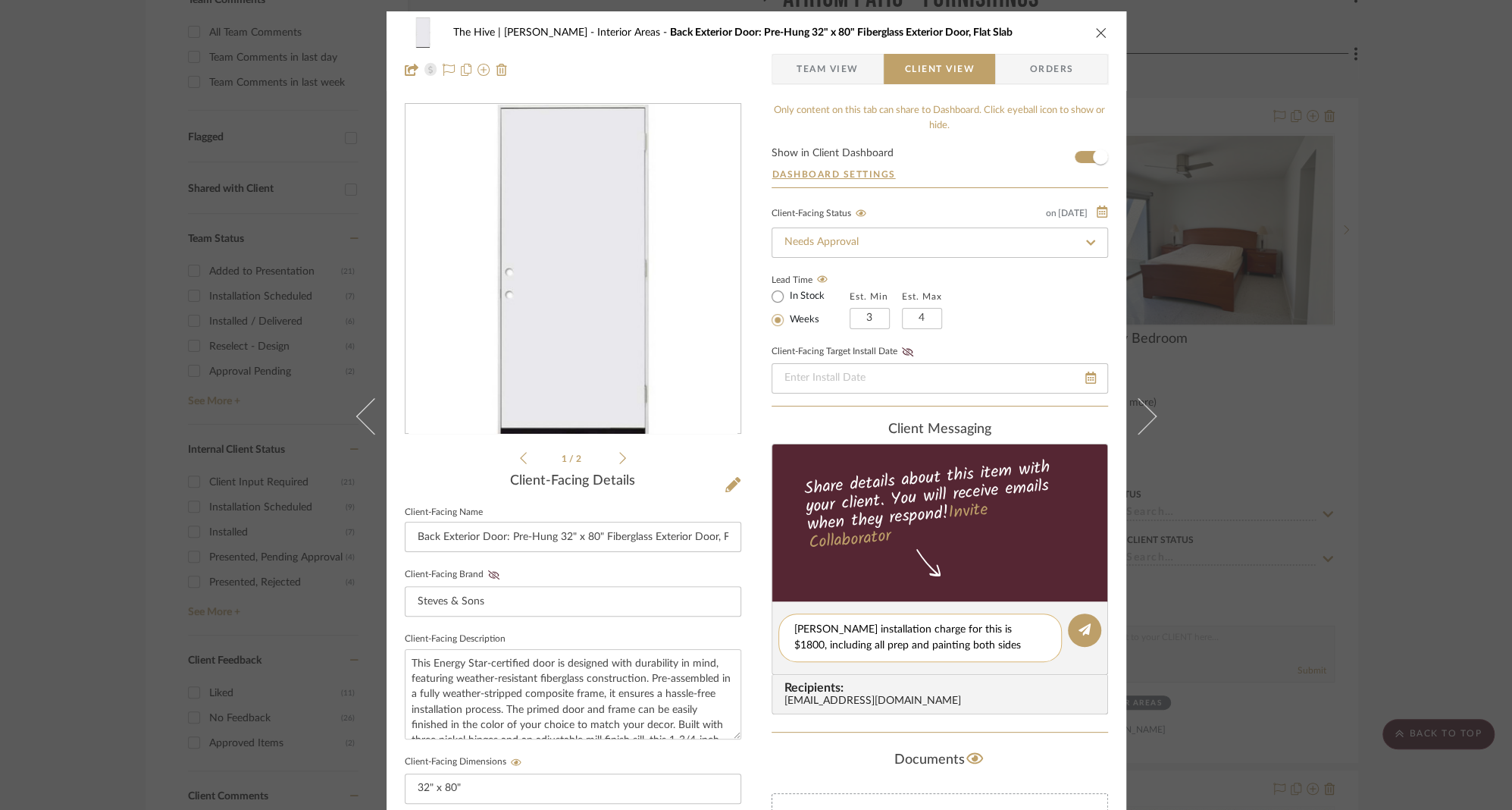
click at [815, 633] on textarea "Ruben installation charge for this is $1800, including all prep and painting bo…" at bounding box center [919, 638] width 252 height 32
click at [949, 650] on textarea "Ruben's installation charge for this is $1800, including all prep and painting …" at bounding box center [919, 638] width 252 height 32
type textarea "Ruben's installation charge for this is $1800, including all prep and painting …"
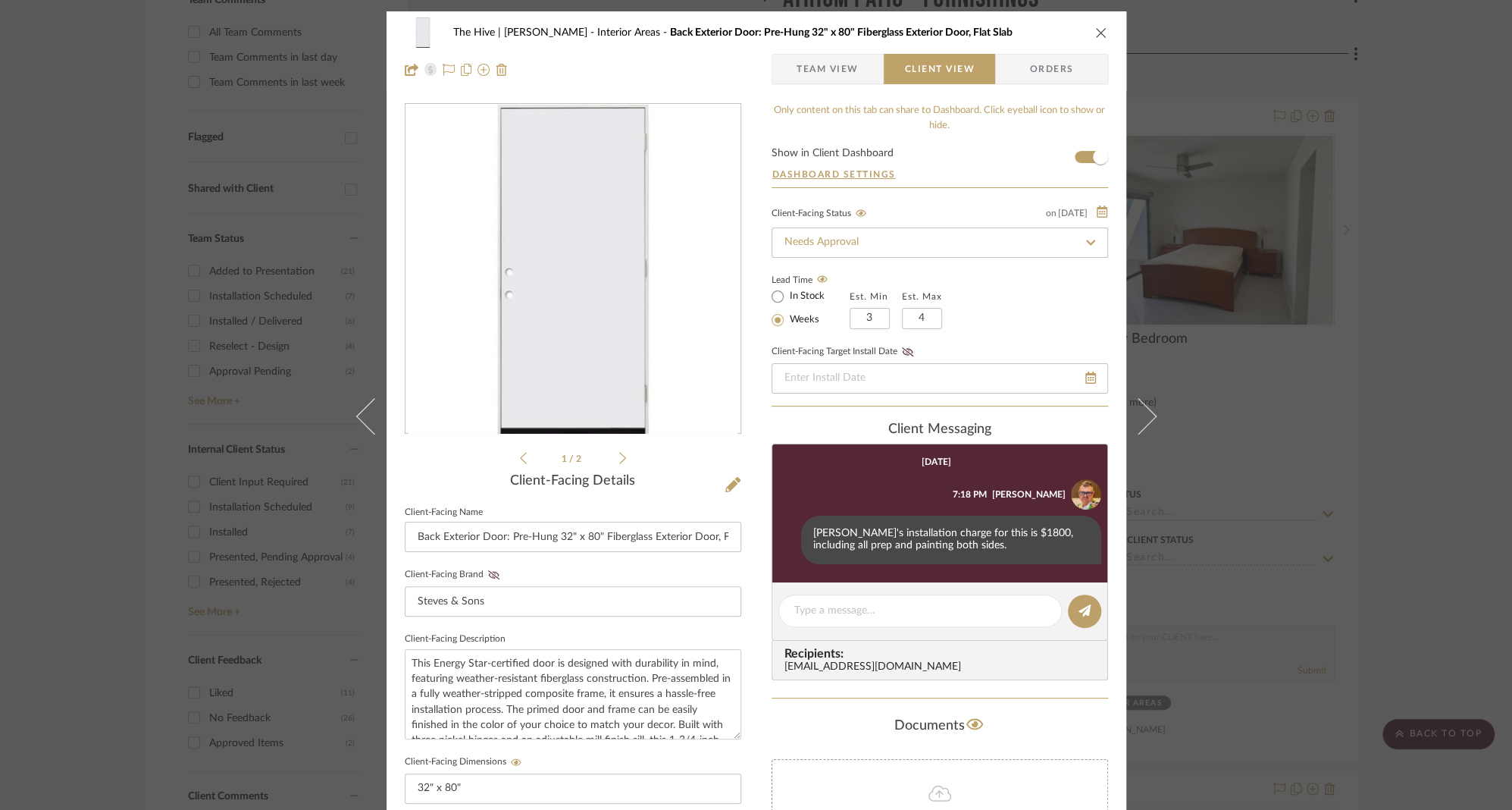
click at [1095, 33] on icon "close" at bounding box center [1101, 33] width 12 height 12
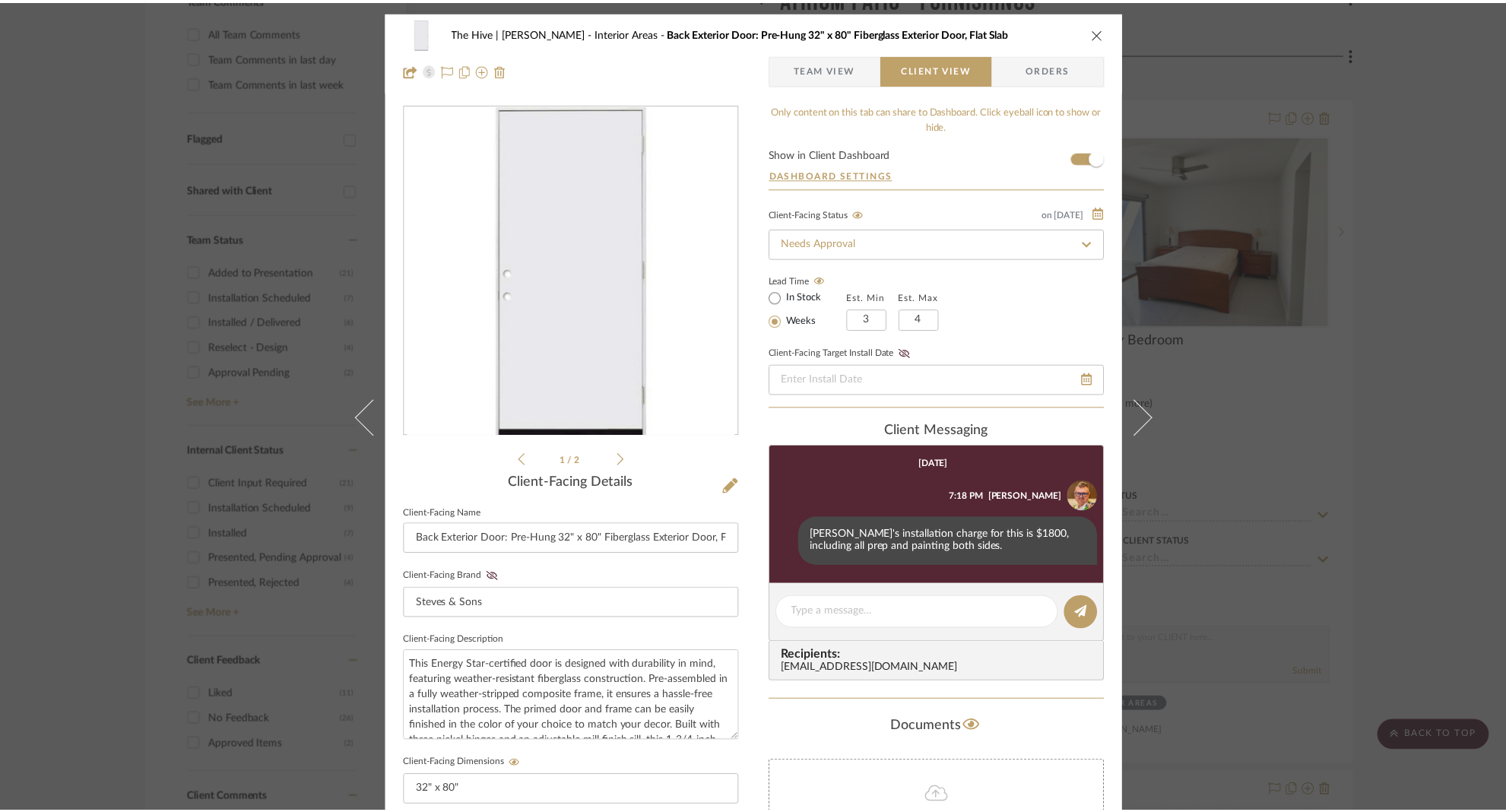
scroll to position [458, 0]
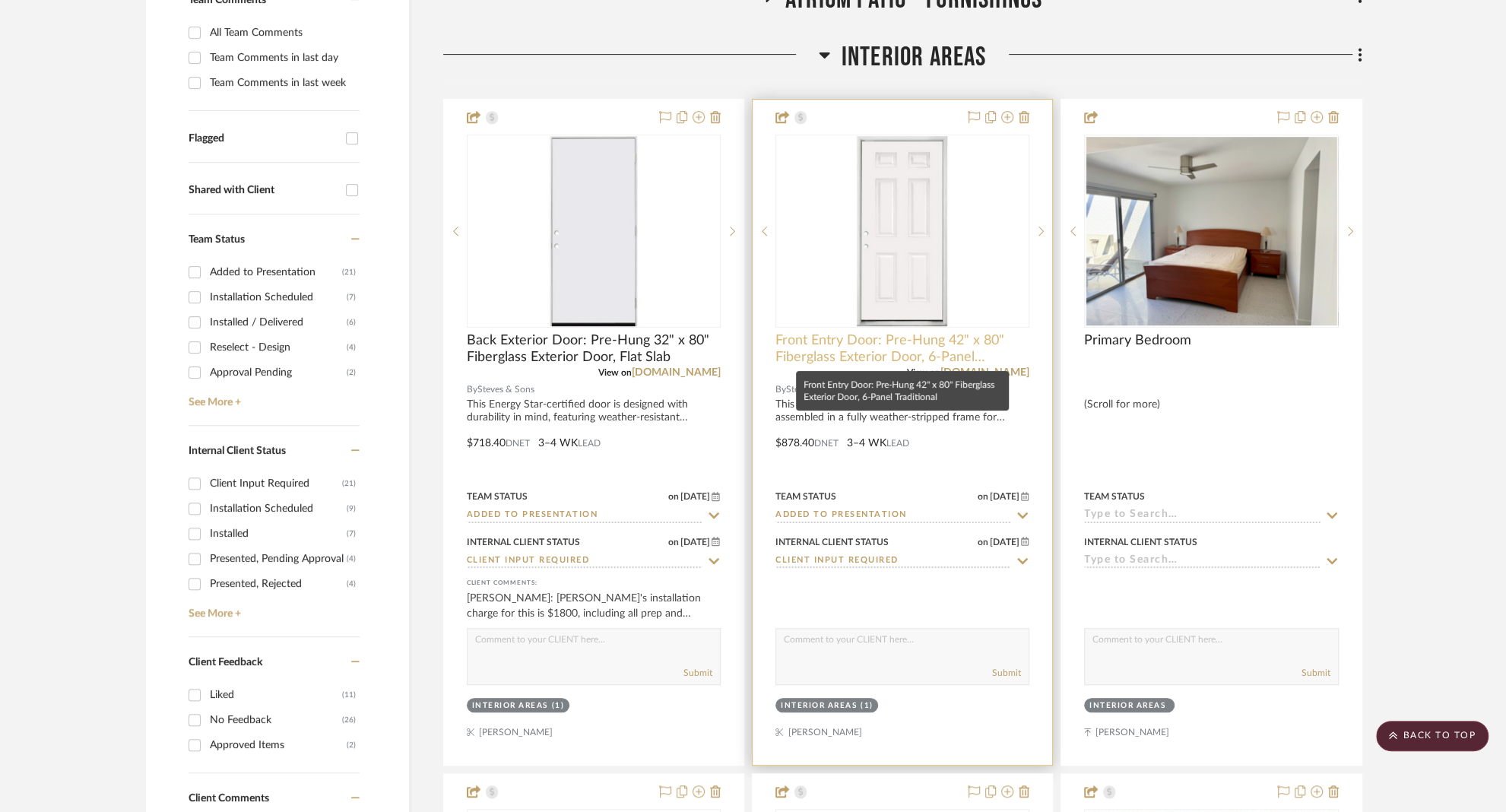
click at [870, 343] on span "Front Entry Door: Pre-Hung 42" x 80" Fiberglass Exterior Door, 6-Panel Traditio…" at bounding box center [902, 349] width 254 height 34
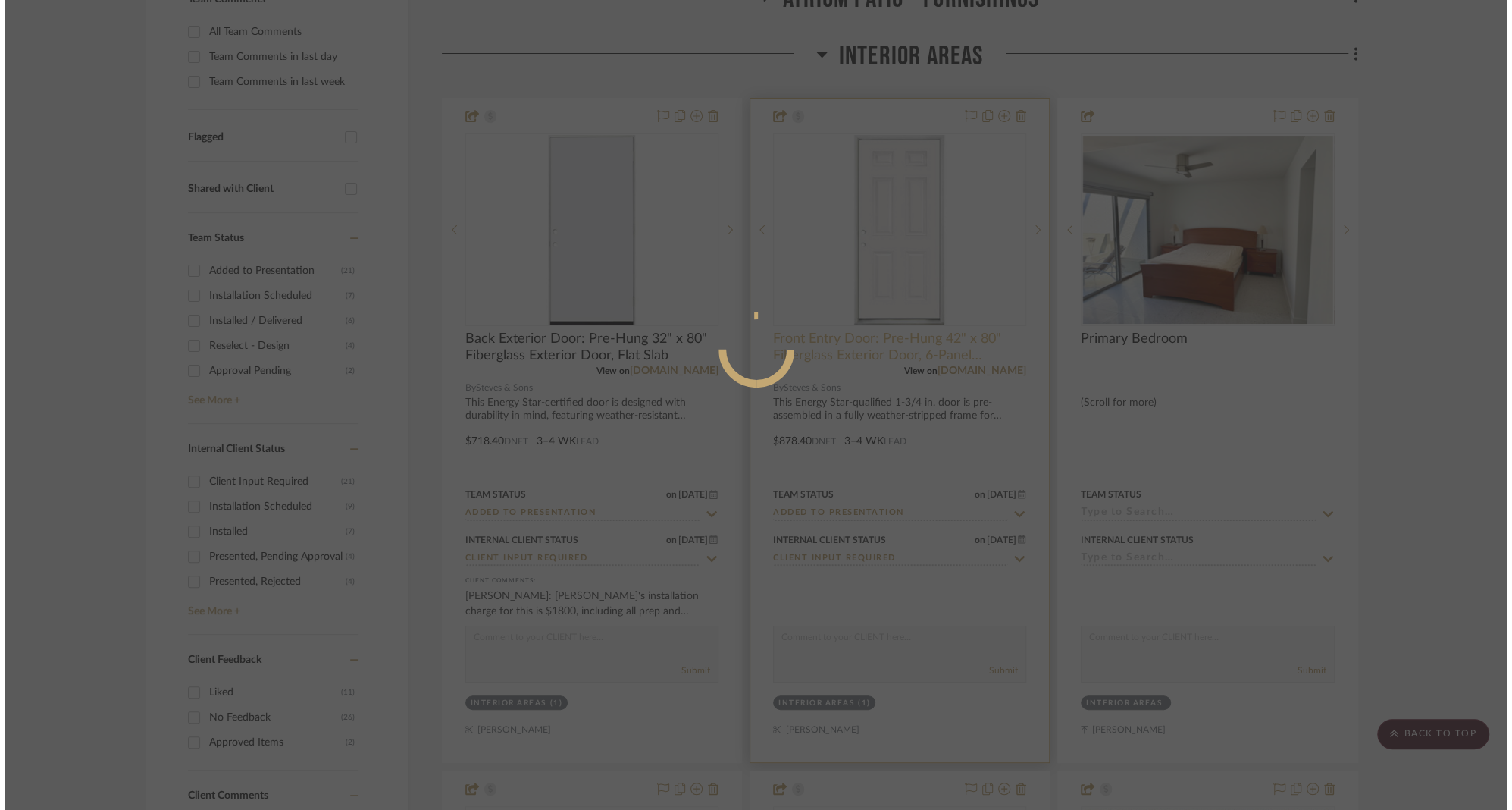
scroll to position [0, 0]
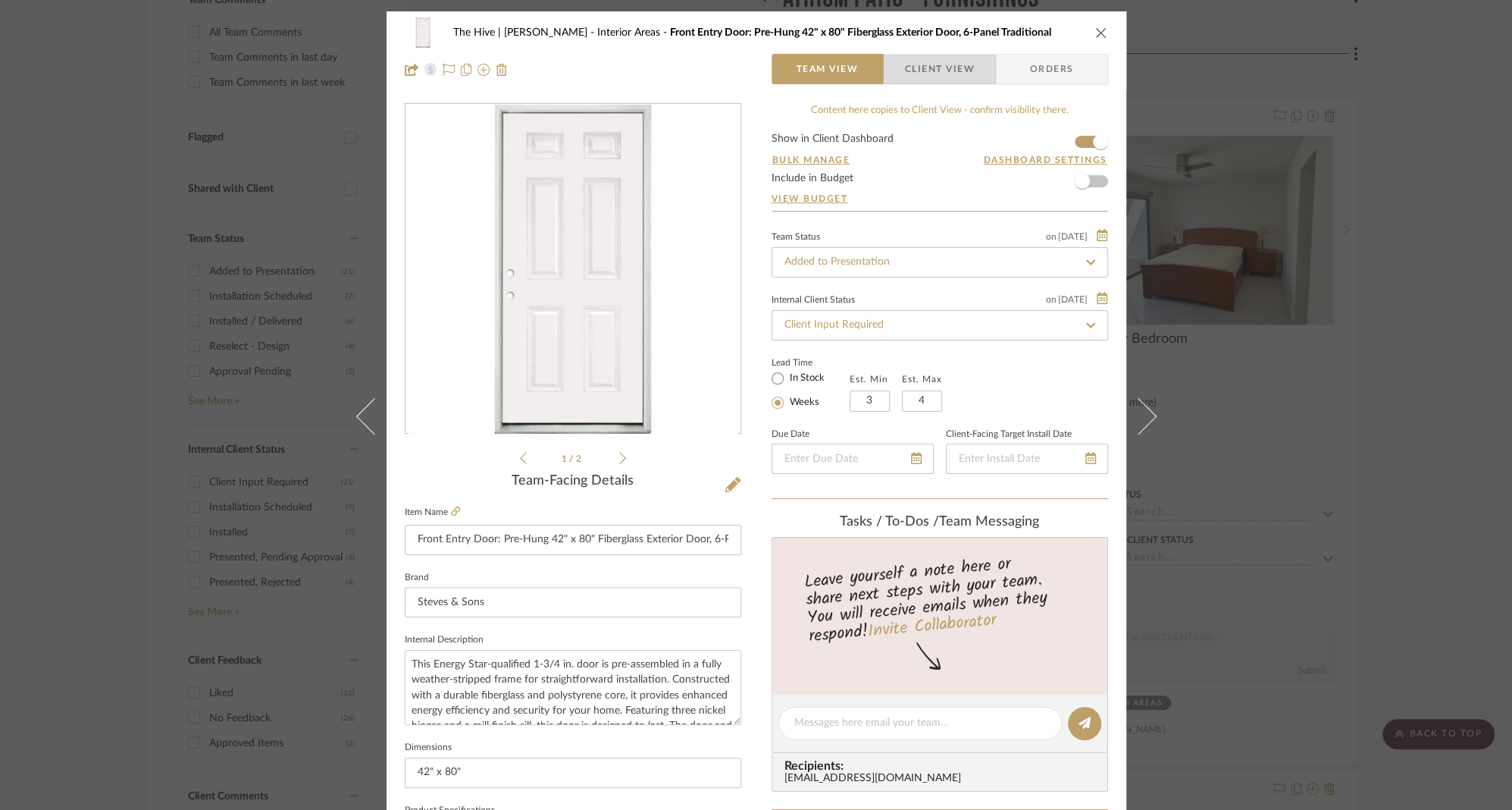
click at [926, 72] on span "Client View" at bounding box center [940, 69] width 70 height 30
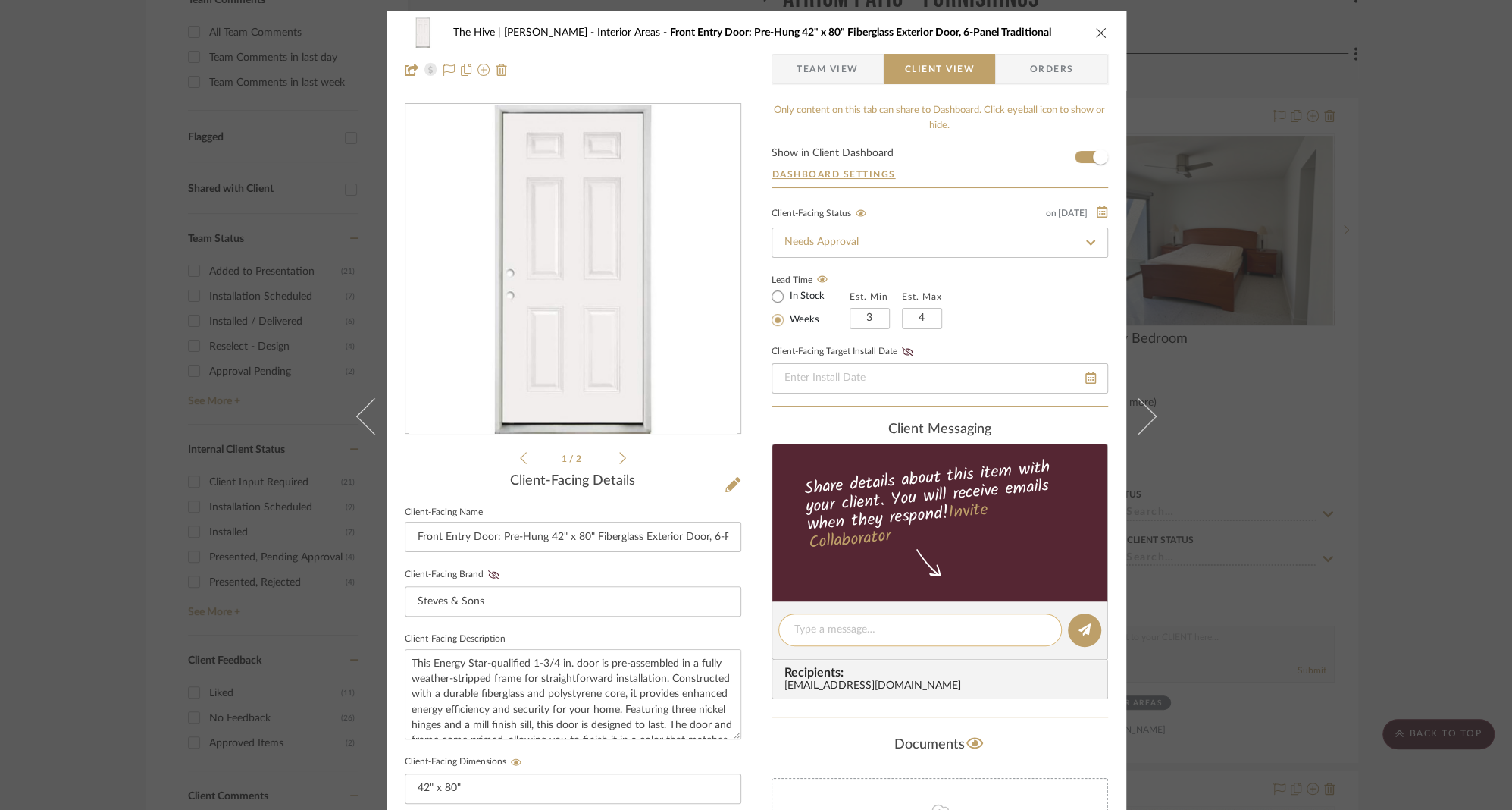
click at [864, 628] on textarea at bounding box center [919, 630] width 252 height 16
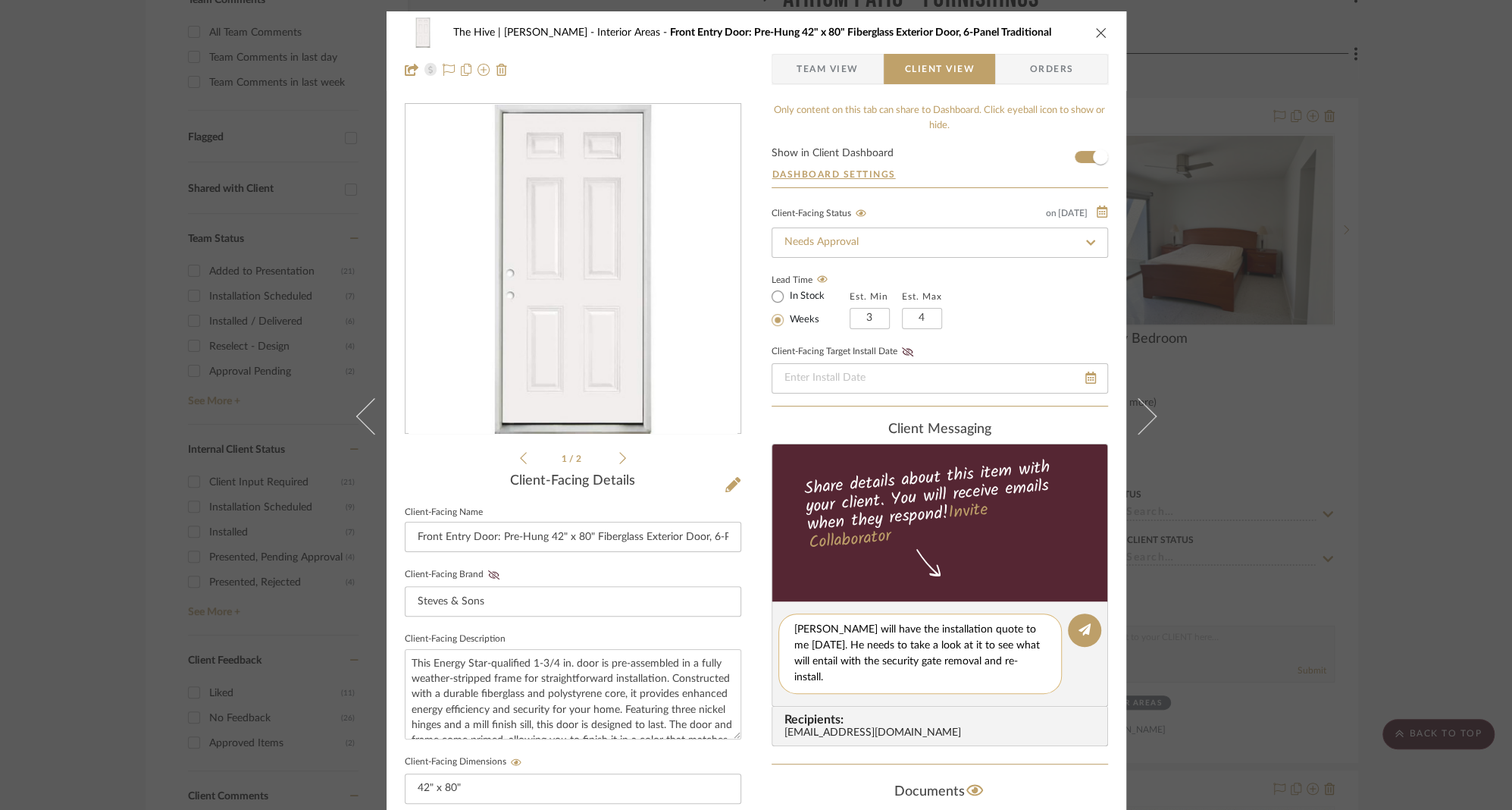
type textarea "Ruben will have the installation quote to me tomorrow. He needs to take a look …"
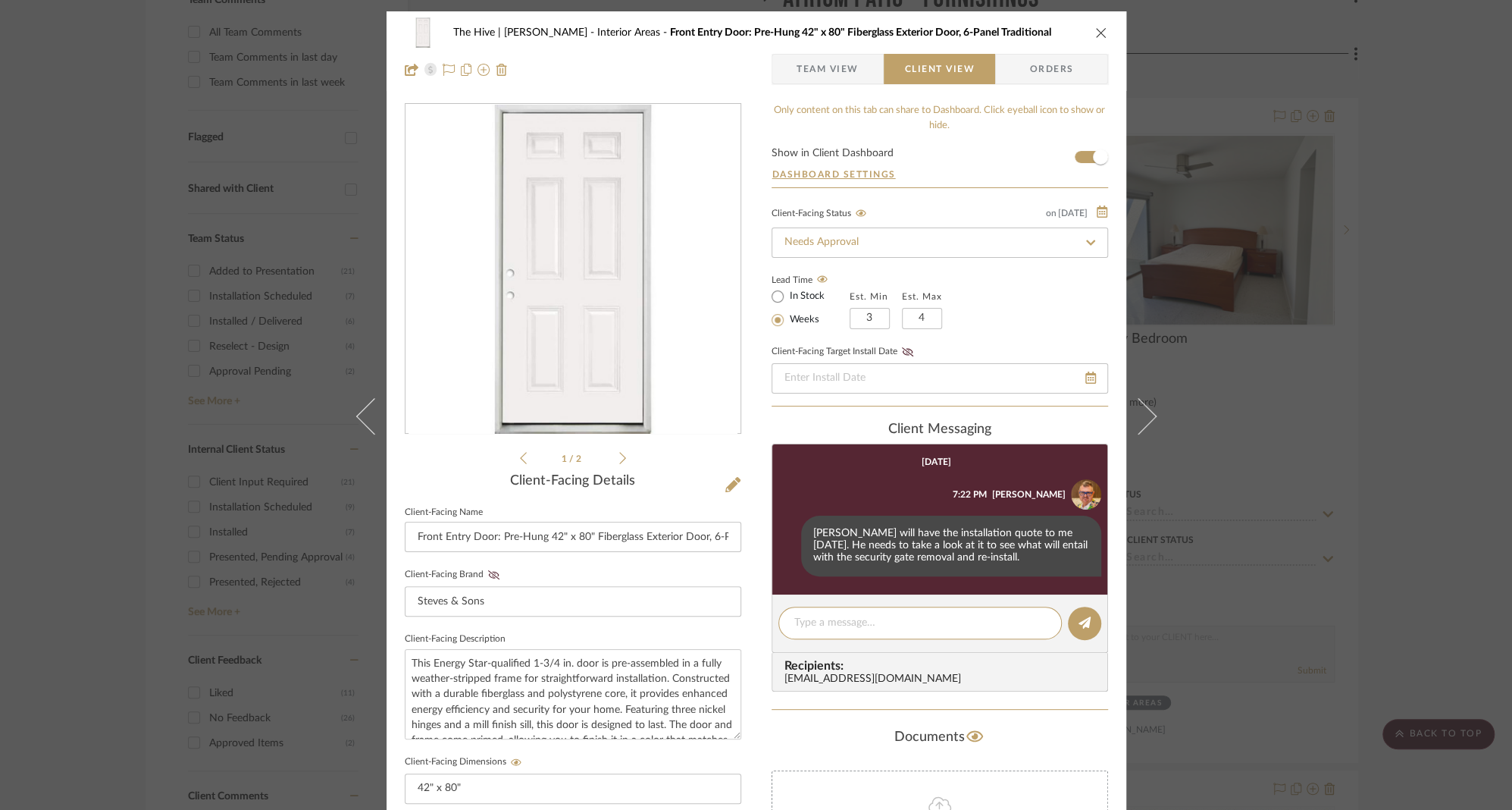
click at [1095, 29] on icon "close" at bounding box center [1101, 33] width 12 height 12
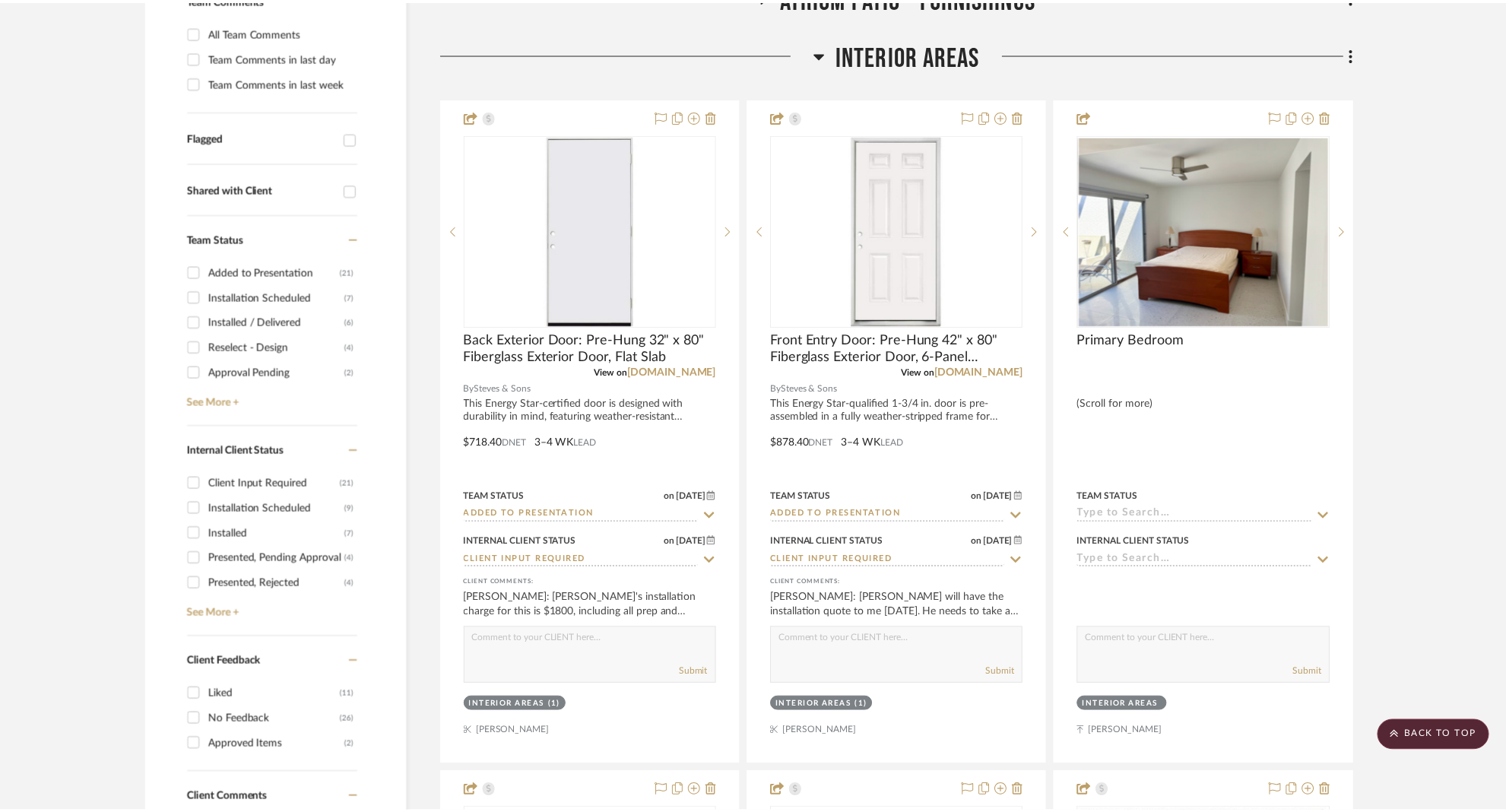
scroll to position [458, 0]
